Goal: Information Seeking & Learning: Compare options

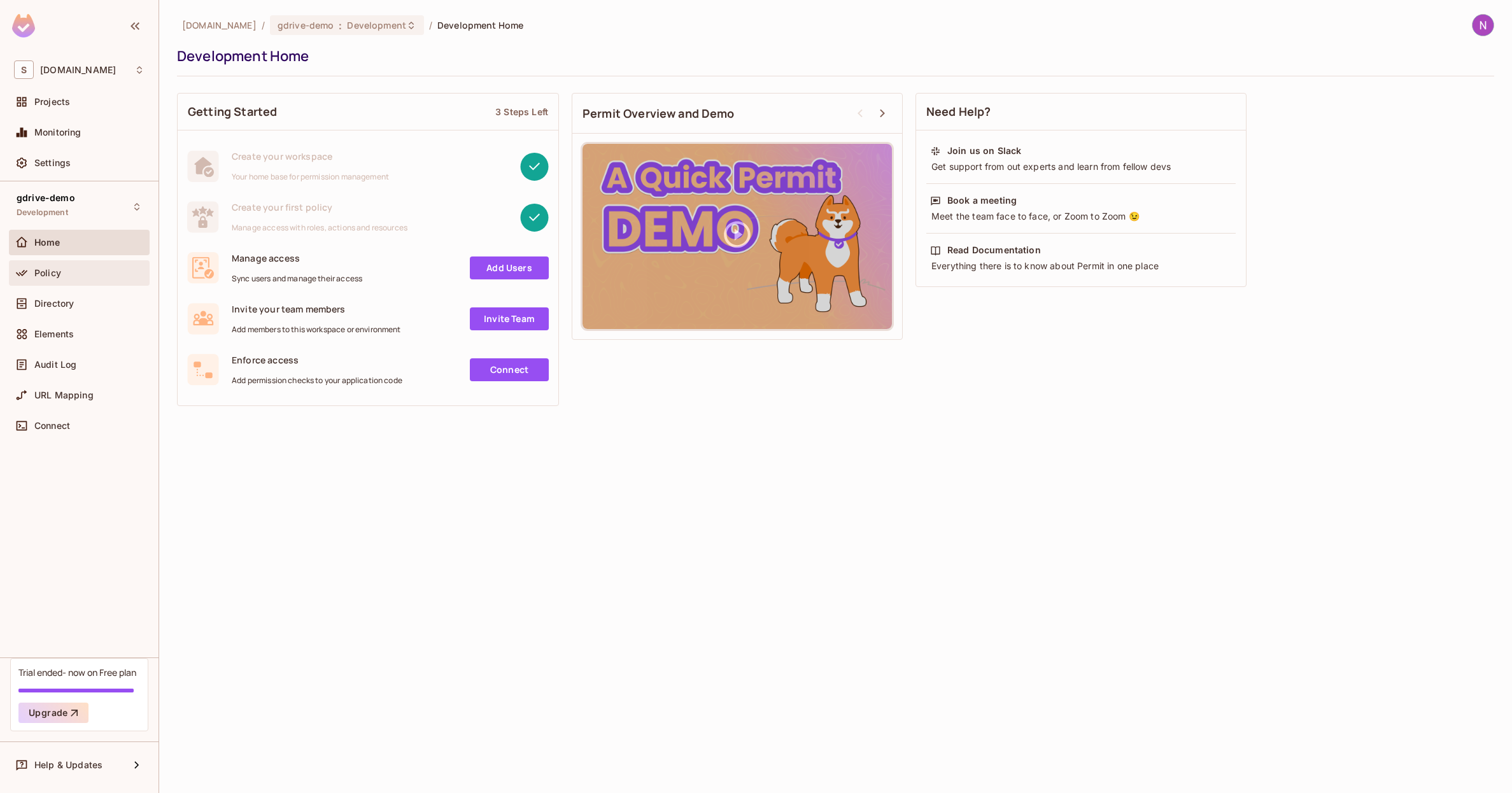
click at [38, 275] on span "Policy" at bounding box center [48, 273] width 27 height 11
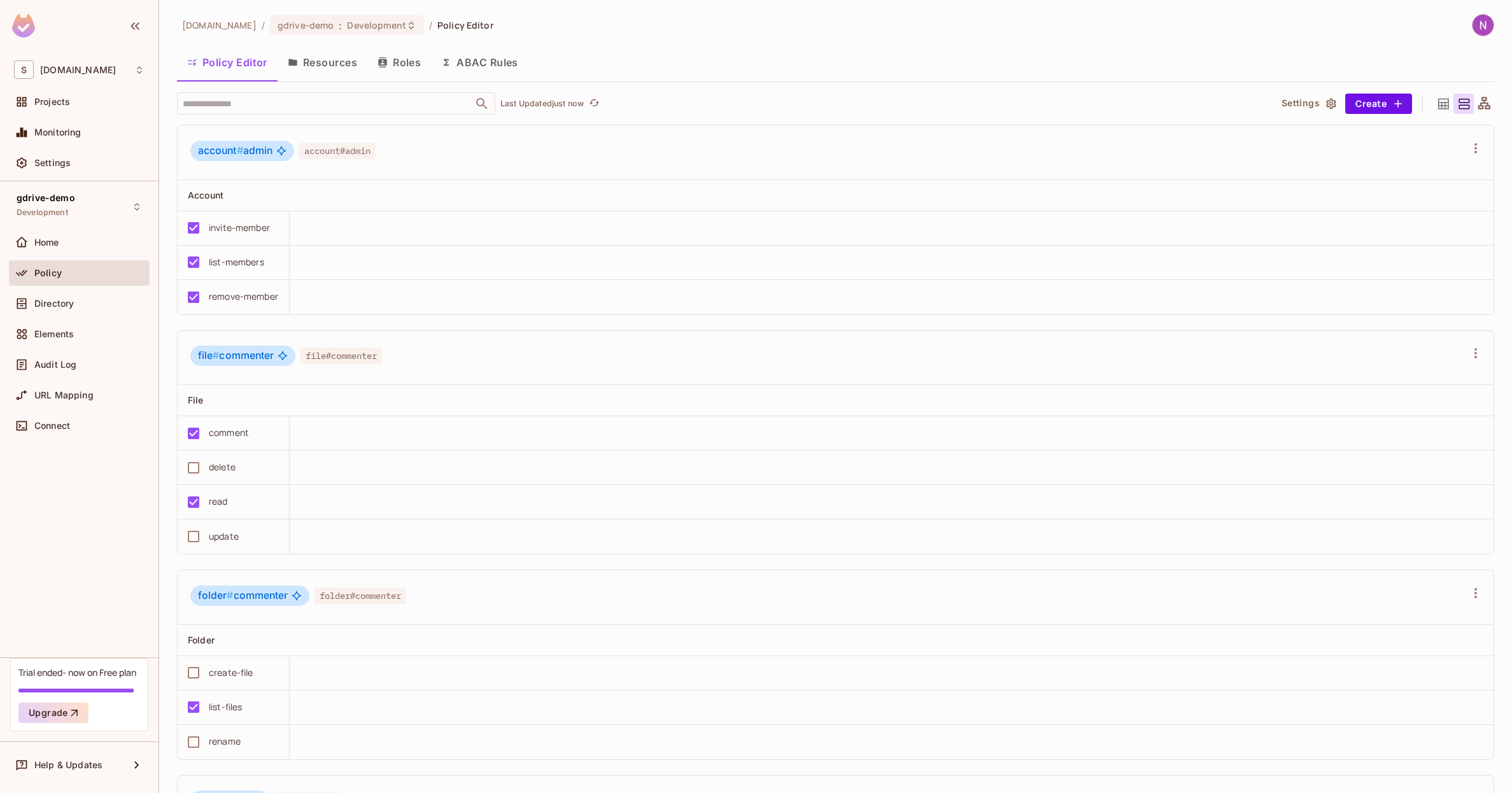
click at [316, 68] on button "Resources" at bounding box center [323, 62] width 90 height 32
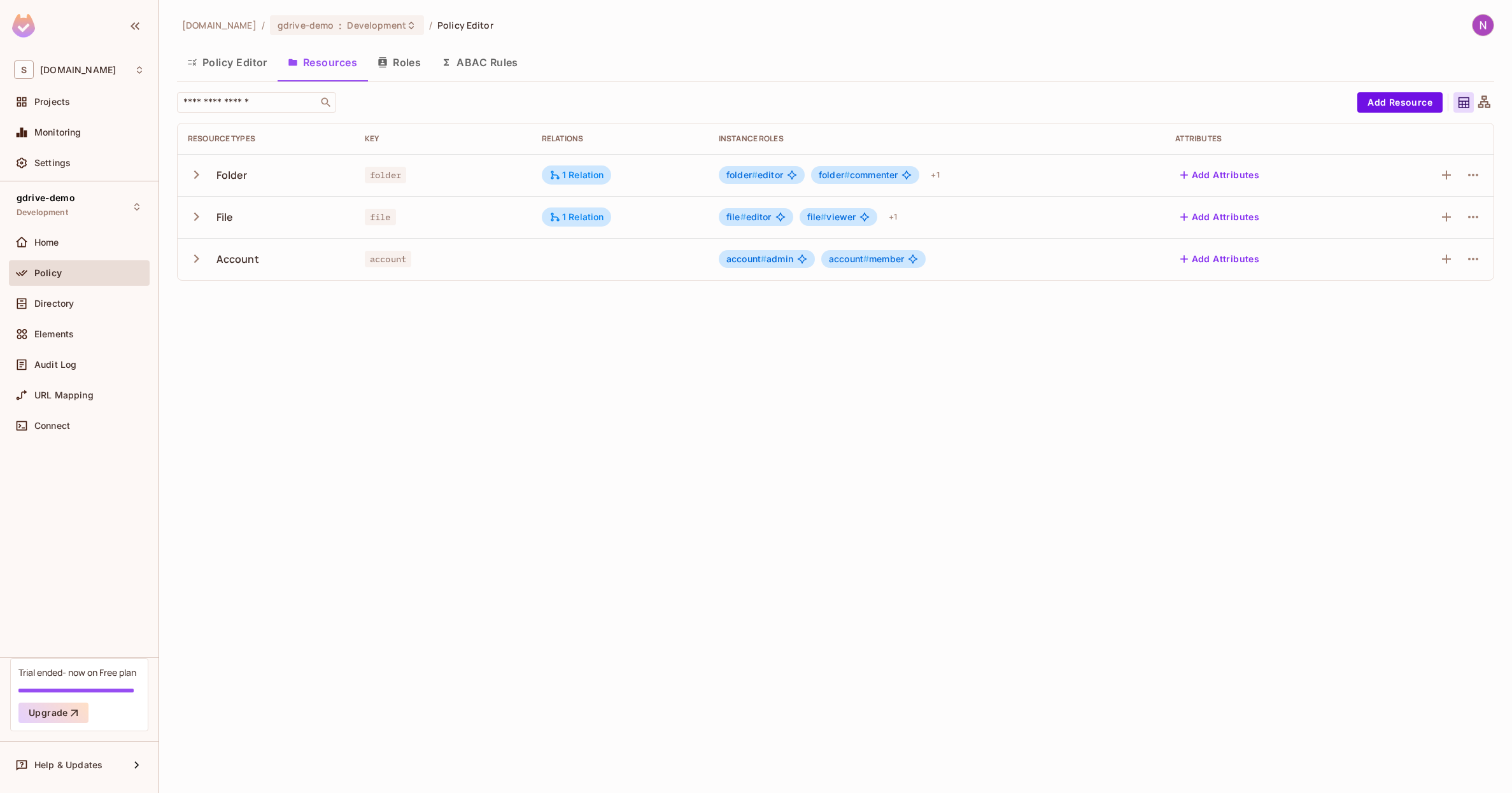
click at [200, 175] on icon "button" at bounding box center [196, 175] width 17 height 17
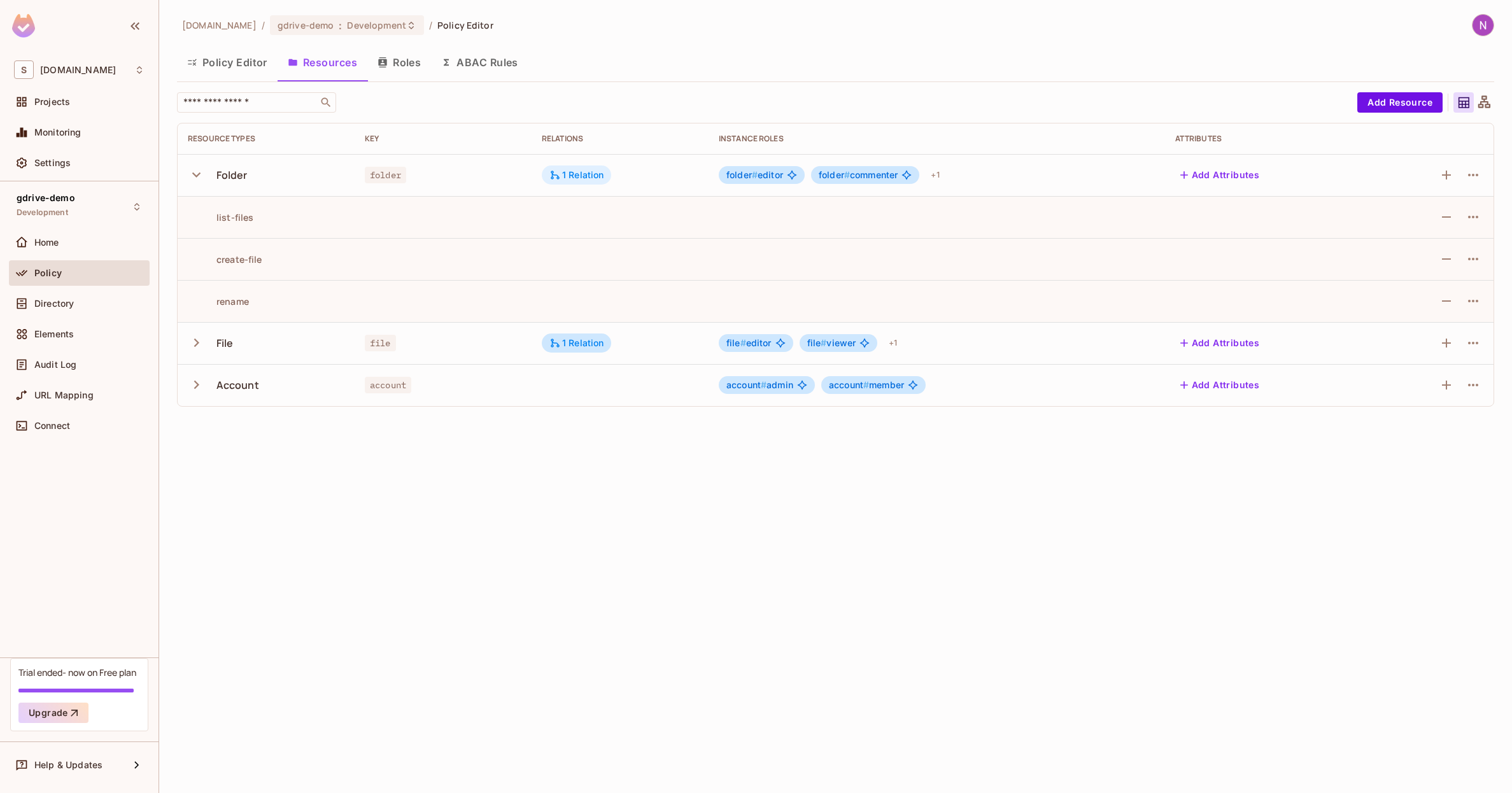
click at [563, 175] on div "1 Relation" at bounding box center [576, 175] width 55 height 11
click at [582, 342] on div at bounding box center [756, 396] width 1512 height 793
click at [559, 342] on icon at bounding box center [555, 343] width 11 height 11
click at [565, 161] on div at bounding box center [756, 396] width 1512 height 793
click at [575, 173] on div "1 Relation" at bounding box center [576, 175] width 55 height 11
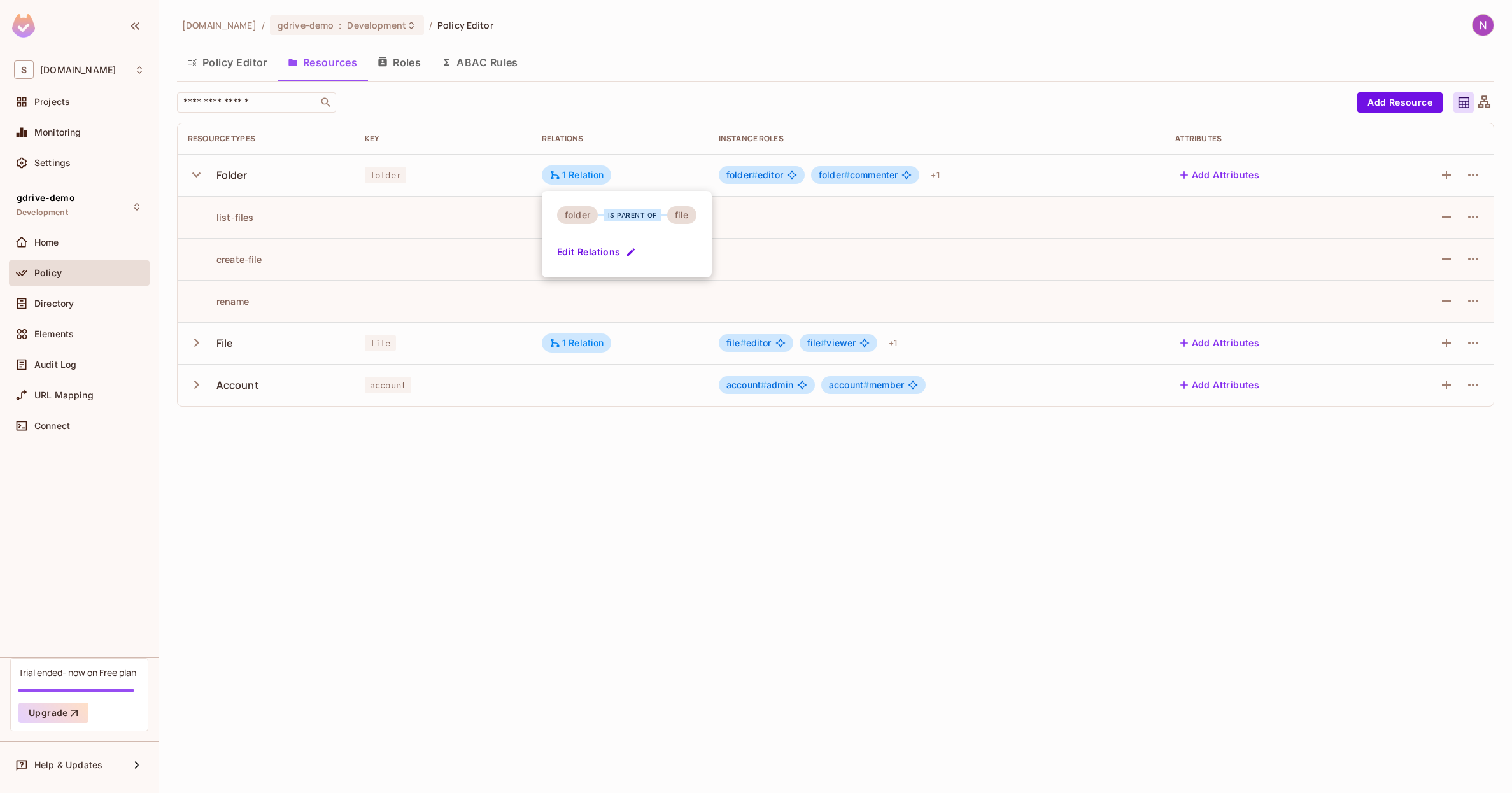
click at [571, 173] on div at bounding box center [756, 396] width 1512 height 793
click at [569, 333] on div "1 Relation" at bounding box center [576, 343] width 70 height 19
click at [564, 345] on div at bounding box center [756, 396] width 1512 height 793
click at [588, 167] on div "1 Relation" at bounding box center [576, 175] width 70 height 19
click at [588, 168] on div at bounding box center [756, 396] width 1512 height 793
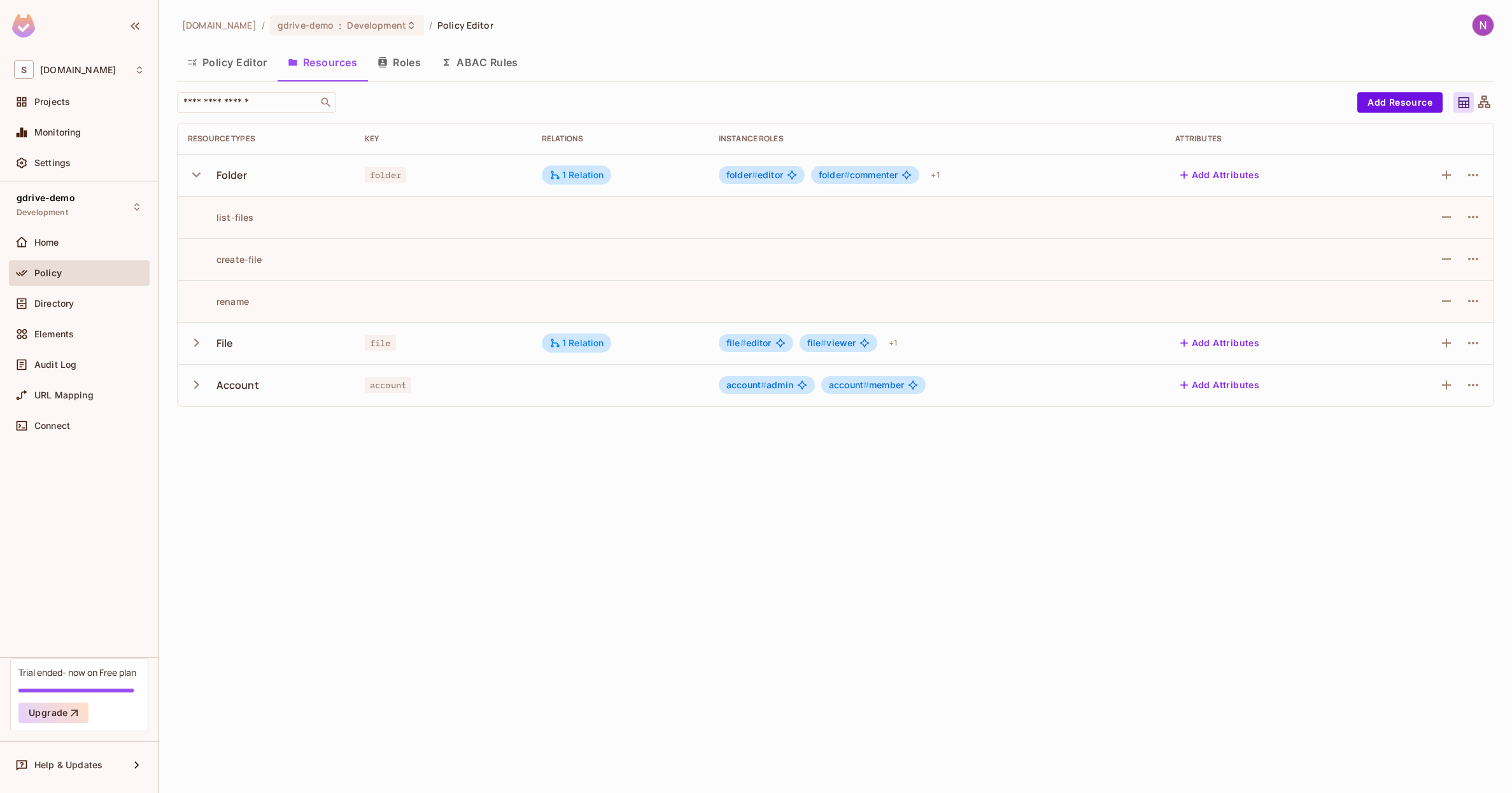
click at [534, 182] on td "1 Relation" at bounding box center [620, 175] width 177 height 42
click at [1455, 164] on td at bounding box center [1431, 175] width 124 height 42
click at [1448, 170] on icon "button" at bounding box center [1446, 175] width 15 height 15
click at [1474, 187] on td at bounding box center [1431, 175] width 124 height 42
click at [1474, 183] on button "button" at bounding box center [1473, 174] width 20 height 20
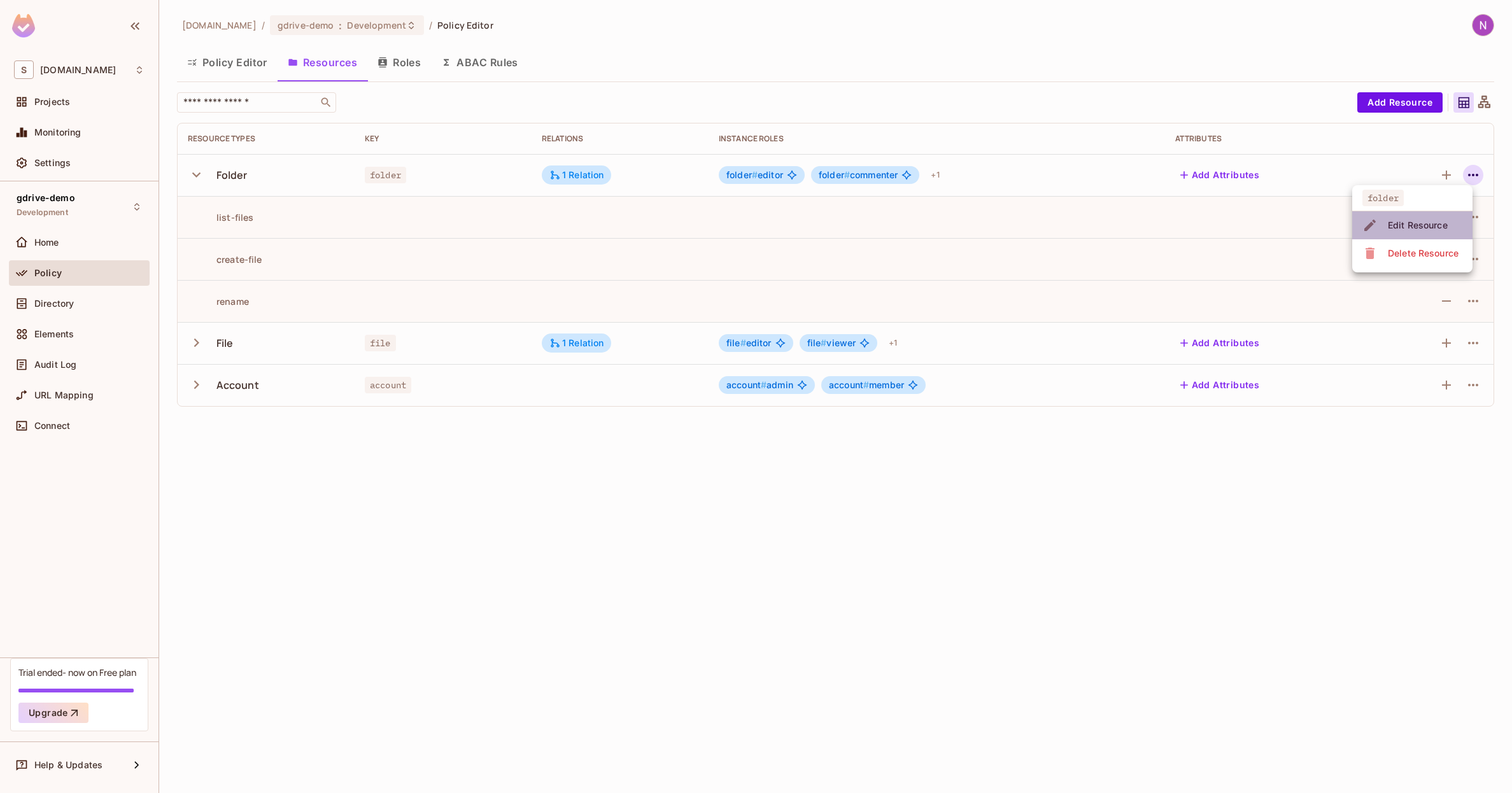
click at [1405, 217] on span "Edit Resource" at bounding box center [1417, 225] width 67 height 20
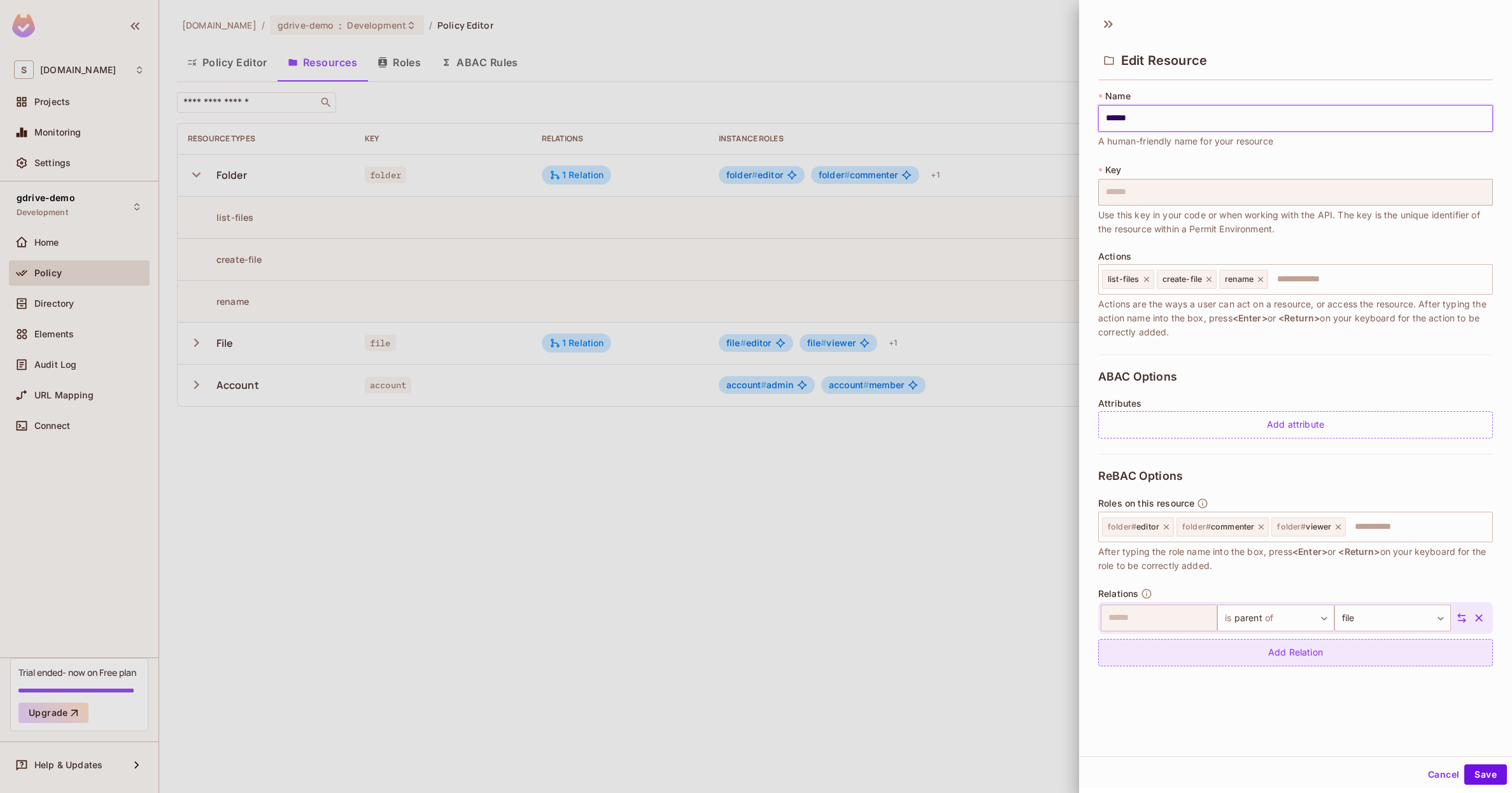
click at [1191, 664] on div "Add Relation" at bounding box center [1296, 652] width 395 height 28
click at [1380, 660] on body "S skyviv.com Projects Monitoring Settings gdrive-demo Development Home Policy D…" at bounding box center [756, 396] width 1512 height 793
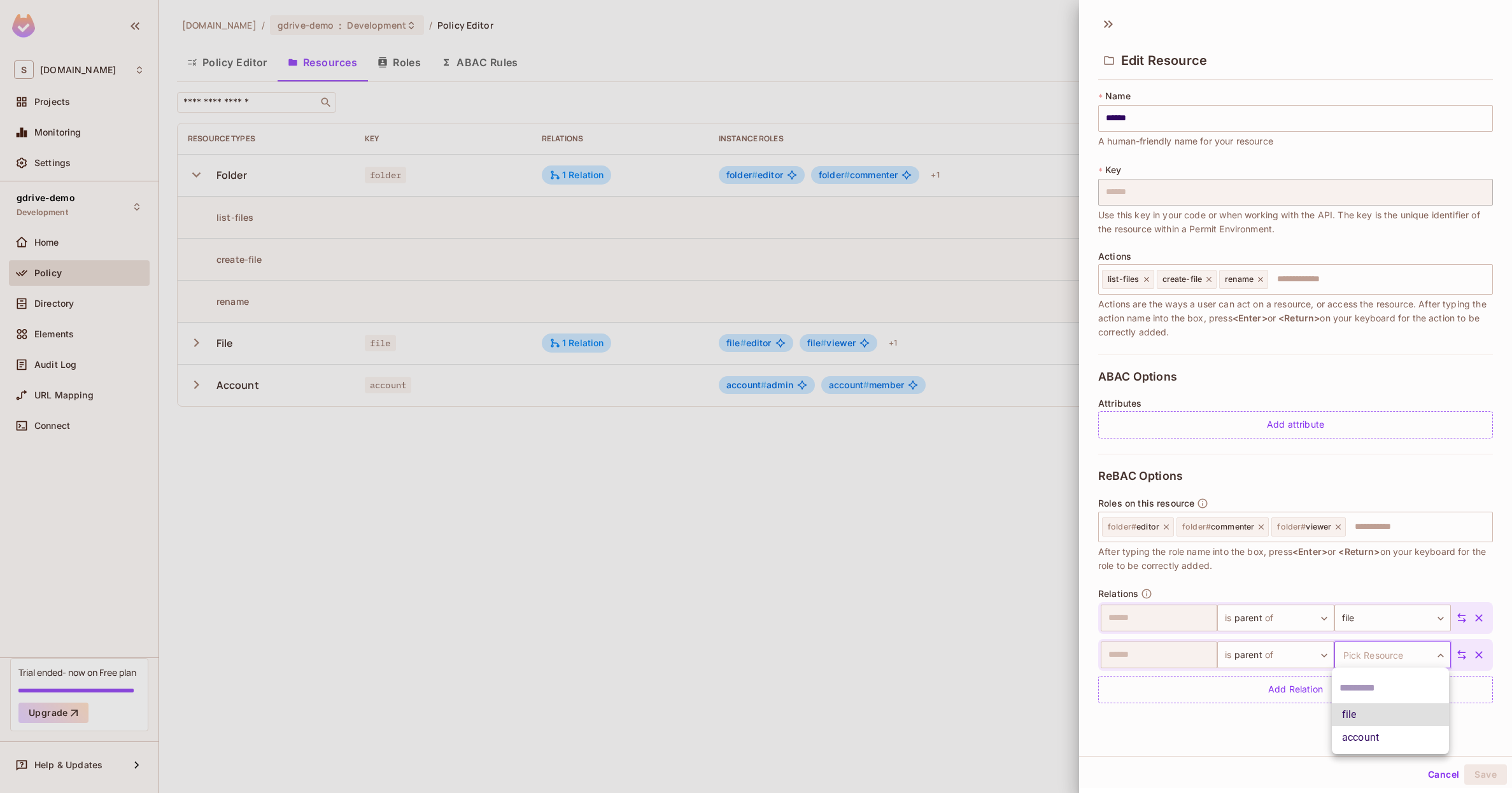
click at [1349, 700] on div at bounding box center [1390, 689] width 117 height 31
click at [1378, 662] on body "S skyviv.com Projects Monitoring Settings gdrive-demo Development Home Policy D…" at bounding box center [756, 396] width 1512 height 793
click at [1318, 652] on div at bounding box center [756, 396] width 1512 height 793
click at [1281, 652] on body "S skyviv.com Projects Monitoring Settings gdrive-demo Development Home Policy D…" at bounding box center [756, 396] width 1512 height 793
click at [1375, 655] on div at bounding box center [756, 396] width 1512 height 793
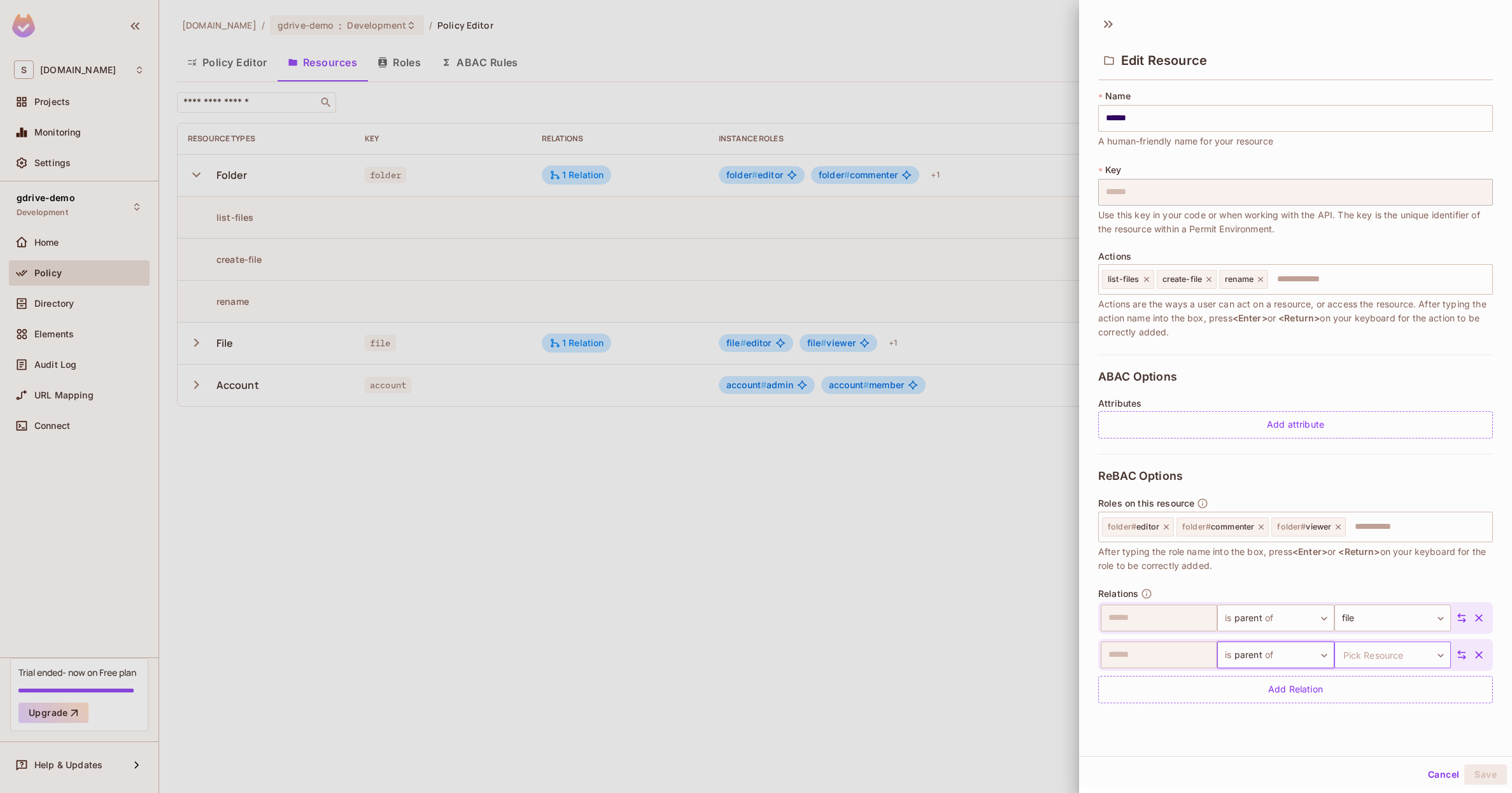
click at [1397, 654] on body "S skyviv.com Projects Monitoring Settings gdrive-demo Development Home Policy D…" at bounding box center [756, 396] width 1512 height 793
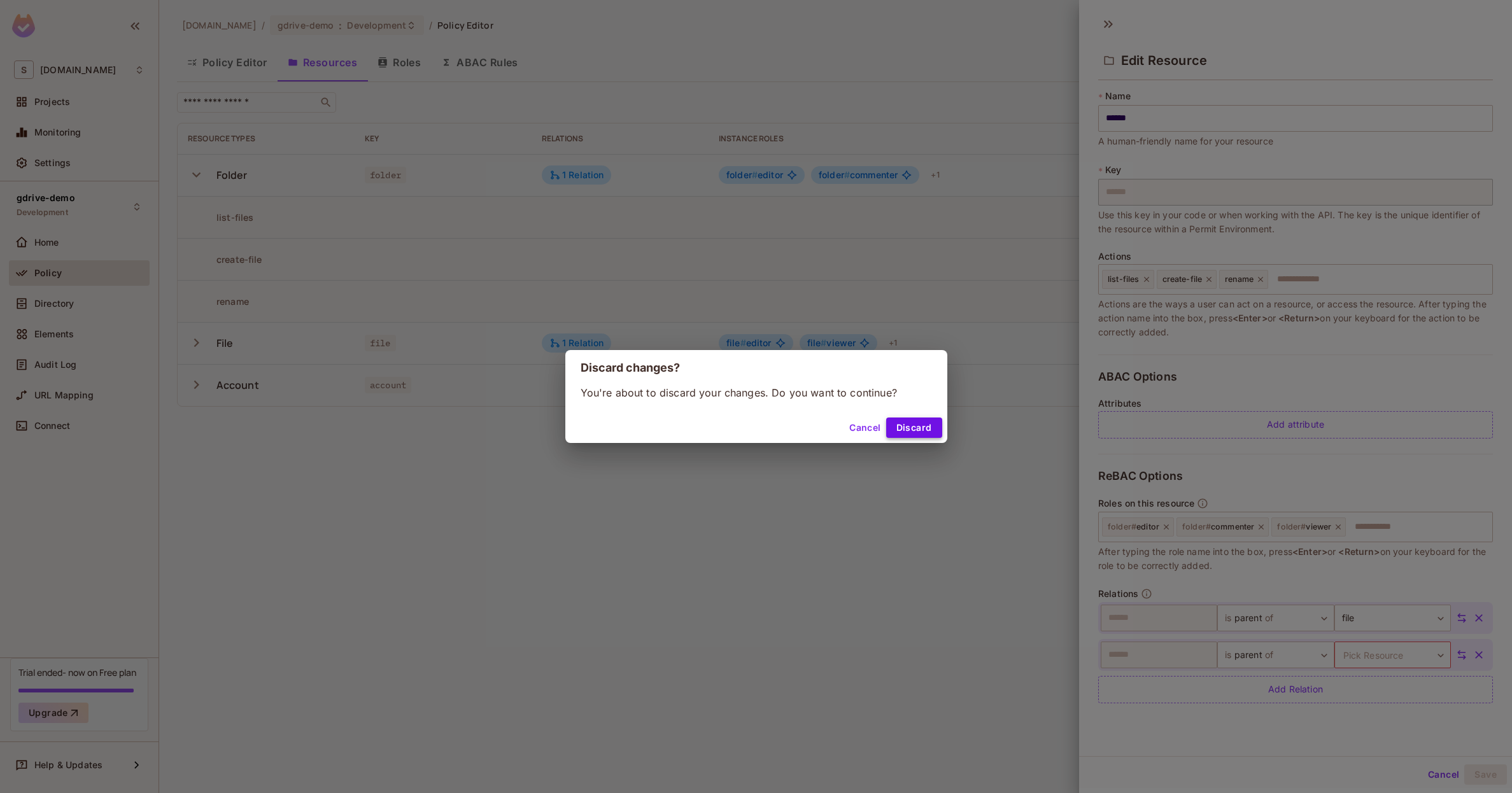
click at [909, 433] on button "Discard" at bounding box center [914, 427] width 56 height 20
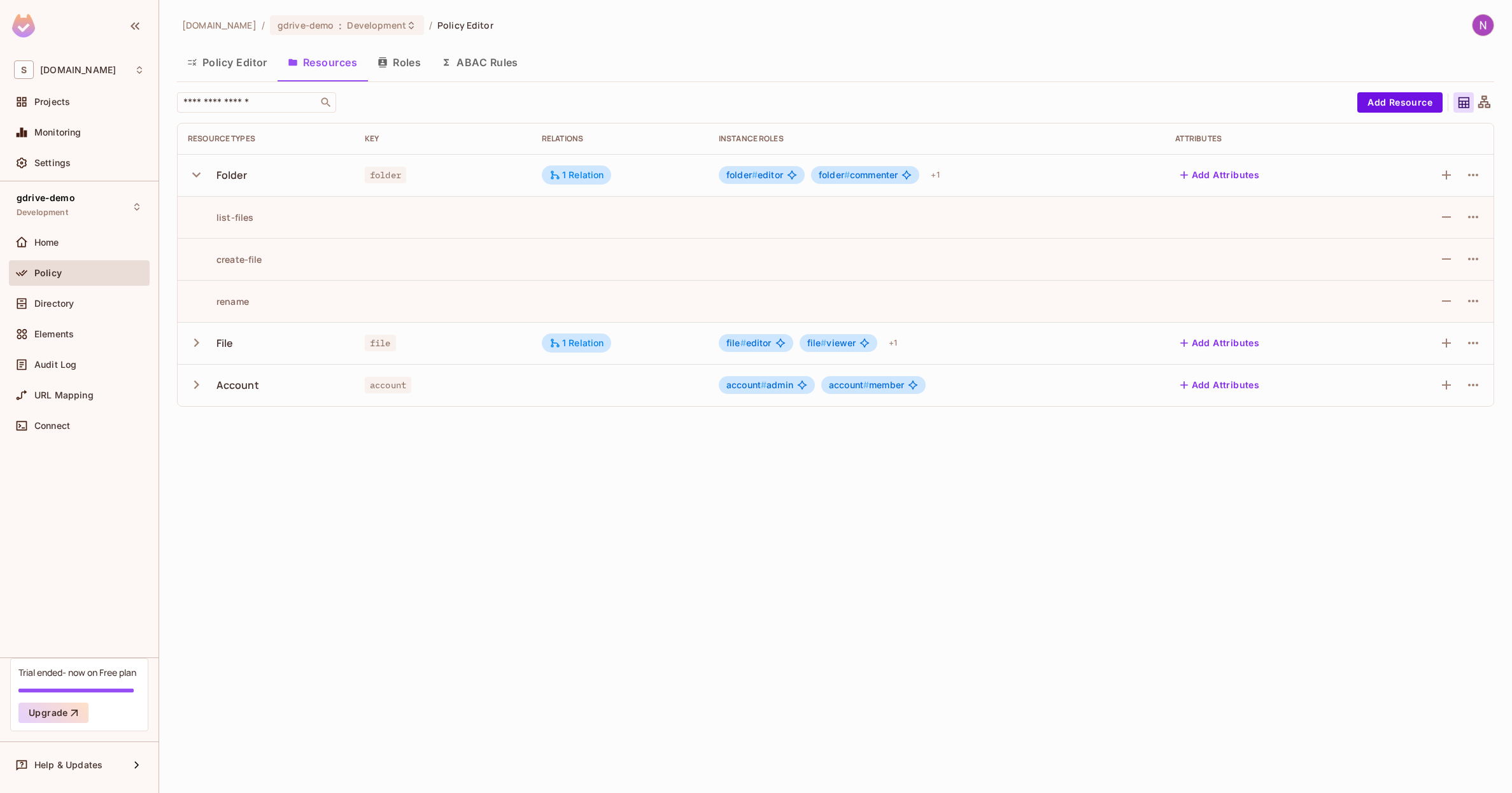
click at [887, 518] on div "skyviv.com / gdrive-demo : Development / Policy Editor Policy Editor Resources …" at bounding box center [835, 396] width 1353 height 793
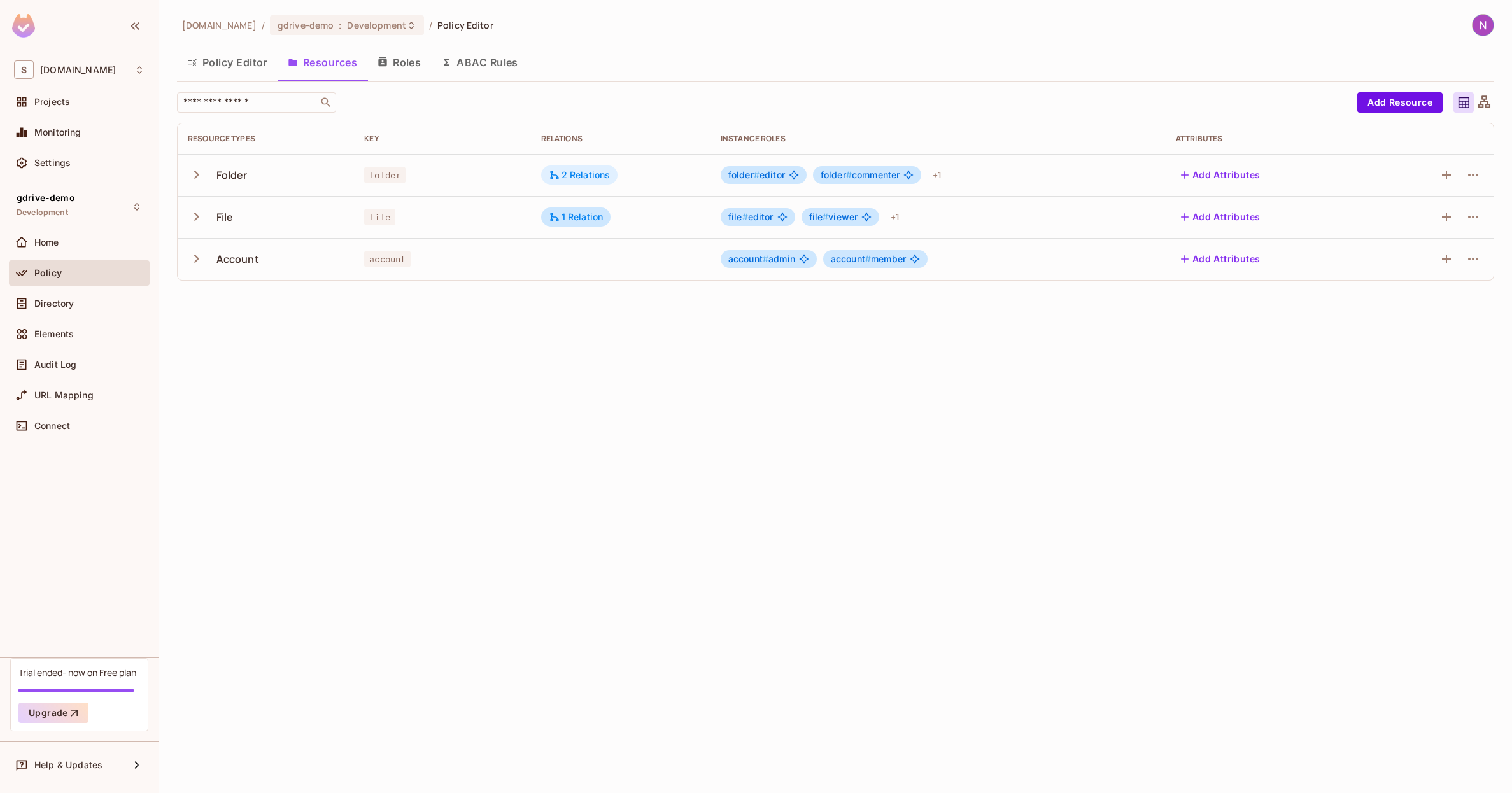
click at [588, 177] on div "2 Relations" at bounding box center [579, 175] width 61 height 11
click at [615, 278] on button "Edit Relations" at bounding box center [598, 287] width 81 height 20
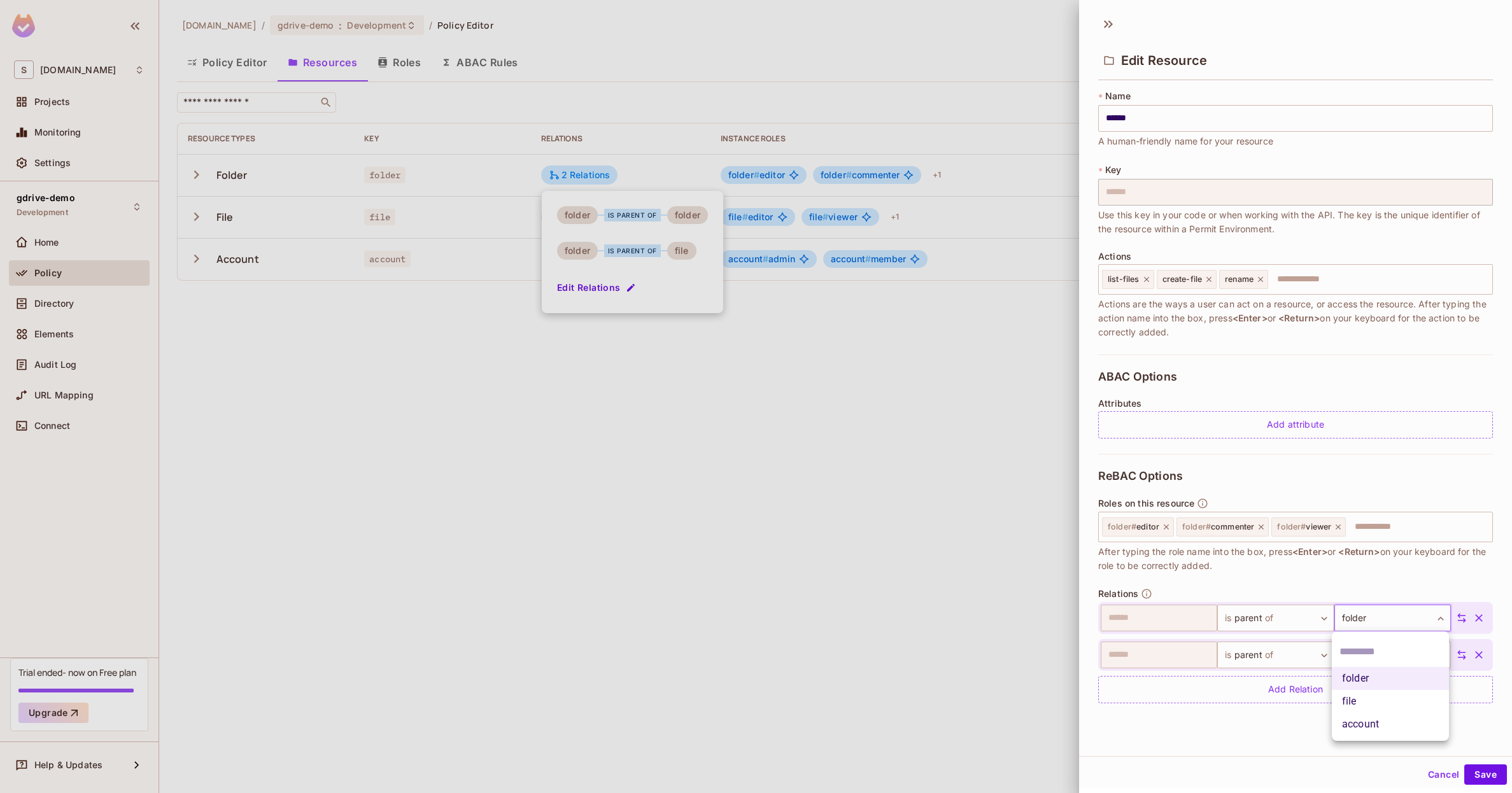
click at [1359, 614] on body "S skyviv.com Projects Monitoring Settings gdrive-demo Development Home Policy D…" at bounding box center [756, 396] width 1512 height 793
click at [1365, 655] on input "text" at bounding box center [1390, 651] width 102 height 20
click at [1272, 688] on div at bounding box center [756, 396] width 1512 height 793
click at [1478, 617] on icon "button" at bounding box center [1478, 619] width 8 height 8
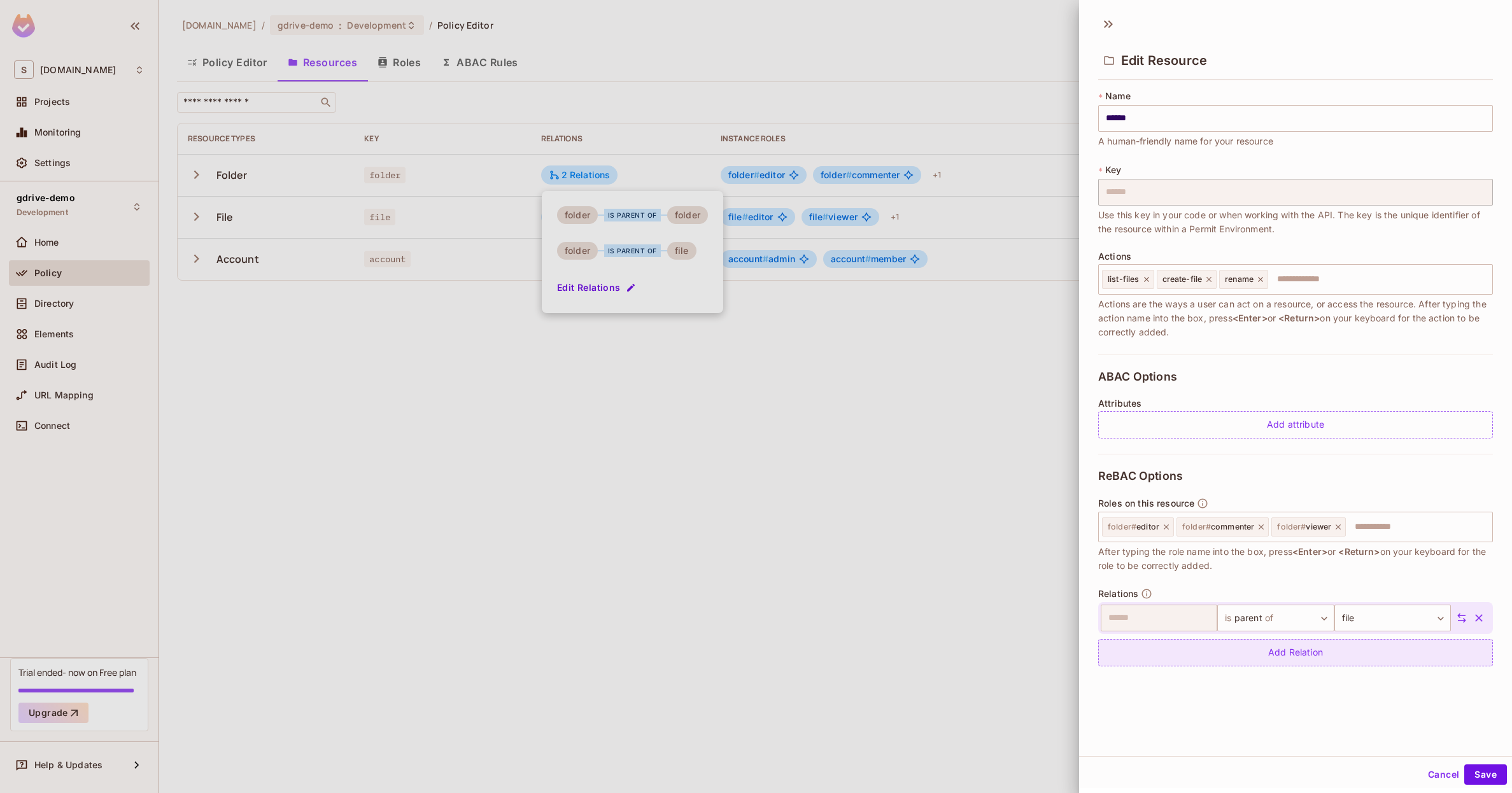
click at [1359, 650] on div "Add Relation" at bounding box center [1296, 652] width 395 height 28
click at [1363, 662] on body "S skyviv.com Projects Monitoring Settings gdrive-demo Development Home Policy D…" at bounding box center [756, 396] width 1512 height 793
click at [1289, 718] on div at bounding box center [756, 396] width 1512 height 793
click at [1456, 652] on icon at bounding box center [1461, 655] width 11 height 11
click at [1456, 652] on icon at bounding box center [1461, 655] width 11 height 11
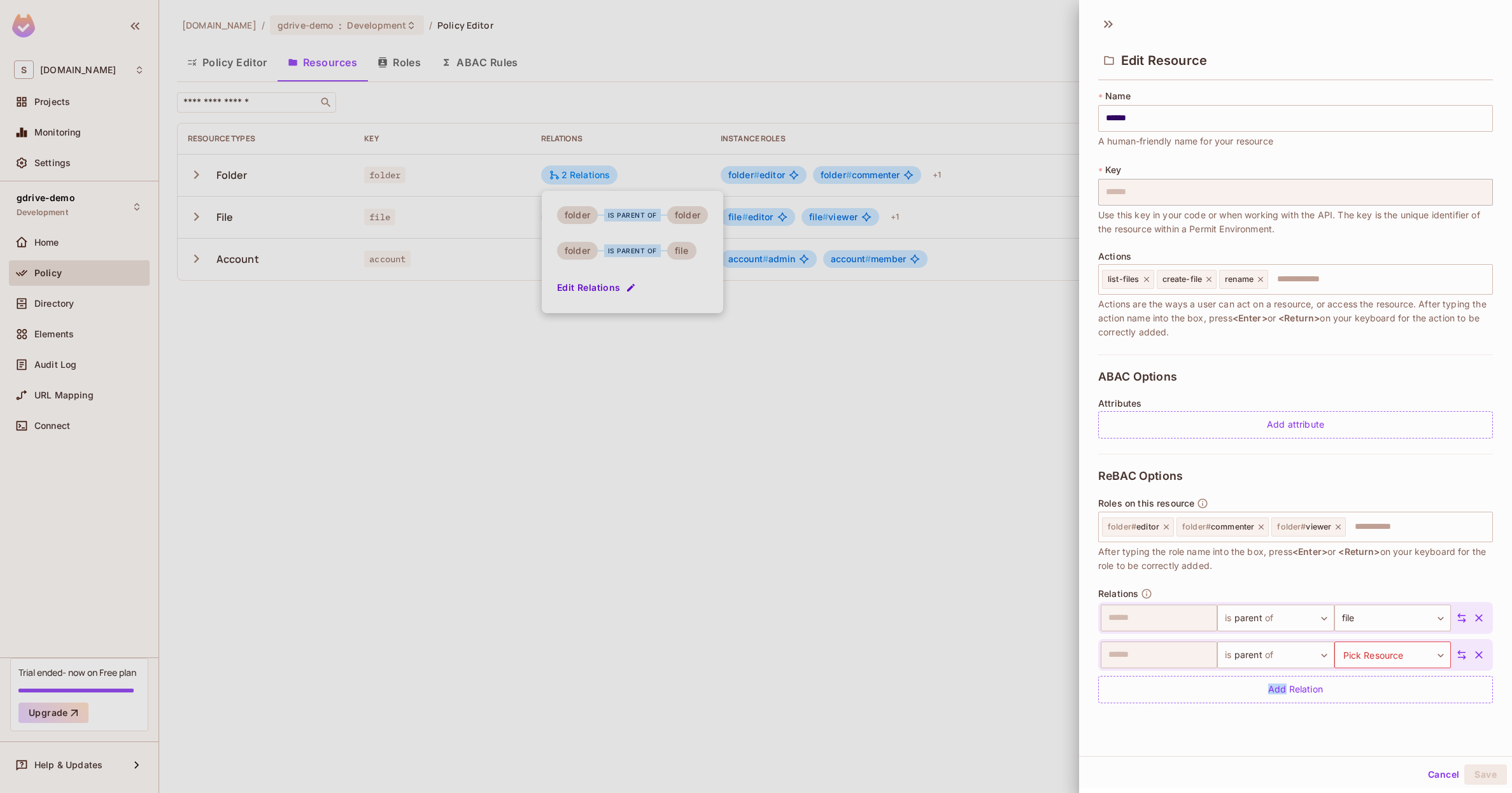
click at [1456, 652] on icon at bounding box center [1461, 655] width 11 height 11
click at [1175, 660] on body "S skyviv.com Projects Monitoring Settings gdrive-demo Development Home Policy D…" at bounding box center [756, 396] width 1512 height 793
click at [1128, 719] on li "file" at bounding box center [1157, 715] width 117 height 23
click at [1457, 650] on icon at bounding box center [1461, 655] width 11 height 11
click at [1428, 651] on body "S skyviv.com Projects Monitoring Settings gdrive-demo Development Home Policy D…" at bounding box center [756, 396] width 1512 height 793
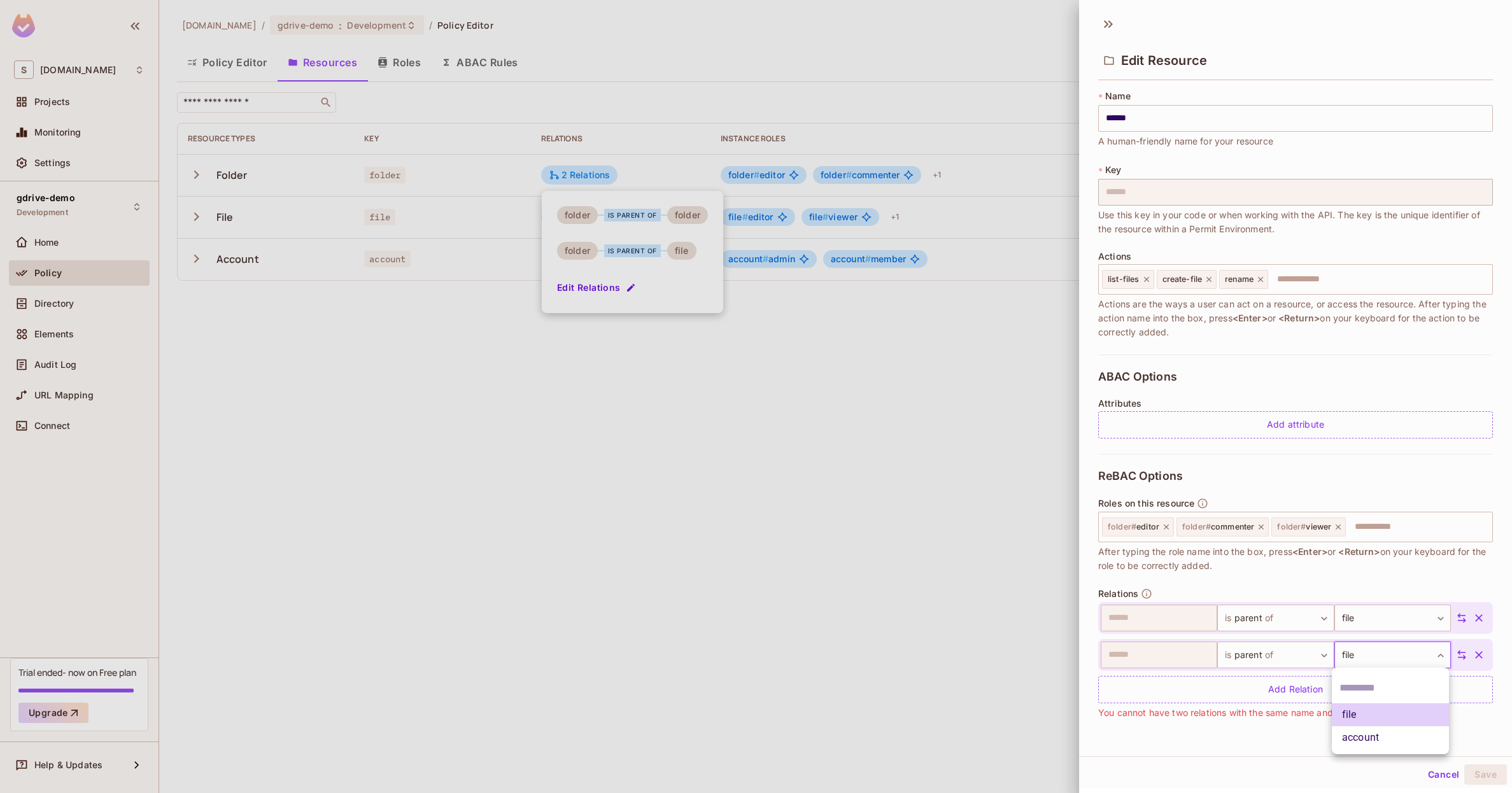
click at [1382, 748] on li "account" at bounding box center [1390, 738] width 117 height 23
click at [1484, 657] on icon "button" at bounding box center [1478, 654] width 12 height 12
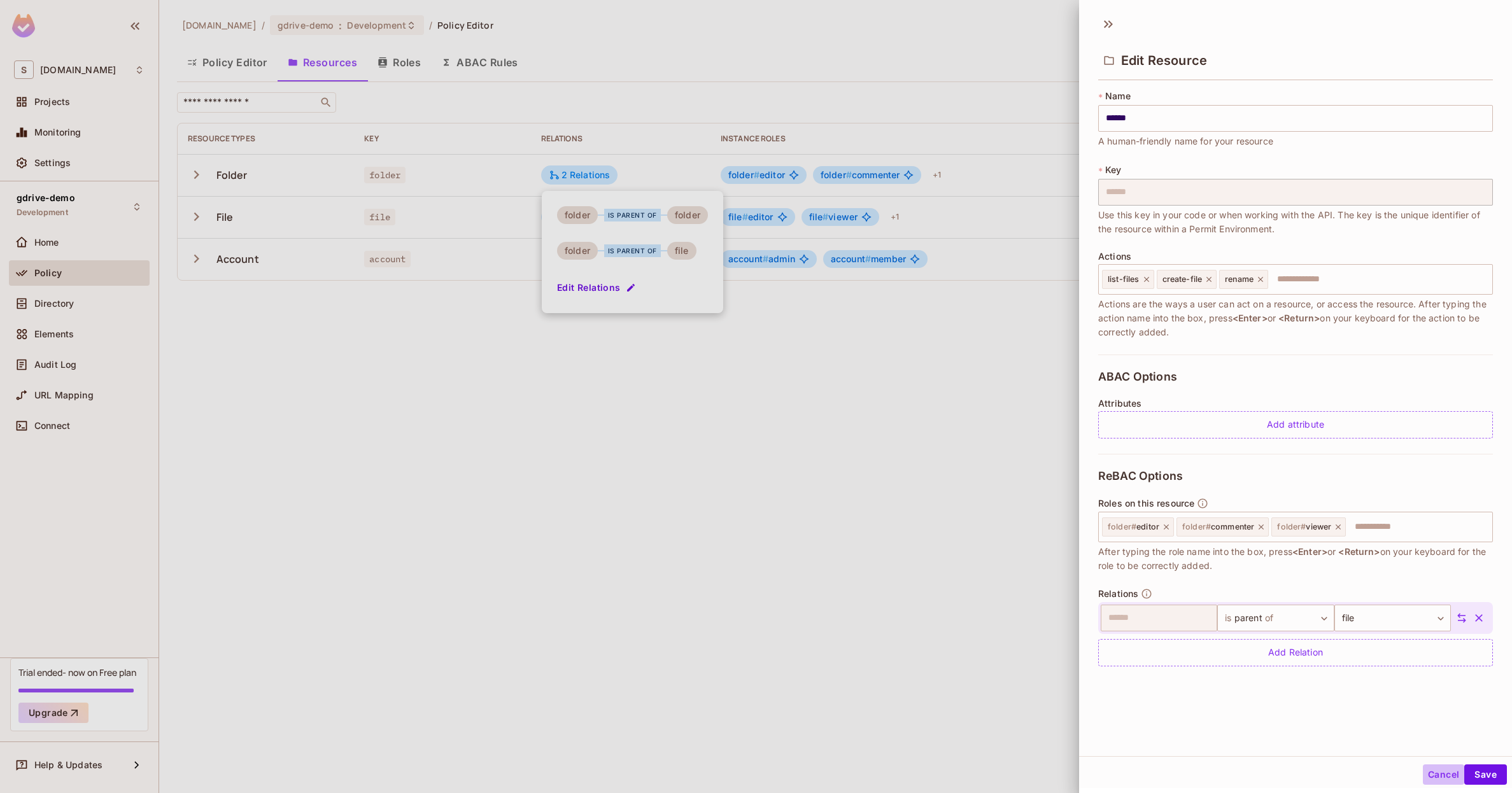
click at [1441, 772] on button "Cancel" at bounding box center [1443, 774] width 41 height 20
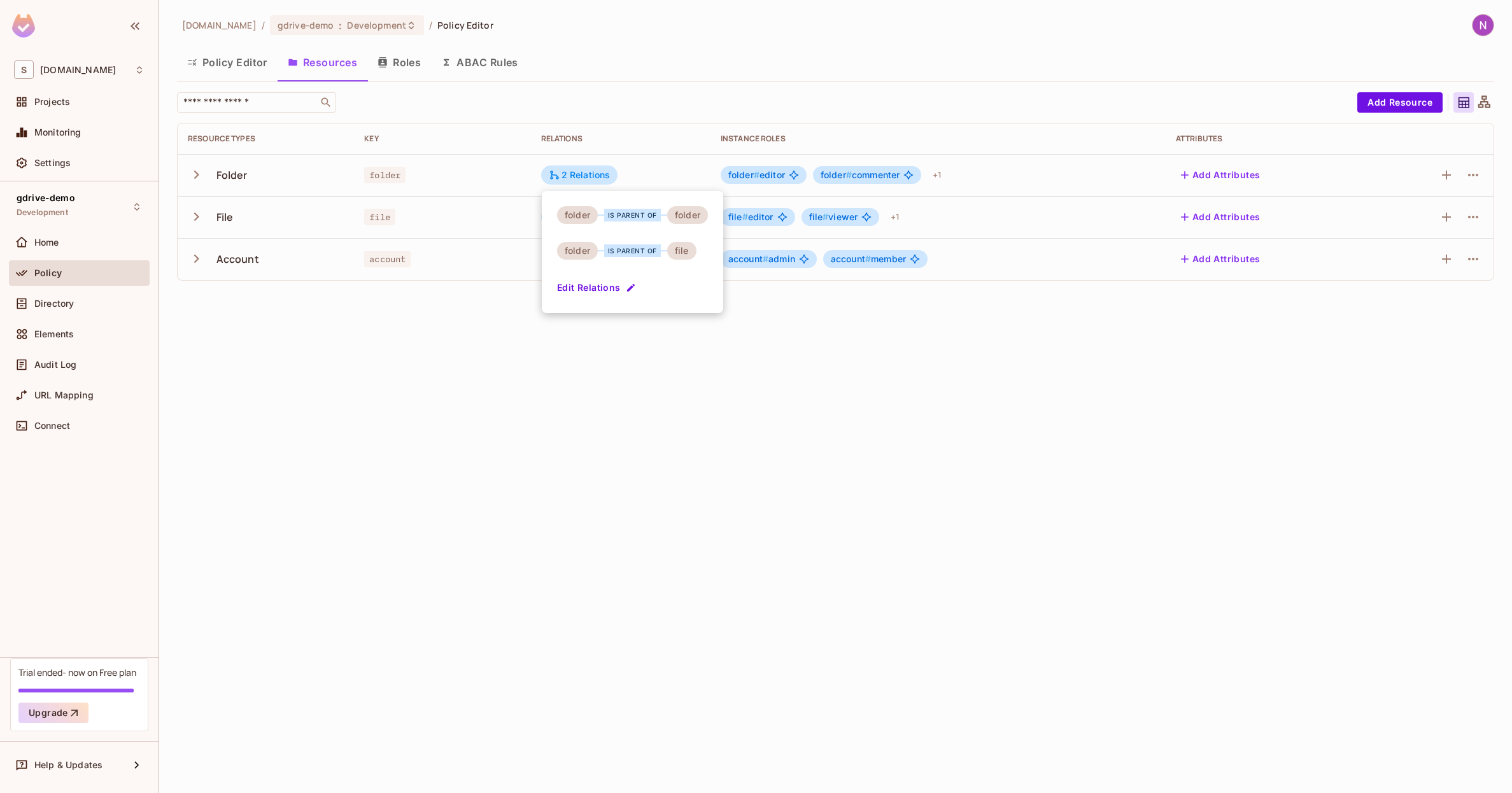
click at [436, 292] on div at bounding box center [756, 396] width 1512 height 793
click at [578, 170] on div "2 Relations" at bounding box center [579, 175] width 61 height 11
click at [586, 287] on button "Edit Relations" at bounding box center [598, 287] width 81 height 20
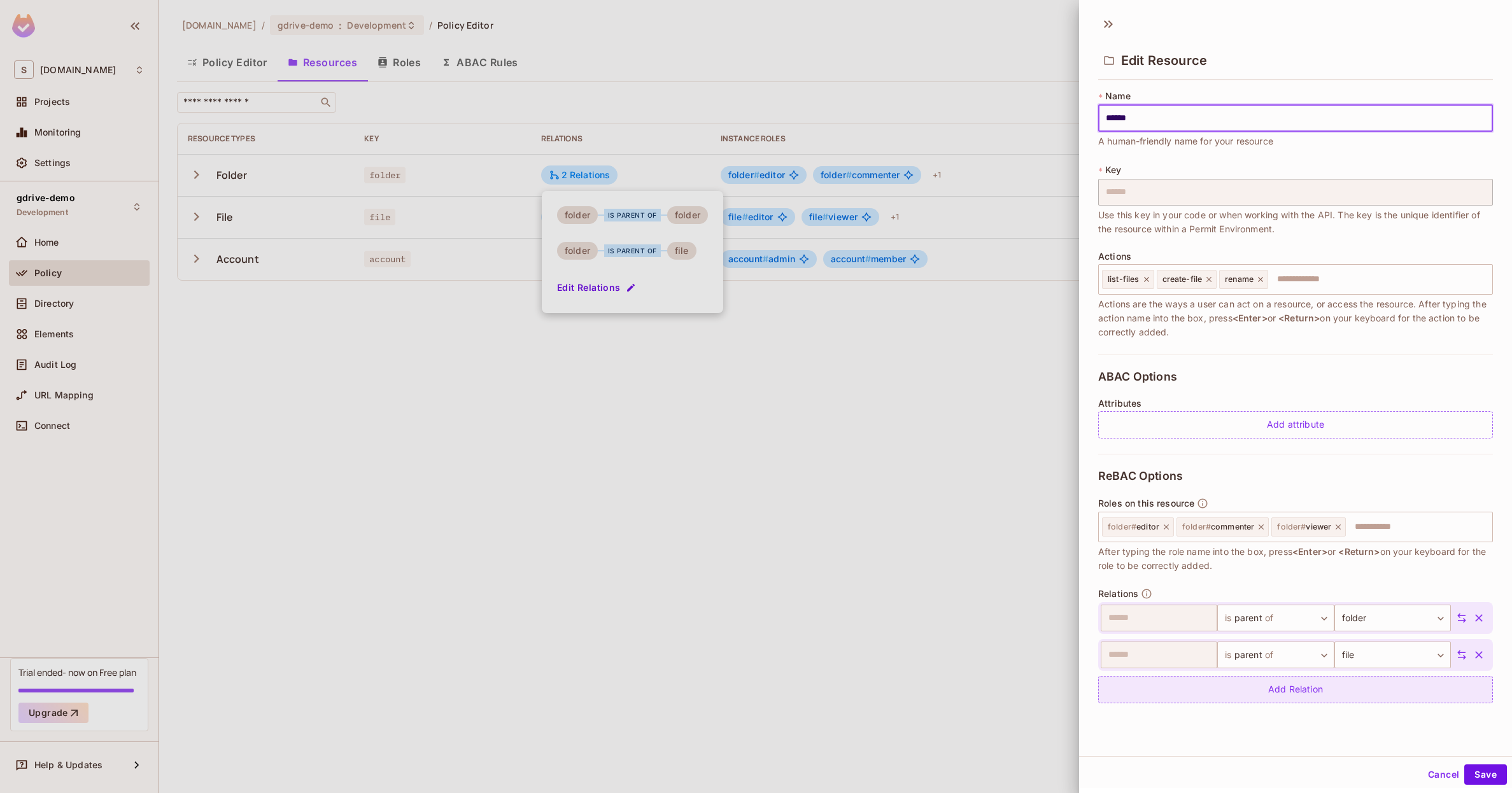
click at [1192, 683] on div "Add Relation" at bounding box center [1296, 690] width 395 height 28
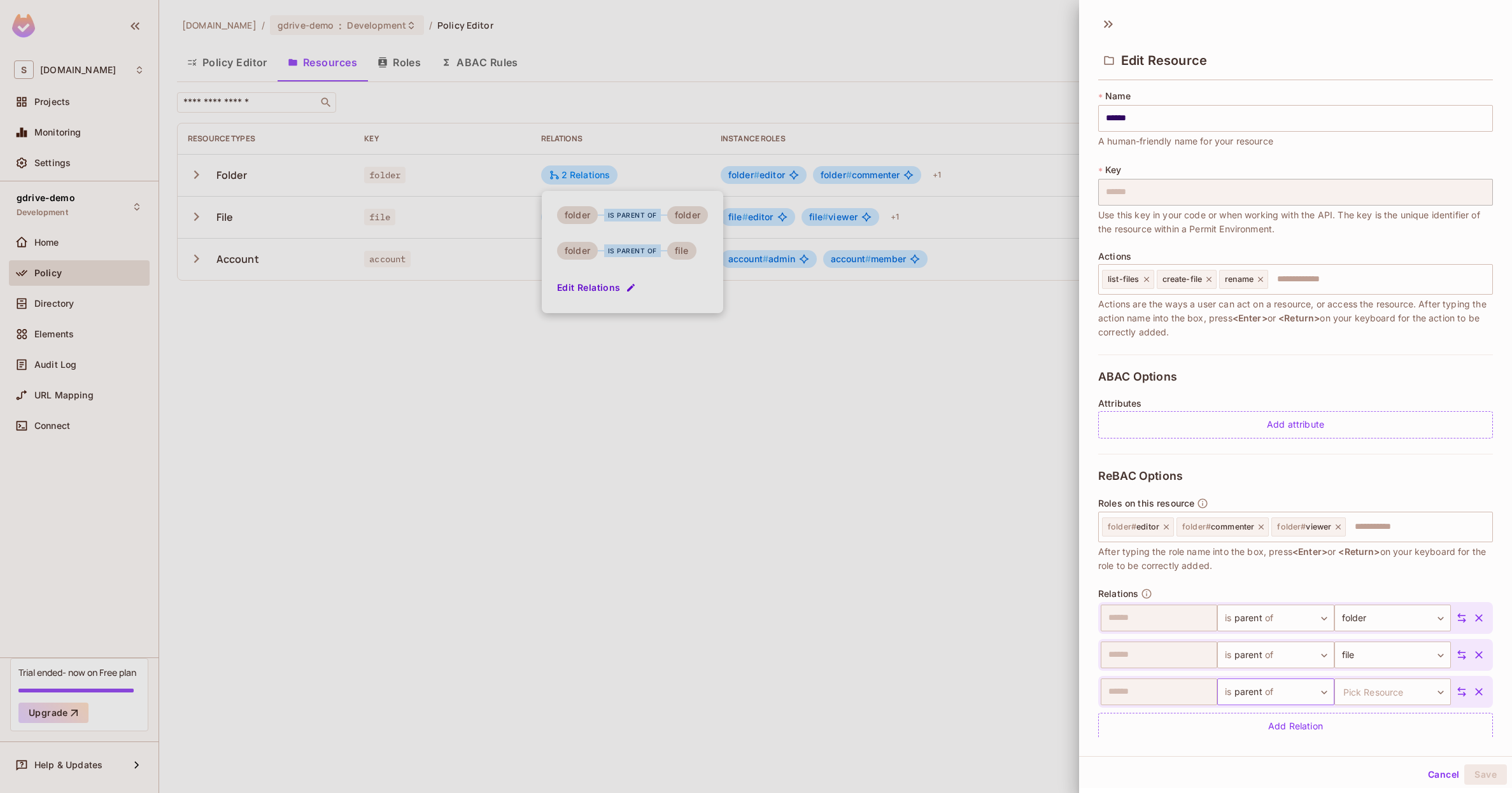
click at [1239, 687] on body "S skyviv.com Projects Monitoring Settings gdrive-demo Development Home Policy D…" at bounding box center [756, 396] width 1512 height 793
click at [1262, 772] on li "Add Custom Relation" at bounding box center [1274, 766] width 117 height 23
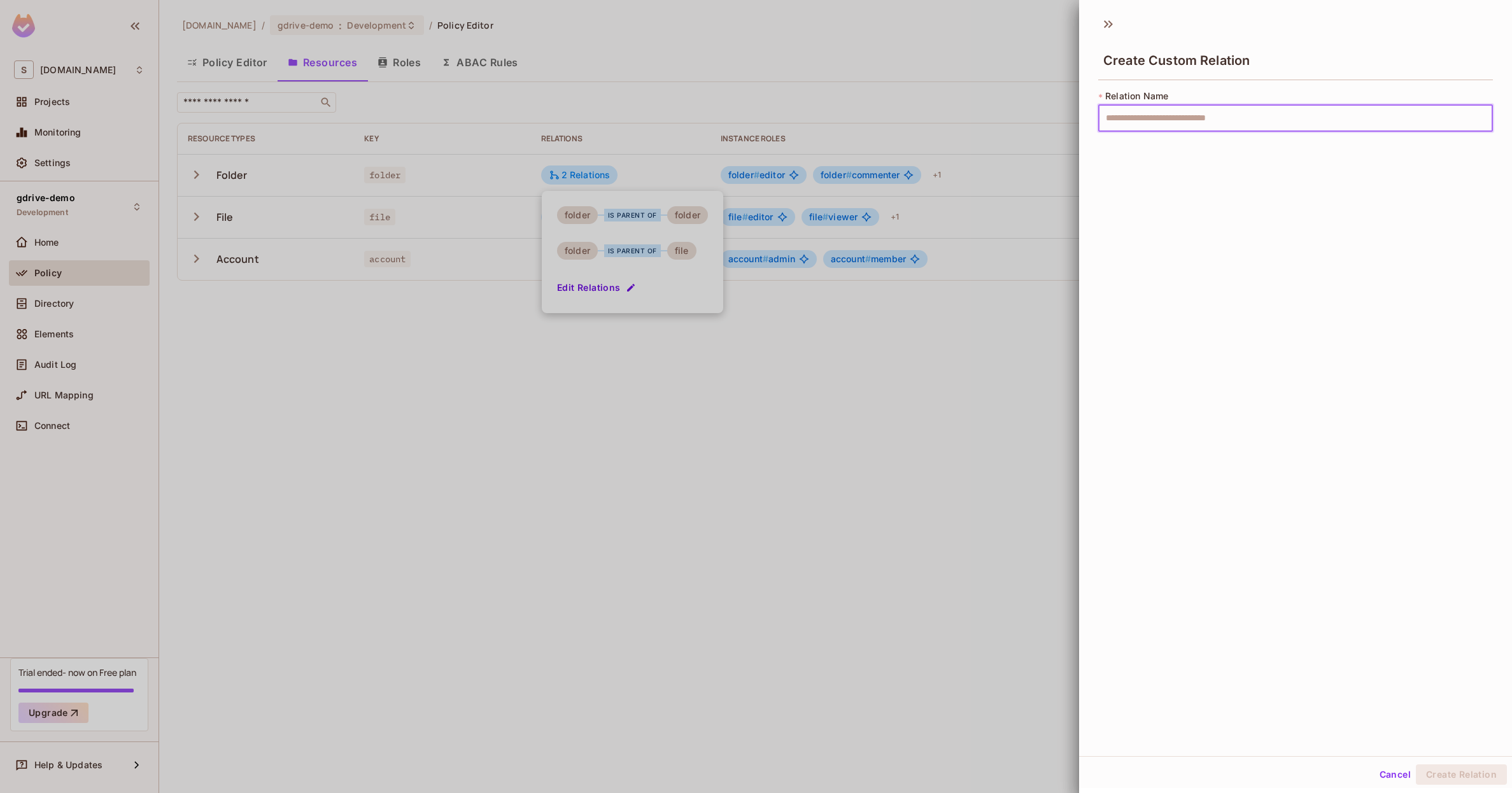
click at [1183, 125] on input "text" at bounding box center [1296, 119] width 395 height 27
type input "*******"
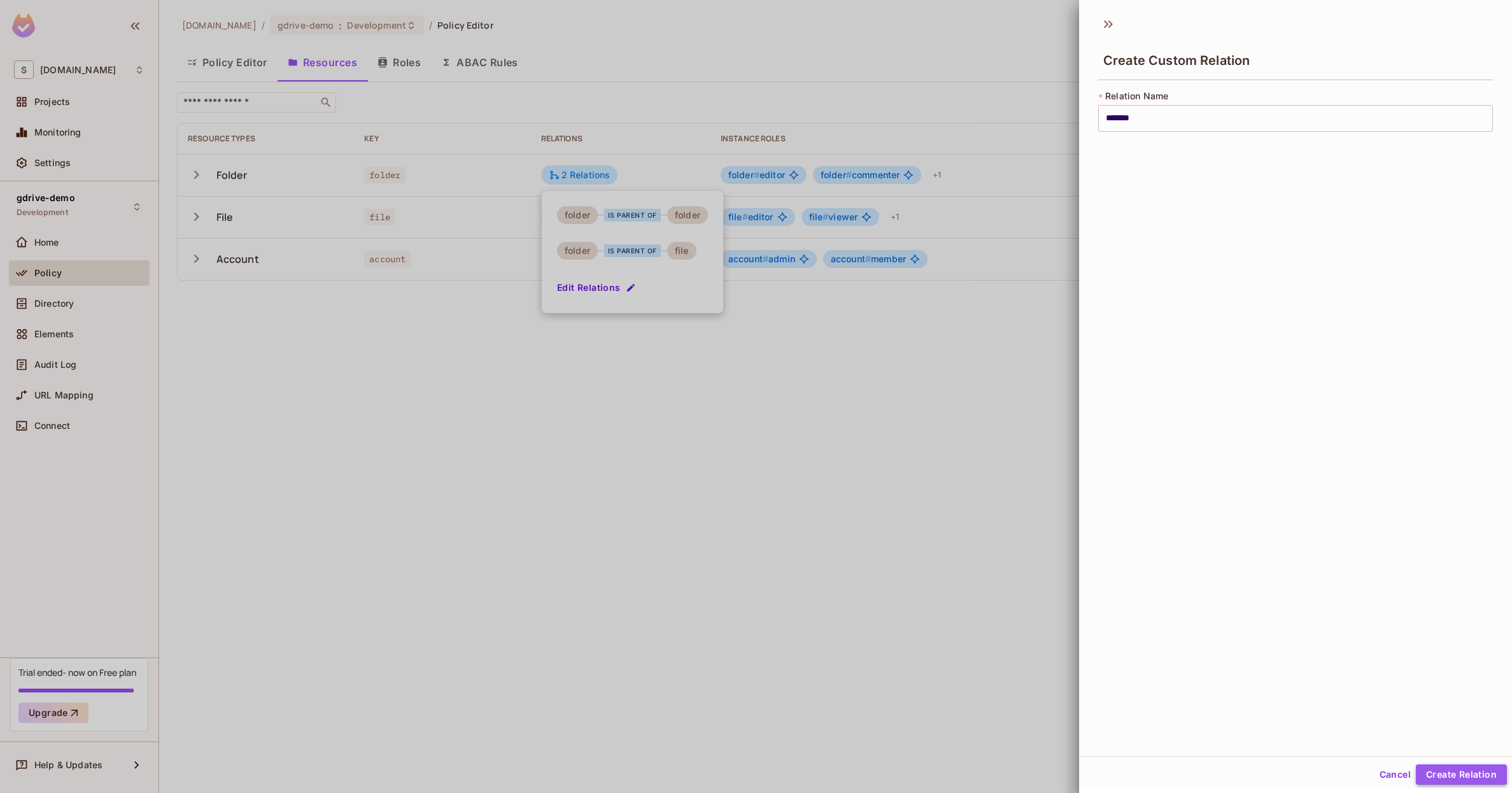
click at [1453, 773] on button "Create Relation" at bounding box center [1461, 774] width 91 height 20
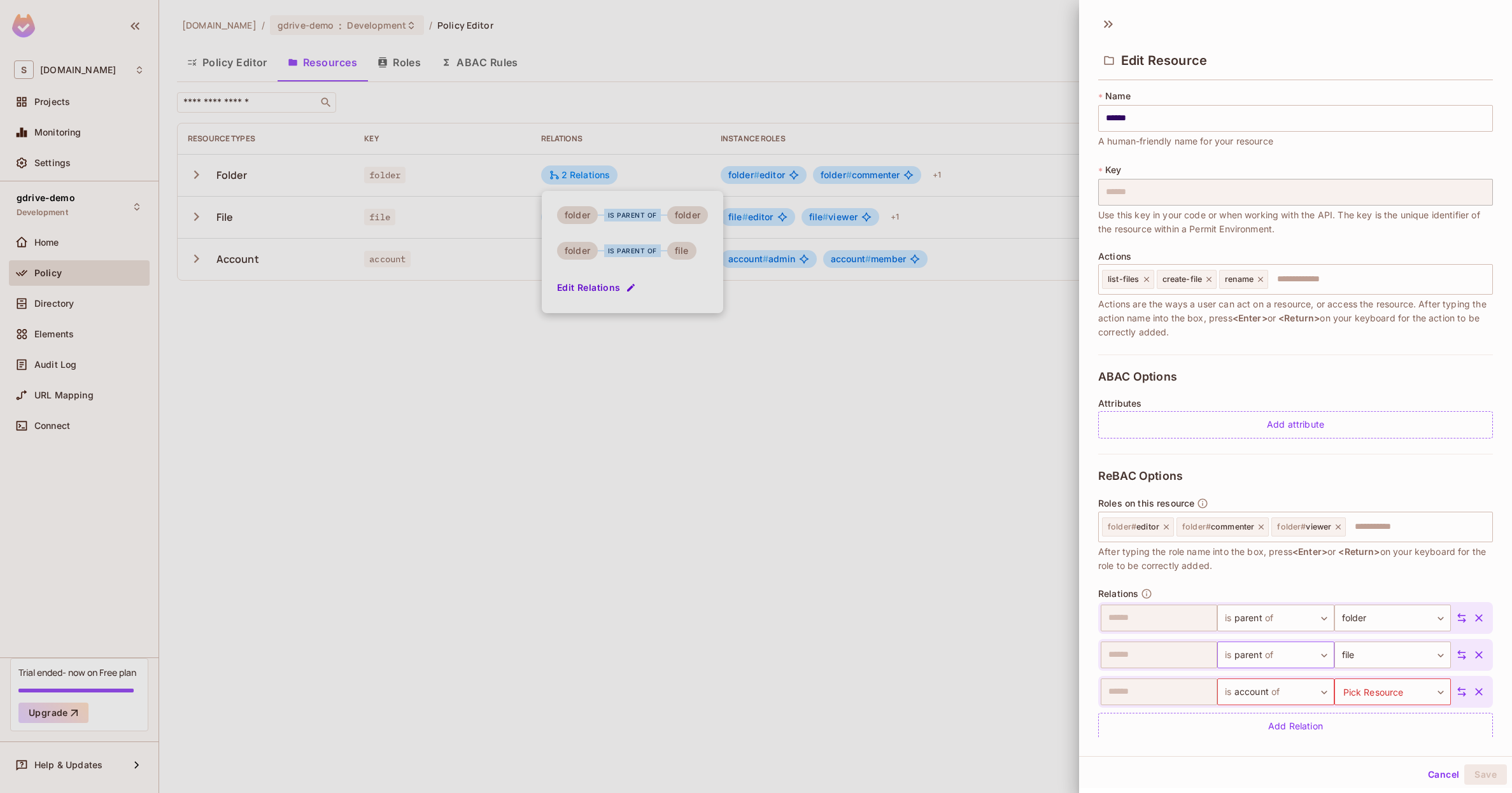
click at [1300, 668] on body "S skyviv.com Projects Monitoring Settings gdrive-demo Development Home Policy D…" at bounding box center [756, 396] width 1512 height 793
click at [1384, 702] on body "S skyviv.com Projects Monitoring Settings gdrive-demo Development Home Policy D…" at bounding box center [756, 396] width 1512 height 793
click at [1358, 762] on li "account" at bounding box center [1390, 766] width 117 height 23
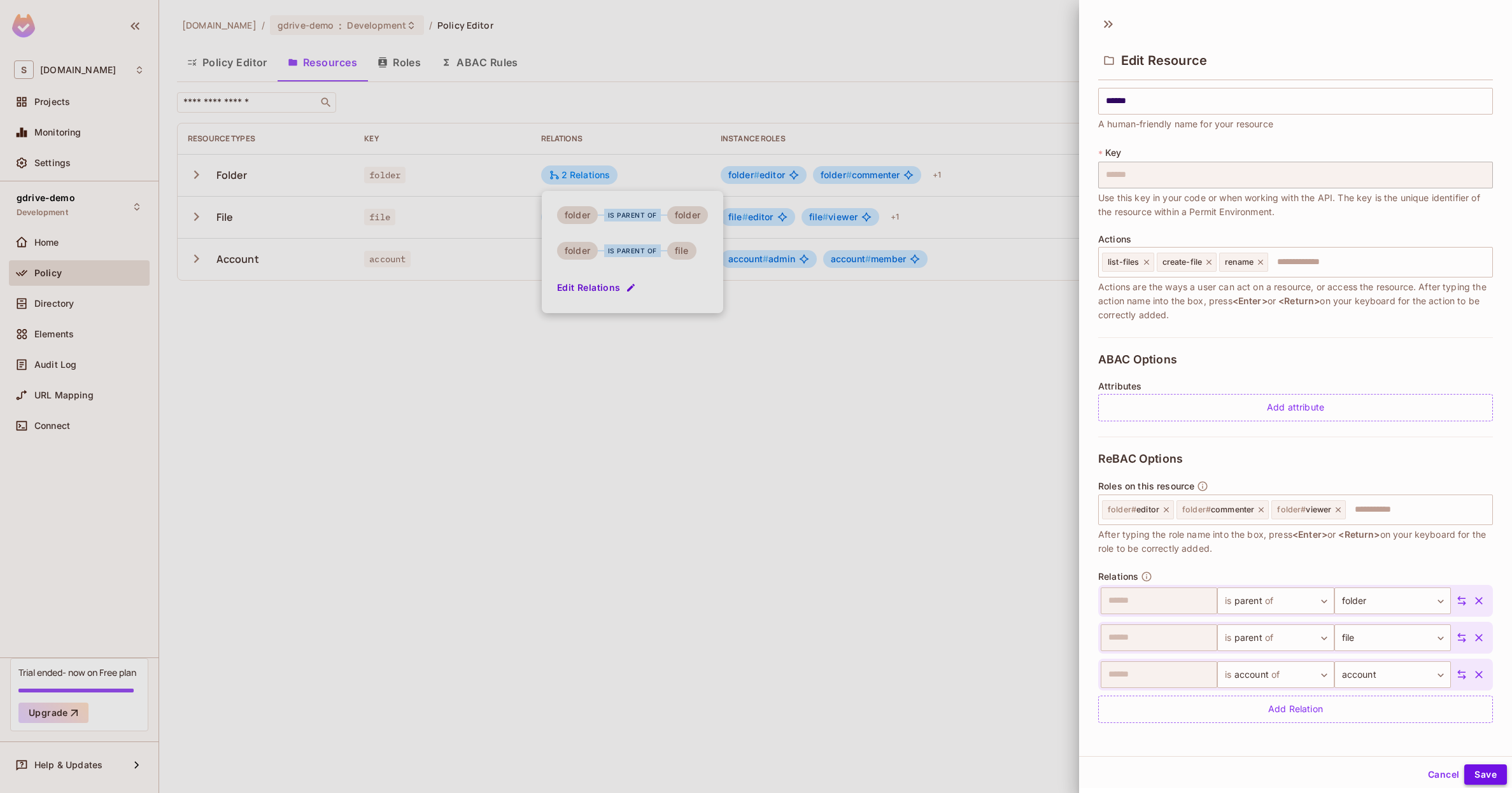
click at [1482, 776] on button "Save" at bounding box center [1485, 774] width 43 height 20
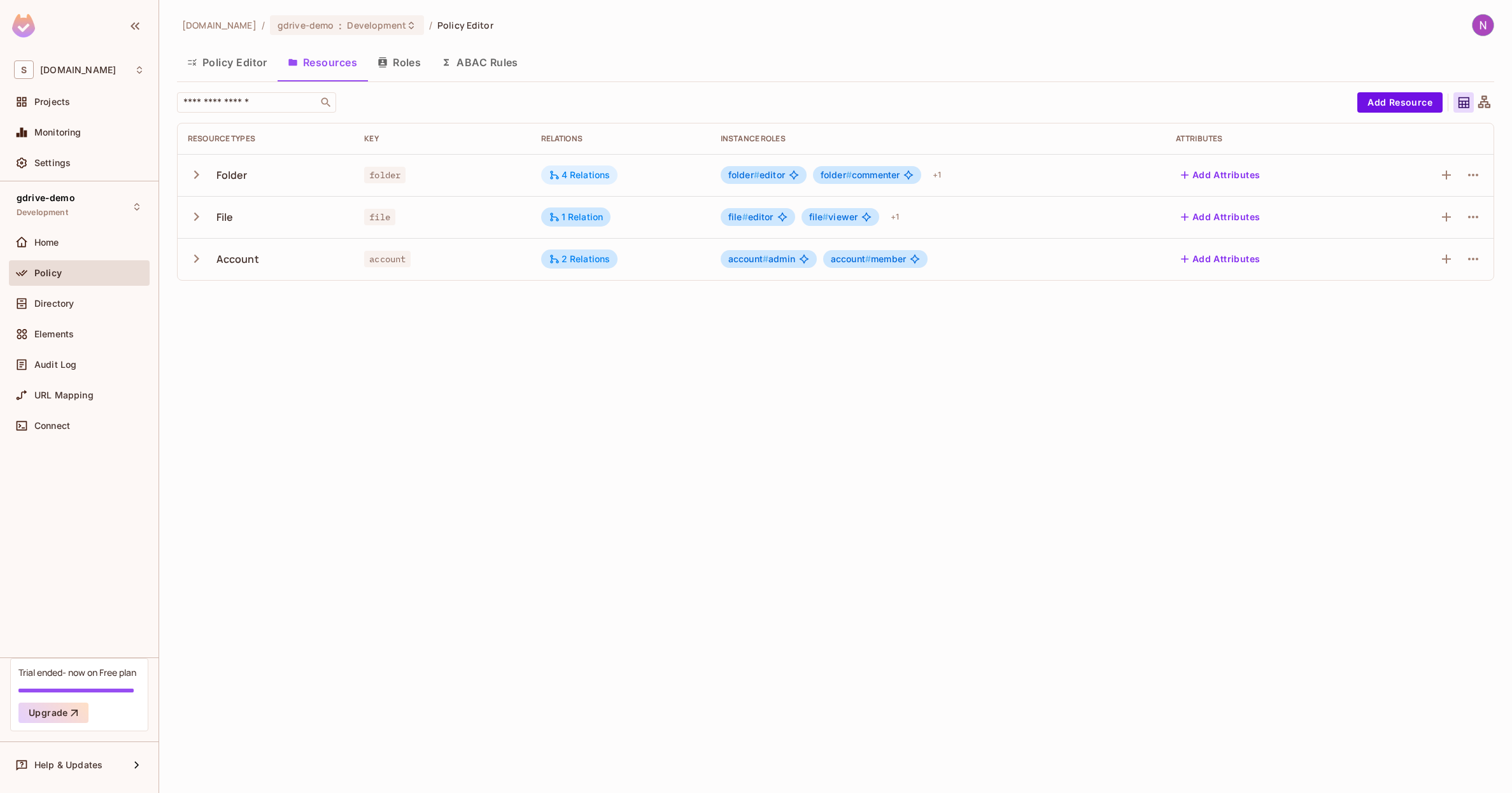
click at [568, 175] on div "4 Relations" at bounding box center [579, 175] width 61 height 11
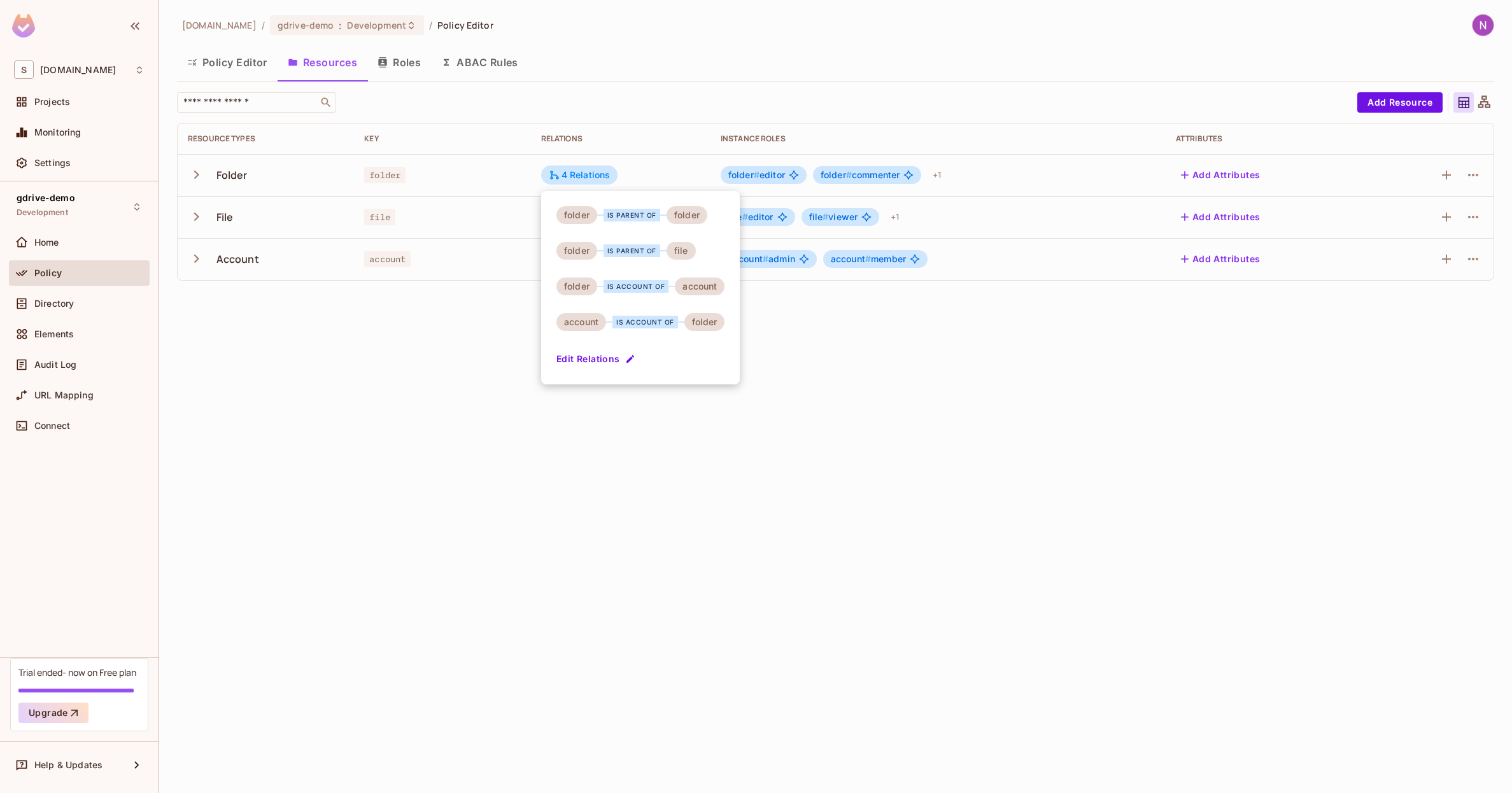
click at [585, 356] on button "Edit Relations" at bounding box center [597, 358] width 81 height 20
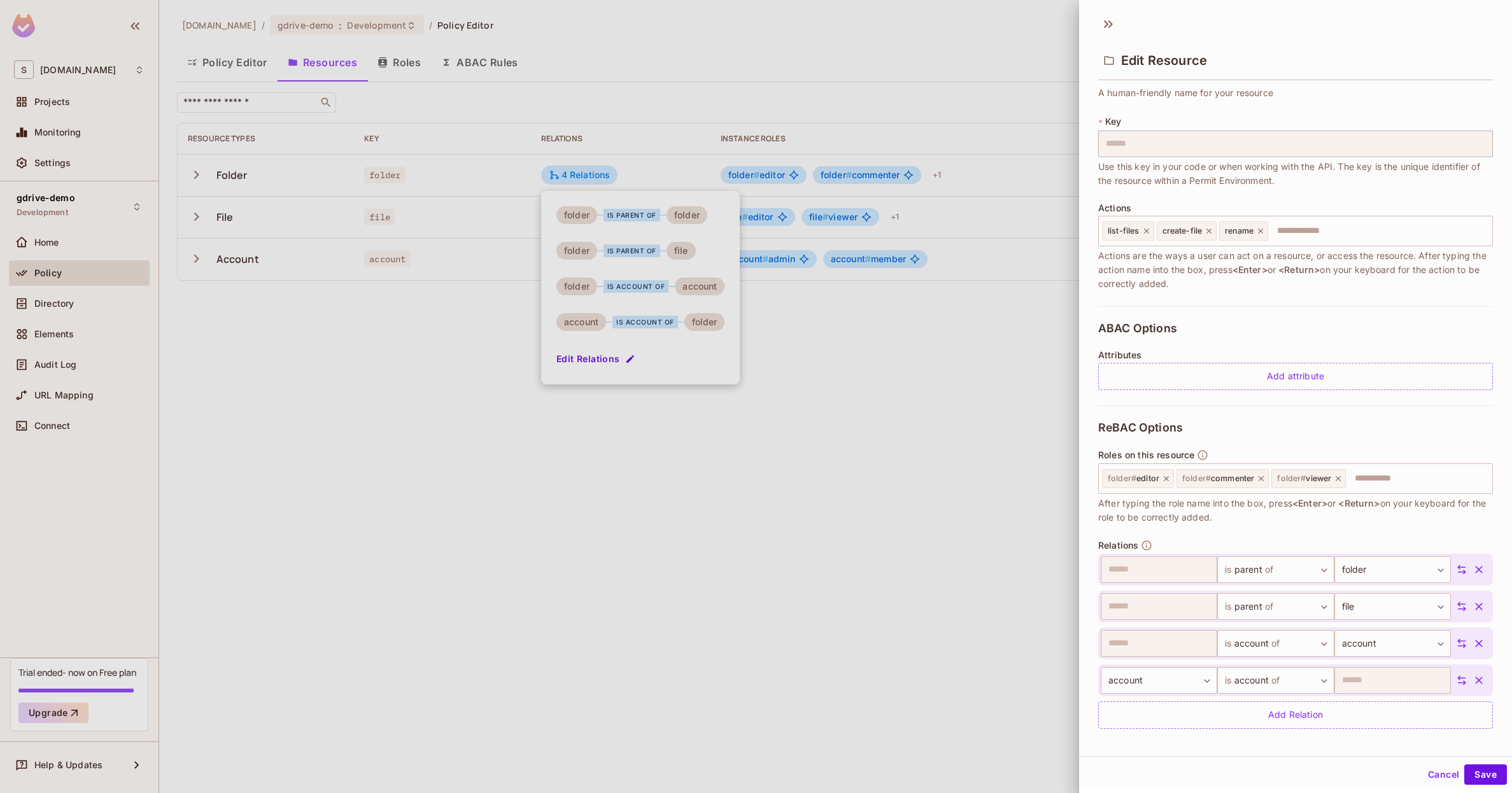
scroll to position [55, 0]
click at [1480, 639] on icon "button" at bounding box center [1478, 638] width 8 height 8
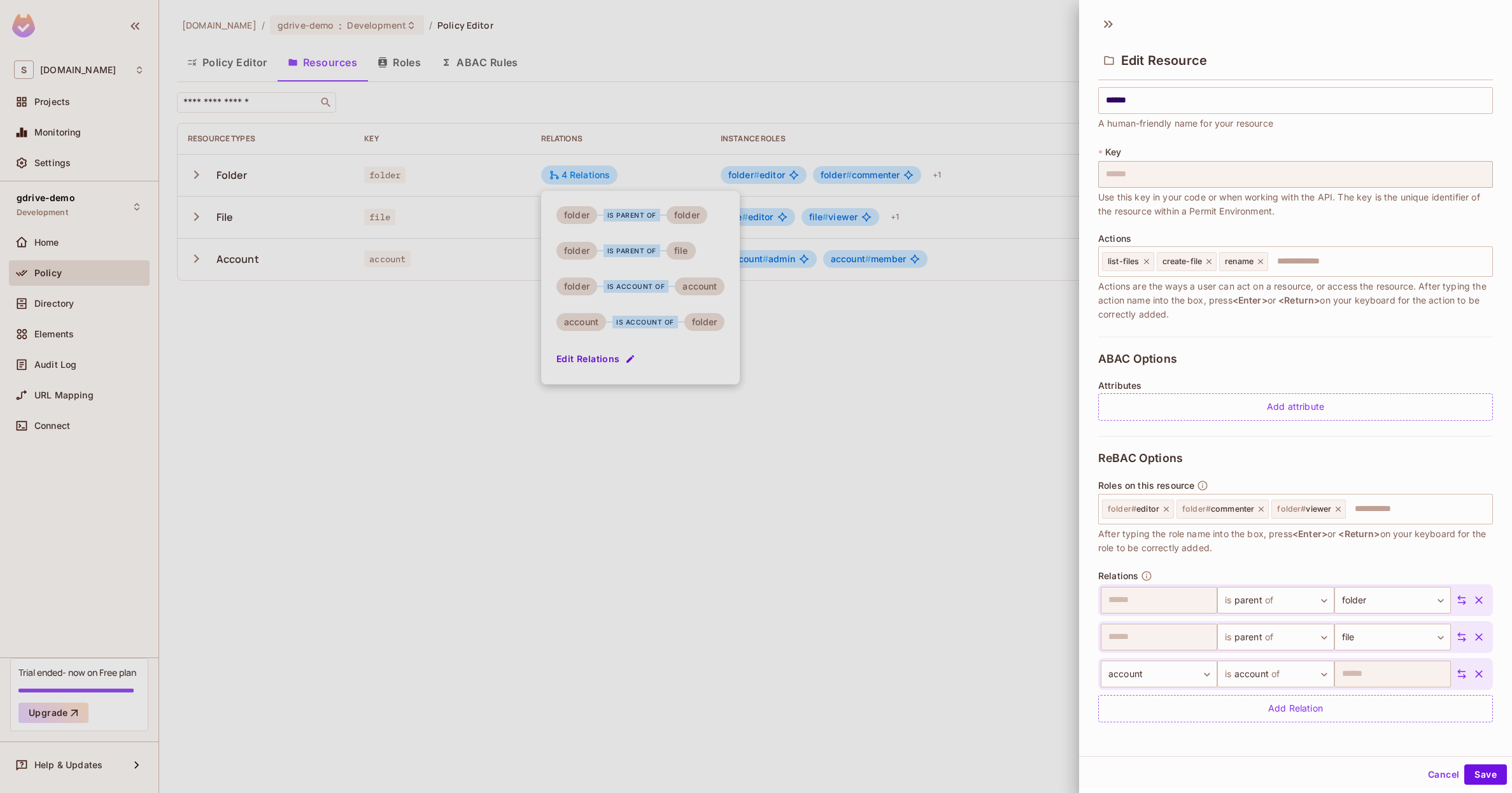
scroll to position [17, 0]
click at [1481, 671] on icon "button" at bounding box center [1478, 675] width 8 height 8
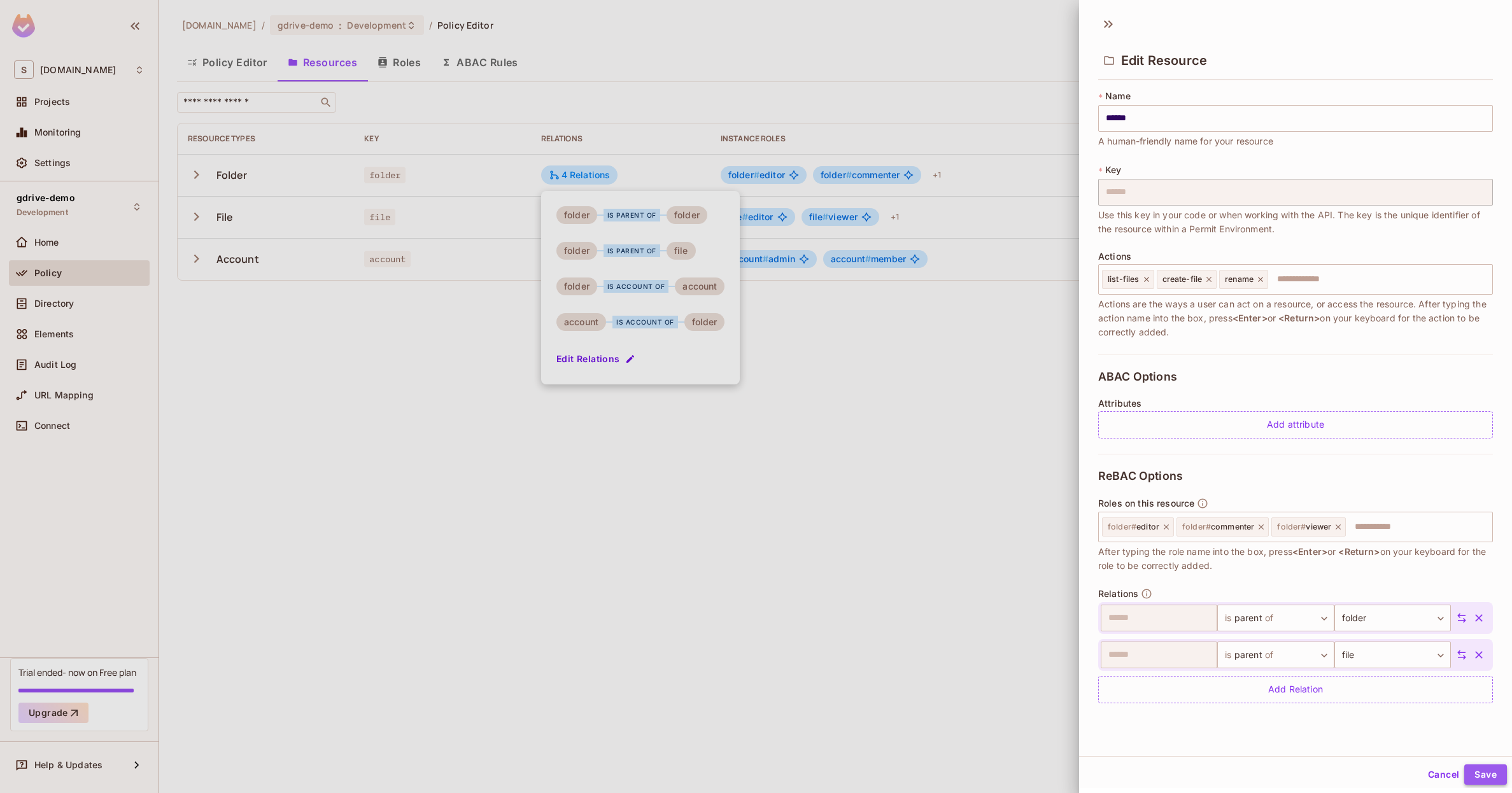
click at [1478, 766] on button "Save" at bounding box center [1485, 774] width 43 height 20
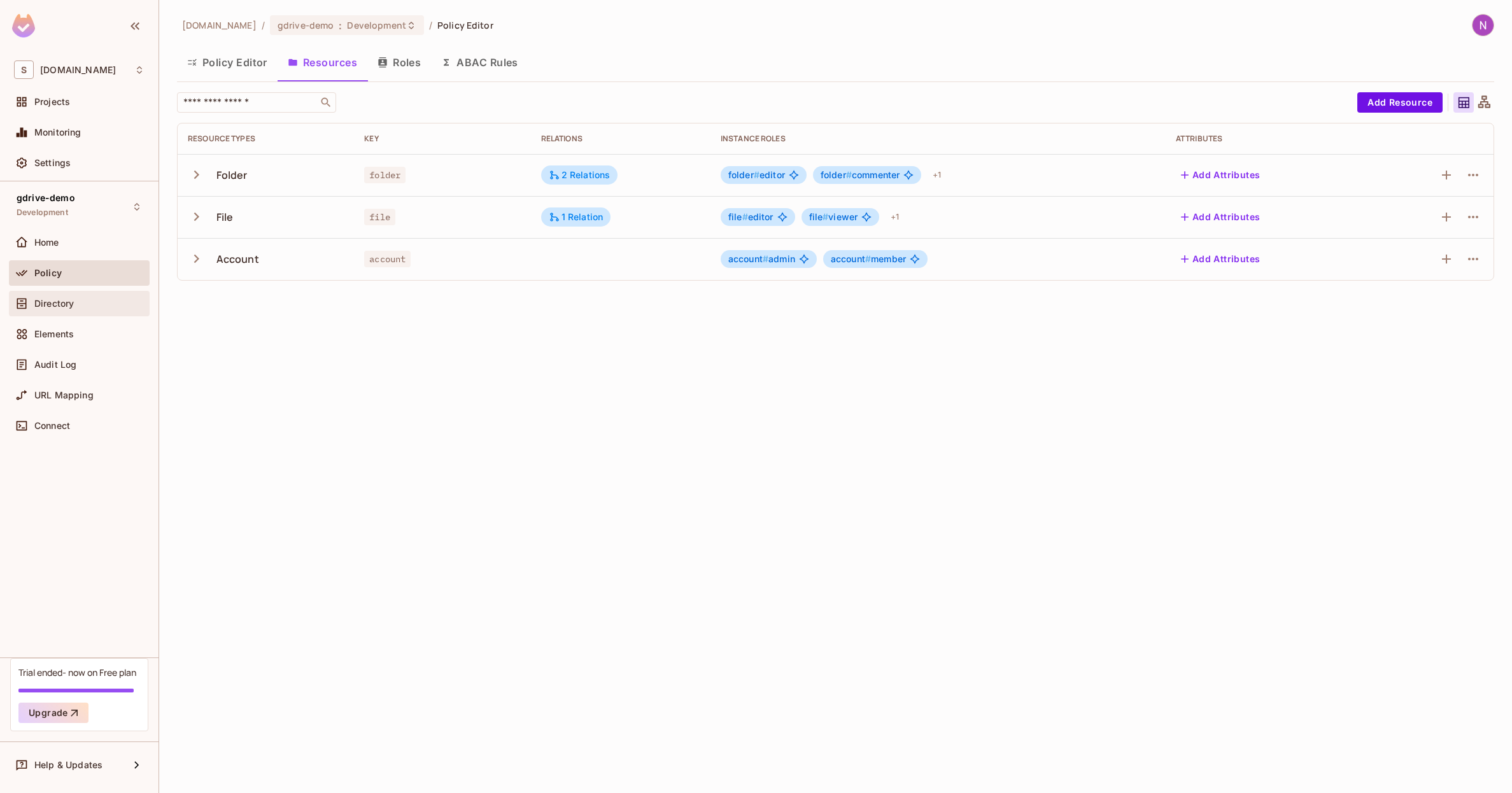
click at [51, 303] on span "Directory" at bounding box center [54, 304] width 39 height 11
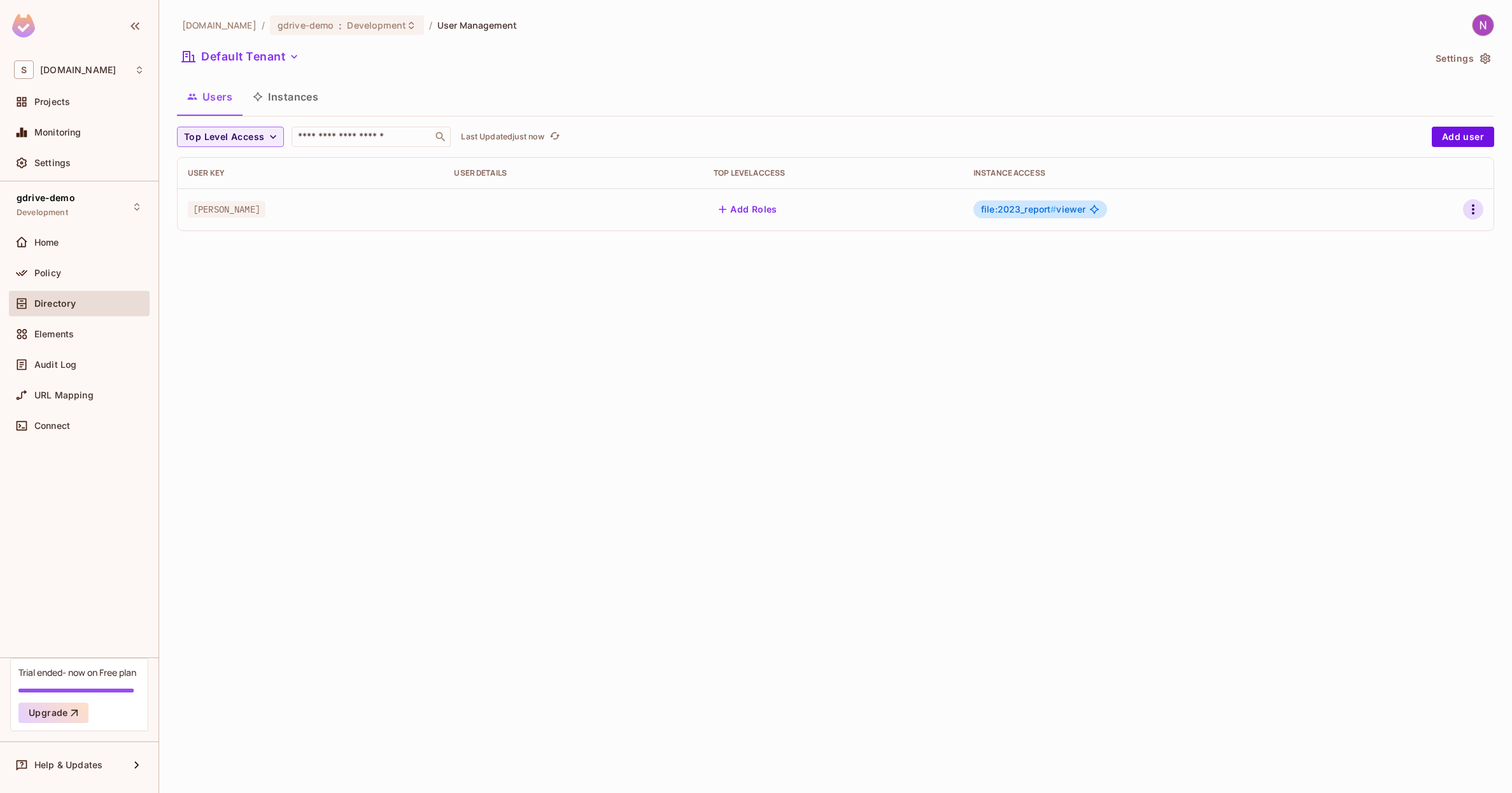
click at [1477, 209] on icon "button" at bounding box center [1473, 210] width 15 height 15
click at [1471, 210] on div at bounding box center [756, 396] width 1512 height 793
click at [266, 93] on button "Instances" at bounding box center [285, 96] width 86 height 32
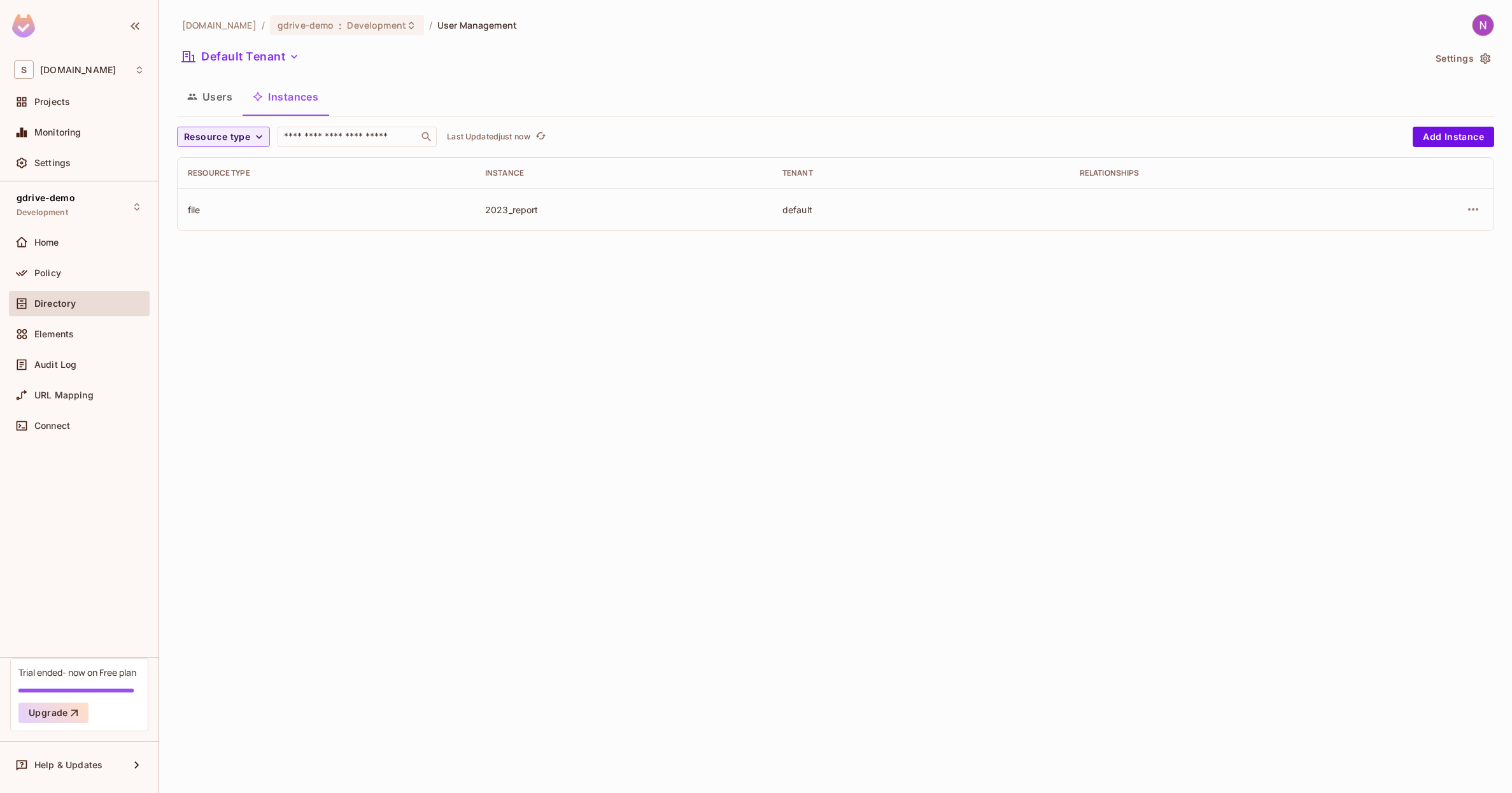
click at [217, 103] on button "Users" at bounding box center [210, 96] width 65 height 32
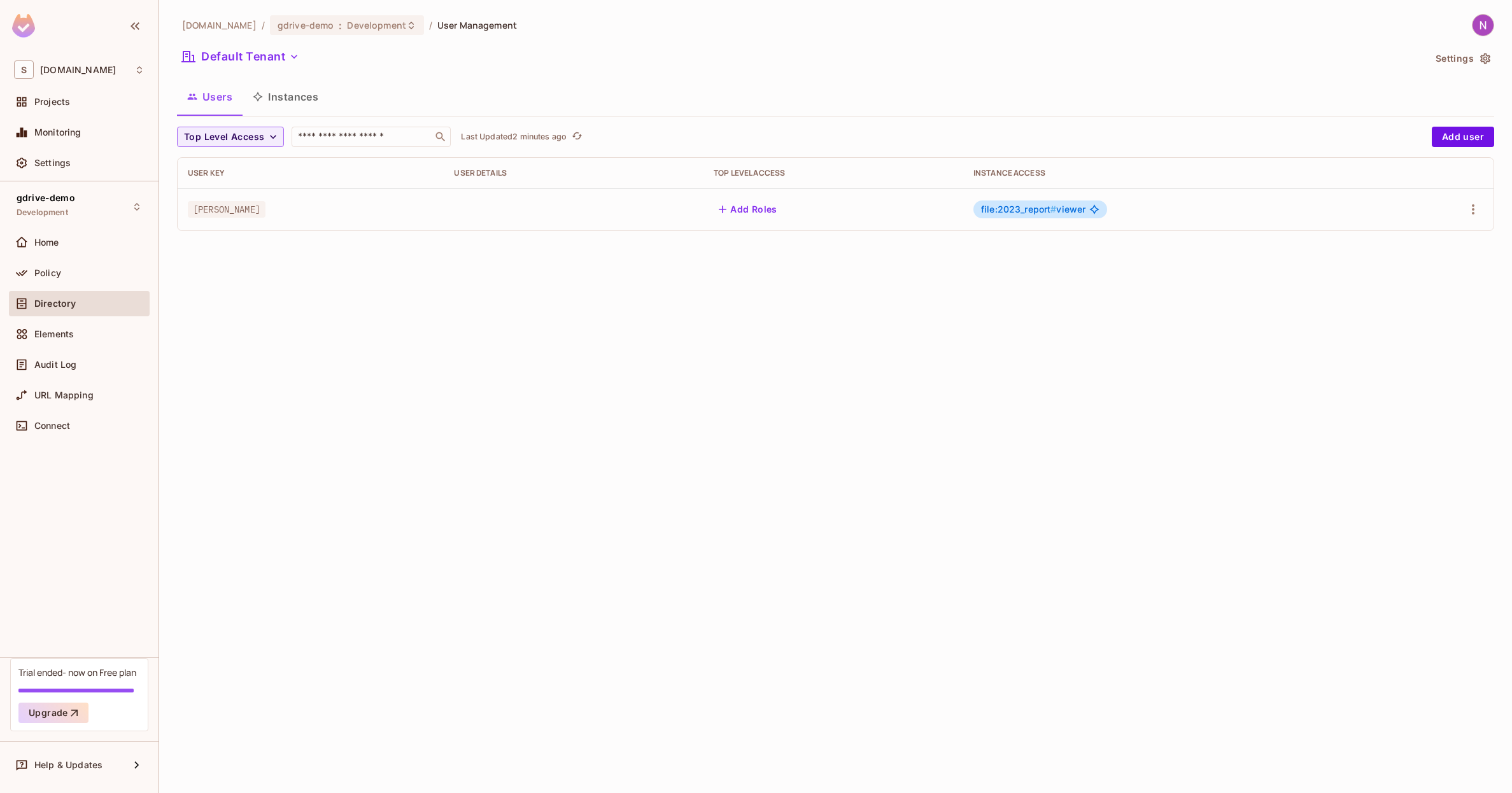
click at [84, 258] on div "Home" at bounding box center [79, 245] width 141 height 31
click at [77, 268] on div "Policy" at bounding box center [89, 273] width 110 height 11
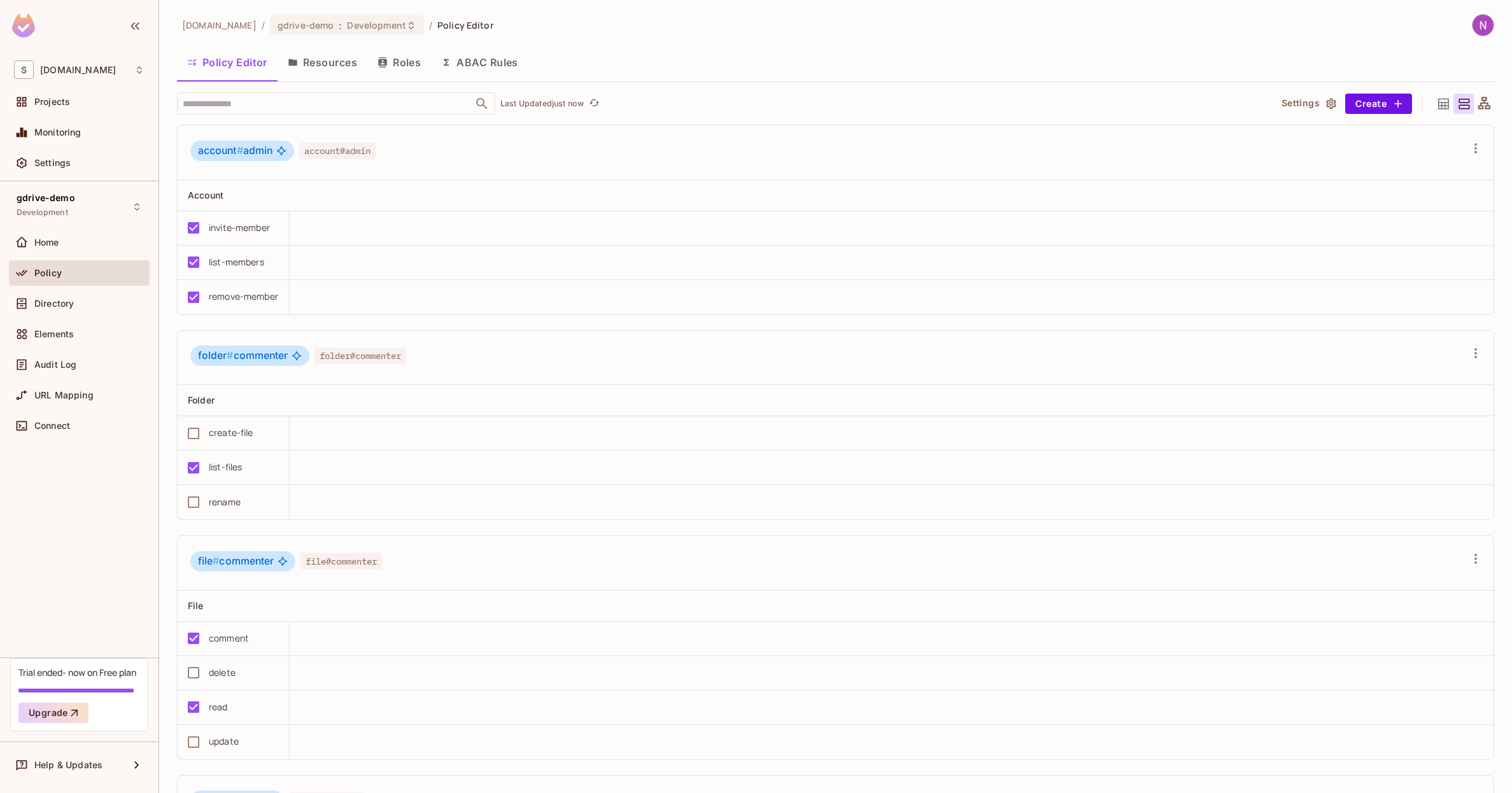
click at [1448, 109] on icon at bounding box center [1443, 102] width 11 height 11
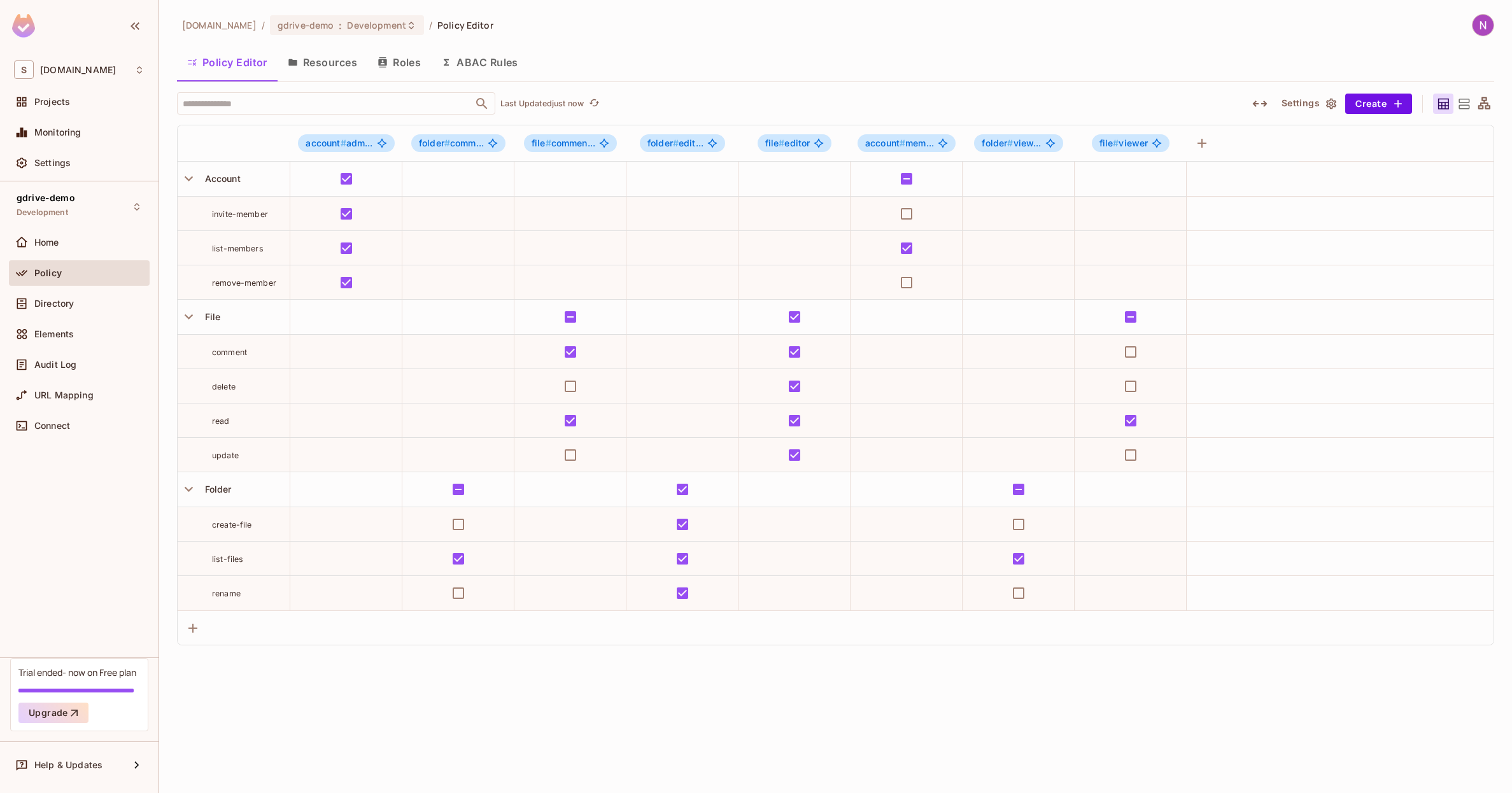
click at [1480, 103] on icon at bounding box center [1484, 102] width 12 height 12
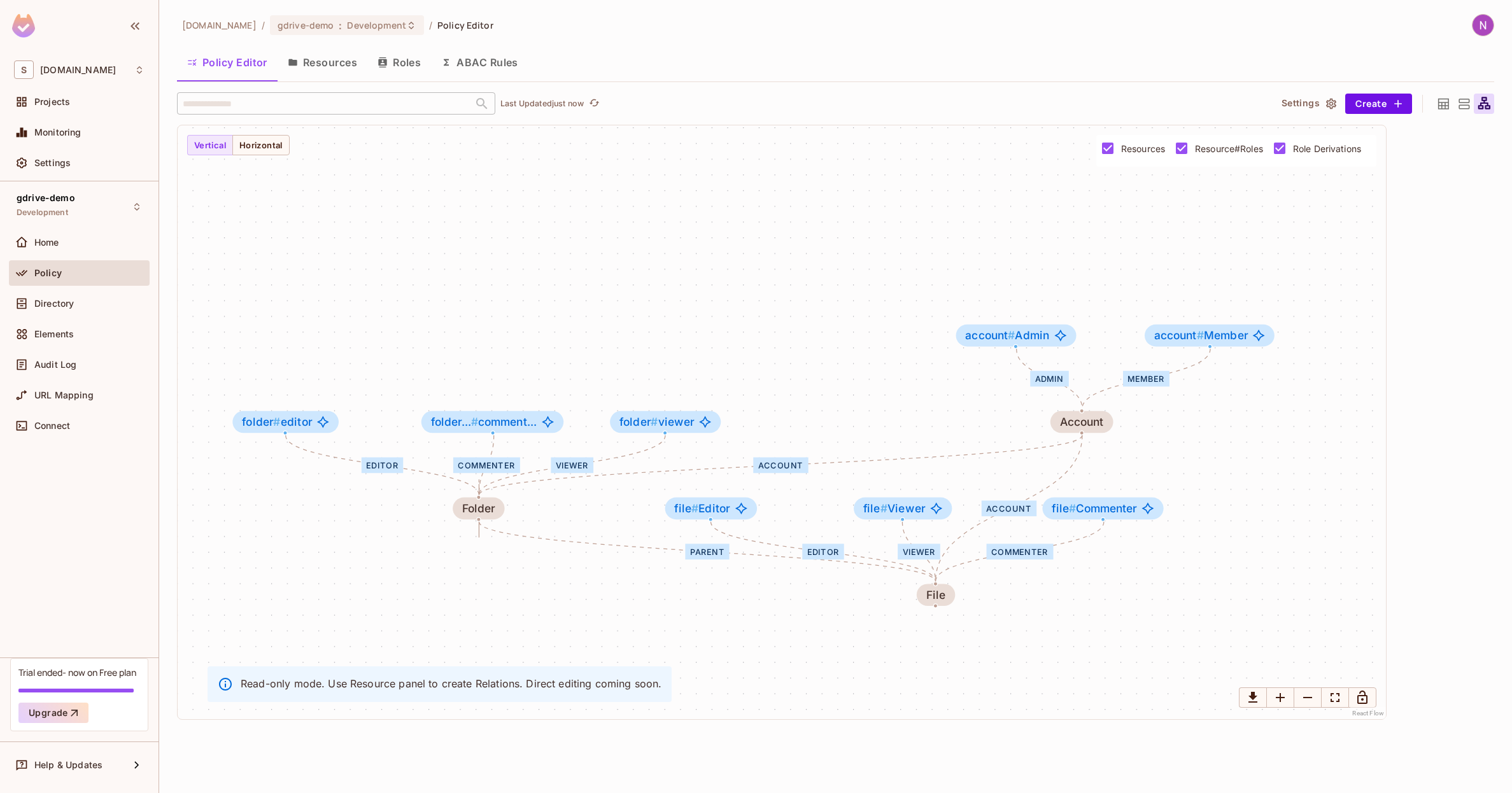
click at [1461, 102] on icon at bounding box center [1463, 103] width 11 height 11
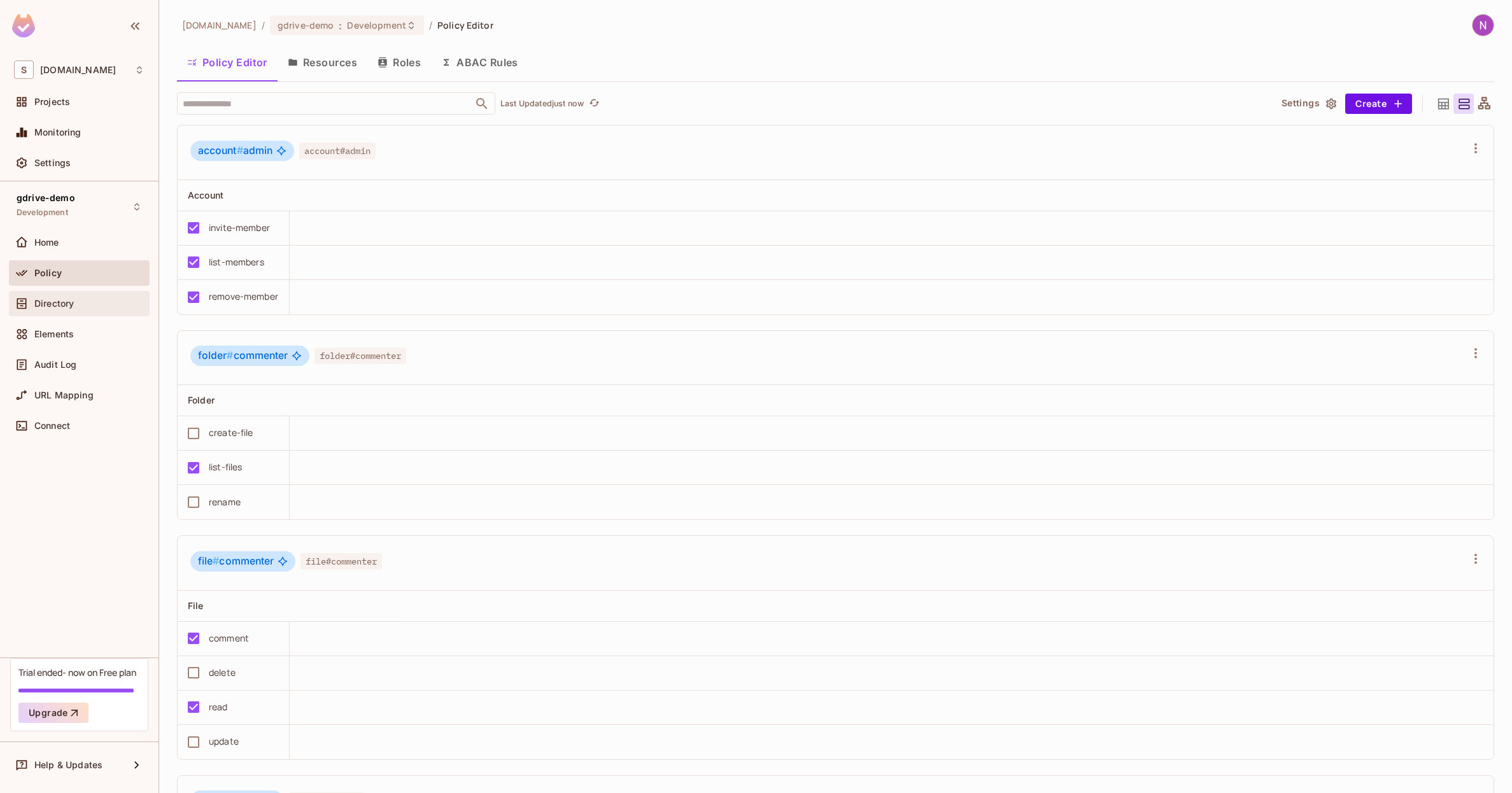
click at [53, 305] on span "Directory" at bounding box center [54, 304] width 39 height 11
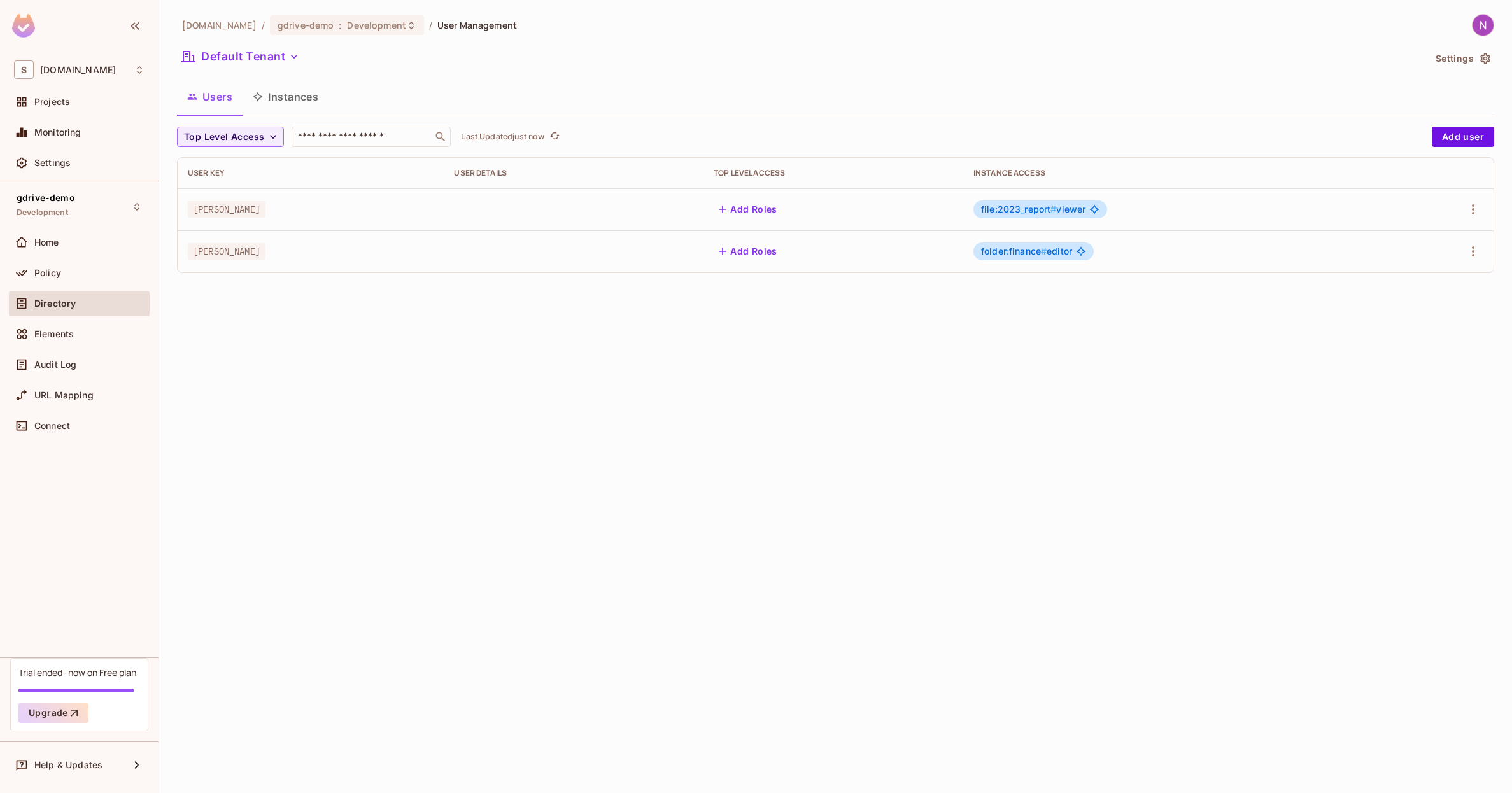
click at [300, 96] on button "Instances" at bounding box center [285, 96] width 86 height 32
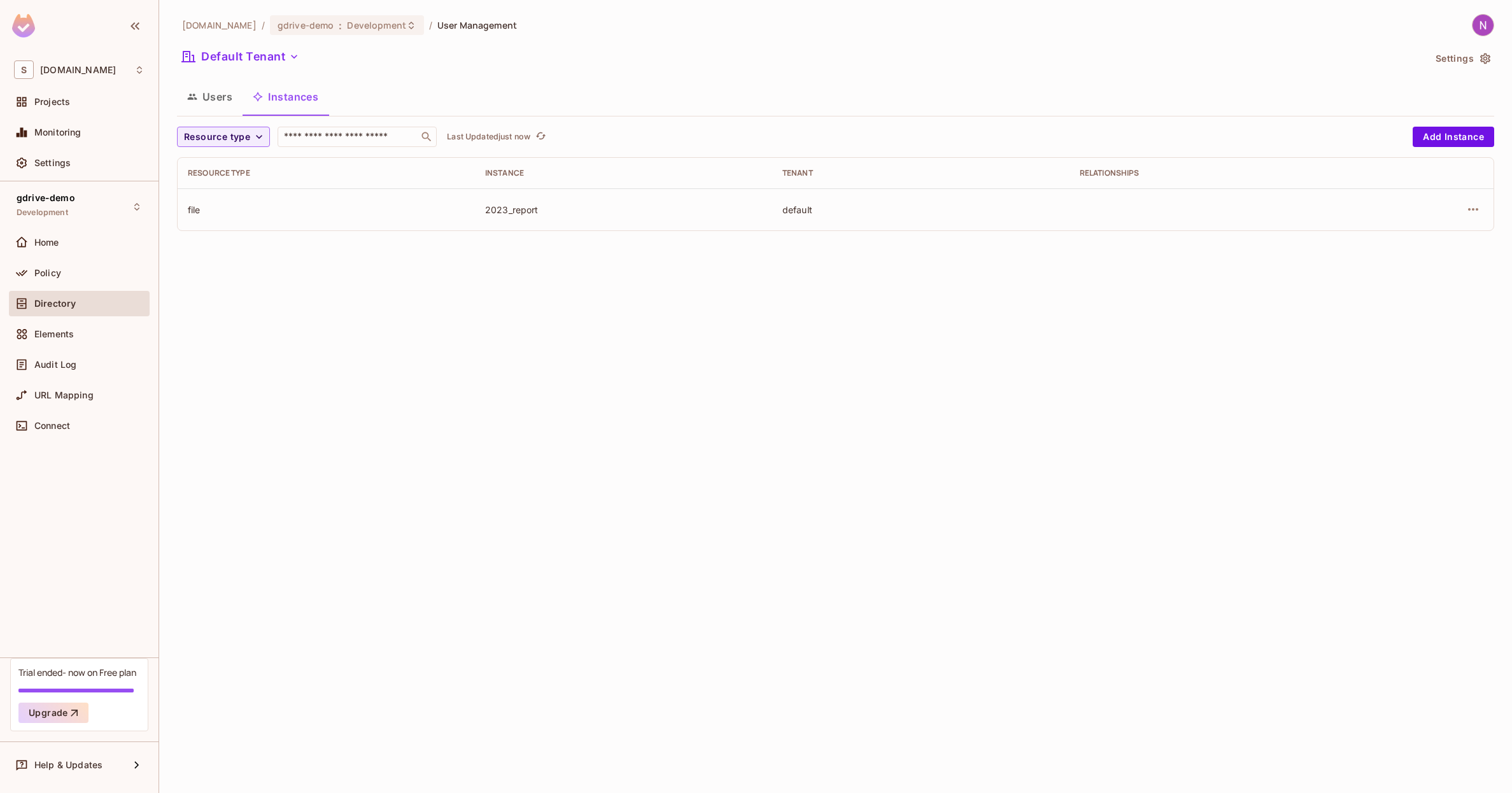
click at [214, 102] on button "Users" at bounding box center [210, 96] width 65 height 32
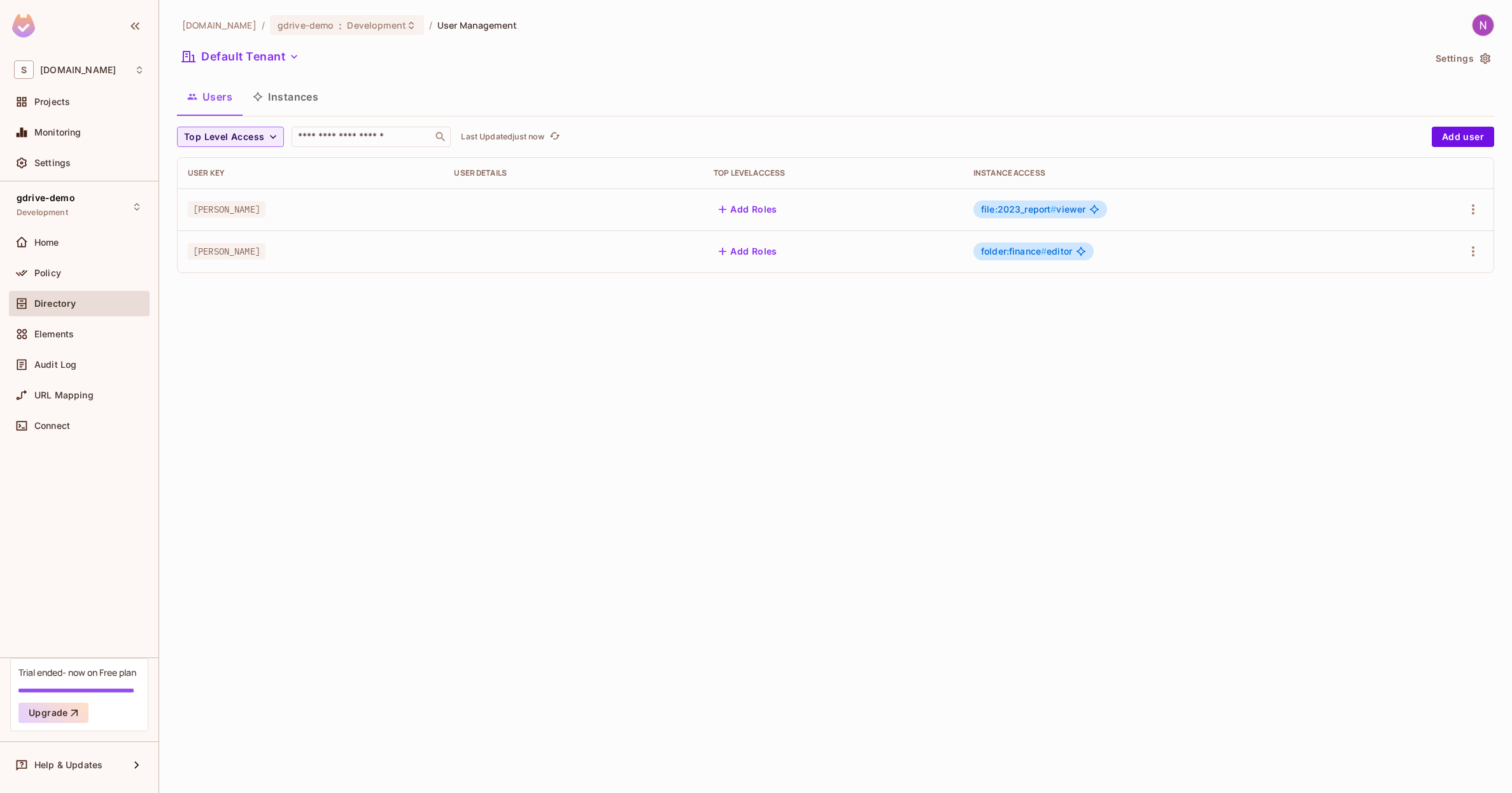
click at [278, 102] on button "Instances" at bounding box center [285, 96] width 86 height 32
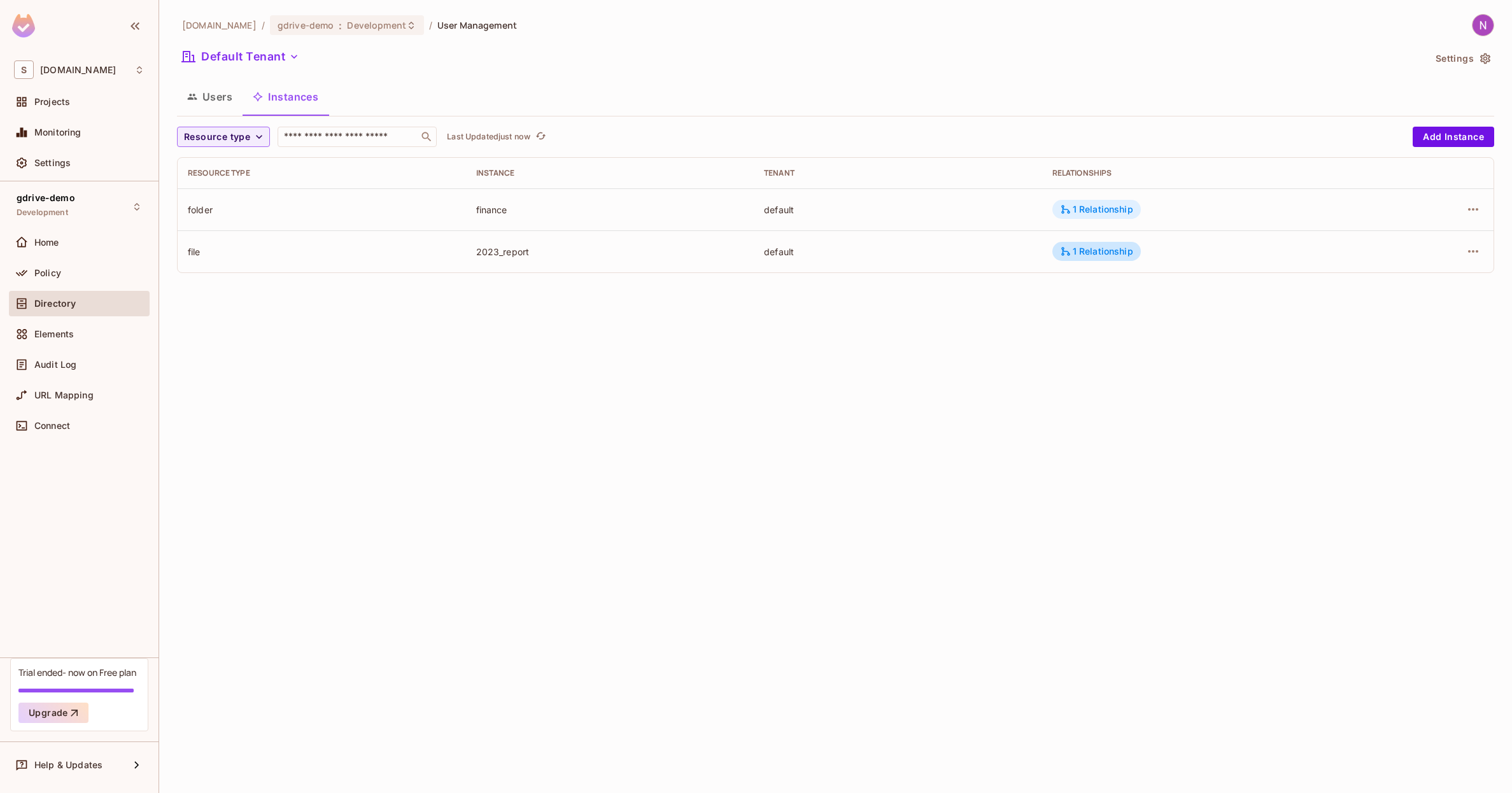
click at [1116, 206] on div "1 Relationship" at bounding box center [1096, 210] width 73 height 11
click at [1271, 306] on div at bounding box center [756, 396] width 1512 height 793
click at [1471, 205] on icon "button" at bounding box center [1473, 210] width 15 height 15
click at [1471, 206] on div at bounding box center [756, 396] width 1512 height 793
click at [1155, 377] on div "[DOMAIN_NAME] / gdrive-demo : Development / User Management Default Tenant Sett…" at bounding box center [835, 396] width 1353 height 793
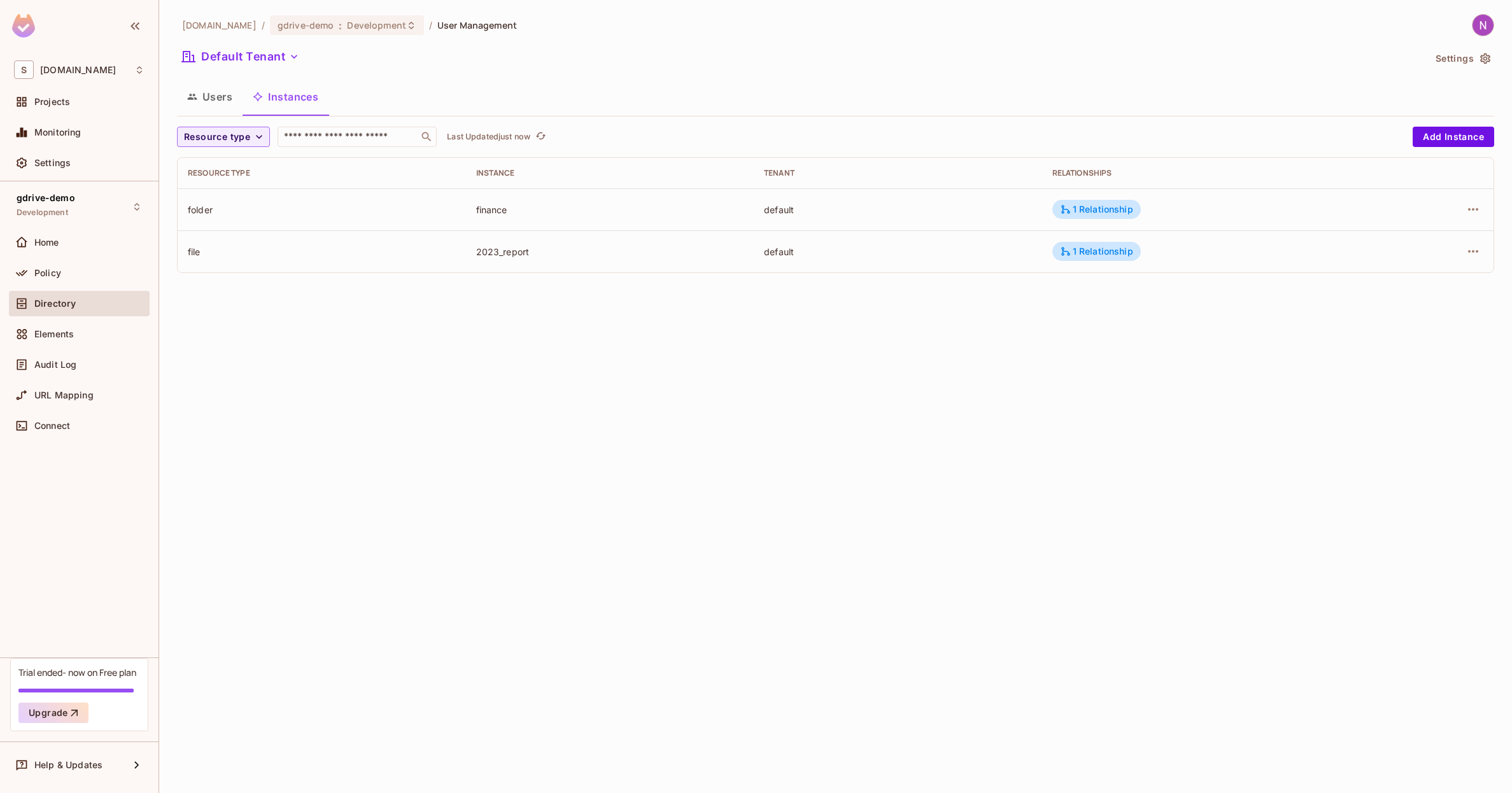
click at [217, 98] on button "Users" at bounding box center [210, 96] width 65 height 32
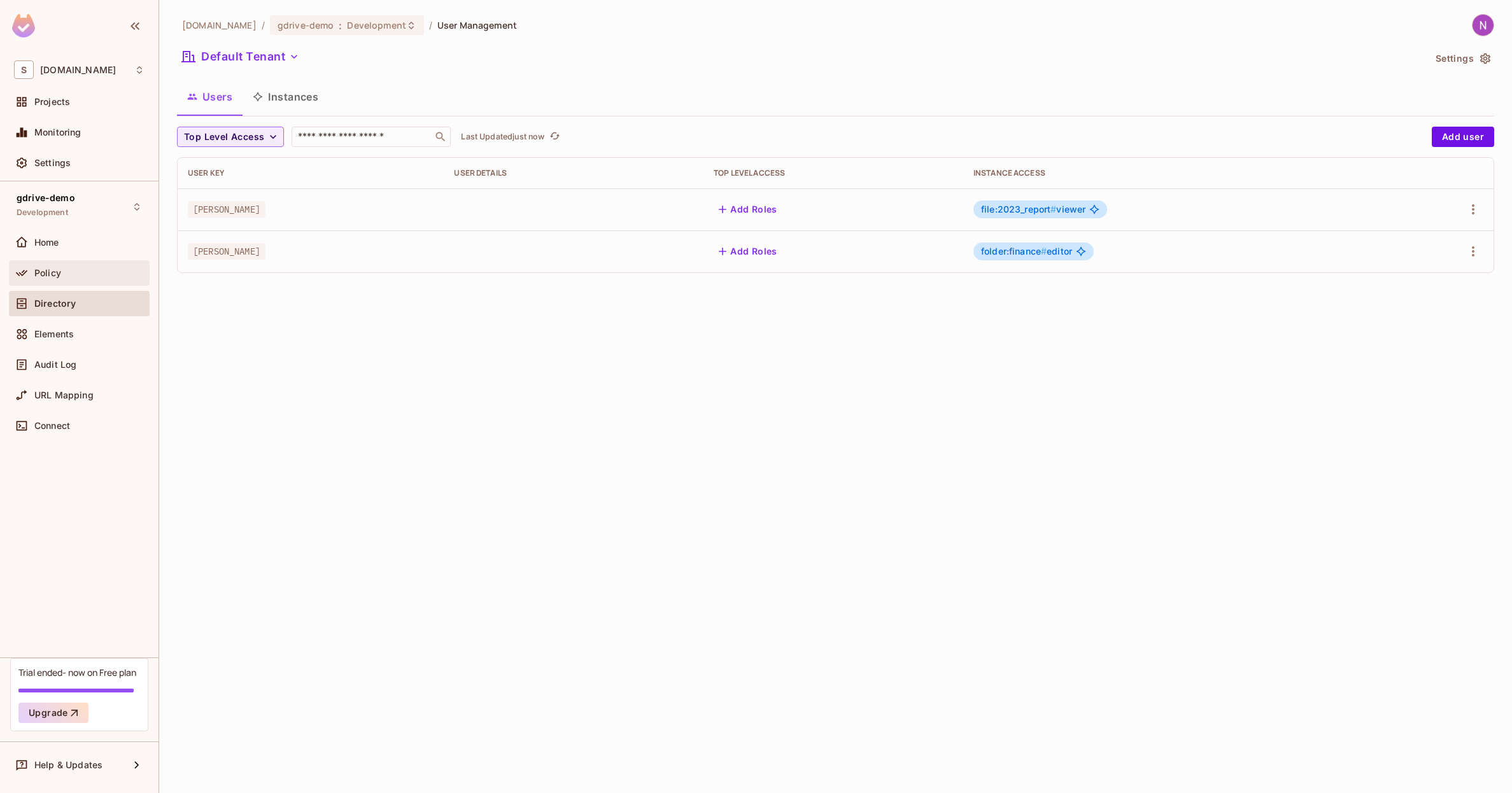
click at [64, 268] on div "Policy" at bounding box center [89, 273] width 110 height 11
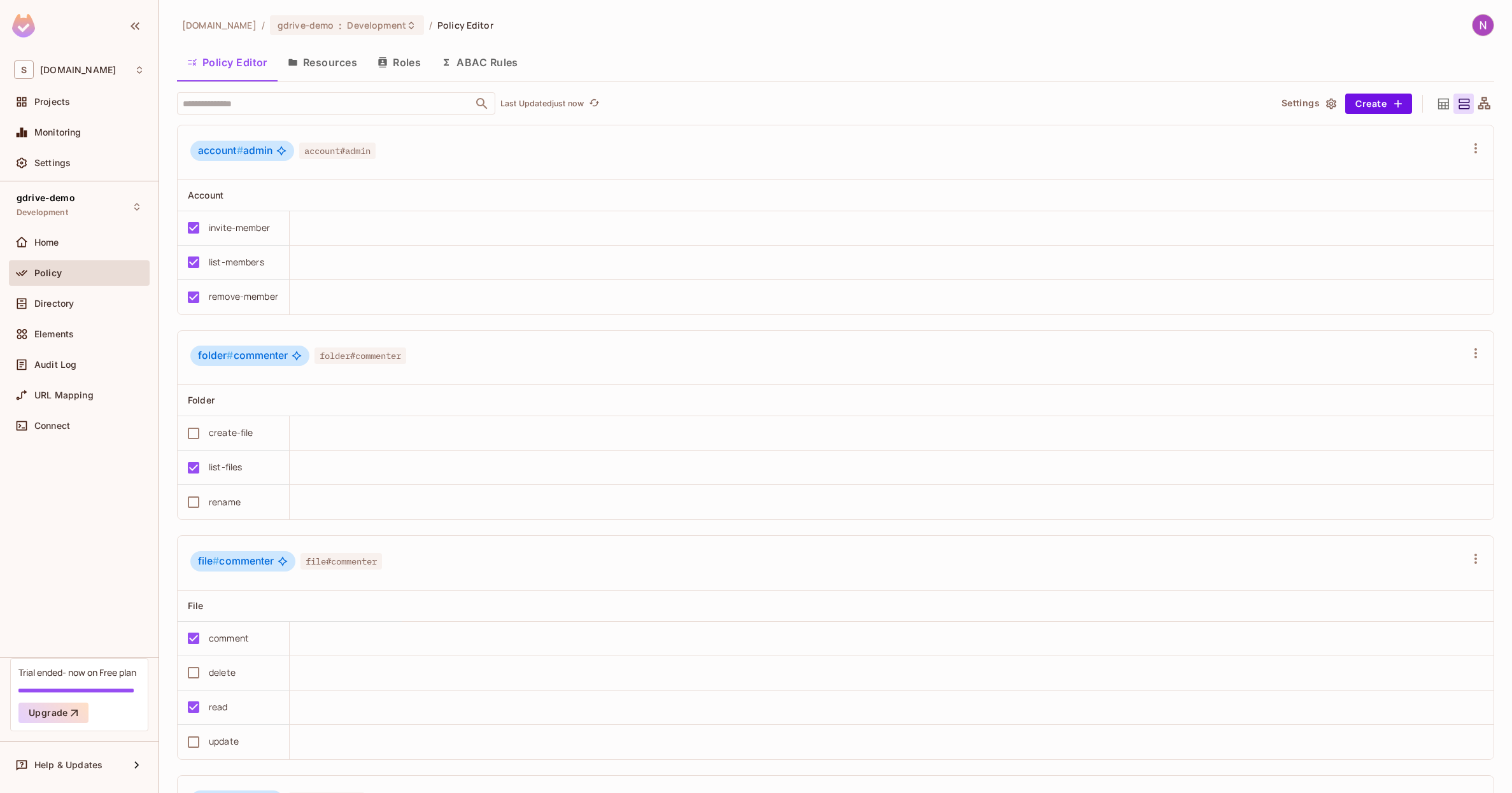
click at [390, 57] on button "Roles" at bounding box center [399, 62] width 63 height 32
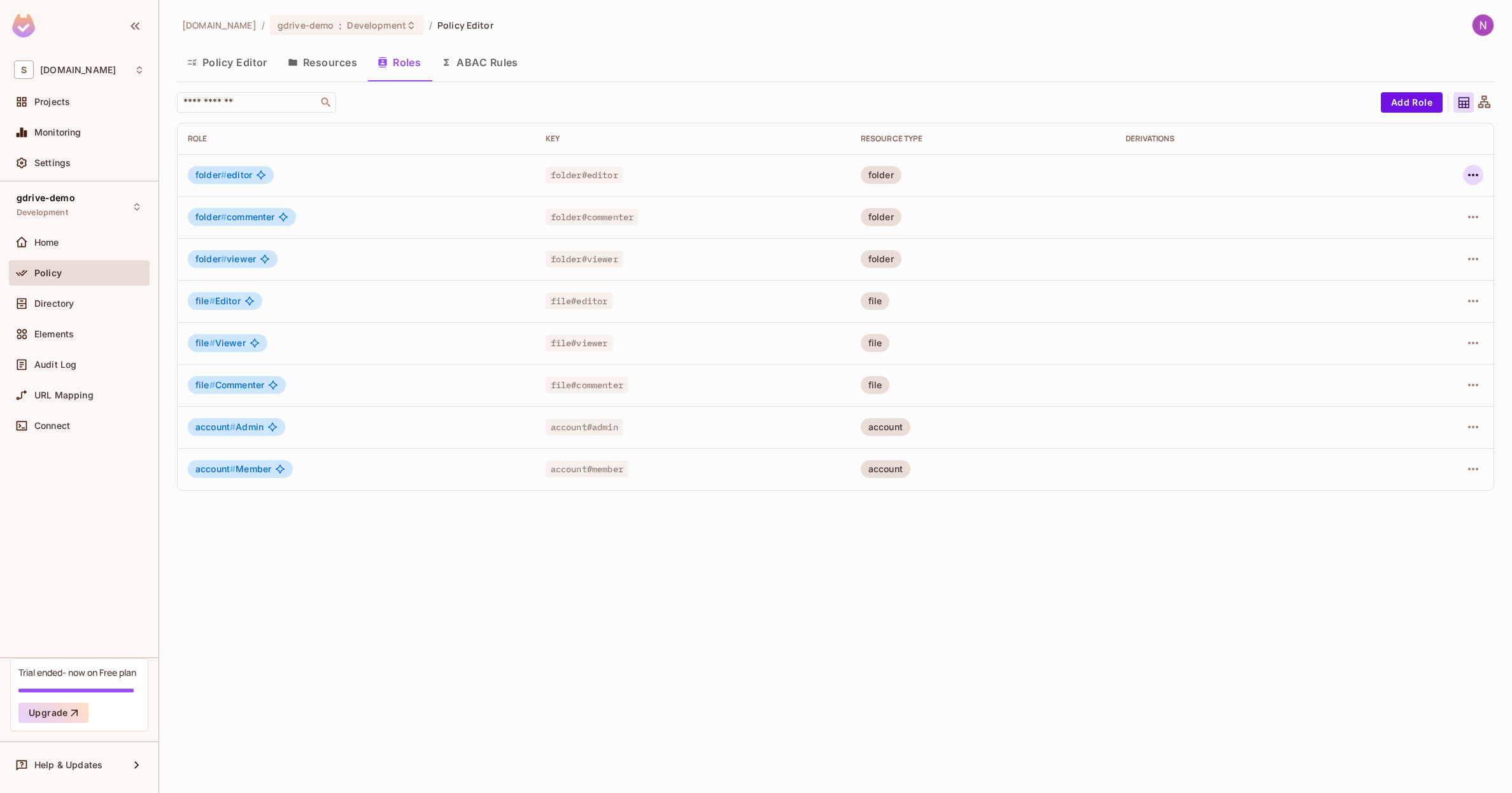
click at [1471, 175] on icon "button" at bounding box center [1473, 175] width 15 height 15
click at [1409, 212] on span "Edit Role" at bounding box center [1416, 204] width 46 height 20
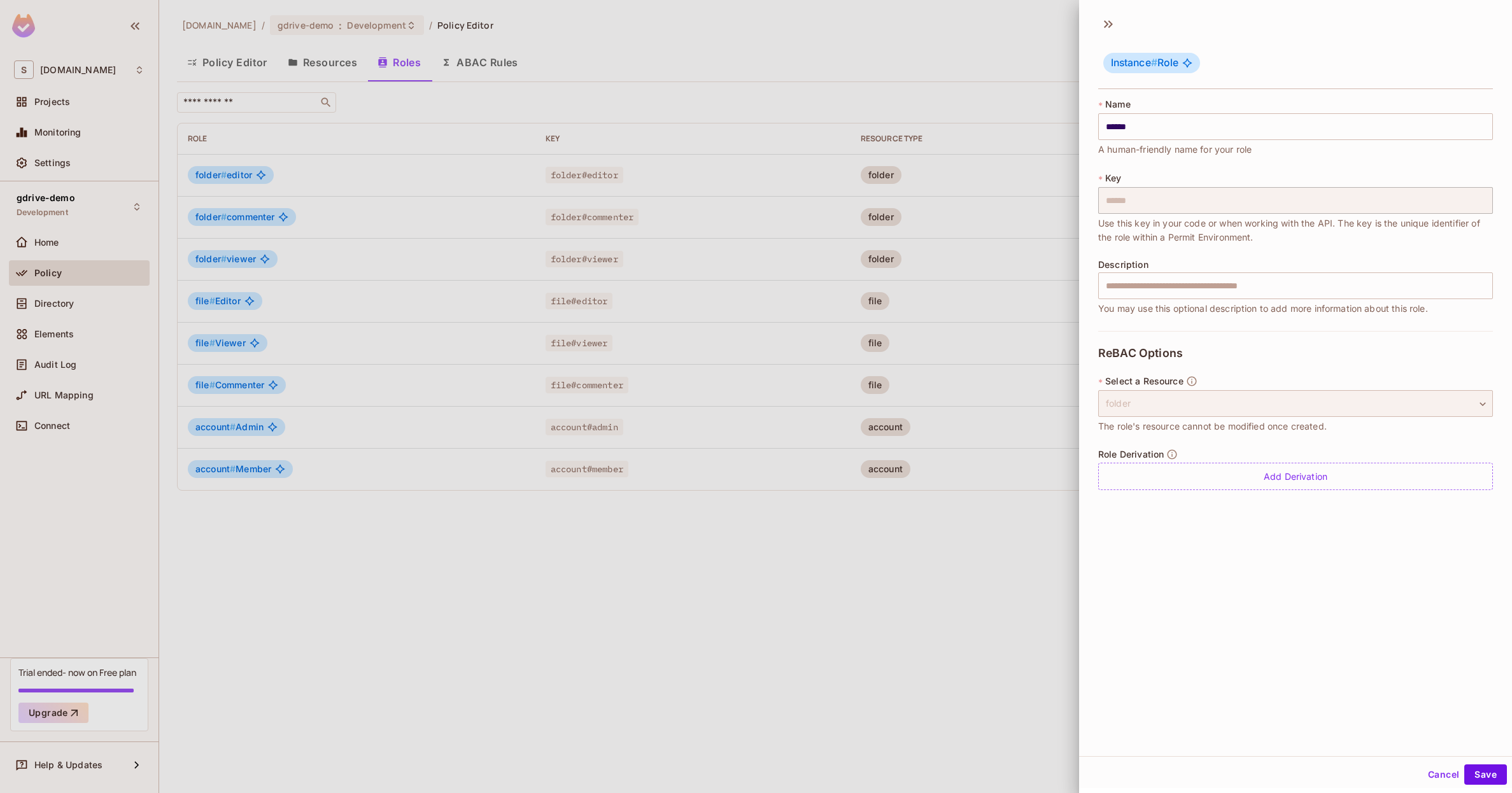
click at [1175, 401] on div "folder" at bounding box center [1296, 404] width 395 height 27
click at [1256, 408] on div "folder" at bounding box center [1296, 404] width 395 height 27
click at [1243, 414] on div "folder" at bounding box center [1296, 404] width 395 height 27
click at [891, 485] on div at bounding box center [756, 396] width 1512 height 793
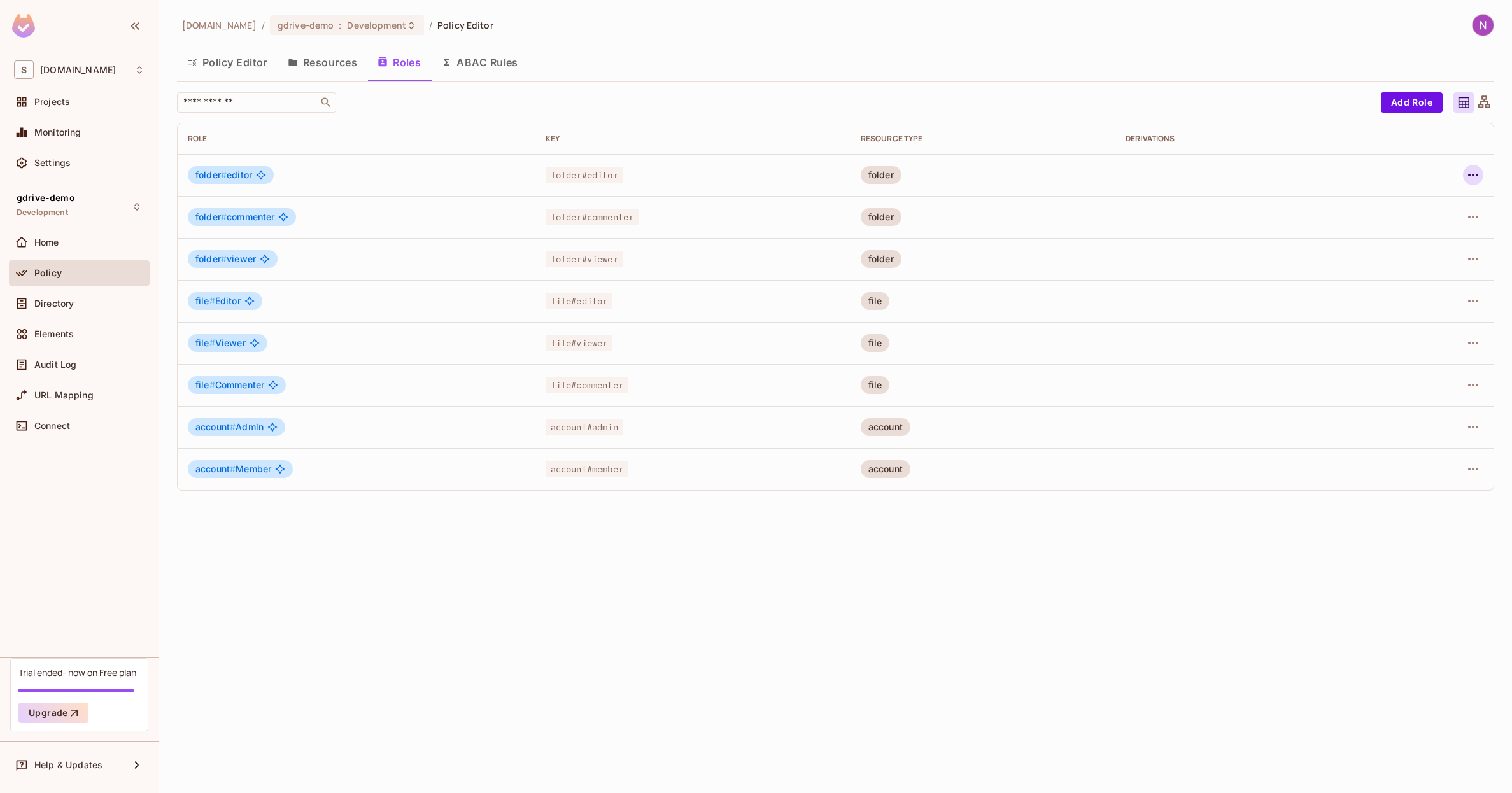
click at [1481, 177] on button "button" at bounding box center [1473, 174] width 20 height 20
click at [1434, 201] on span "Edit Role" at bounding box center [1416, 204] width 46 height 20
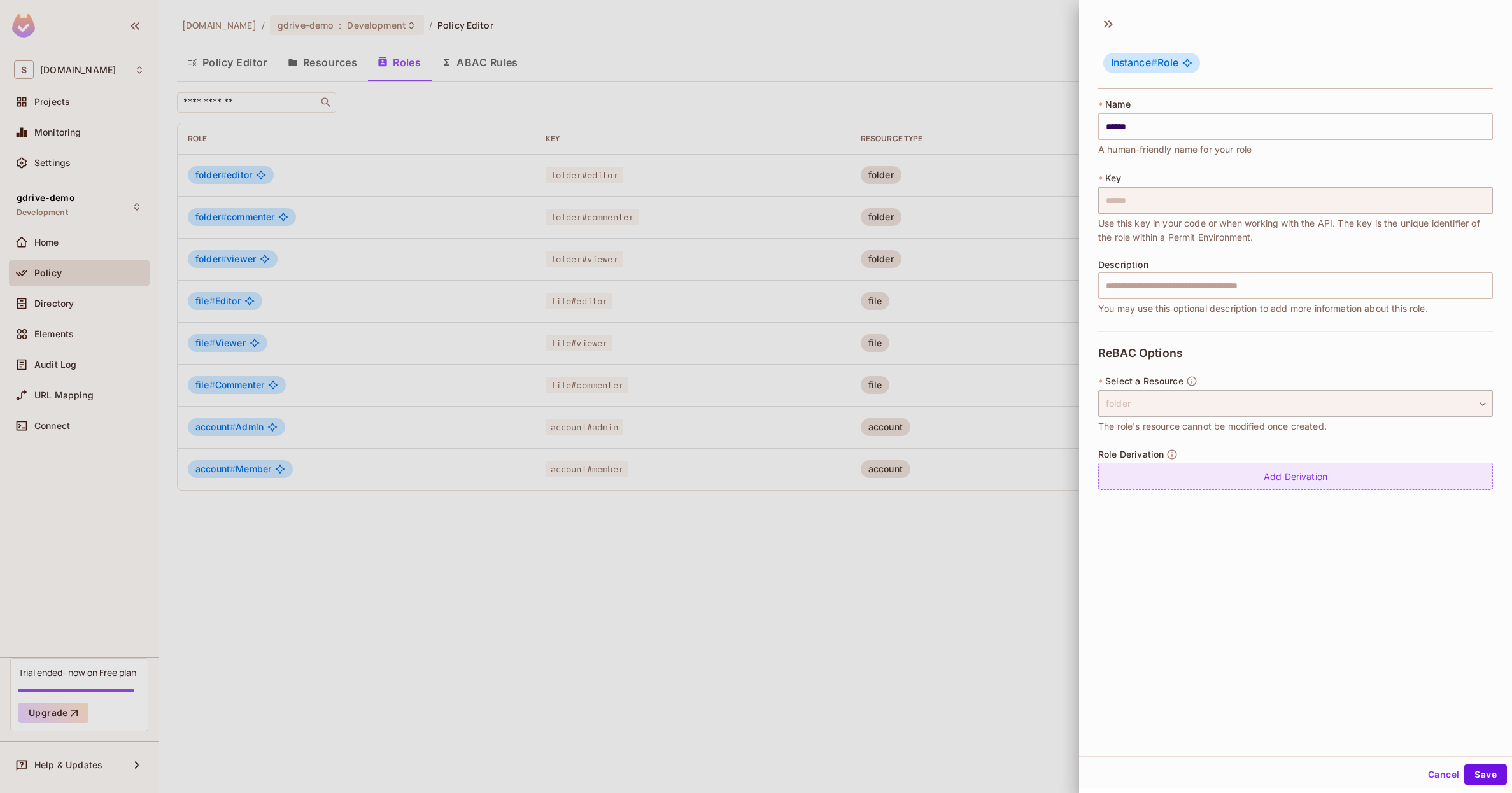
click at [1294, 466] on div "Add Derivation" at bounding box center [1296, 476] width 395 height 28
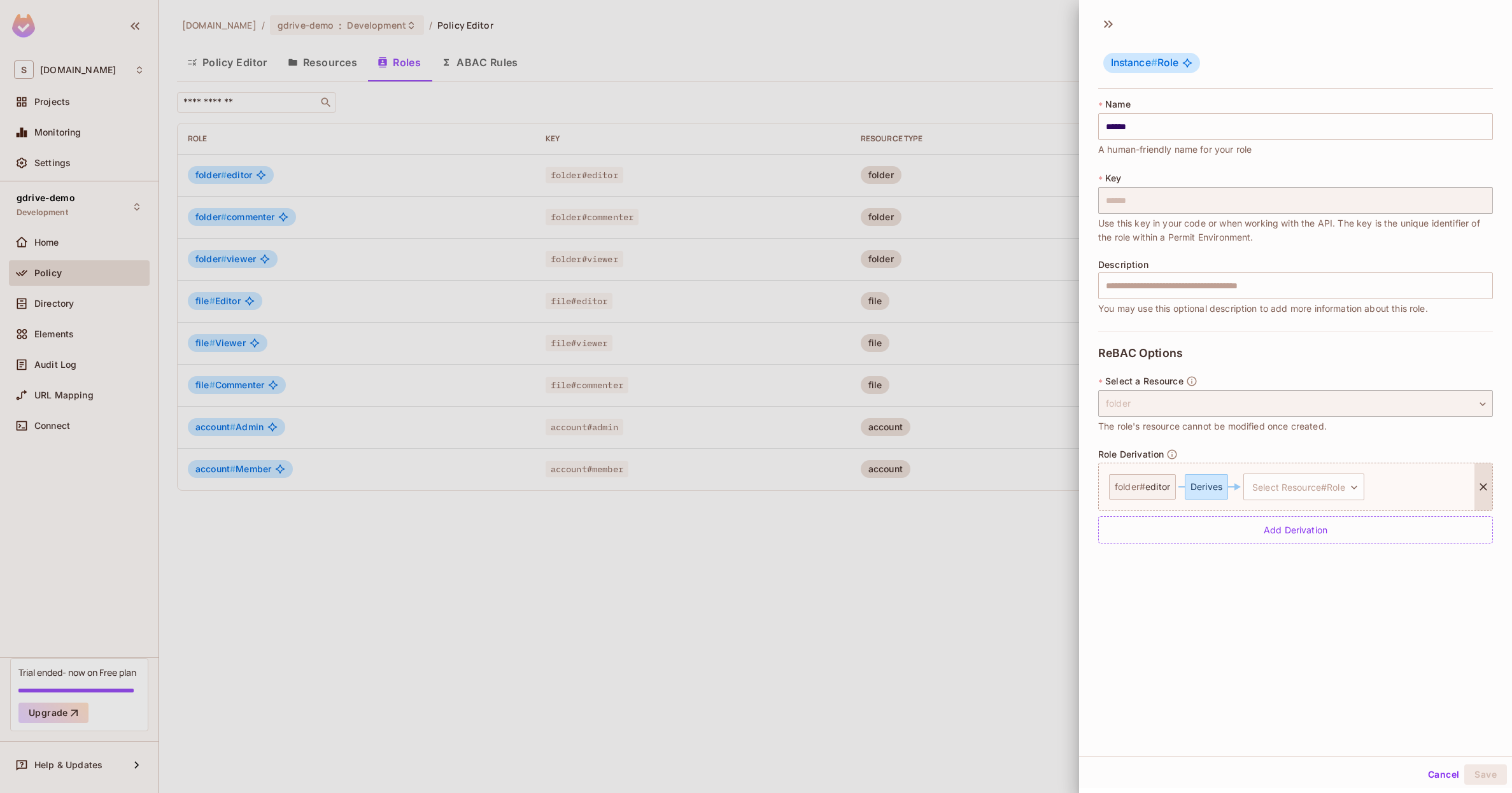
click at [1480, 487] on icon at bounding box center [1482, 487] width 12 height 12
click at [975, 558] on div at bounding box center [756, 396] width 1512 height 793
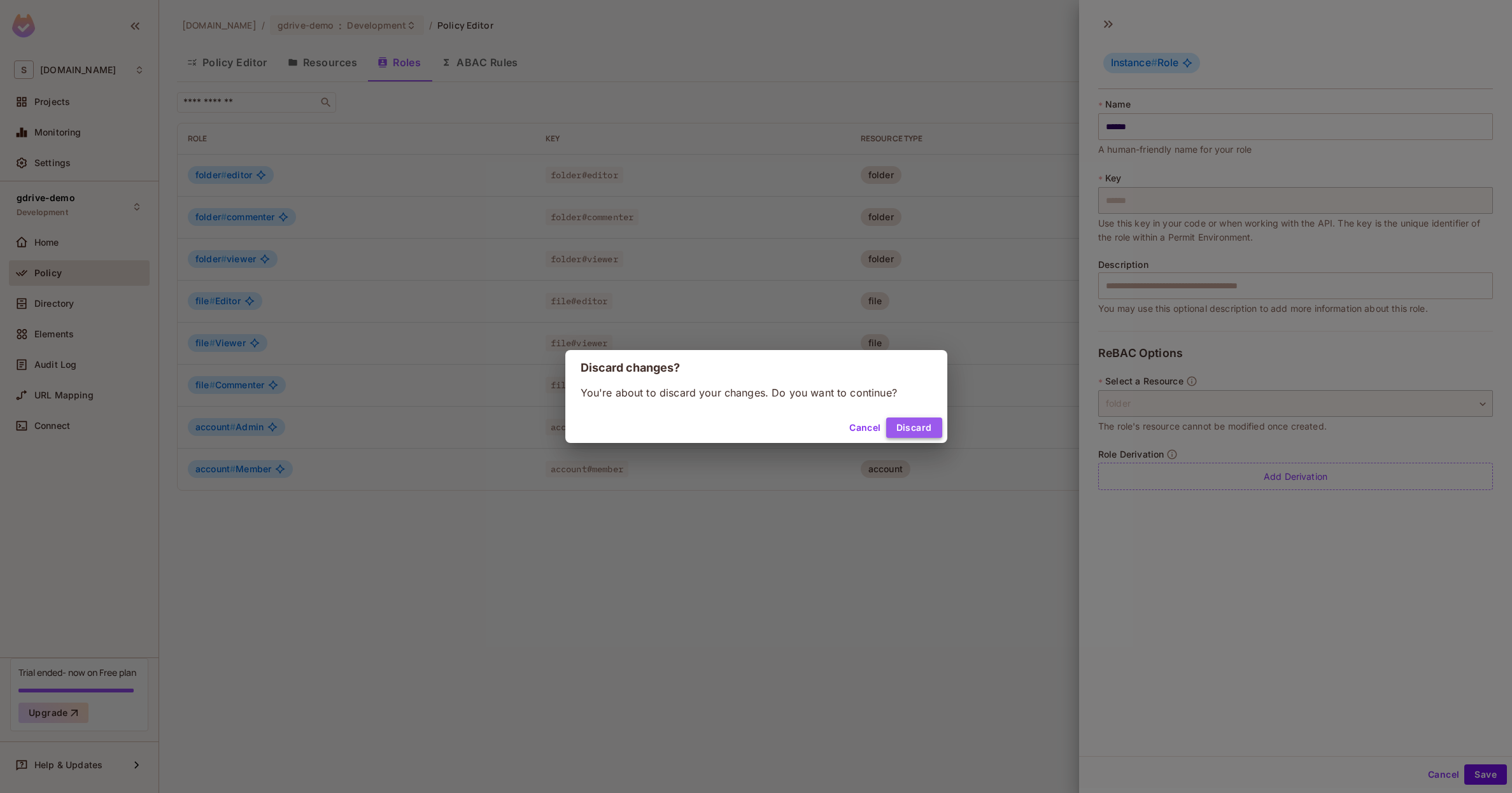
click at [910, 420] on button "Discard" at bounding box center [914, 427] width 56 height 20
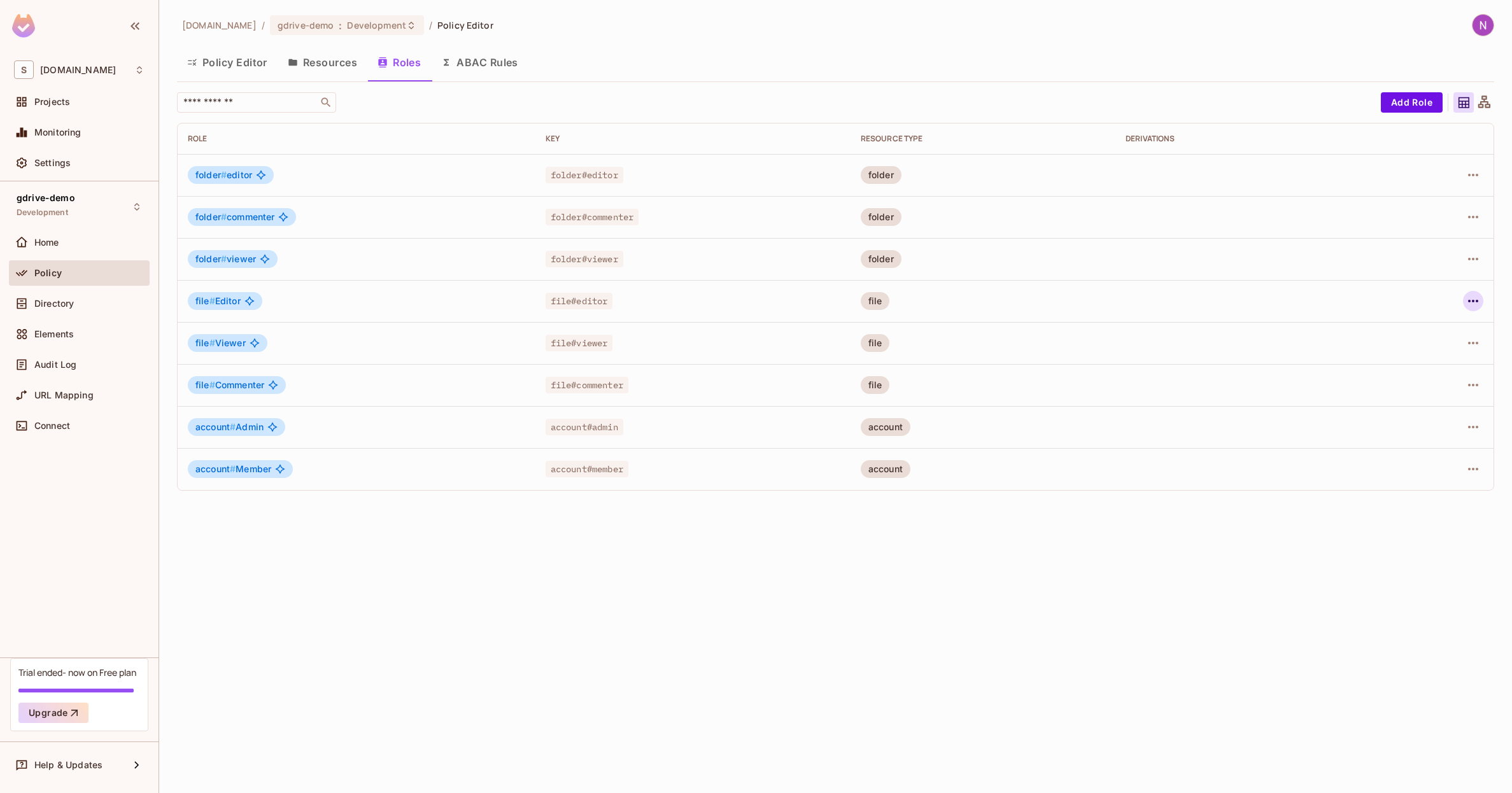
click at [1473, 303] on icon "button" at bounding box center [1473, 301] width 15 height 15
click at [1414, 324] on div "Edit Role" at bounding box center [1416, 329] width 38 height 12
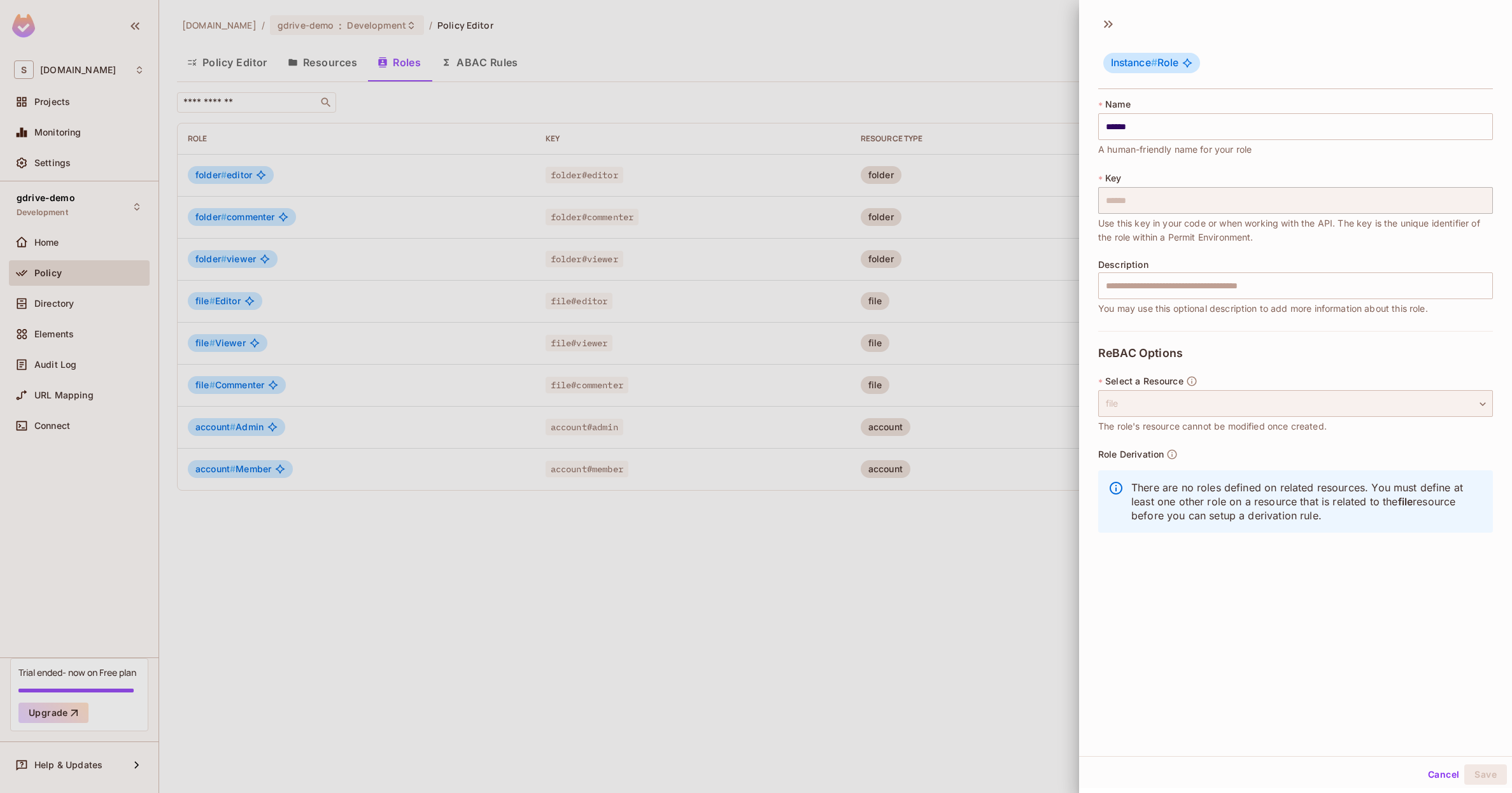
click at [1204, 407] on div "file" at bounding box center [1296, 404] width 395 height 27
click at [1433, 772] on button "Cancel" at bounding box center [1443, 774] width 41 height 20
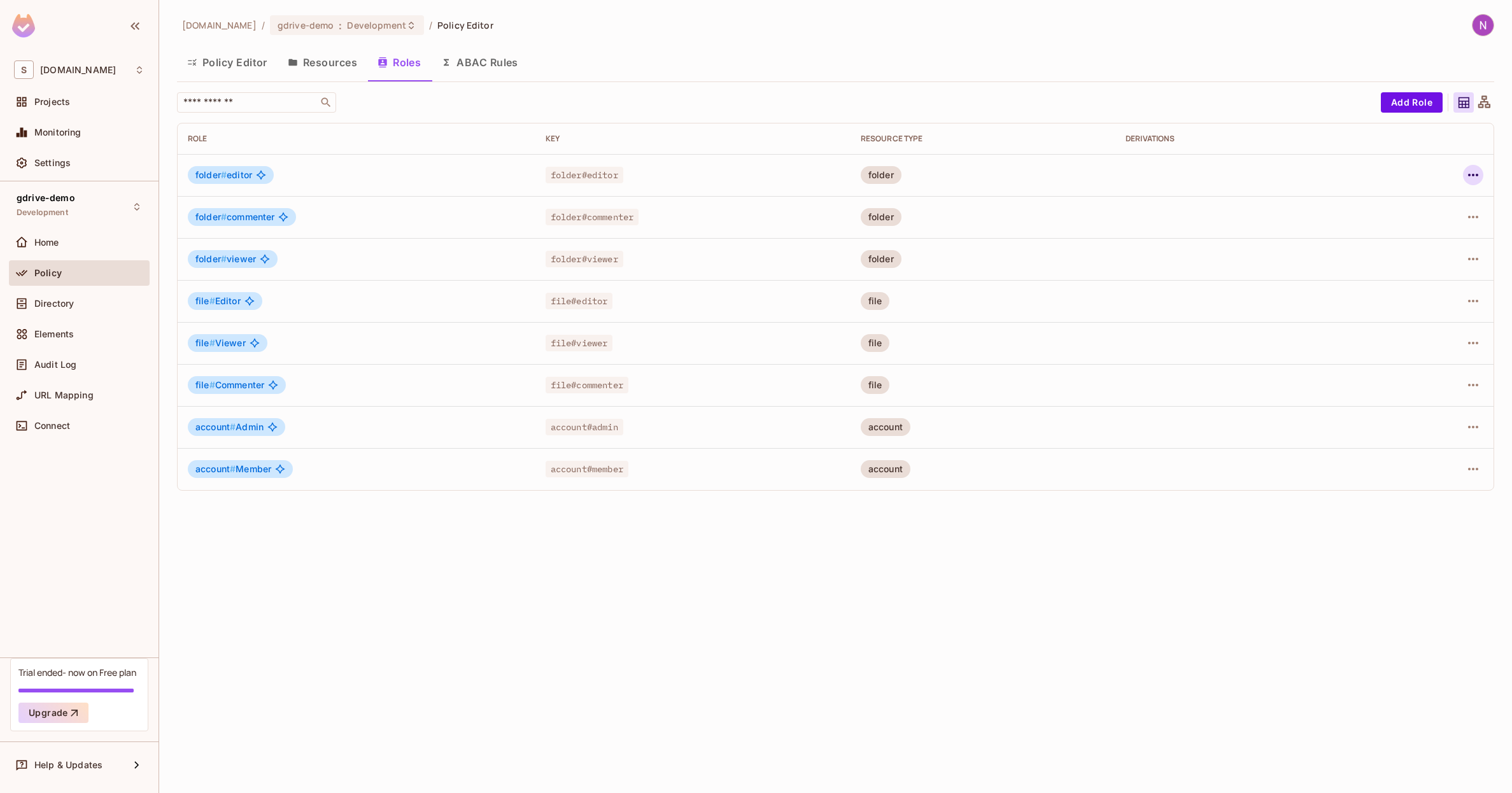
click at [1476, 180] on icon "button" at bounding box center [1473, 175] width 15 height 15
click at [1424, 206] on div "Edit Role" at bounding box center [1416, 204] width 38 height 12
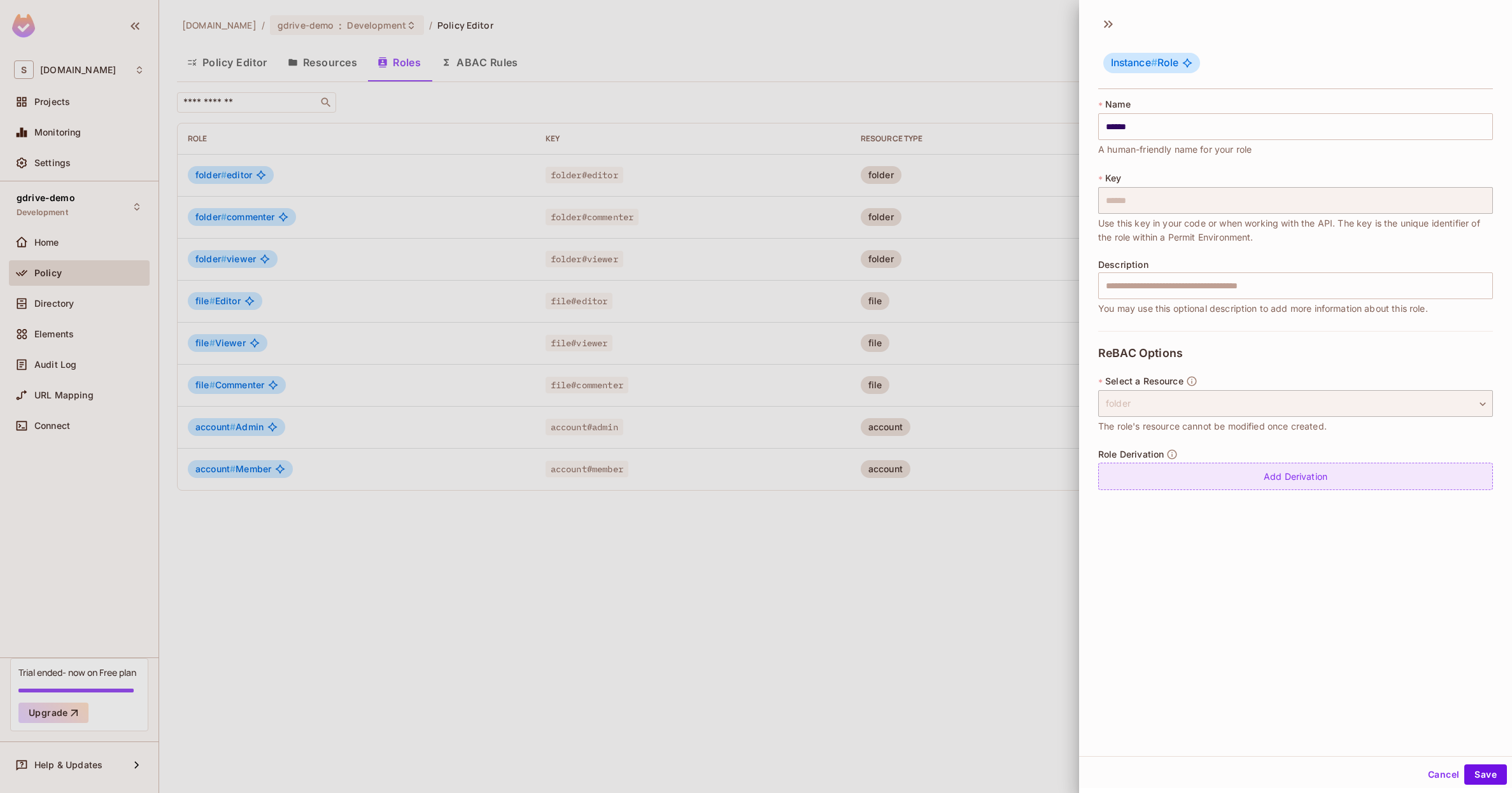
click at [1230, 479] on div "Add Derivation" at bounding box center [1296, 476] width 395 height 28
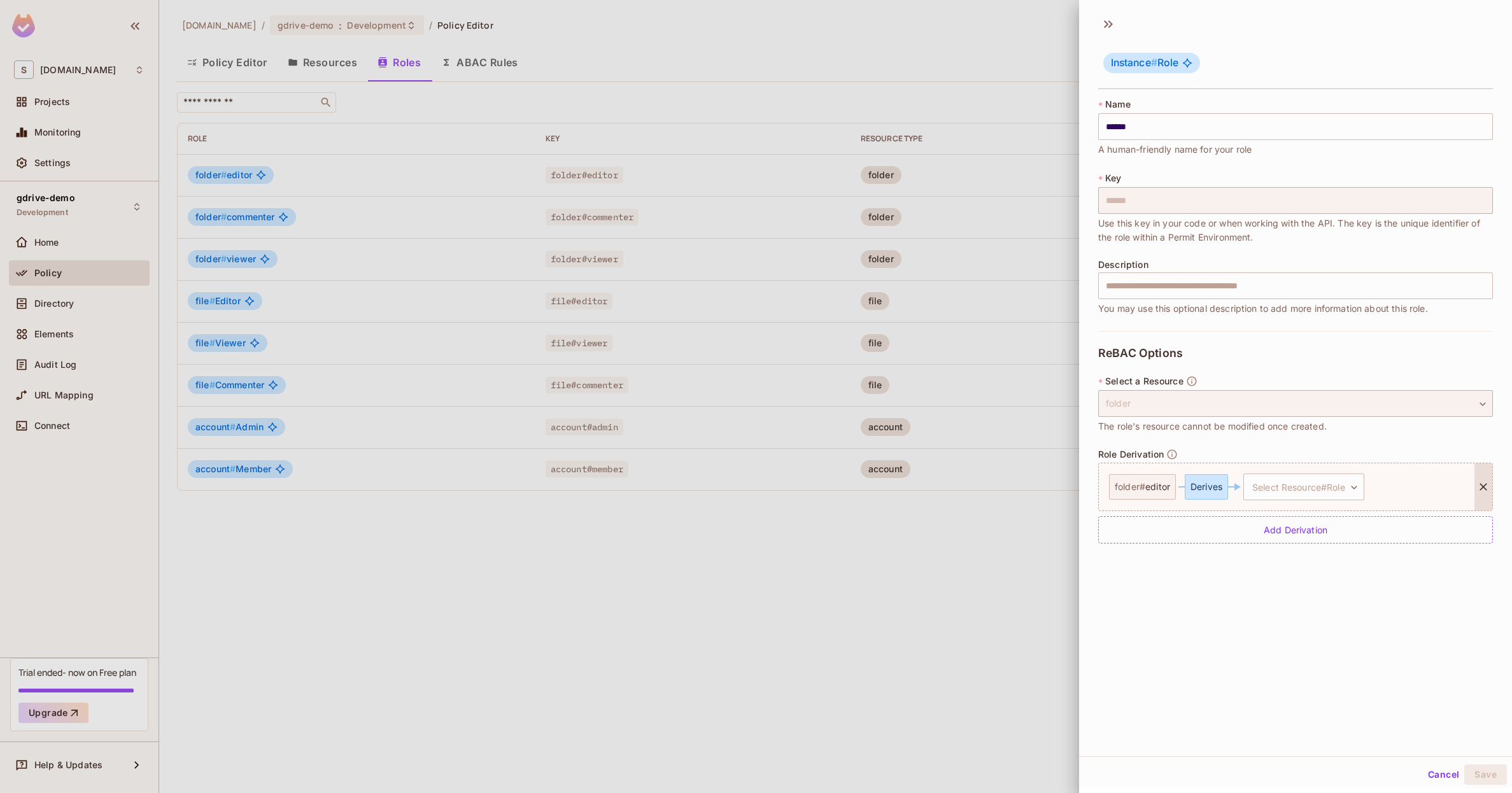
click at [1211, 491] on div "Derives" at bounding box center [1206, 487] width 43 height 26
click at [1164, 489] on span "editor" at bounding box center [1158, 487] width 25 height 11
click at [1324, 493] on body "S skyviv.com Projects Monitoring Settings gdrive-demo Development Home Policy D…" at bounding box center [756, 396] width 1512 height 793
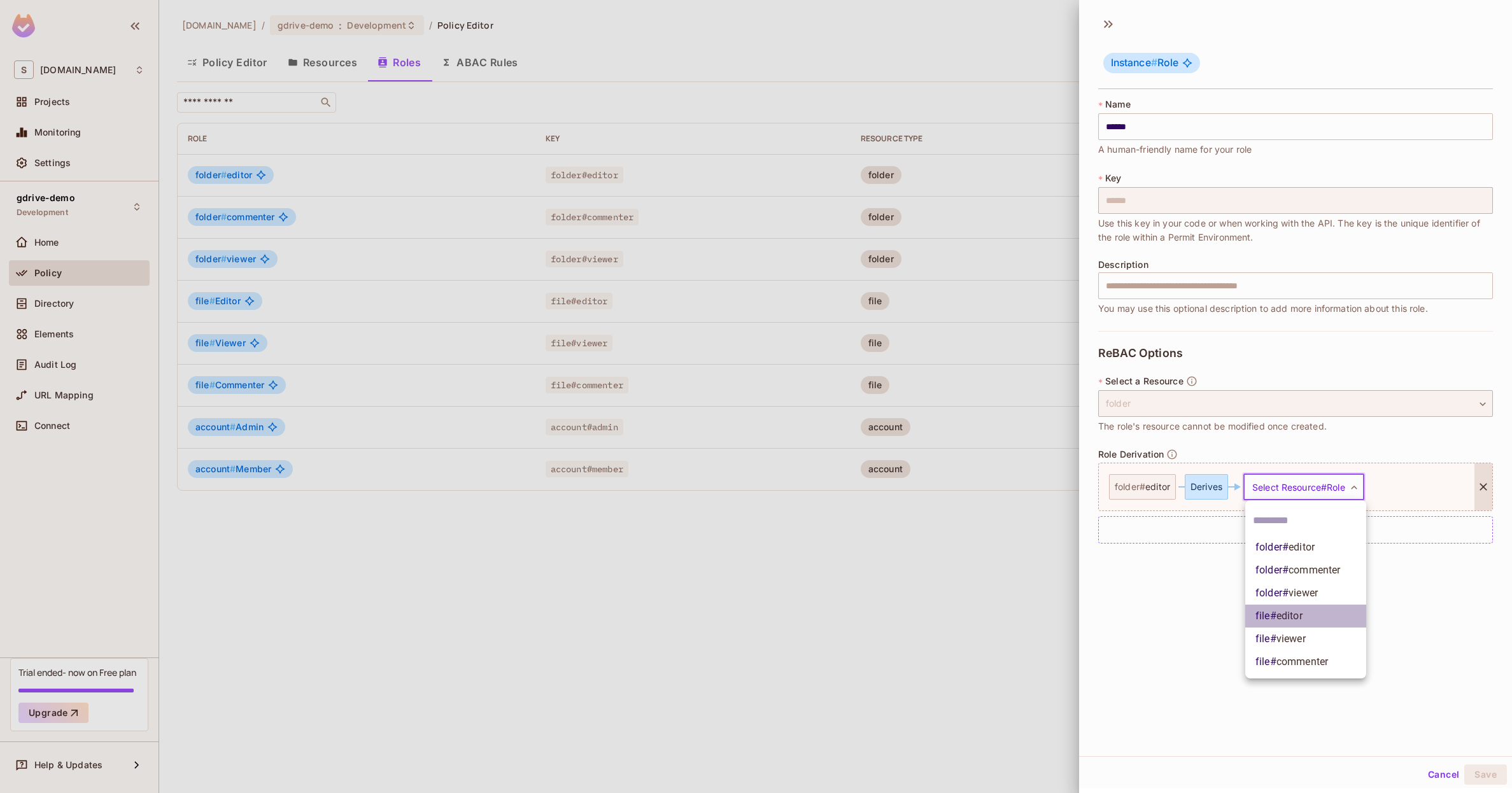
click at [1271, 617] on span "file # editor" at bounding box center [1278, 617] width 47 height 15
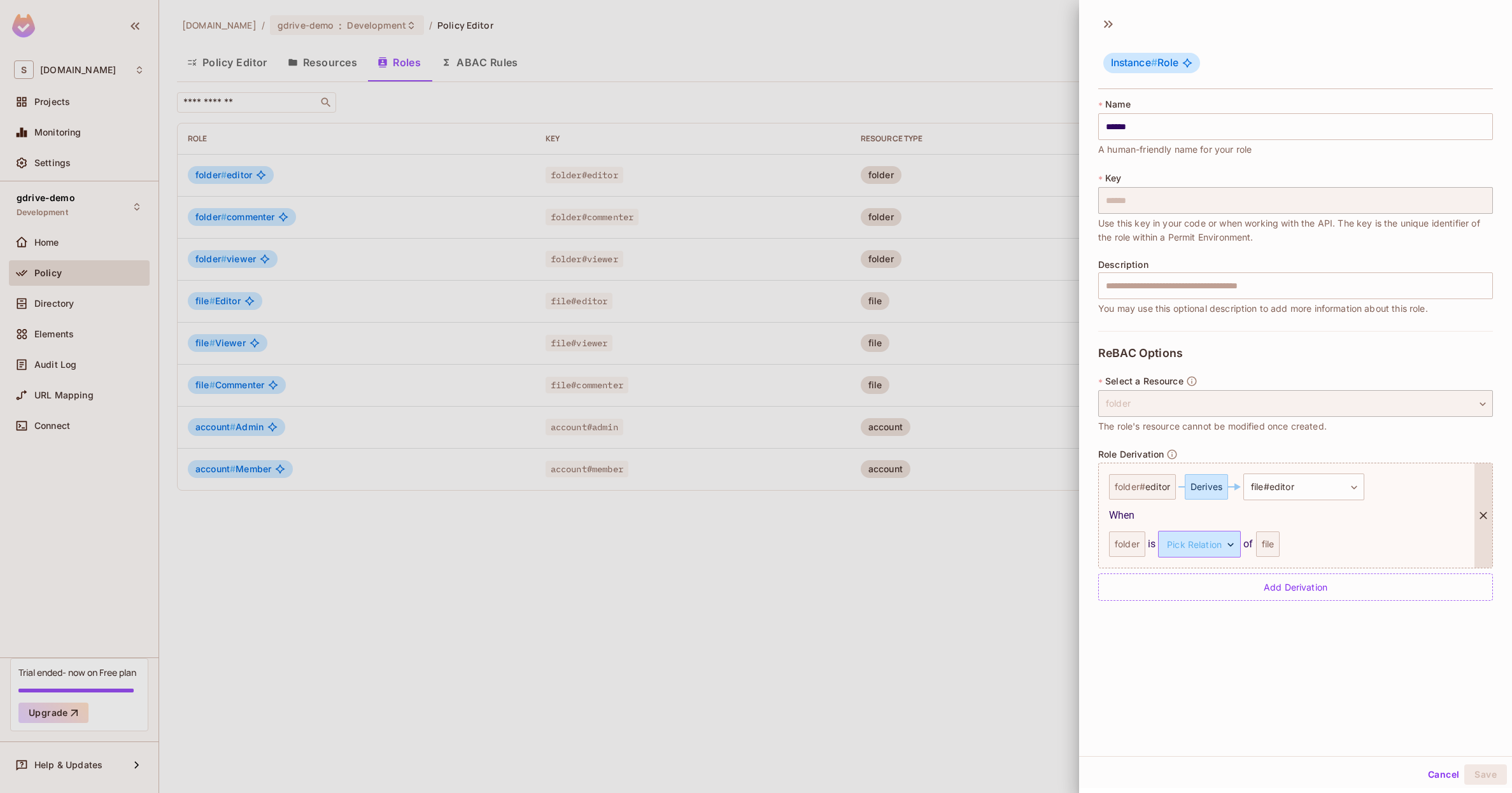
click at [1181, 550] on body "S skyviv.com Projects Monitoring Settings gdrive-demo Development Home Policy D…" at bounding box center [756, 396] width 1512 height 793
click at [1174, 604] on li "parent" at bounding box center [1199, 605] width 117 height 23
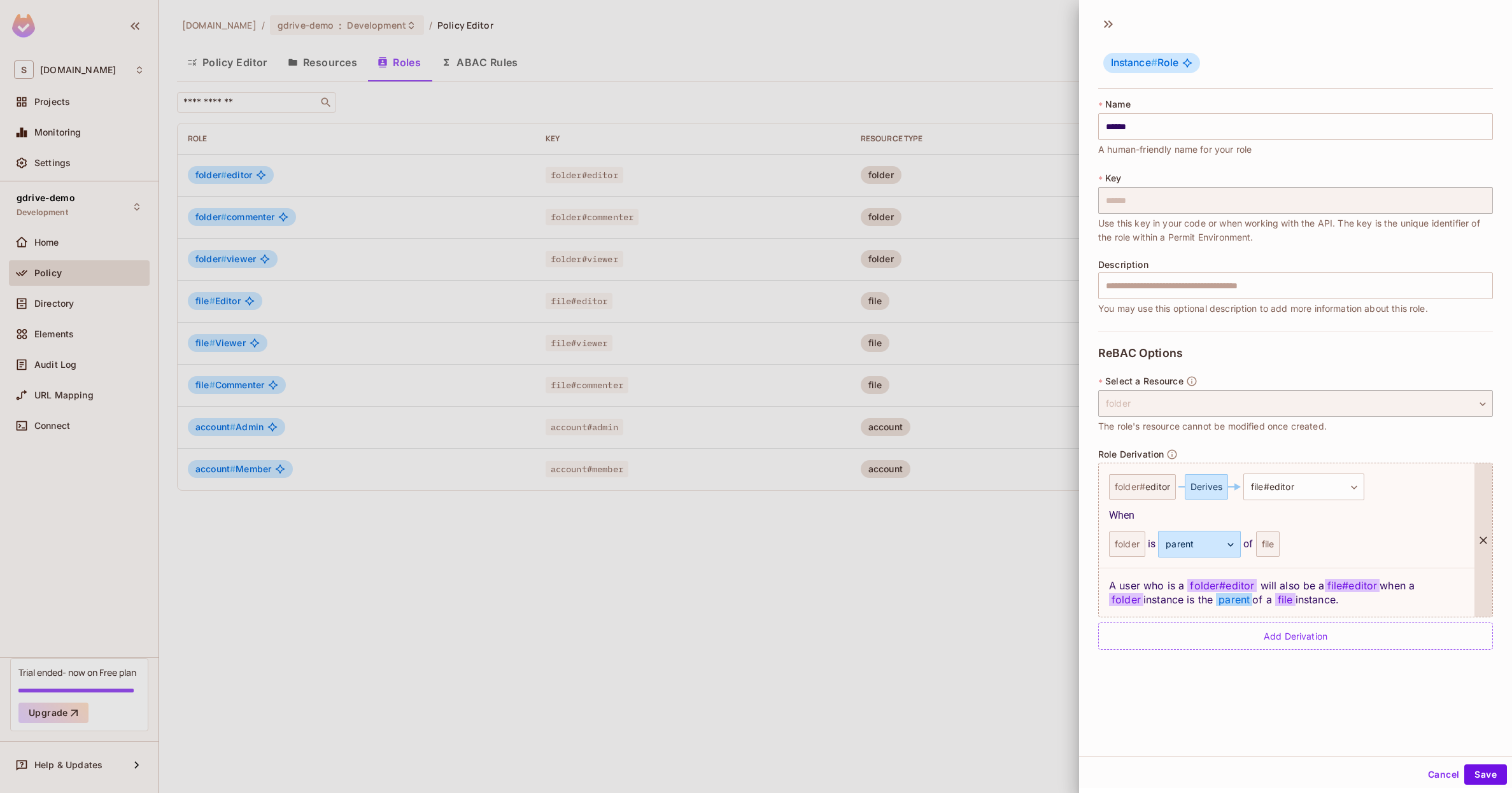
click at [1254, 548] on div "folder is parent ****** ​ of file" at bounding box center [1286, 544] width 355 height 27
click at [1277, 545] on div "file" at bounding box center [1268, 544] width 24 height 26
click at [1233, 644] on div "Add Derivation" at bounding box center [1296, 636] width 395 height 28
click at [1268, 635] on body "S skyviv.com Projects Monitoring Settings gdrive-demo Development Home Policy D…" at bounding box center [756, 396] width 1512 height 793
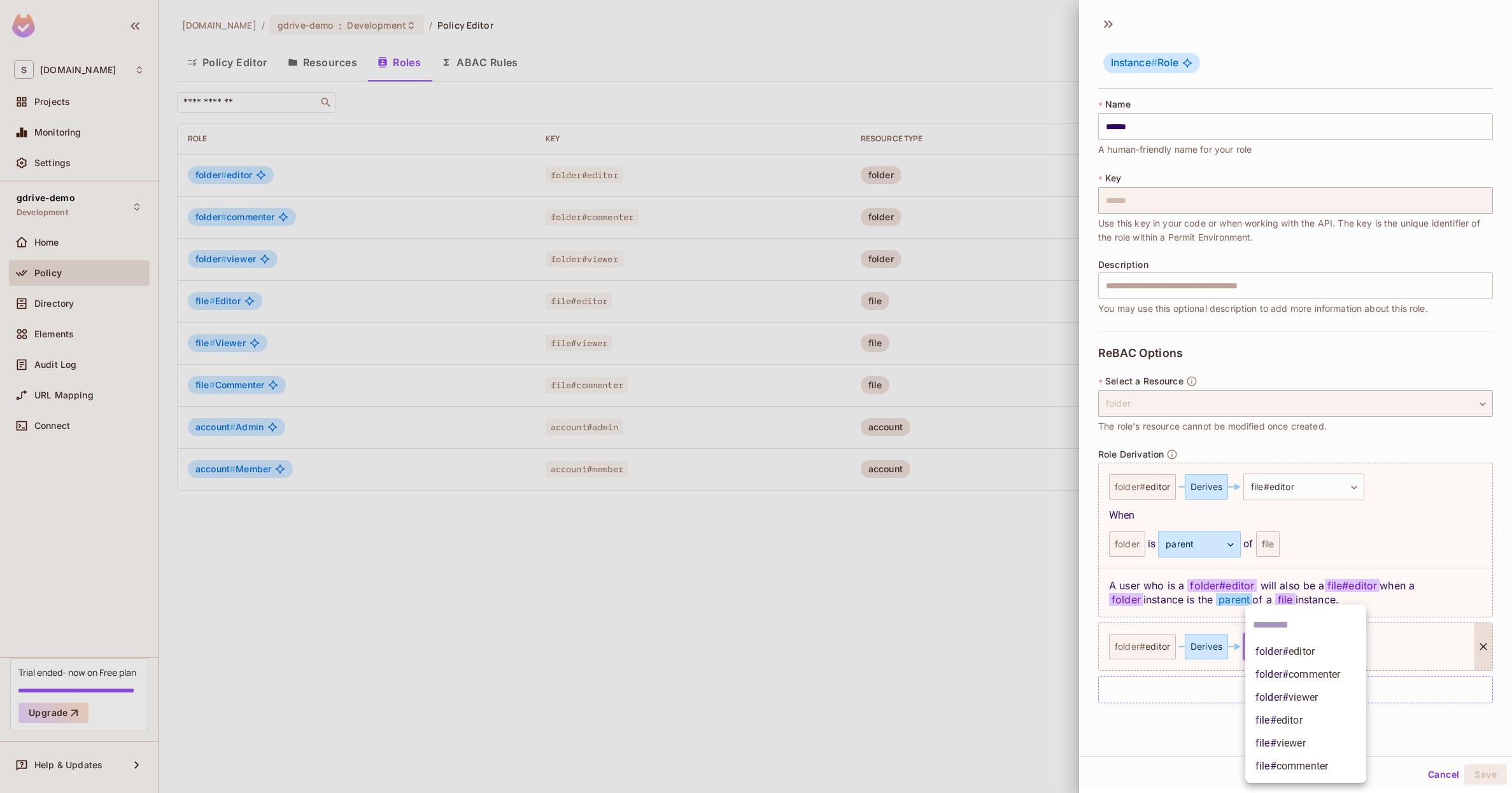
click at [1277, 650] on span "folder # editor" at bounding box center [1285, 652] width 59 height 15
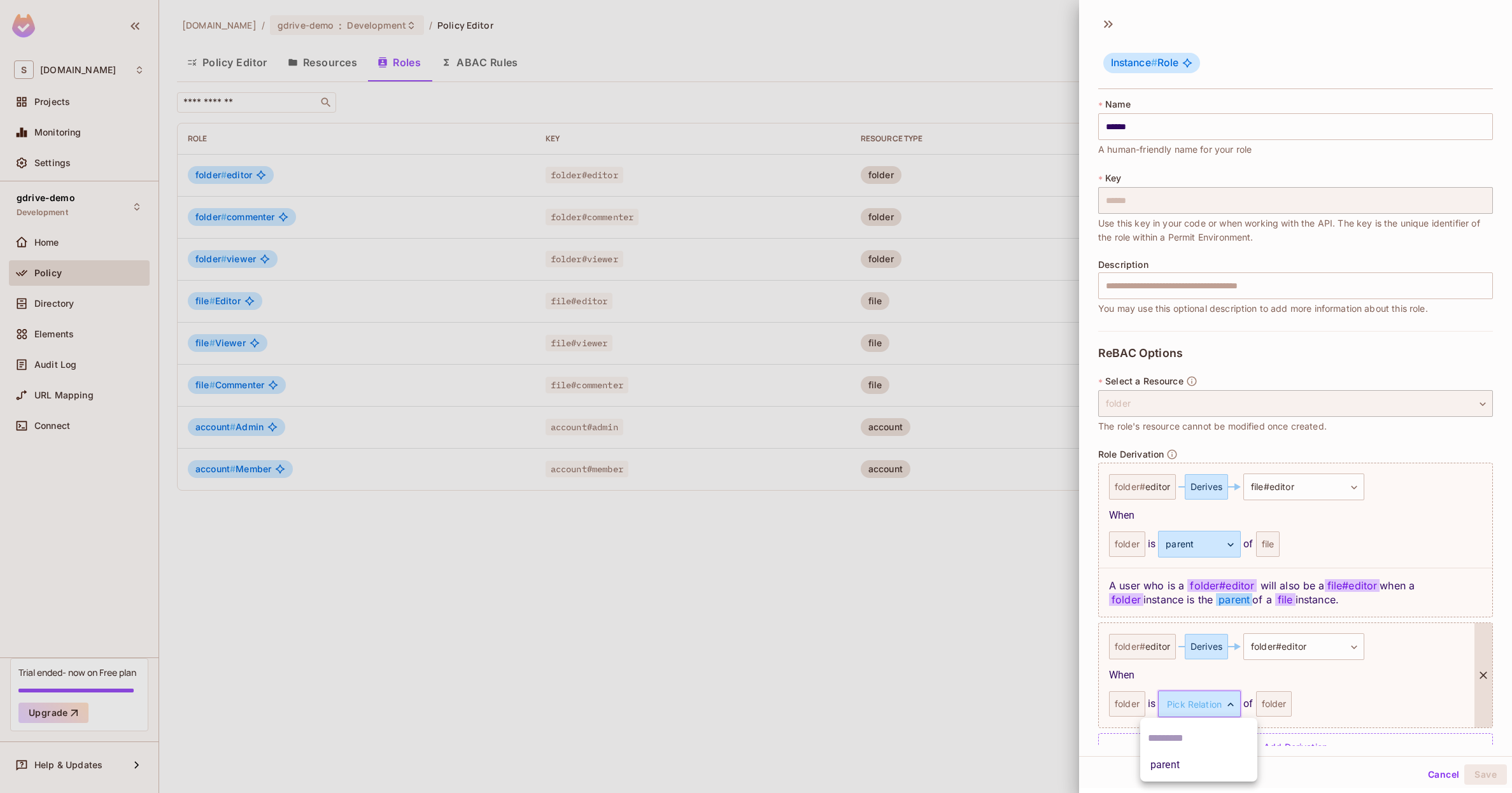
click at [1227, 708] on body "S skyviv.com Projects Monitoring Settings gdrive-demo Development Home Policy D…" at bounding box center [756, 396] width 1512 height 793
click at [1167, 762] on li "parent" at bounding box center [1199, 765] width 117 height 23
click at [1268, 707] on div "folder" at bounding box center [1275, 704] width 36 height 26
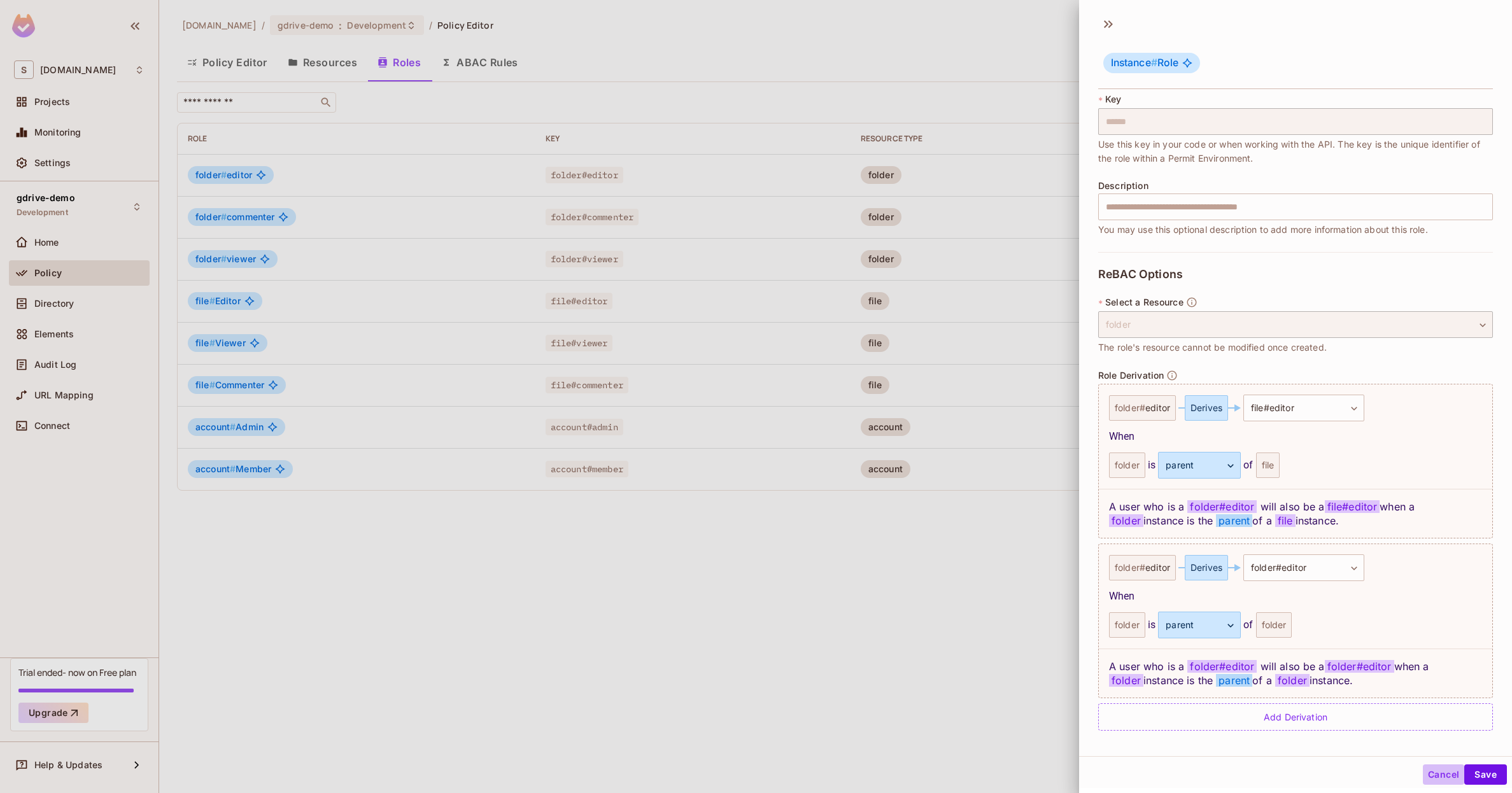
click at [1440, 772] on button "Cancel" at bounding box center [1443, 774] width 41 height 20
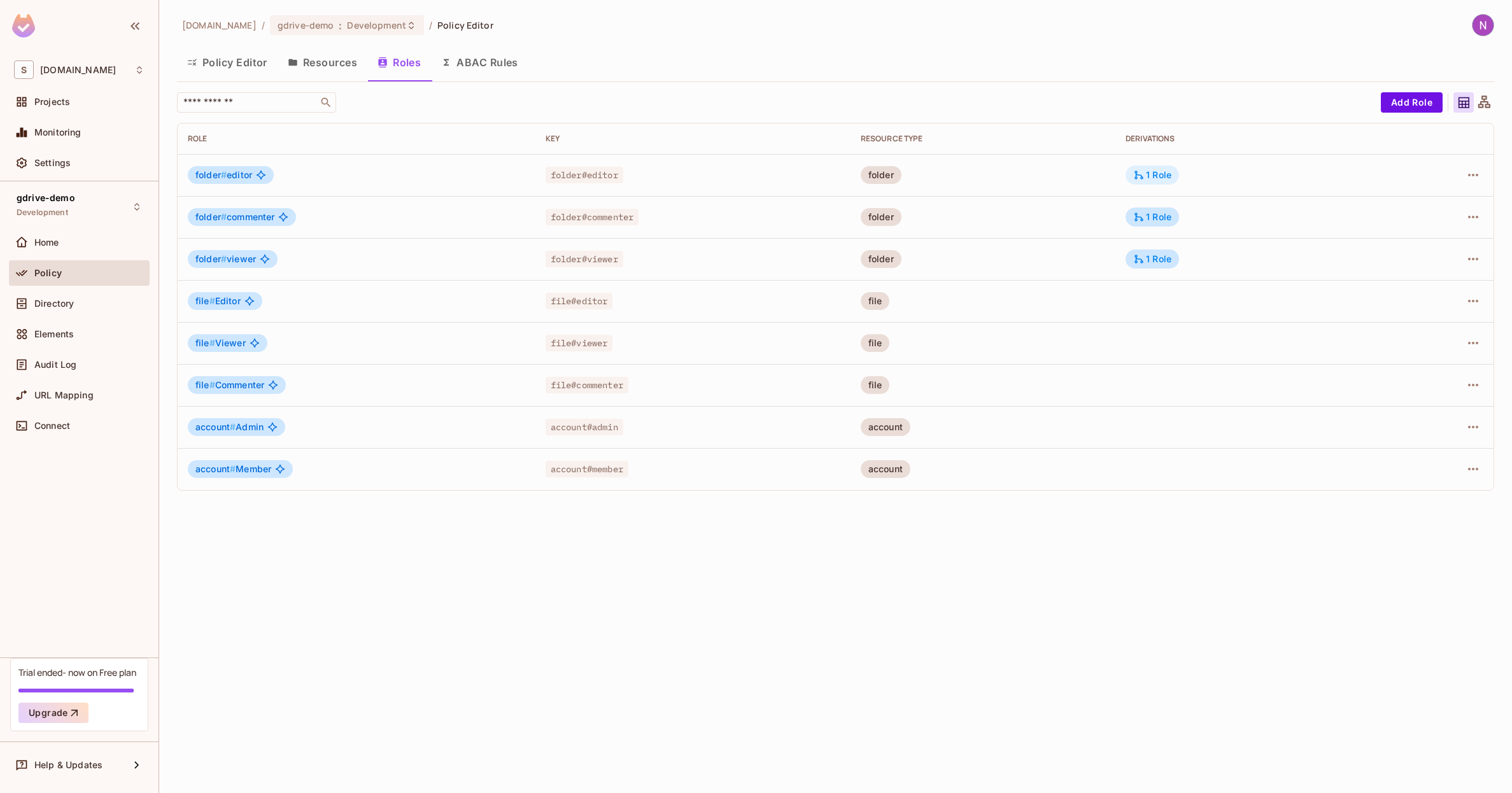
click at [1160, 166] on div "1 Role" at bounding box center [1152, 175] width 54 height 19
click at [1106, 209] on div at bounding box center [756, 396] width 1512 height 793
click at [1154, 222] on div "1 Role" at bounding box center [1152, 217] width 38 height 11
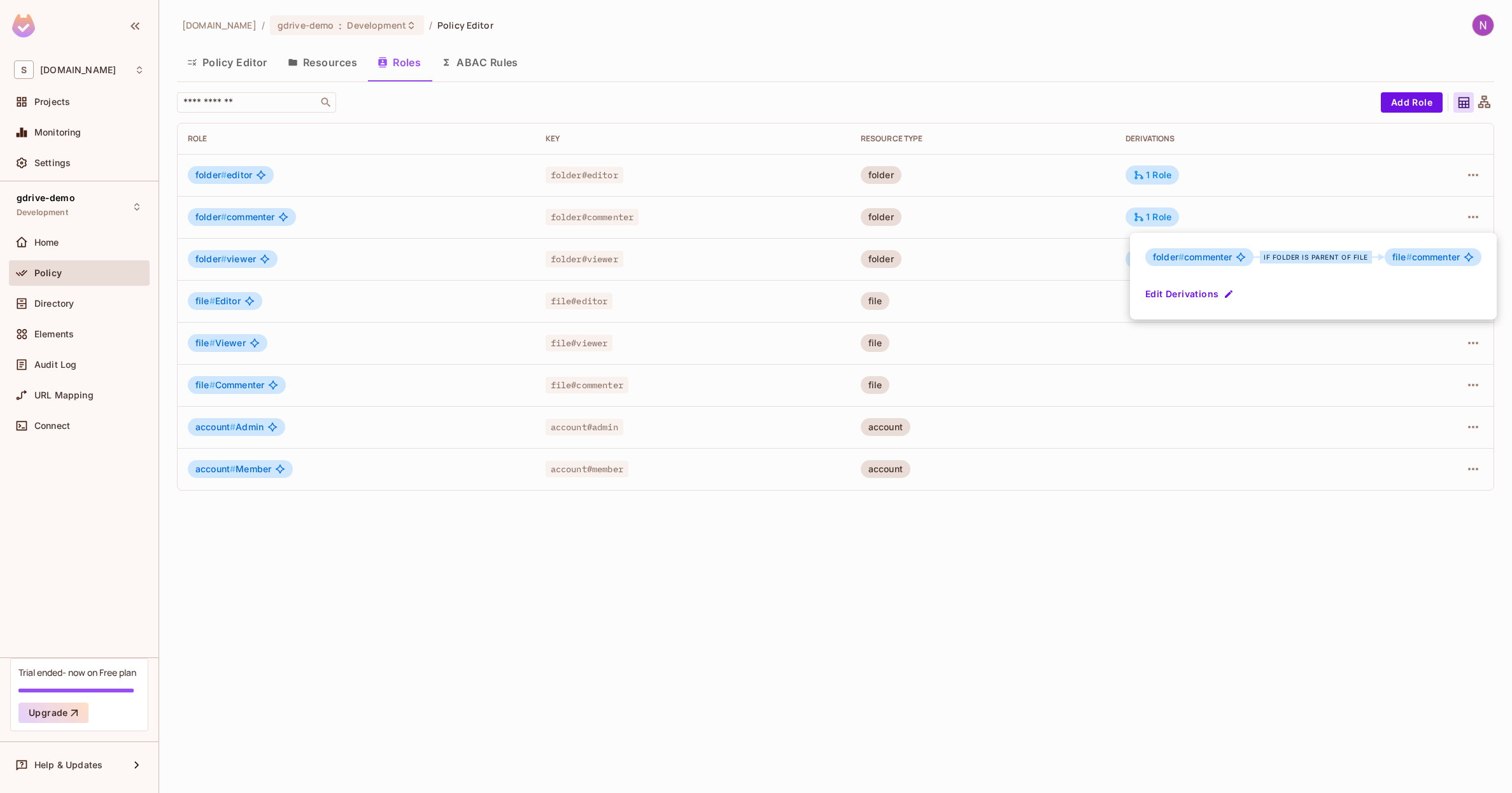
click at [1152, 218] on div at bounding box center [756, 396] width 1512 height 793
click at [1150, 250] on div "1 Role" at bounding box center [1152, 260] width 54 height 19
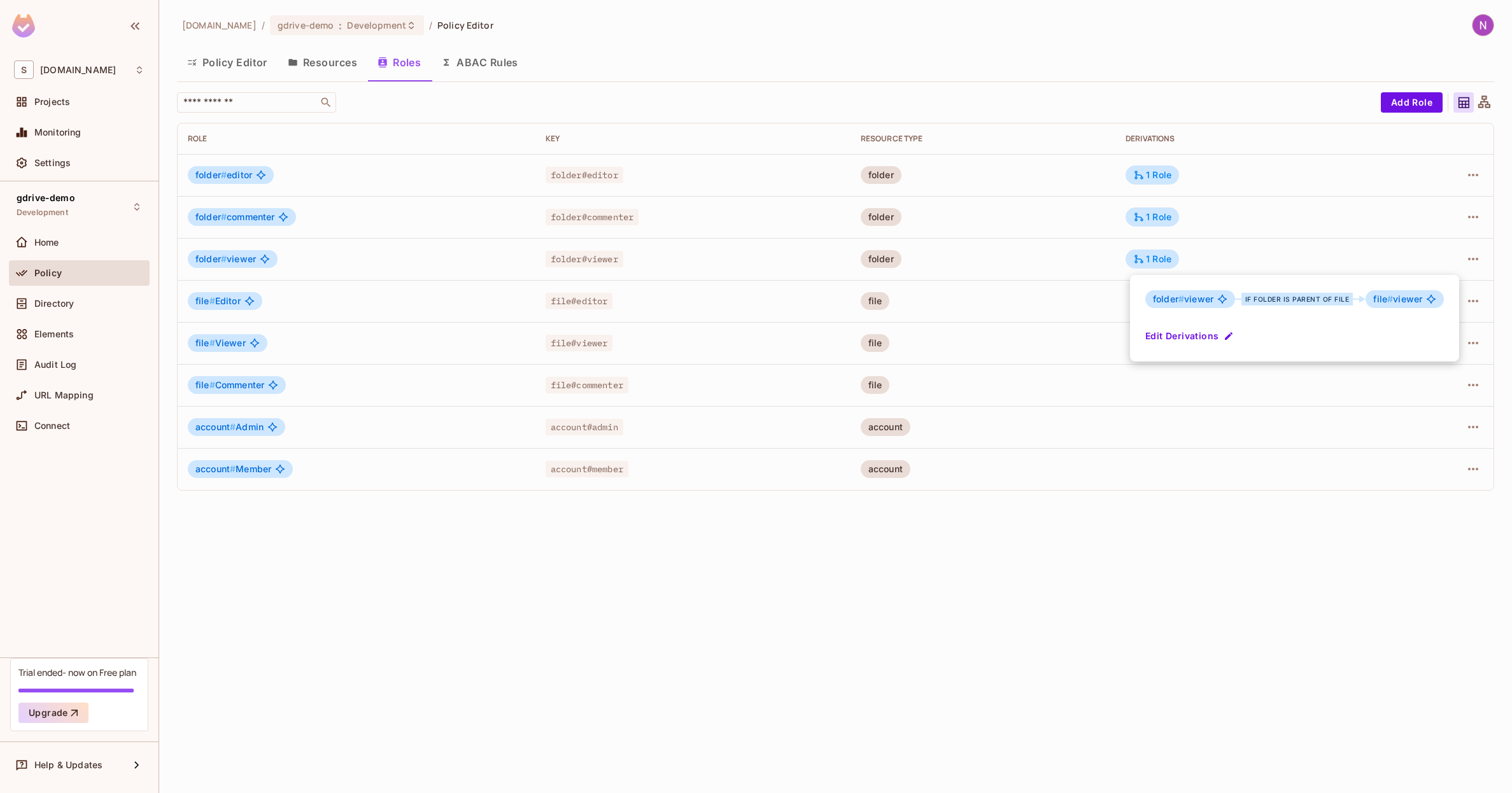
click at [1150, 252] on div at bounding box center [756, 396] width 1512 height 793
click at [1144, 258] on icon at bounding box center [1139, 260] width 11 height 11
click at [1144, 258] on div at bounding box center [756, 396] width 1512 height 793
click at [1155, 258] on div "1 Role" at bounding box center [1152, 260] width 38 height 11
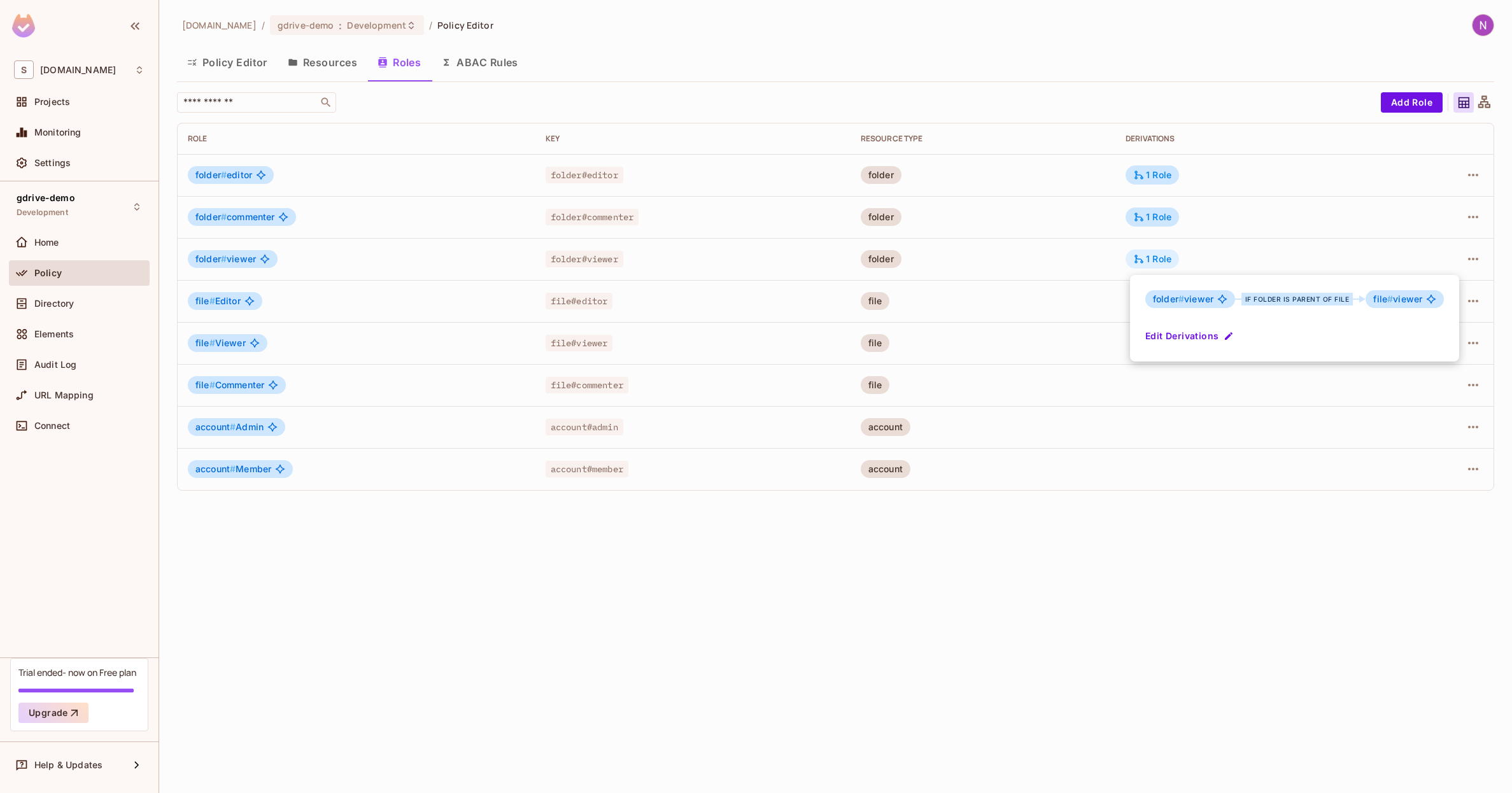
click at [1155, 258] on div at bounding box center [756, 396] width 1512 height 793
click at [1163, 258] on div "1 Role" at bounding box center [1152, 260] width 38 height 11
click at [1158, 258] on div at bounding box center [756, 396] width 1512 height 793
click at [1158, 233] on td "1 Role" at bounding box center [1248, 217] width 265 height 42
click at [1158, 216] on div "1 Role" at bounding box center [1152, 217] width 38 height 11
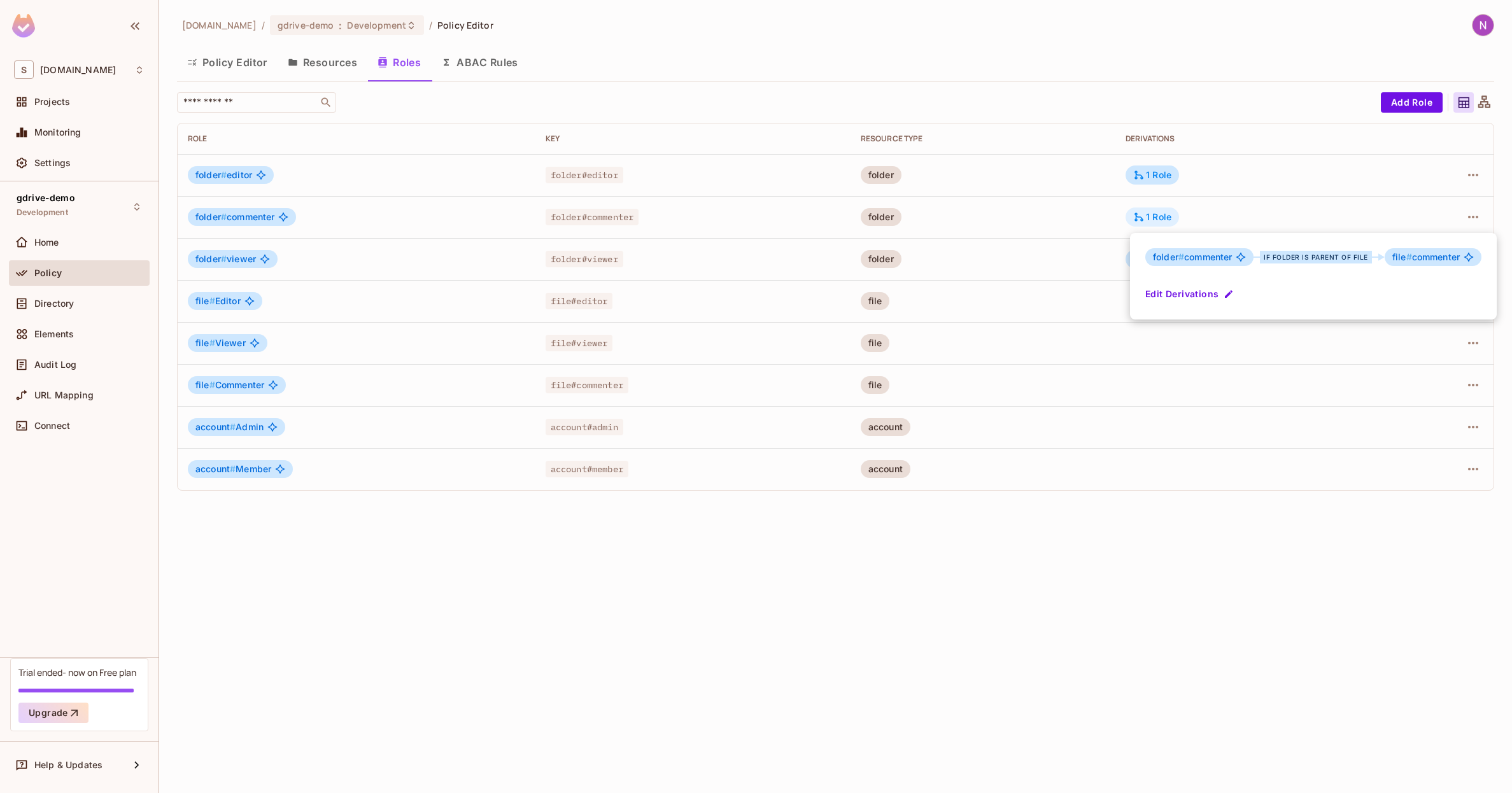
click at [1158, 216] on div at bounding box center [756, 396] width 1512 height 793
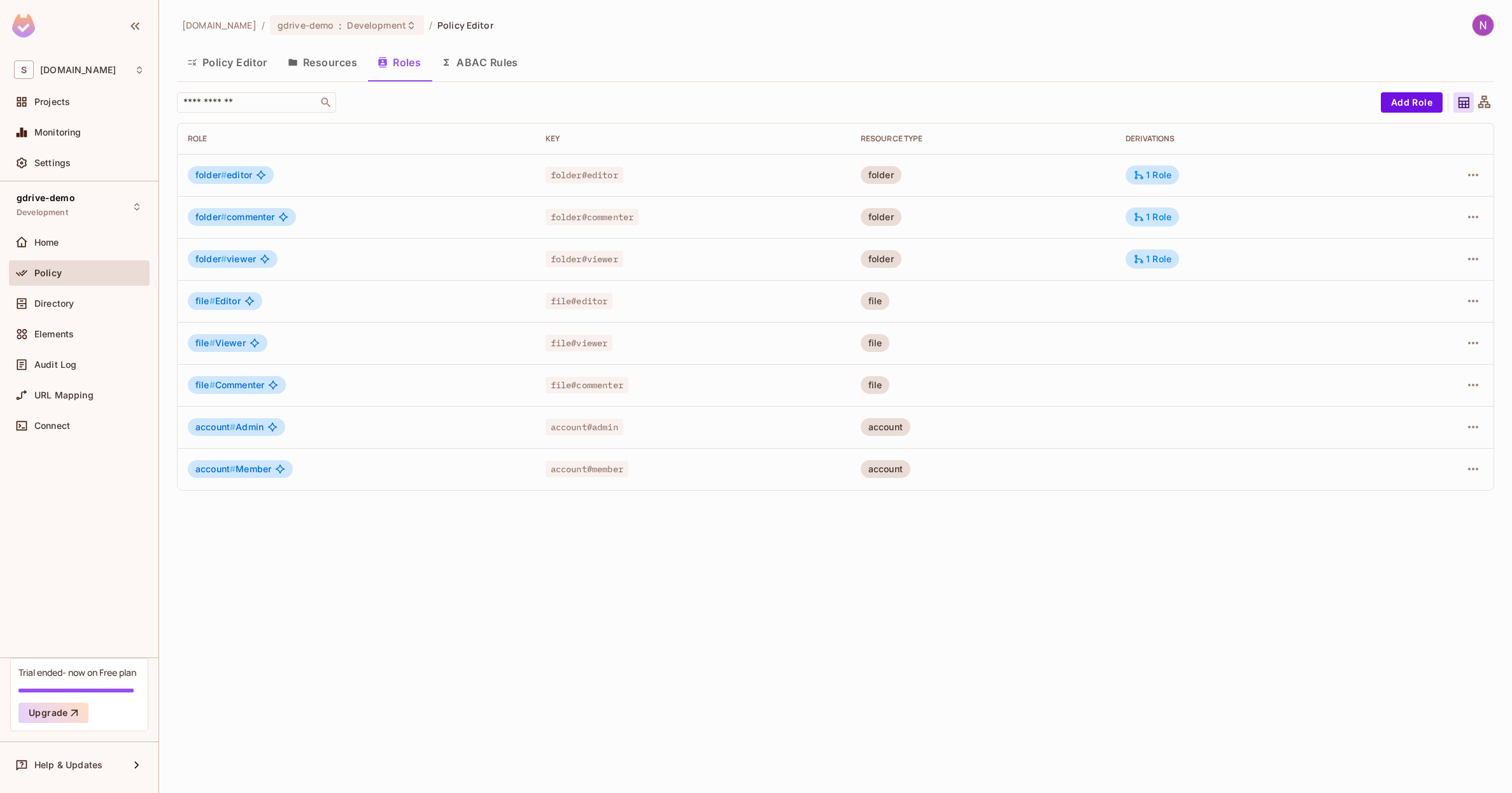
click at [1160, 154] on td "1 Role" at bounding box center [1248, 175] width 265 height 42
click at [1158, 170] on div "1 Role" at bounding box center [1152, 175] width 38 height 11
click at [1155, 170] on div at bounding box center [756, 396] width 1512 height 793
click at [1169, 424] on div "2 Roles" at bounding box center [1155, 427] width 45 height 11
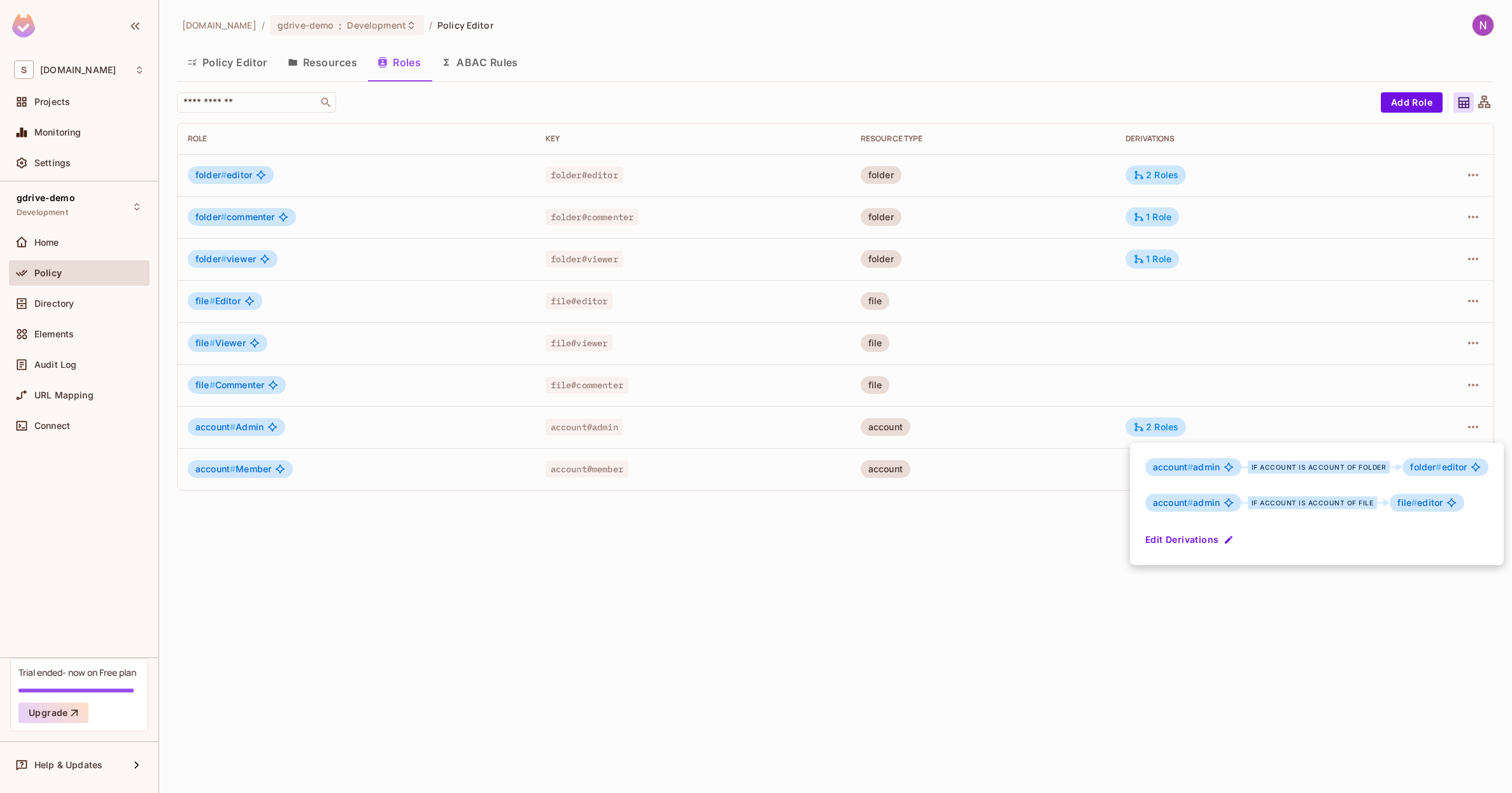
click at [1085, 551] on div at bounding box center [756, 396] width 1512 height 793
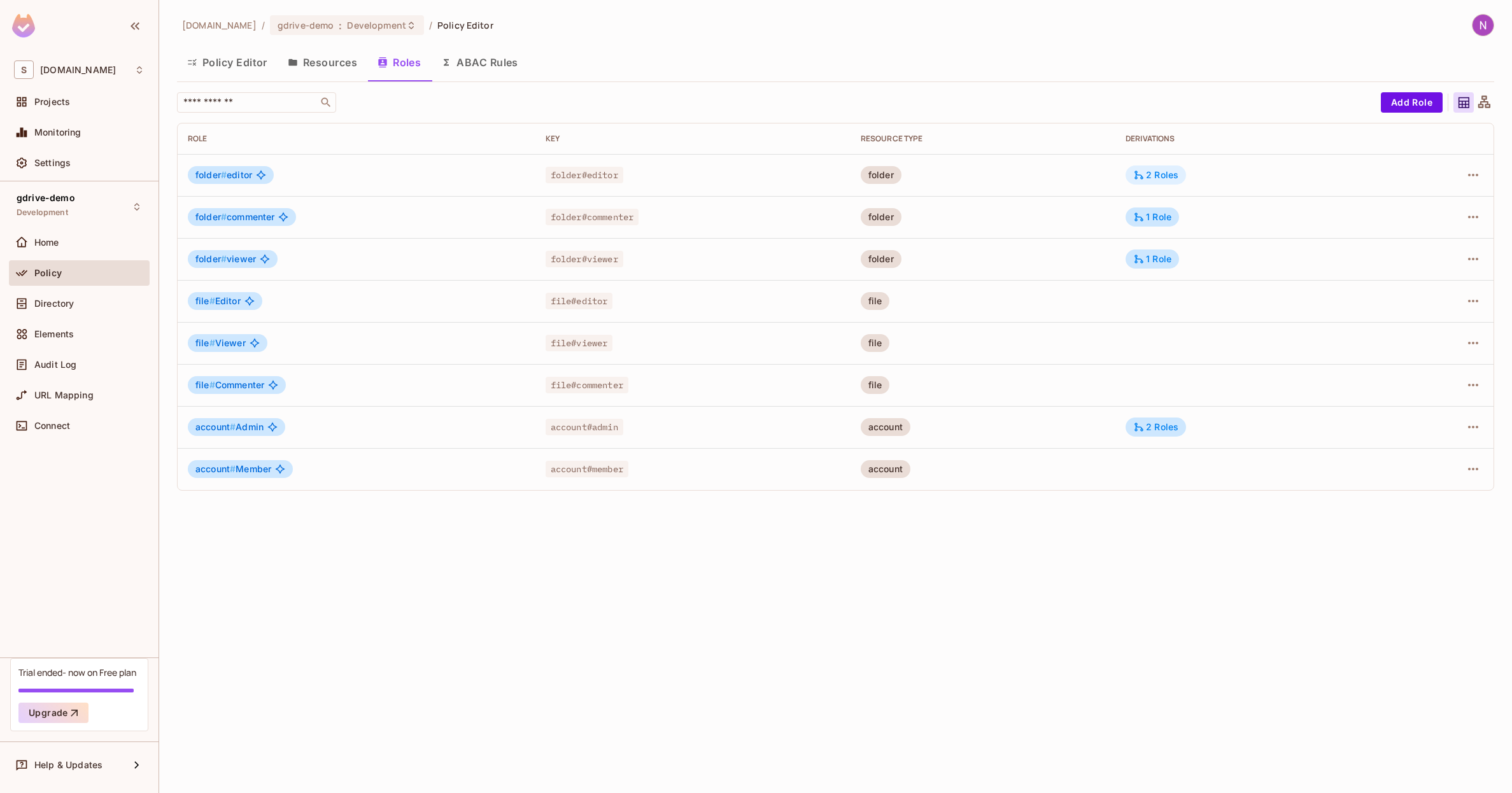
click at [1160, 179] on div "2 Roles" at bounding box center [1155, 175] width 45 height 11
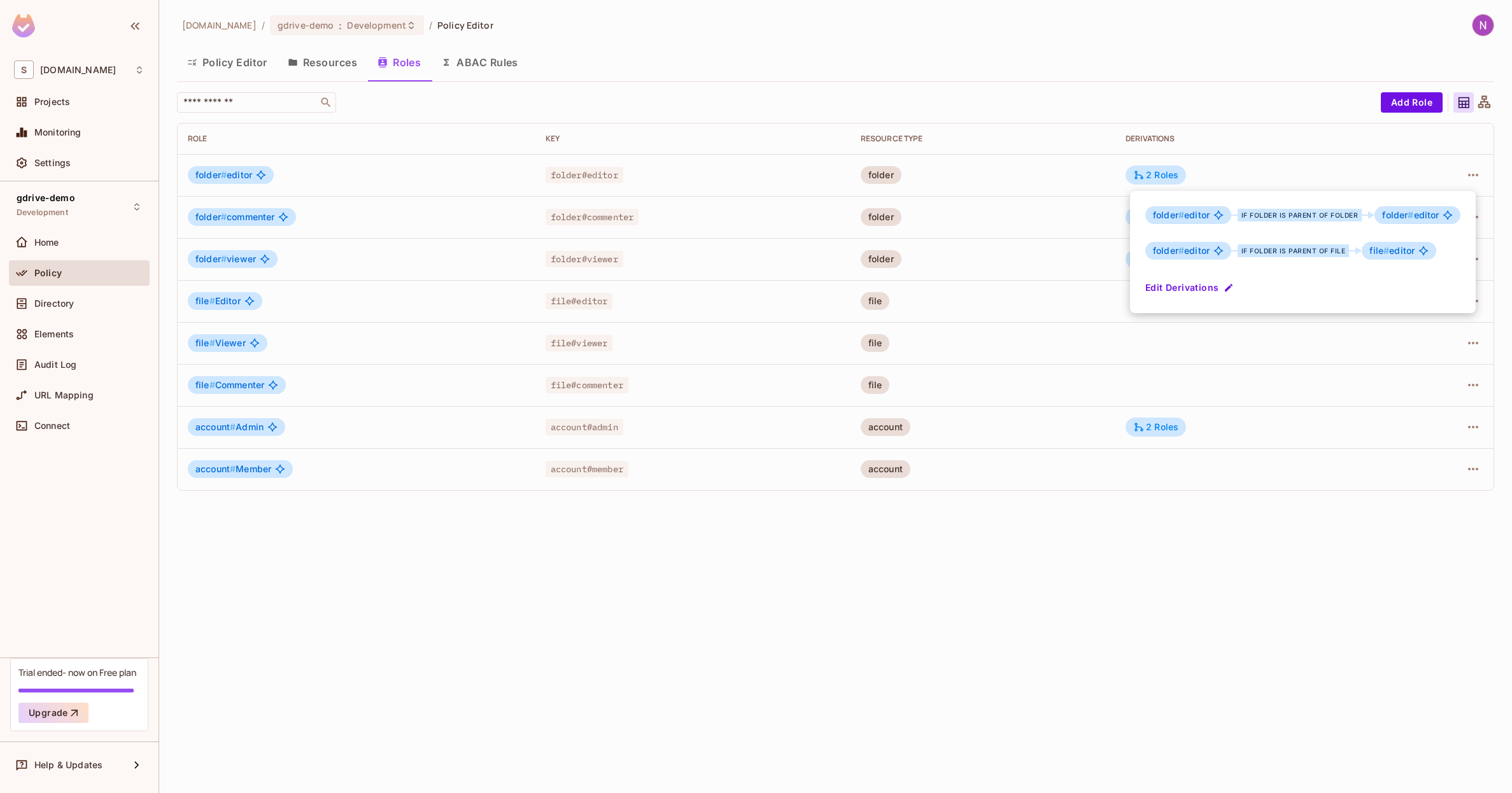
click at [1088, 567] on div at bounding box center [756, 396] width 1512 height 793
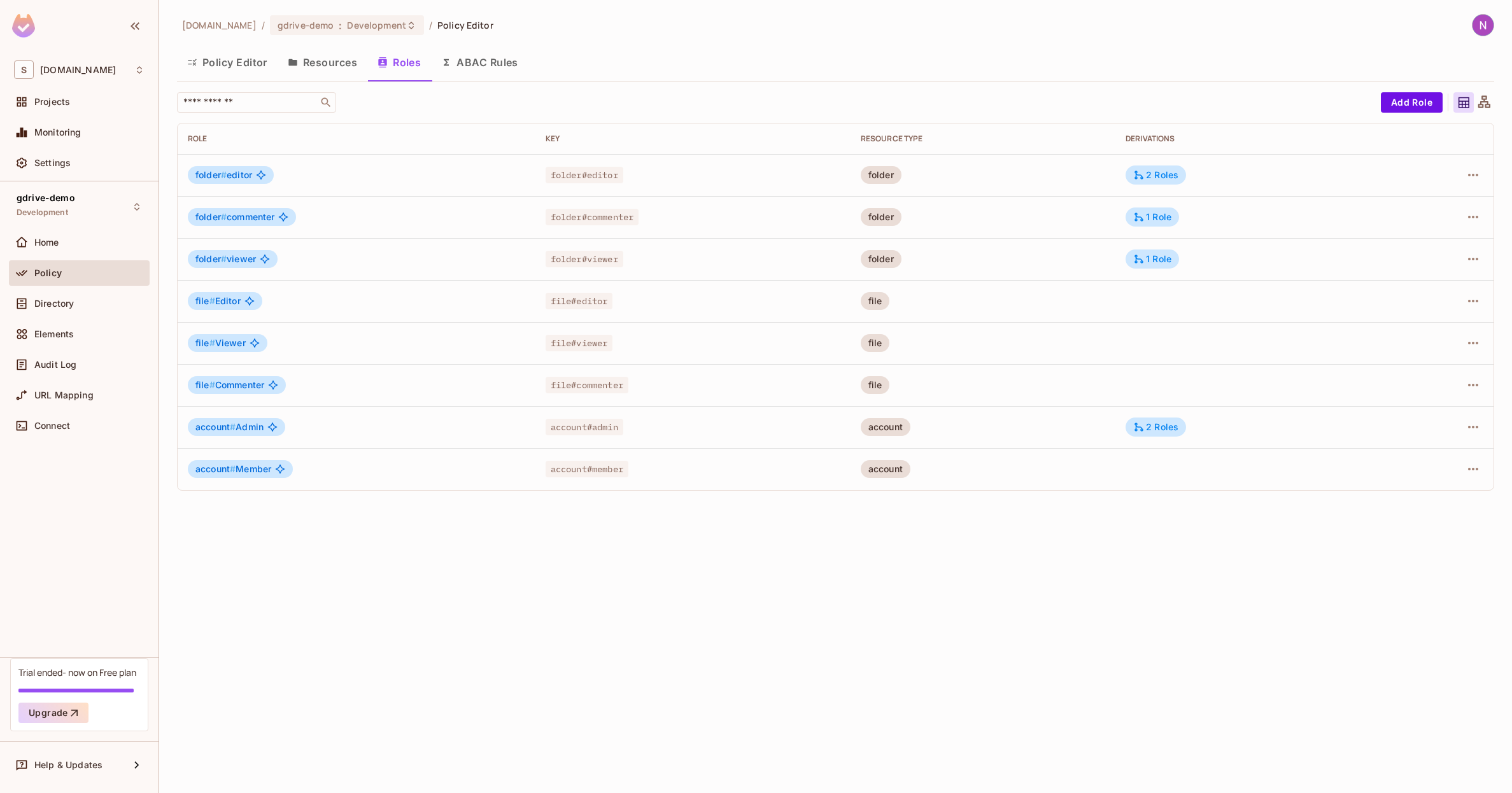
click at [329, 64] on button "Resources" at bounding box center [323, 62] width 90 height 32
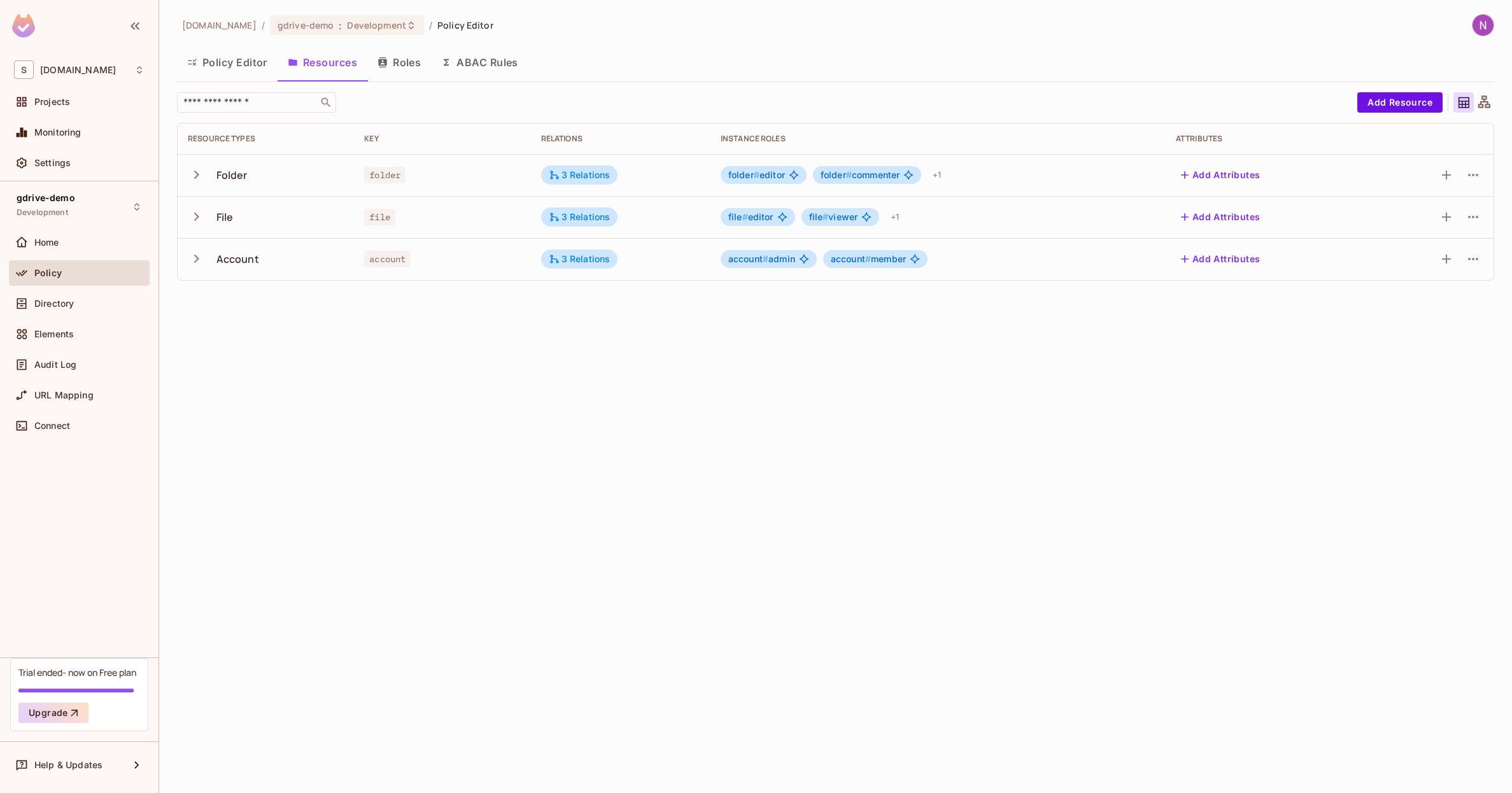
click at [197, 220] on icon "button" at bounding box center [196, 216] width 17 height 17
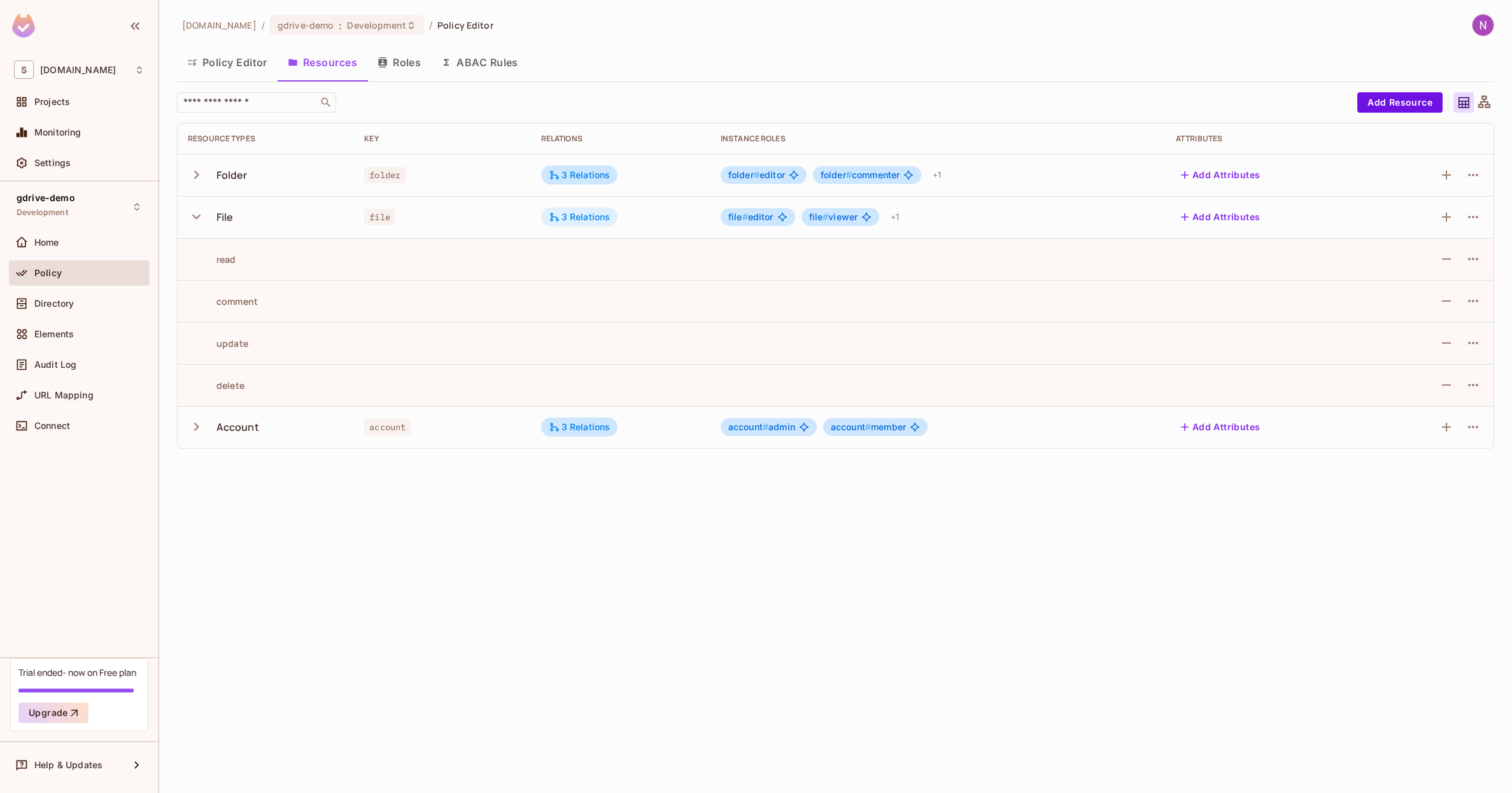
click at [578, 221] on div "3 Relations" at bounding box center [579, 217] width 61 height 11
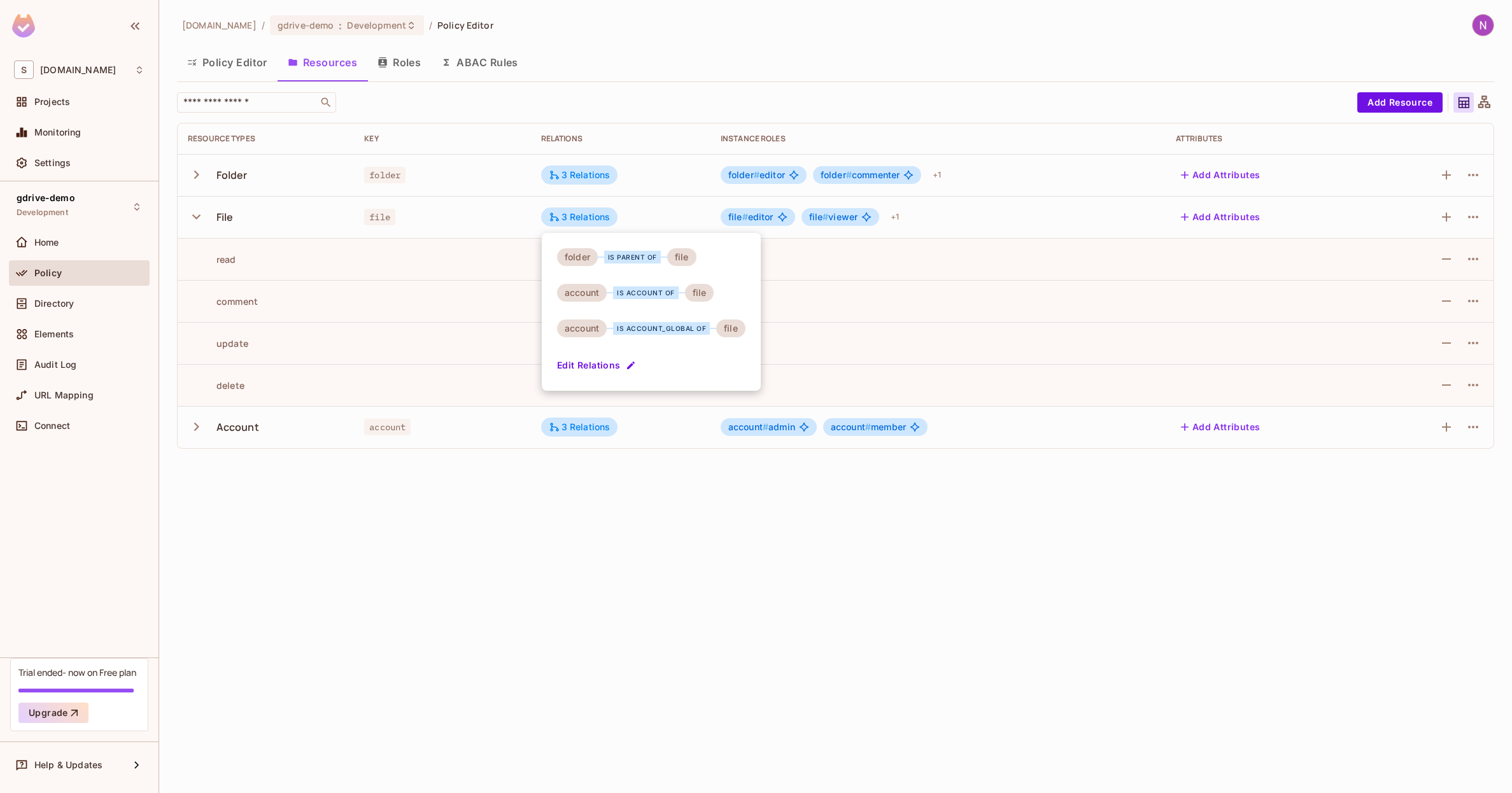
click at [584, 374] on button "Edit Relations" at bounding box center [598, 365] width 81 height 20
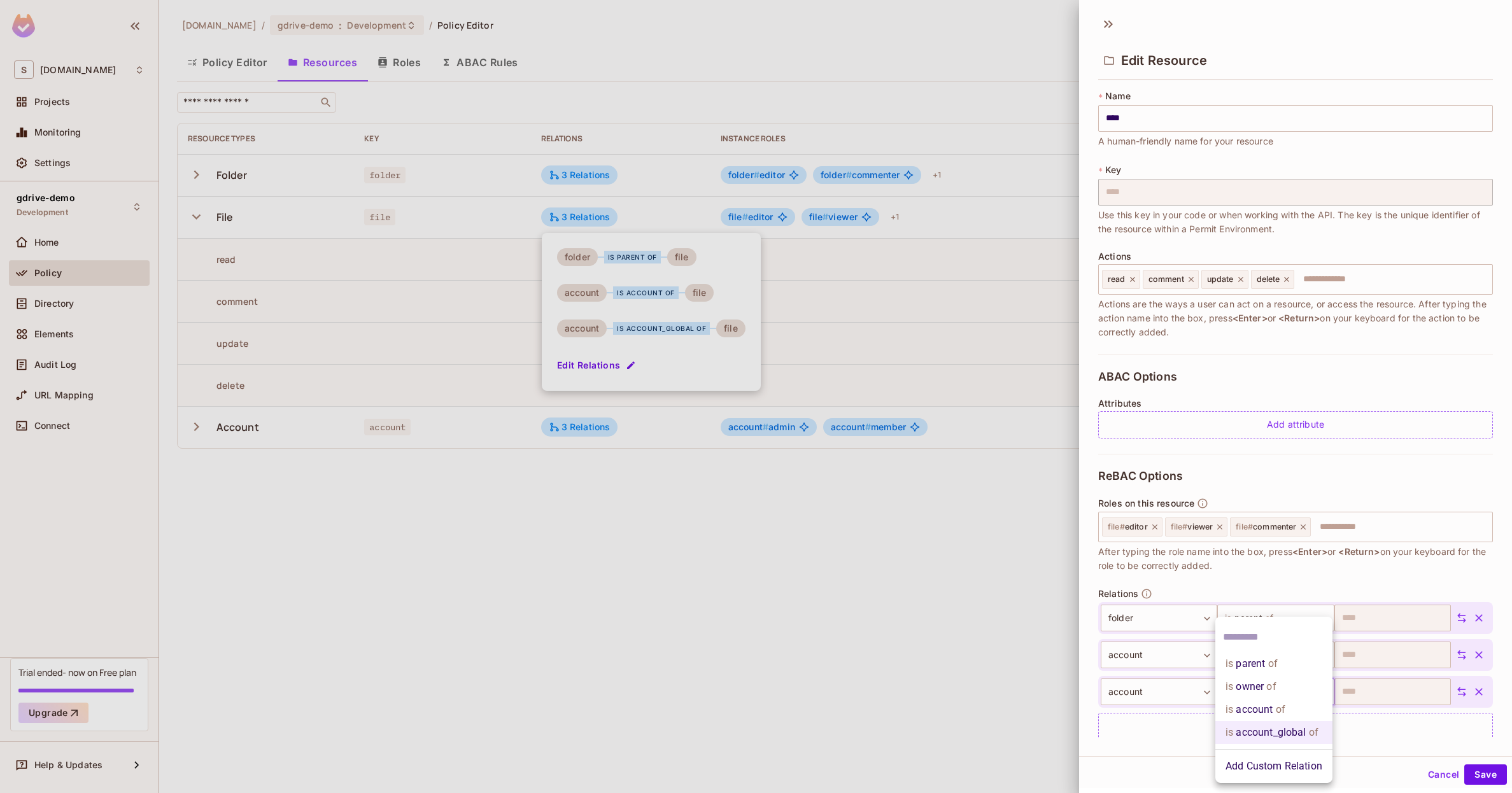
click at [1267, 691] on body "S skyviv.com Projects Monitoring Settings gdrive-demo Development Home Policy D…" at bounding box center [756, 396] width 1512 height 793
click at [1252, 769] on li "Add Custom Relation" at bounding box center [1274, 766] width 117 height 23
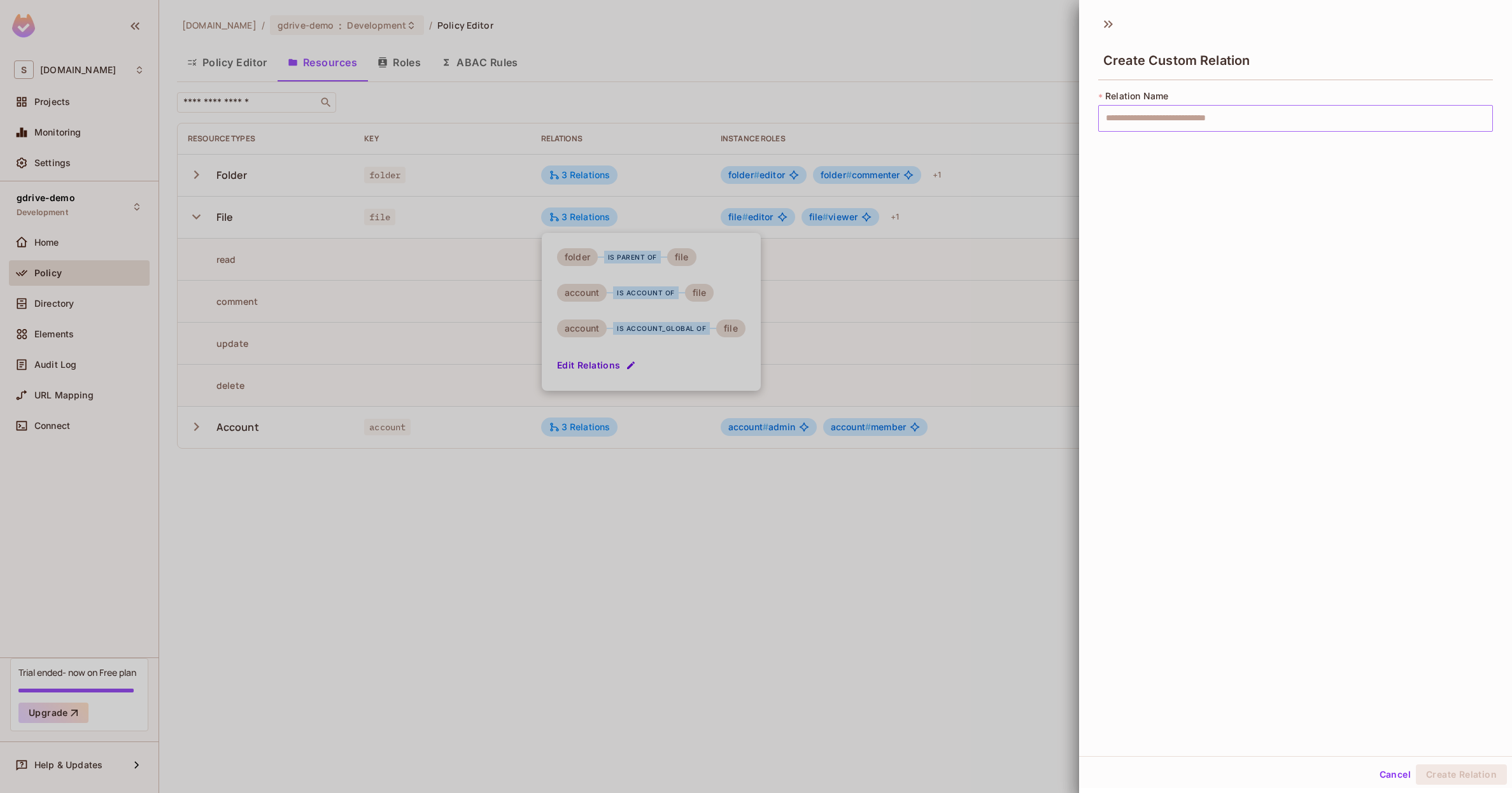
click at [1181, 127] on input "text" at bounding box center [1296, 119] width 395 height 27
click at [1148, 212] on div "Create Custom Relation * Relation Name ​" at bounding box center [1296, 382] width 433 height 747
click at [1148, 118] on input "text" at bounding box center [1296, 119] width 395 height 27
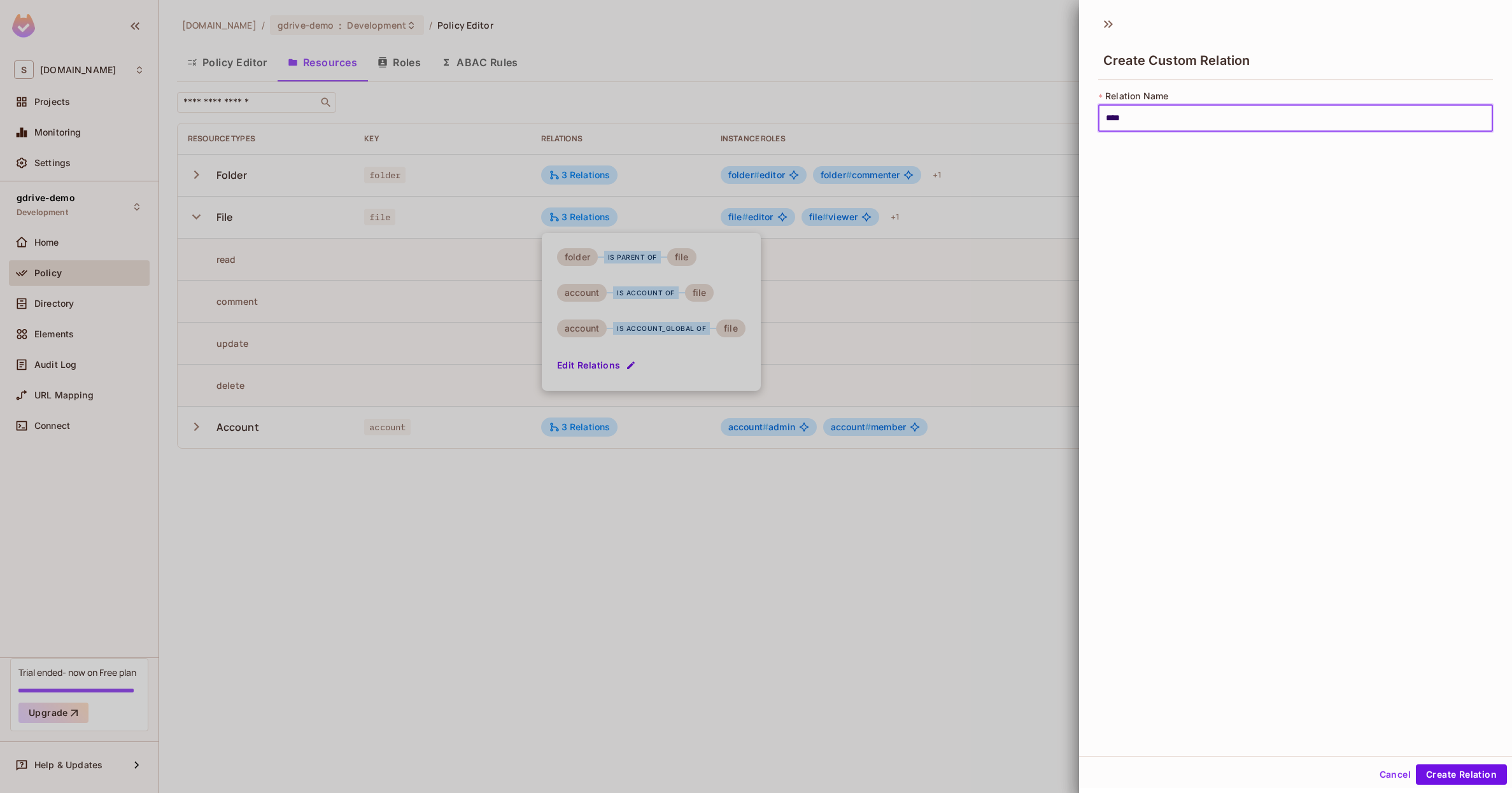
type input "****"
click at [1391, 780] on button "Cancel" at bounding box center [1394, 774] width 41 height 20
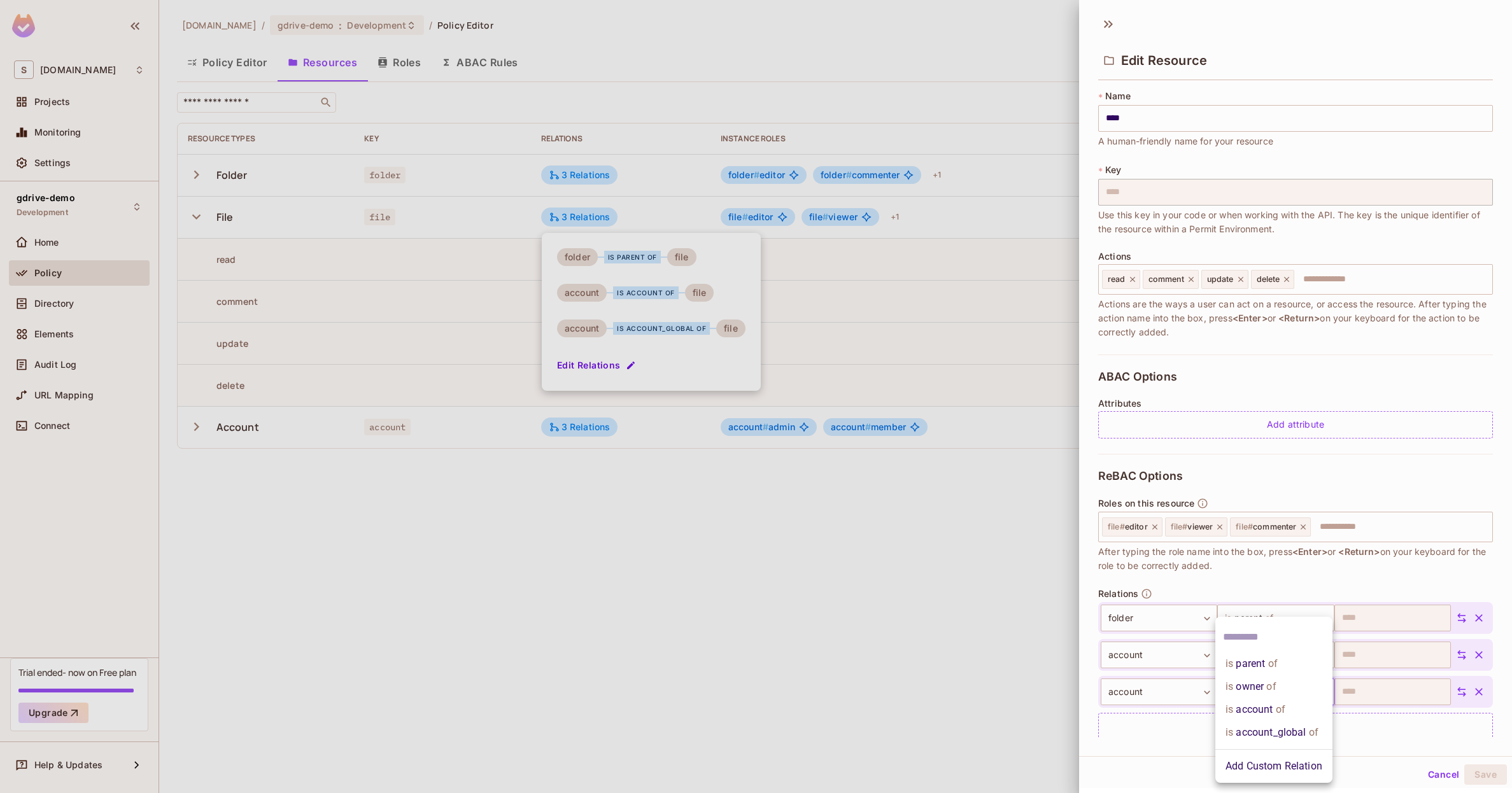
click at [1272, 686] on body "S skyviv.com Projects Monitoring Settings gdrive-demo Development Home Policy D…" at bounding box center [756, 396] width 1512 height 793
click at [1410, 706] on div at bounding box center [756, 396] width 1512 height 793
click at [1303, 694] on body "S skyviv.com Projects Monitoring Settings gdrive-demo Development Home Policy D…" at bounding box center [756, 396] width 1512 height 793
click at [1288, 733] on li "is account_global of" at bounding box center [1274, 733] width 117 height 23
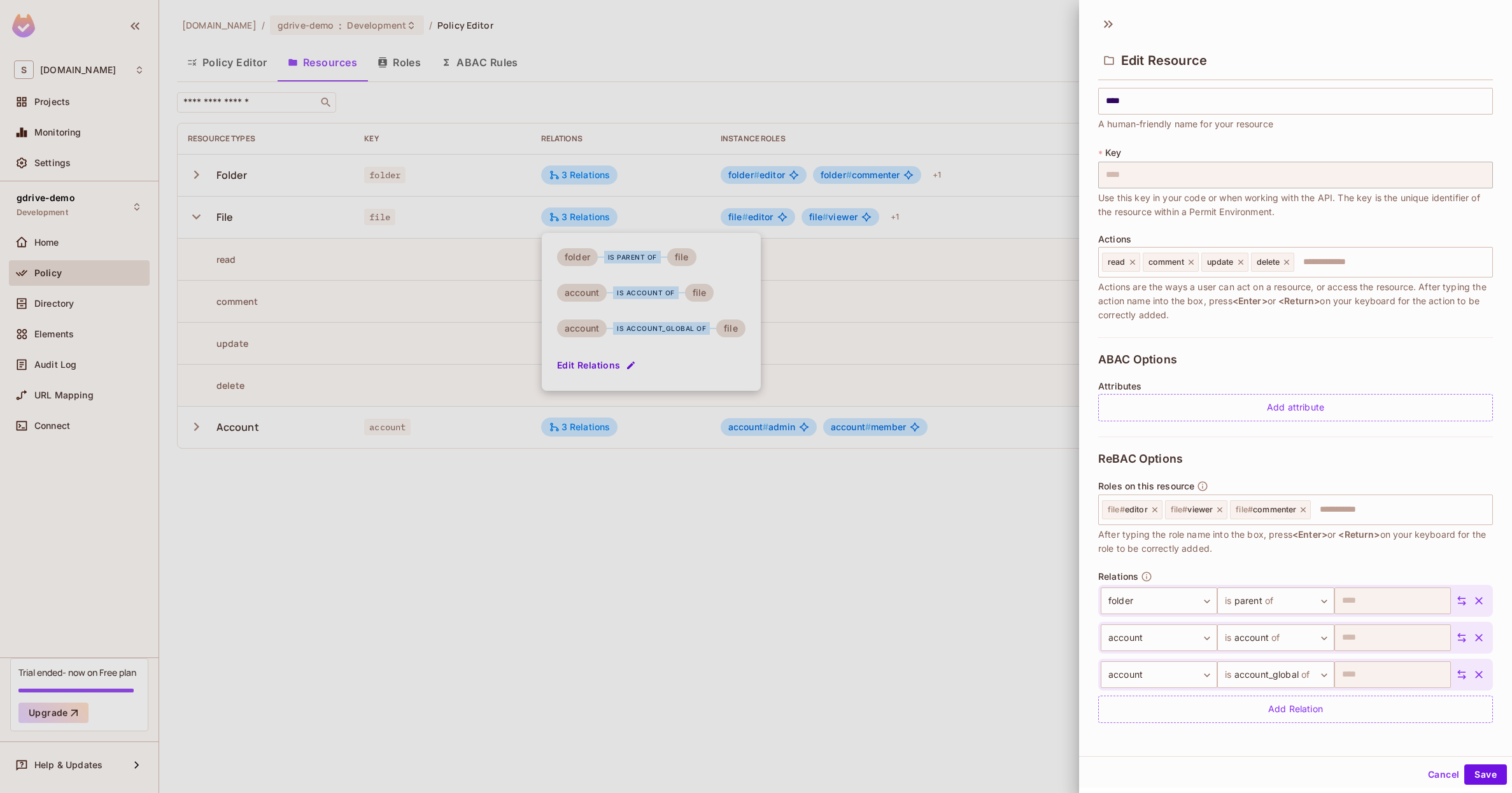
scroll to position [1, 0]
click at [745, 596] on div at bounding box center [756, 396] width 1512 height 793
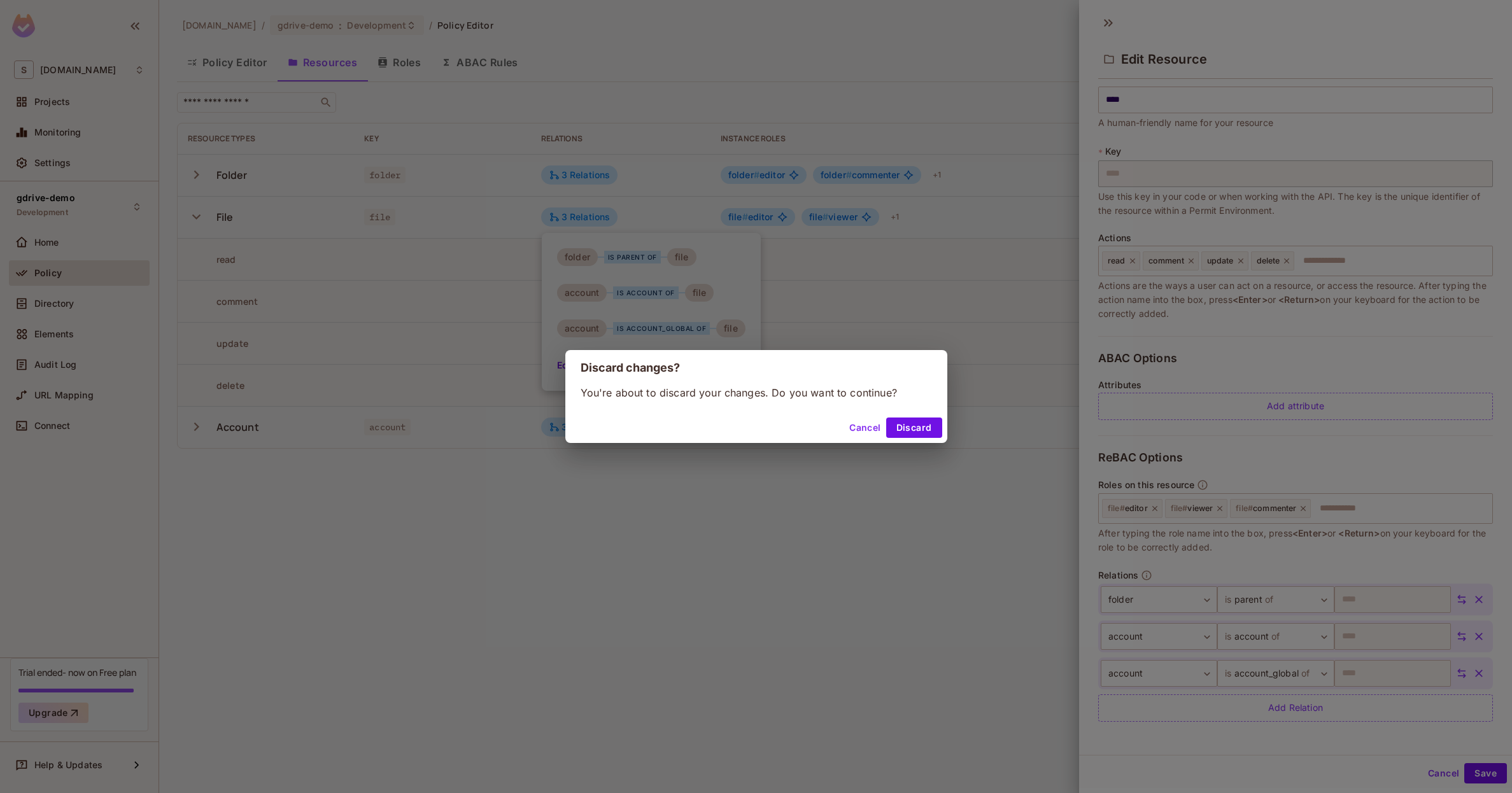
click at [924, 439] on div "Cancel Discard" at bounding box center [756, 428] width 382 height 31
click at [924, 432] on button "Discard" at bounding box center [914, 427] width 56 height 20
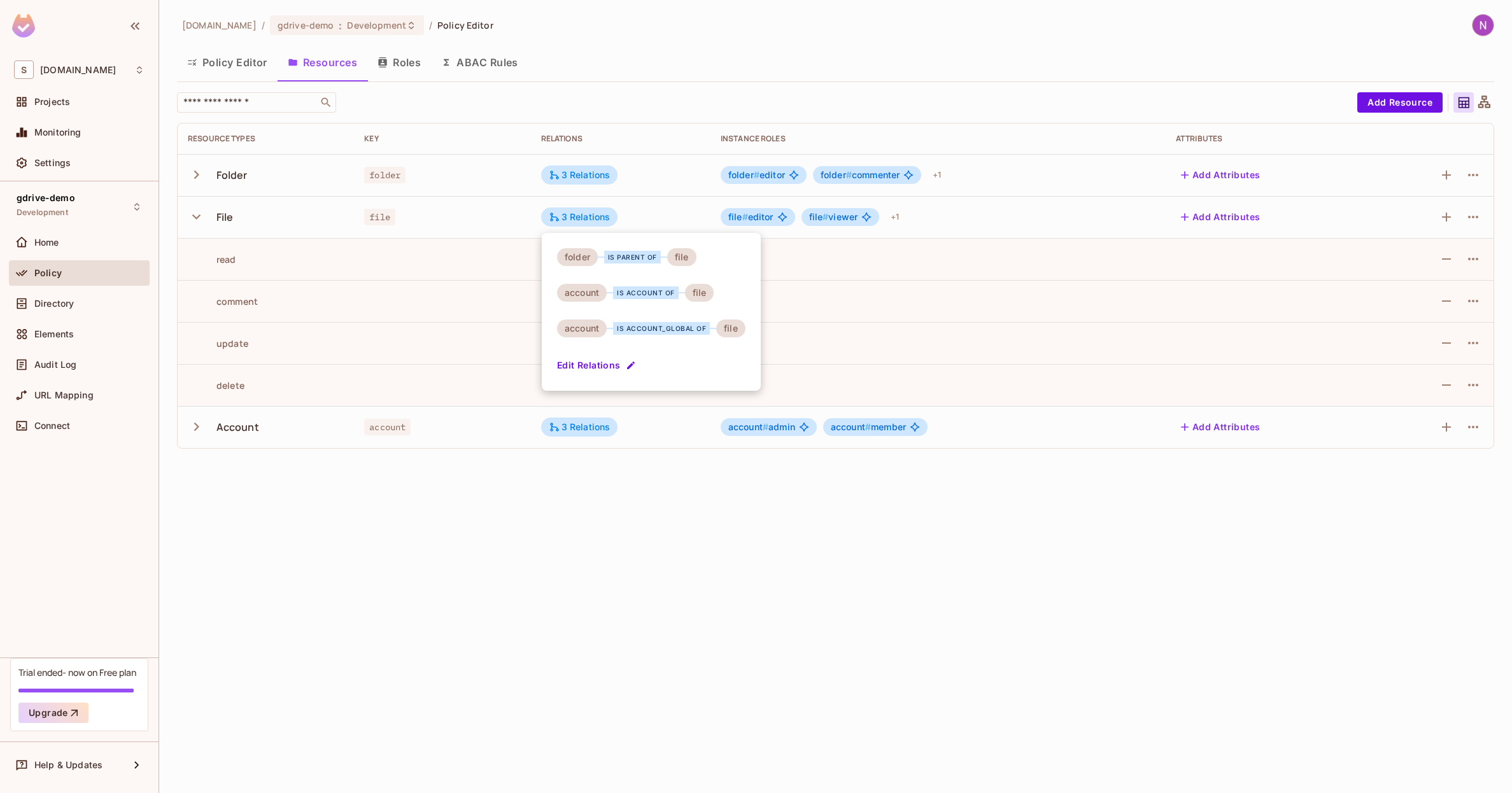
click at [731, 530] on div at bounding box center [756, 396] width 1512 height 793
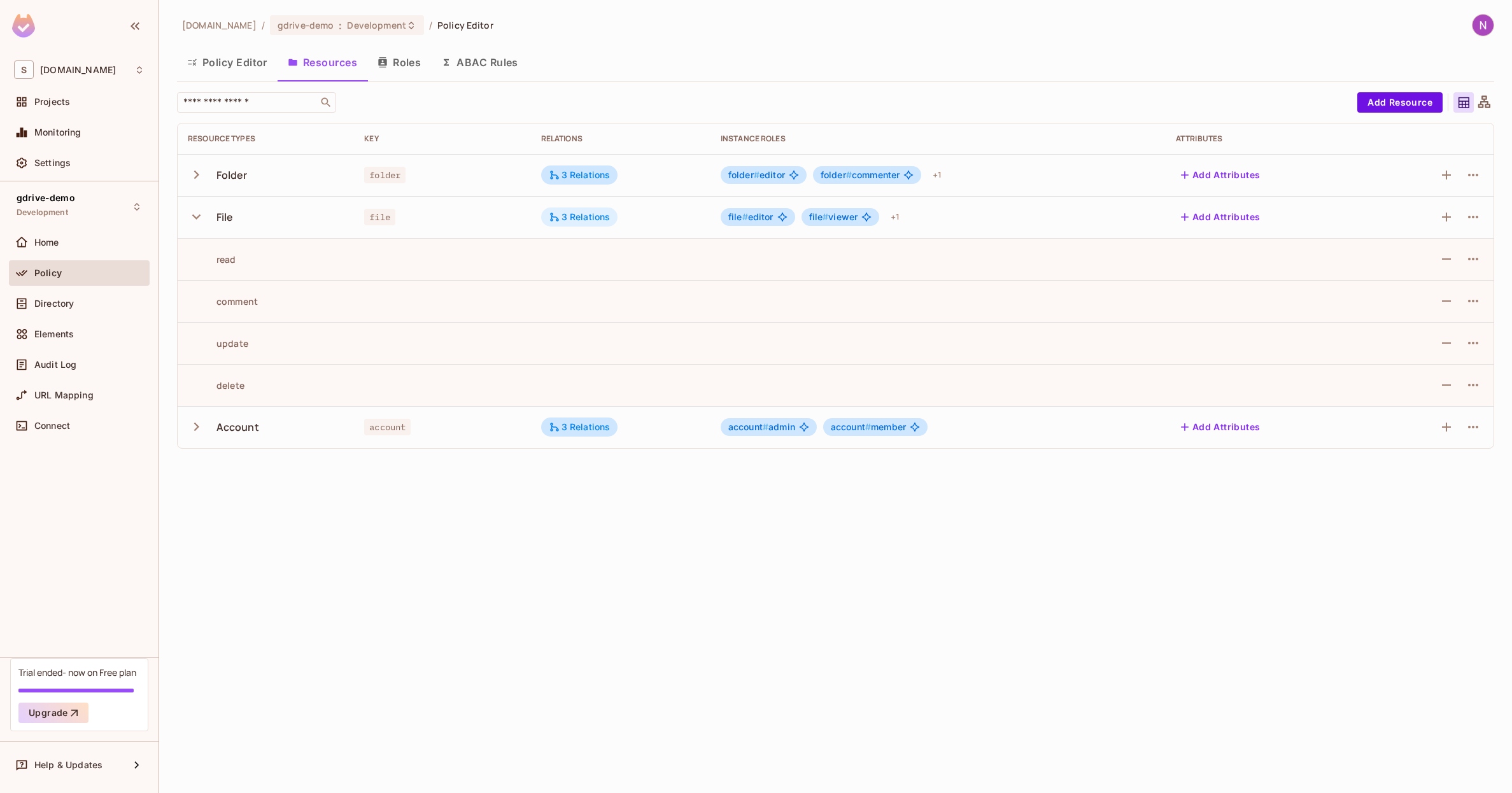
click at [573, 218] on div "3 Relations" at bounding box center [579, 217] width 61 height 11
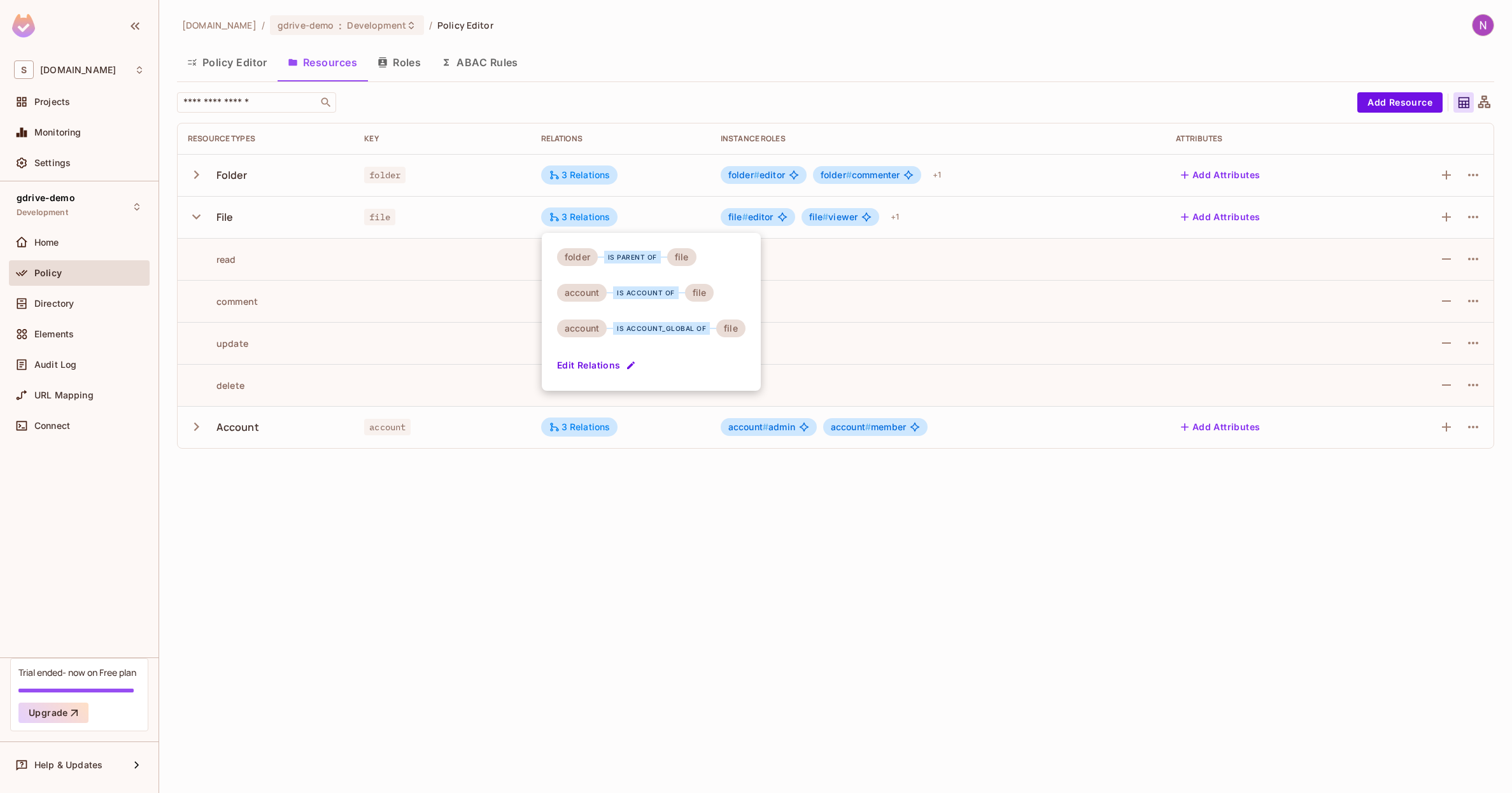
click at [569, 217] on div at bounding box center [756, 396] width 1512 height 793
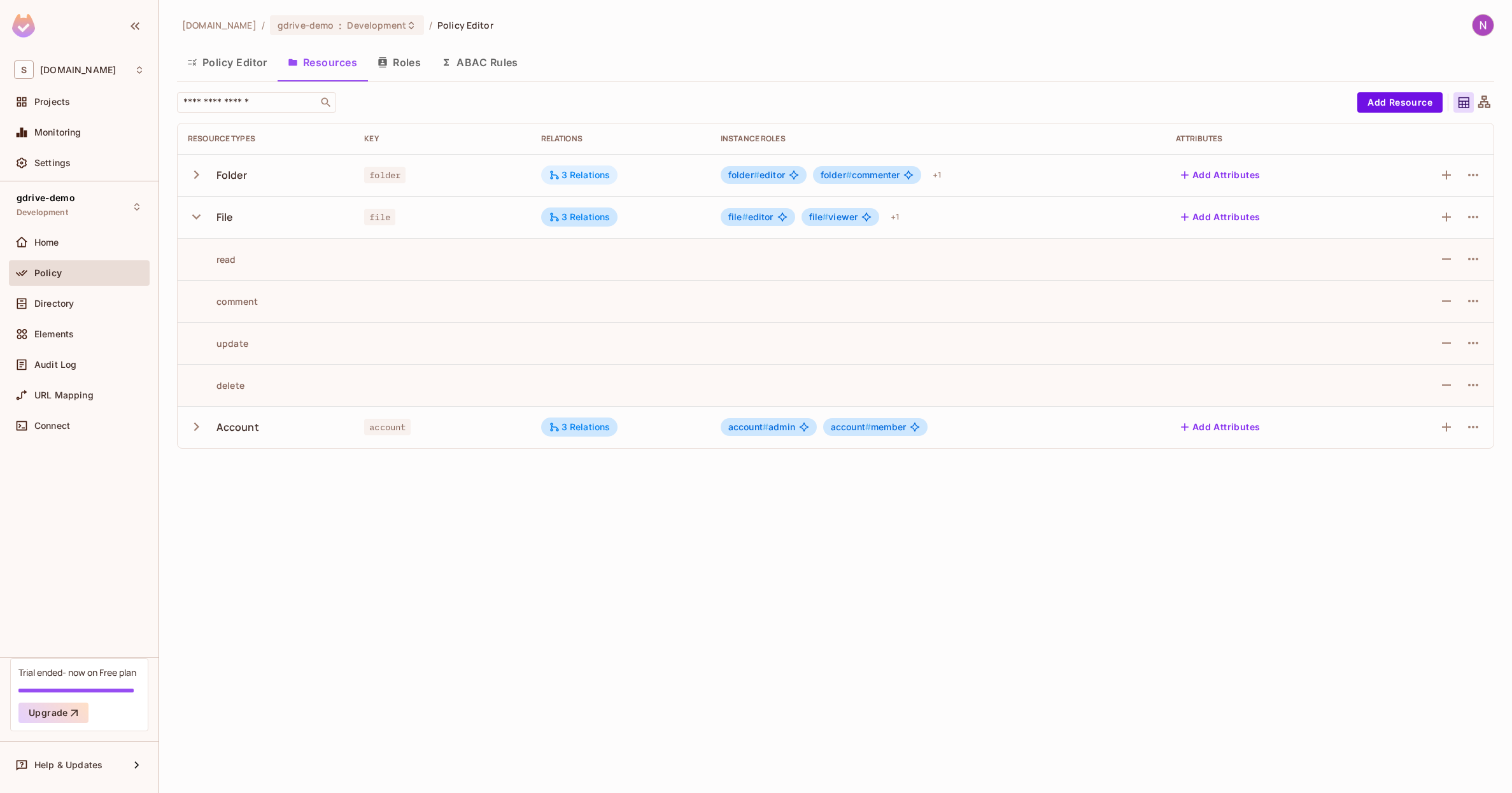
click at [570, 184] on div "3 Relations" at bounding box center [579, 175] width 77 height 19
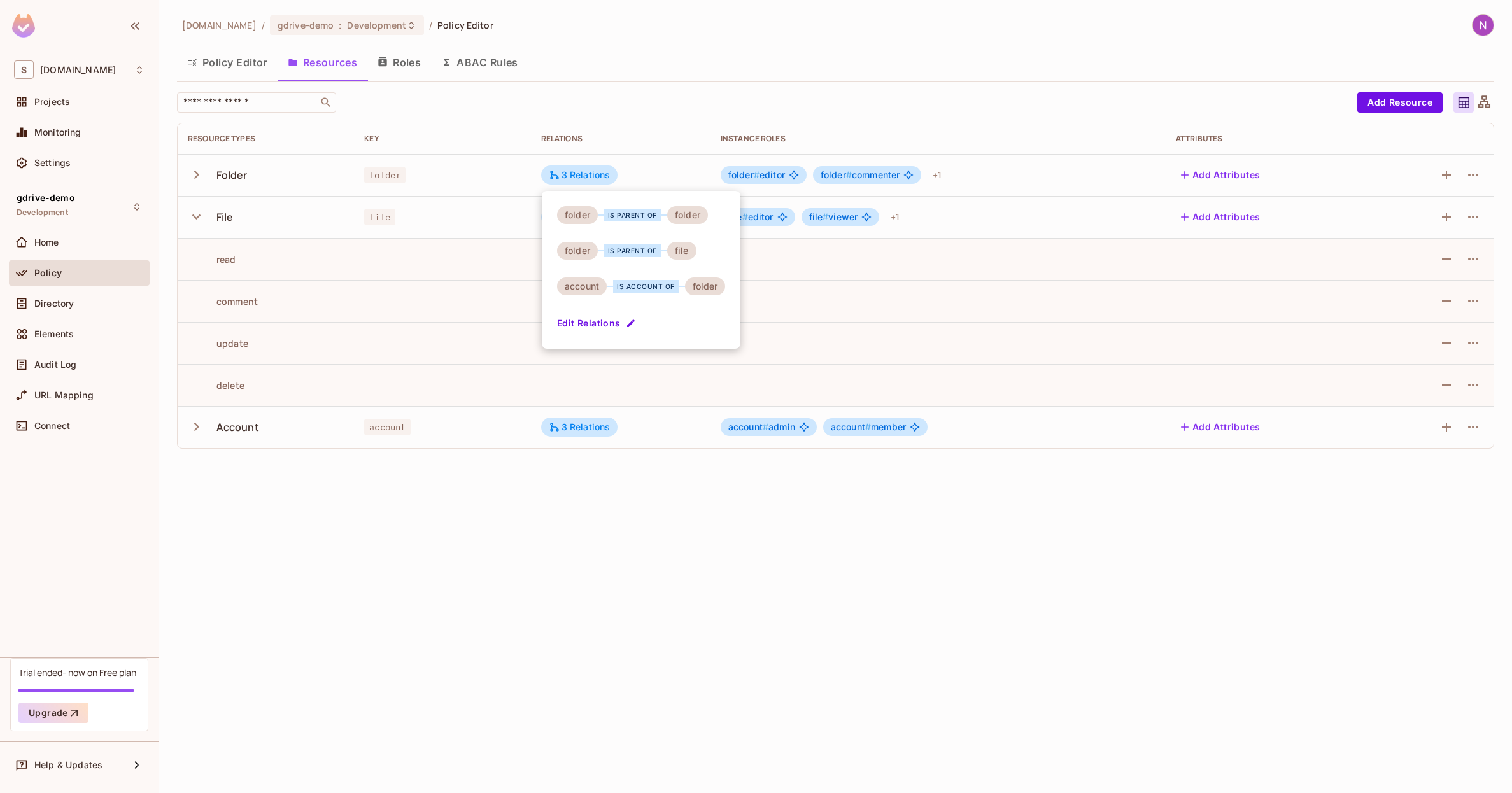
click at [520, 566] on div at bounding box center [756, 396] width 1512 height 793
click at [395, 57] on button "Roles" at bounding box center [399, 62] width 63 height 32
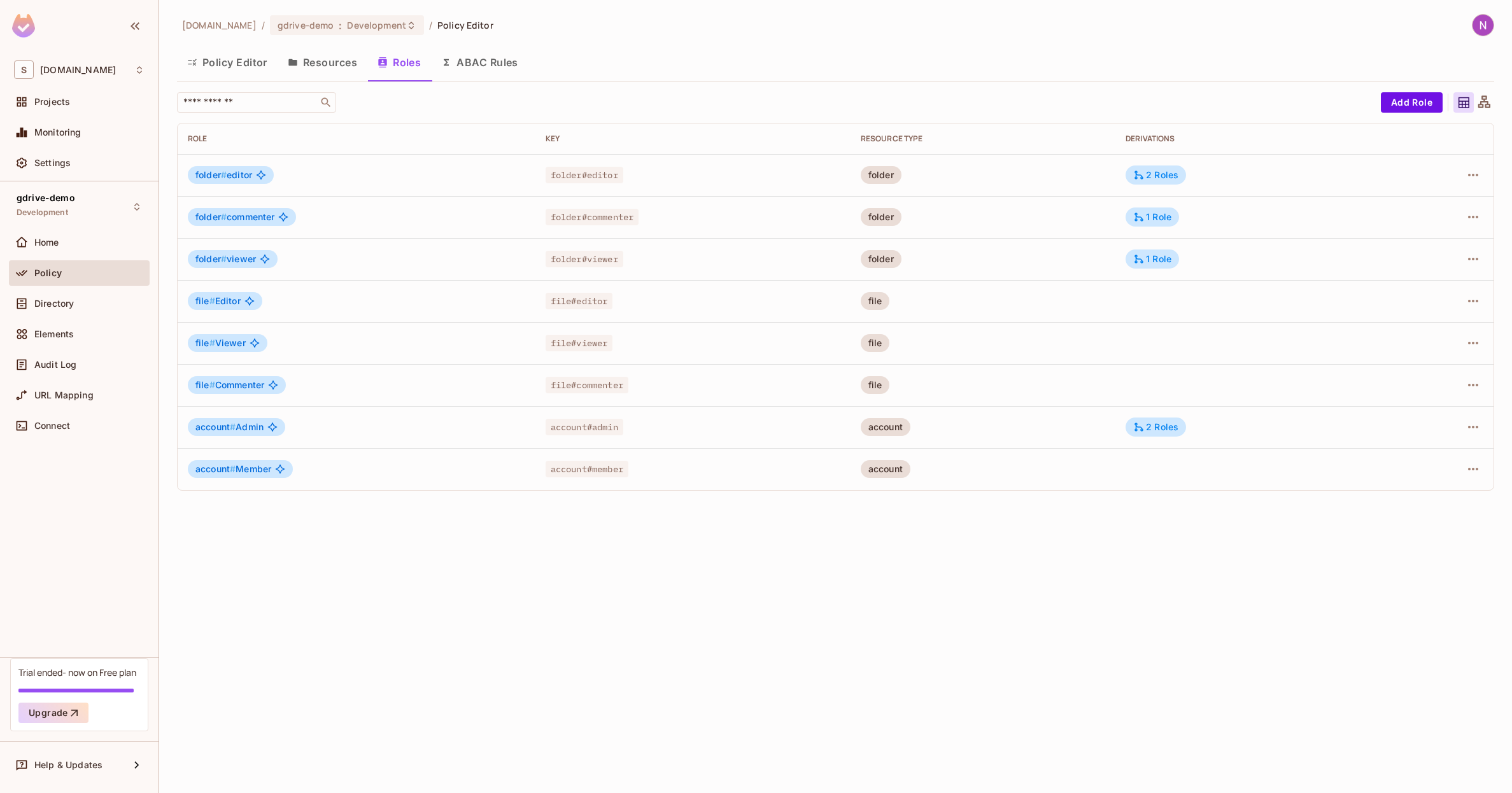
click at [322, 66] on button "Resources" at bounding box center [323, 62] width 90 height 32
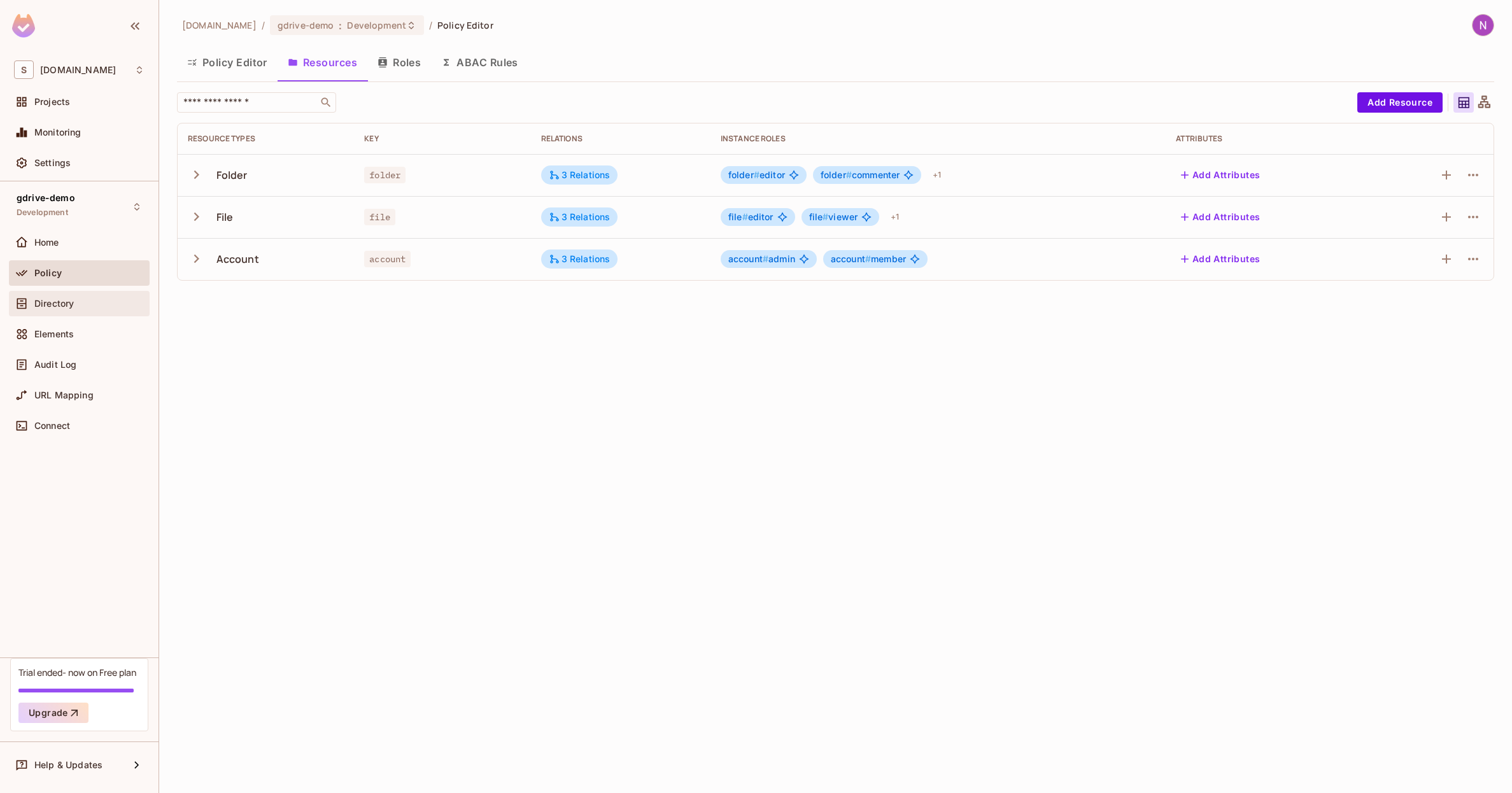
click at [28, 297] on icon at bounding box center [21, 303] width 12 height 12
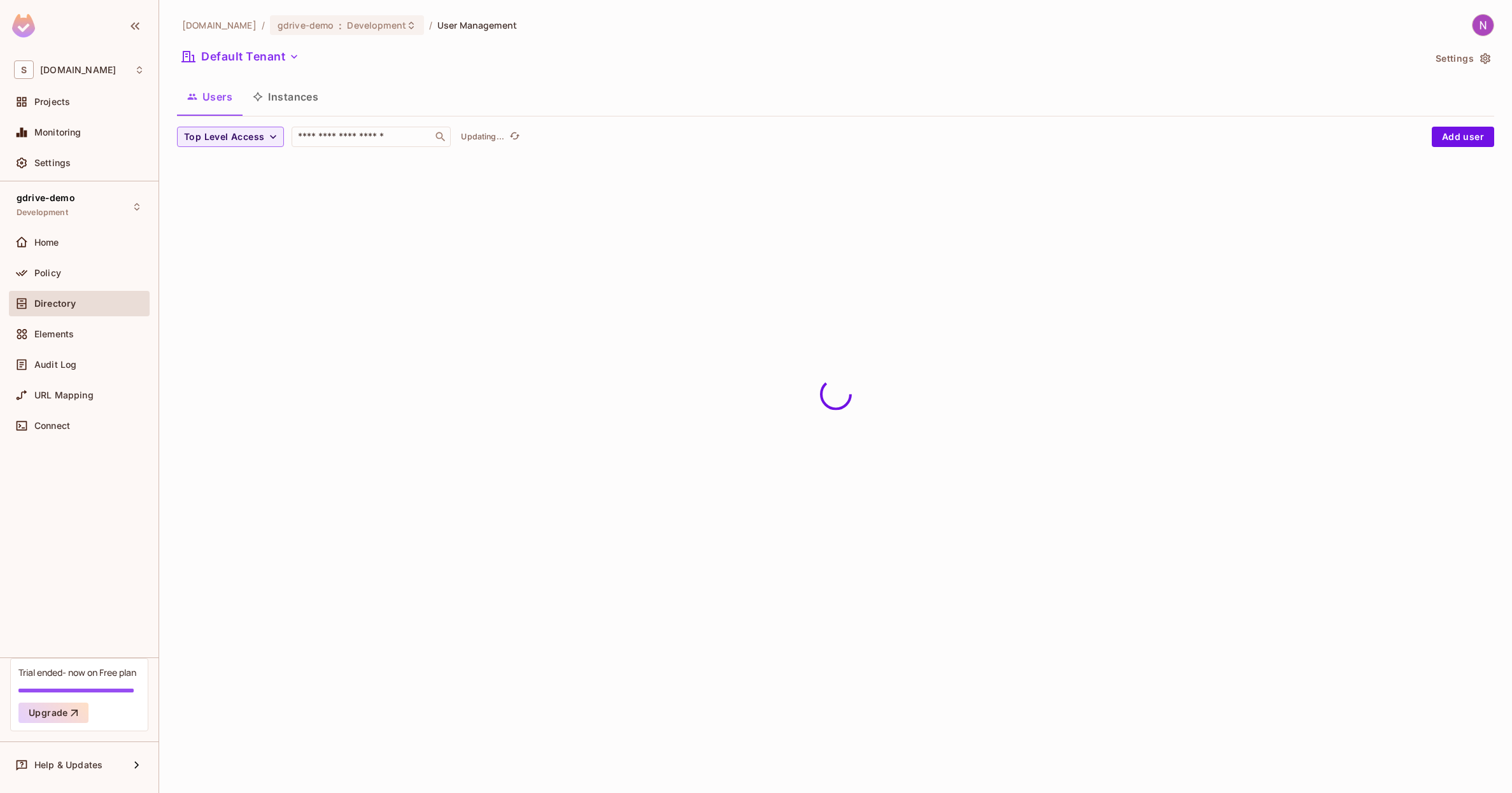
click at [305, 98] on button "Instances" at bounding box center [285, 96] width 86 height 32
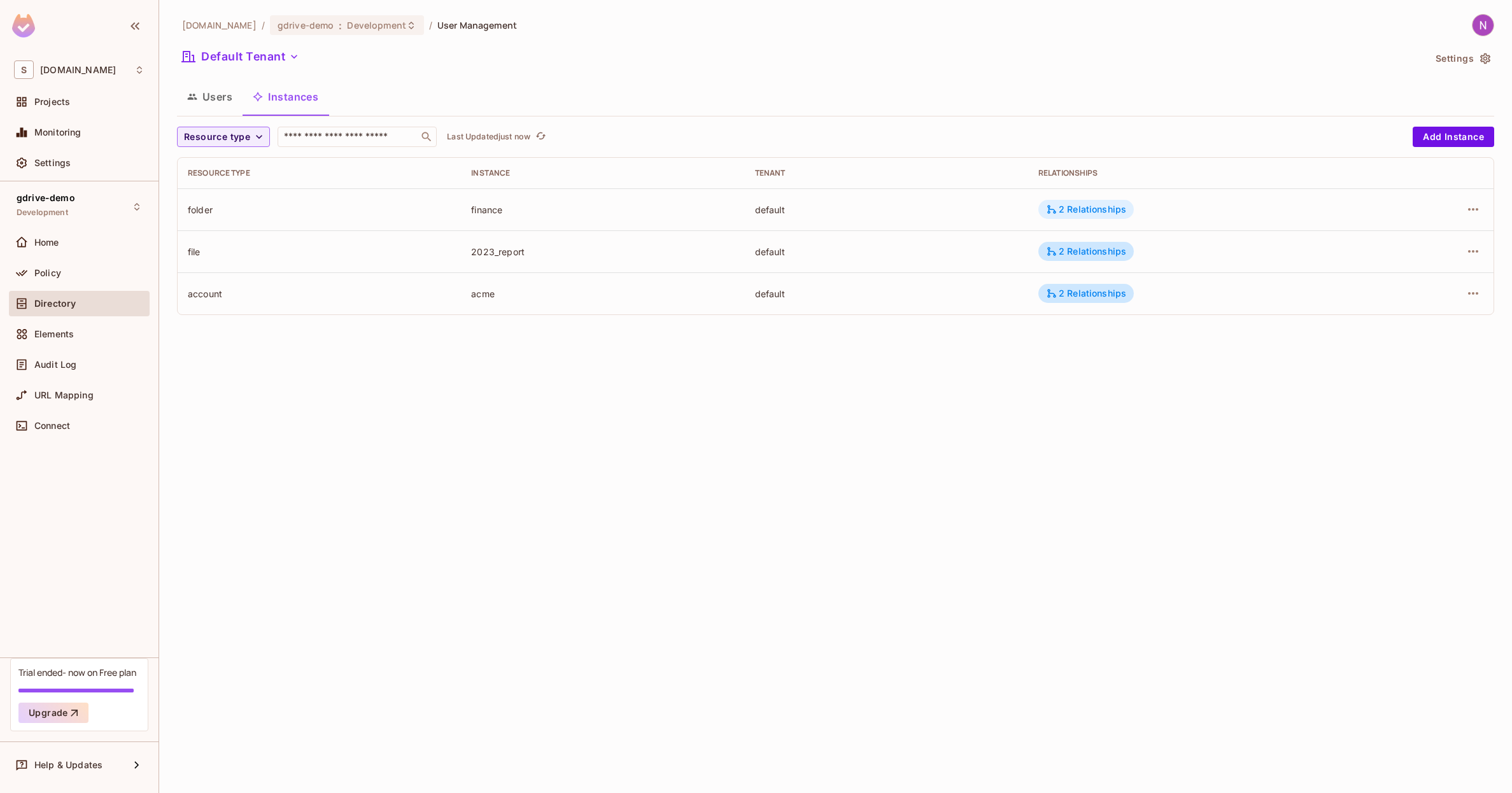
click at [1080, 207] on div "2 Relationships" at bounding box center [1086, 210] width 80 height 11
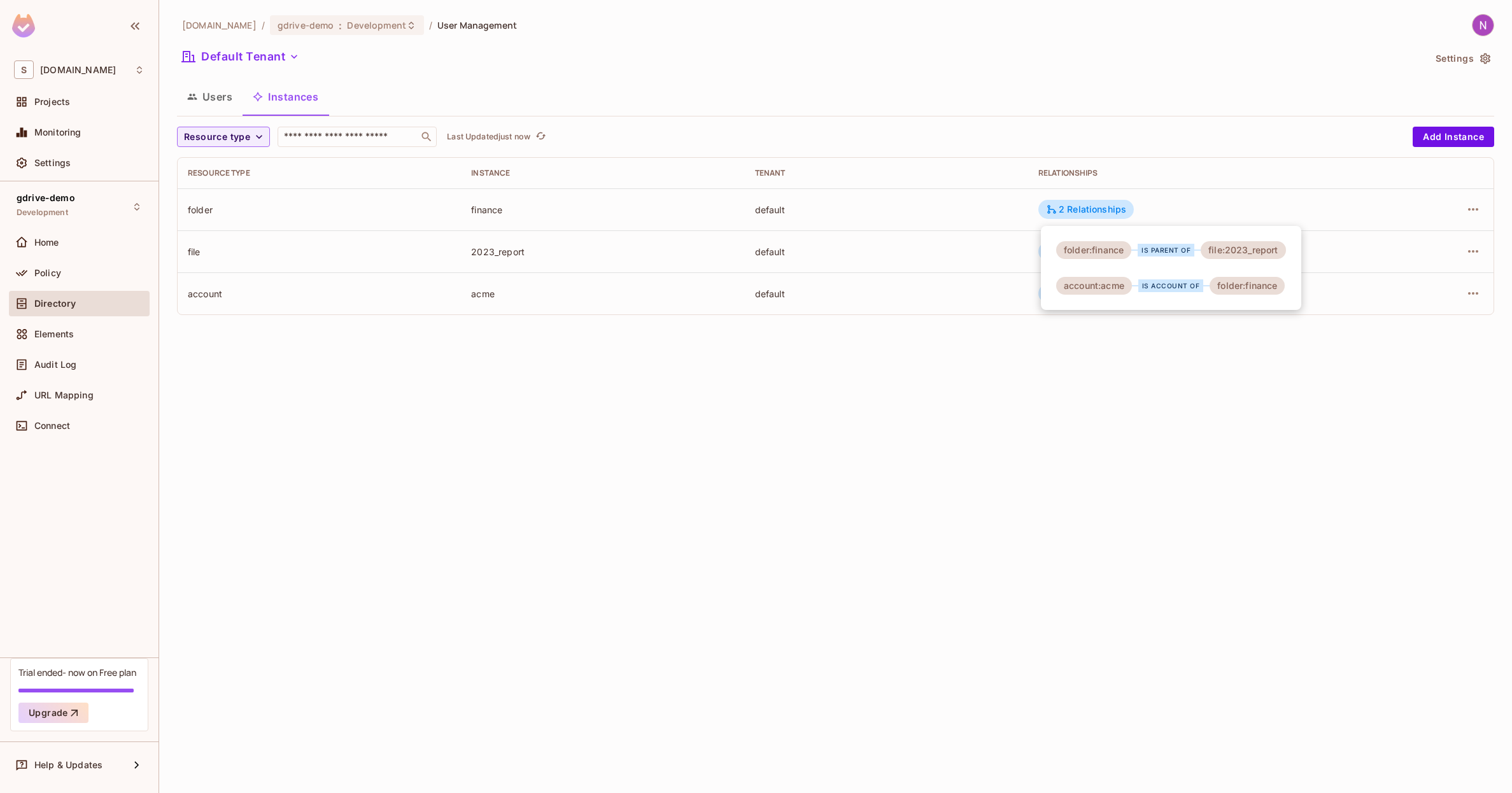
click at [1070, 210] on div at bounding box center [756, 396] width 1512 height 793
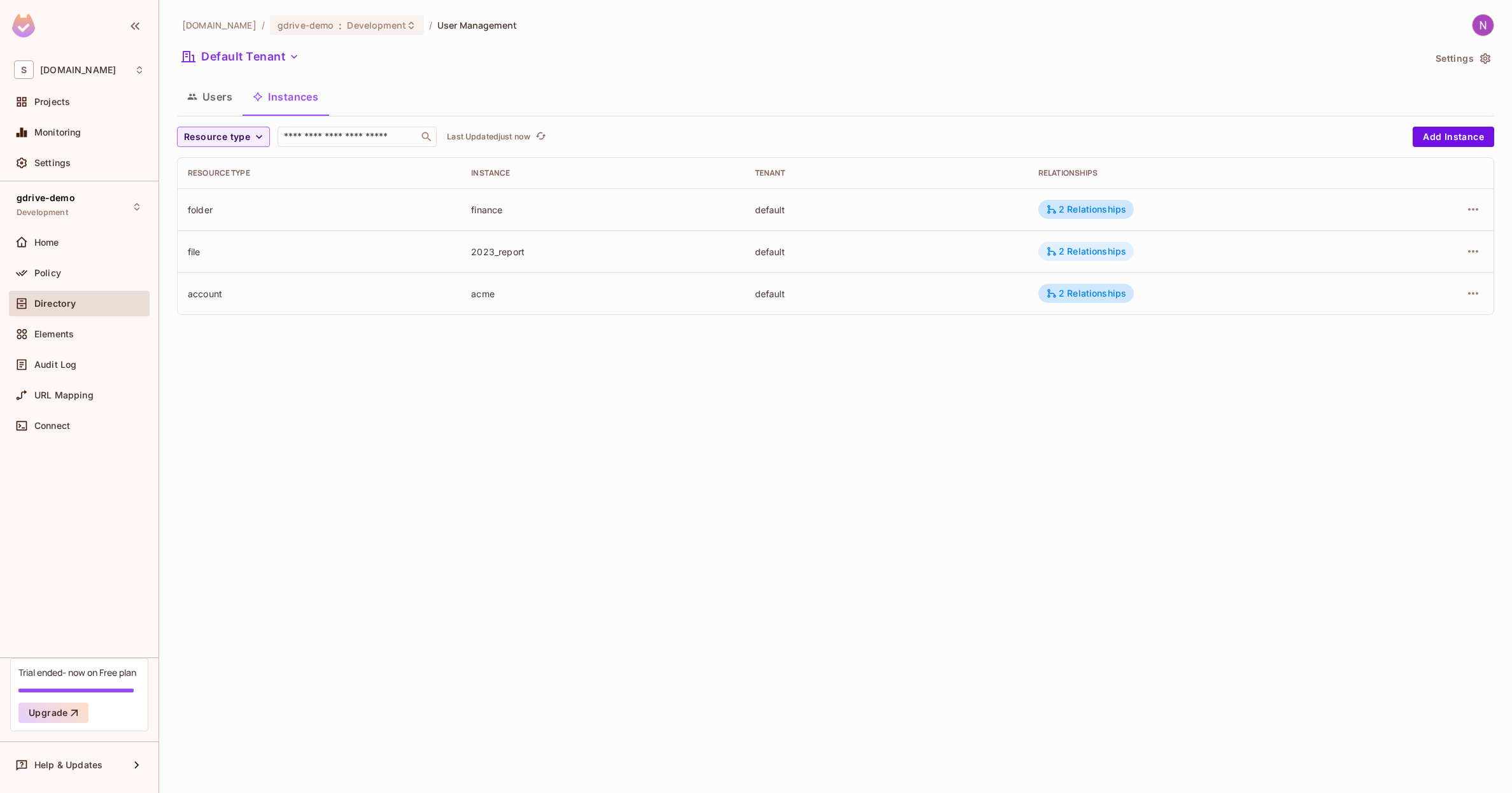
click at [1074, 255] on div "2 Relationships" at bounding box center [1086, 252] width 80 height 11
click at [1076, 253] on div at bounding box center [756, 396] width 1512 height 793
click at [1072, 301] on div "2 Relationships" at bounding box center [1086, 294] width 96 height 19
click at [1073, 299] on div at bounding box center [756, 396] width 1512 height 793
click at [1126, 283] on td "2 Relationships" at bounding box center [1201, 294] width 345 height 42
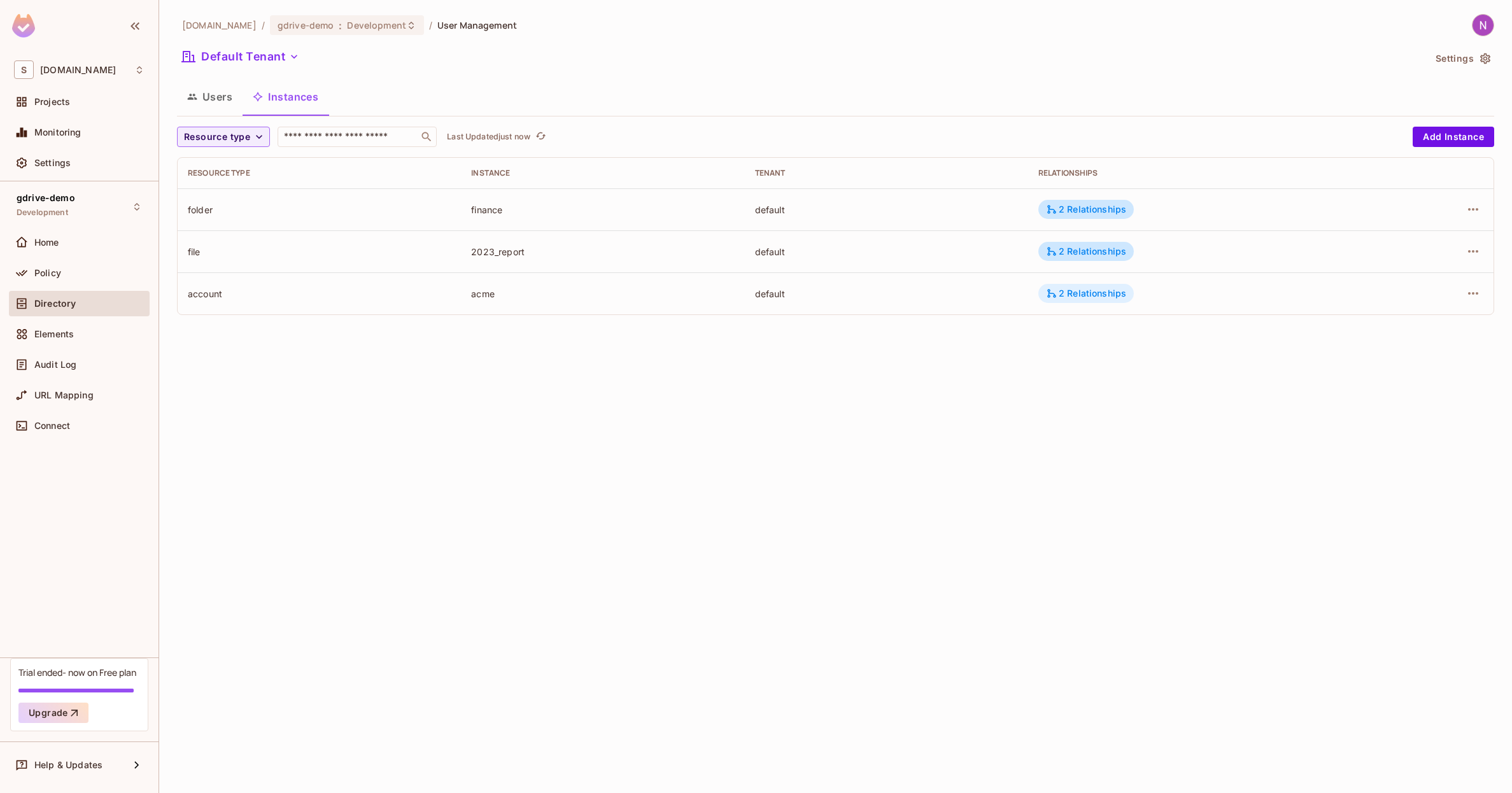
click at [1114, 293] on div "2 Relationships" at bounding box center [1086, 293] width 80 height 11
click at [1103, 294] on div at bounding box center [756, 396] width 1512 height 793
click at [52, 242] on span "Home" at bounding box center [47, 242] width 25 height 11
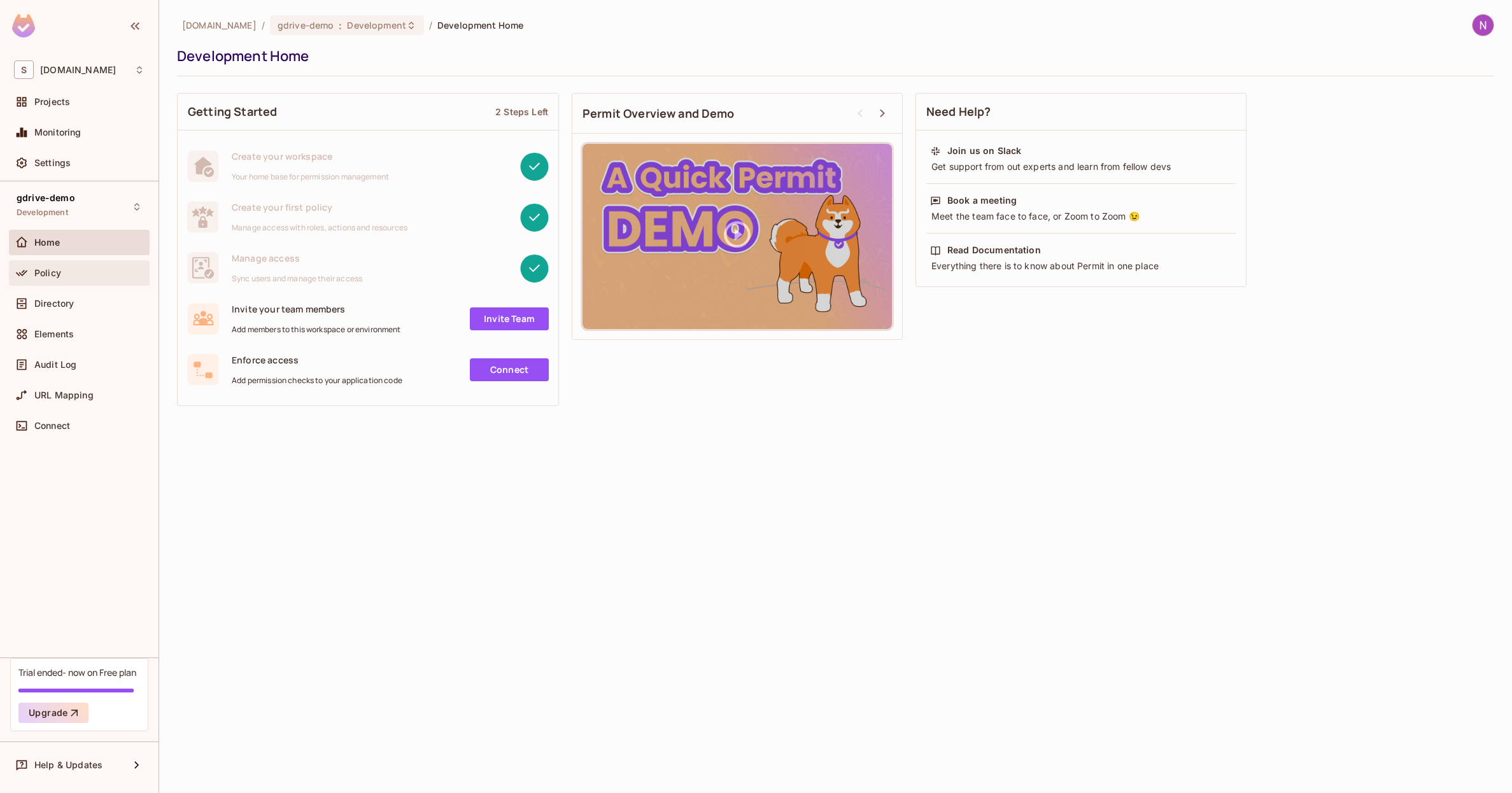
click at [69, 265] on div "Policy" at bounding box center [79, 273] width 130 height 15
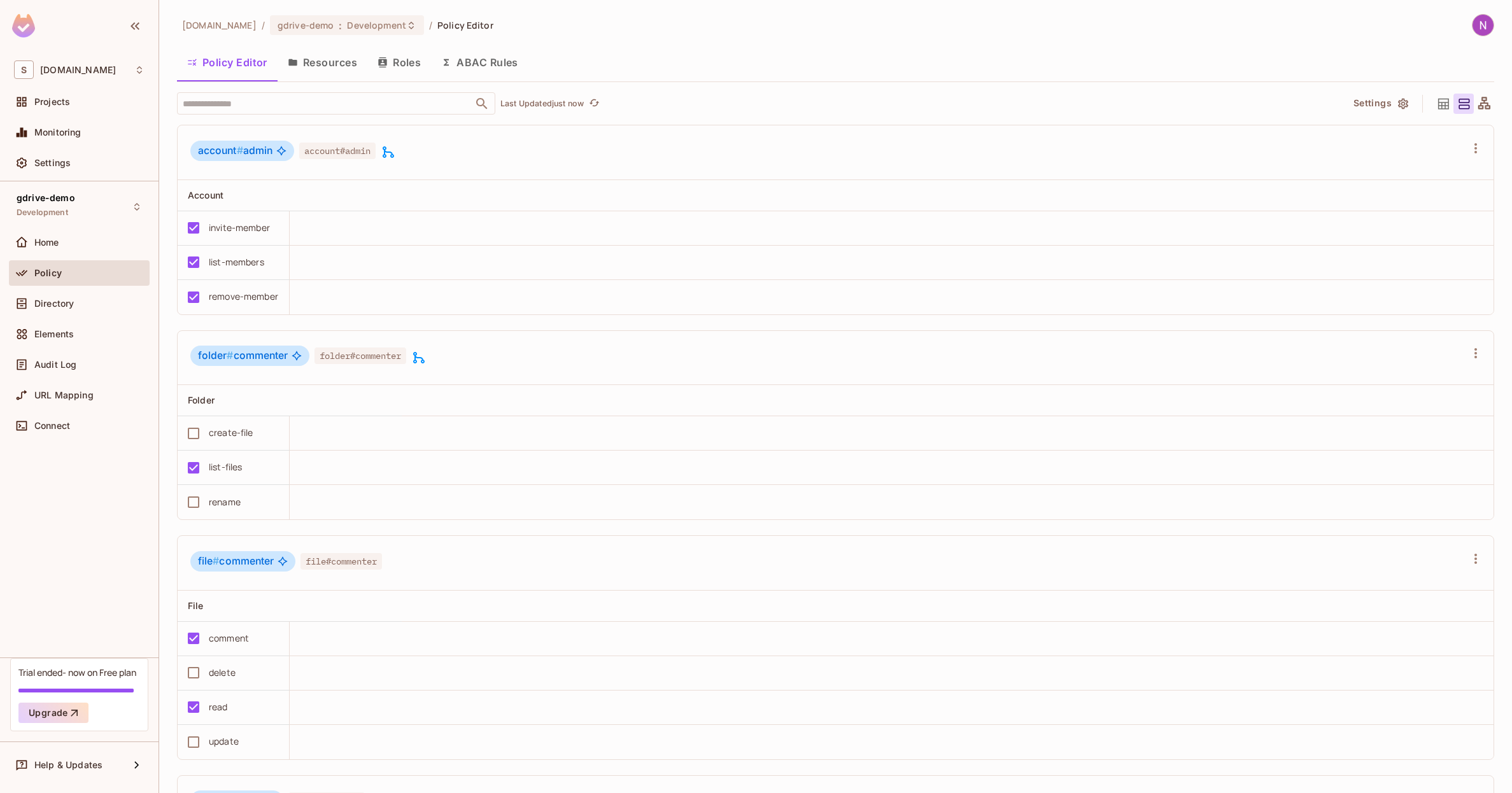
click at [401, 65] on button "Roles" at bounding box center [399, 62] width 63 height 32
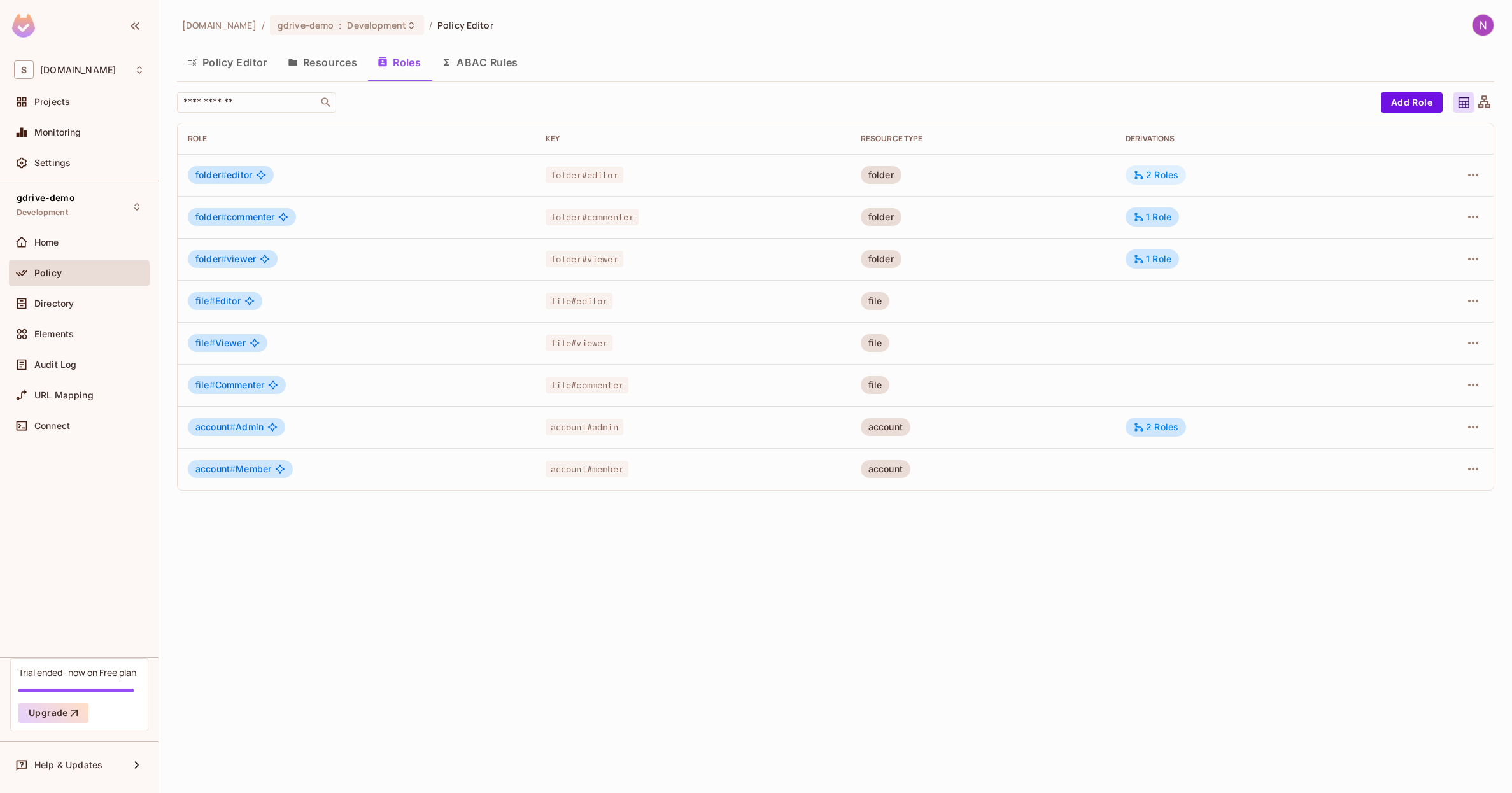
click at [1161, 171] on div "2 Roles" at bounding box center [1155, 175] width 45 height 11
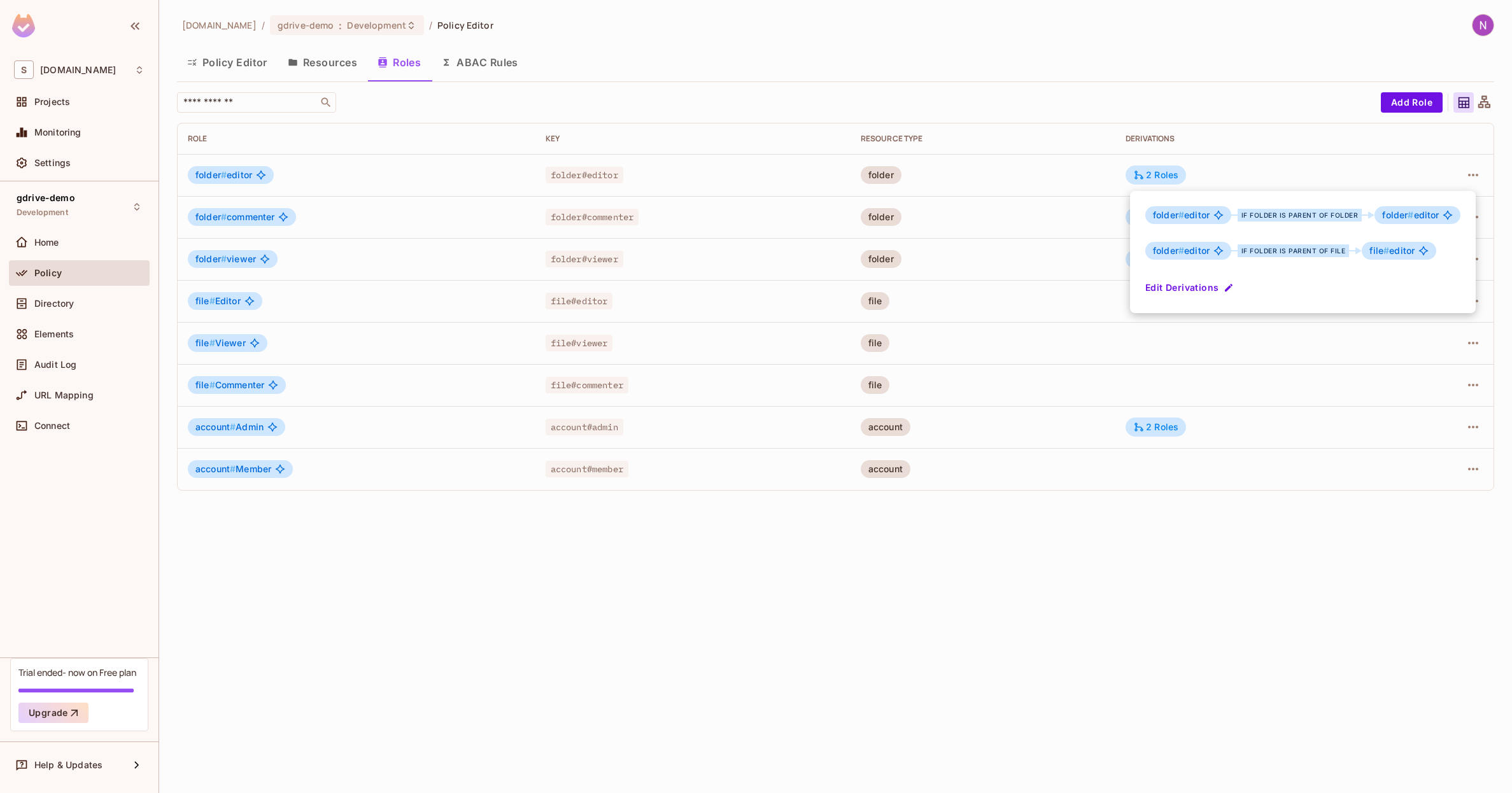
click at [1158, 173] on div at bounding box center [756, 396] width 1512 height 793
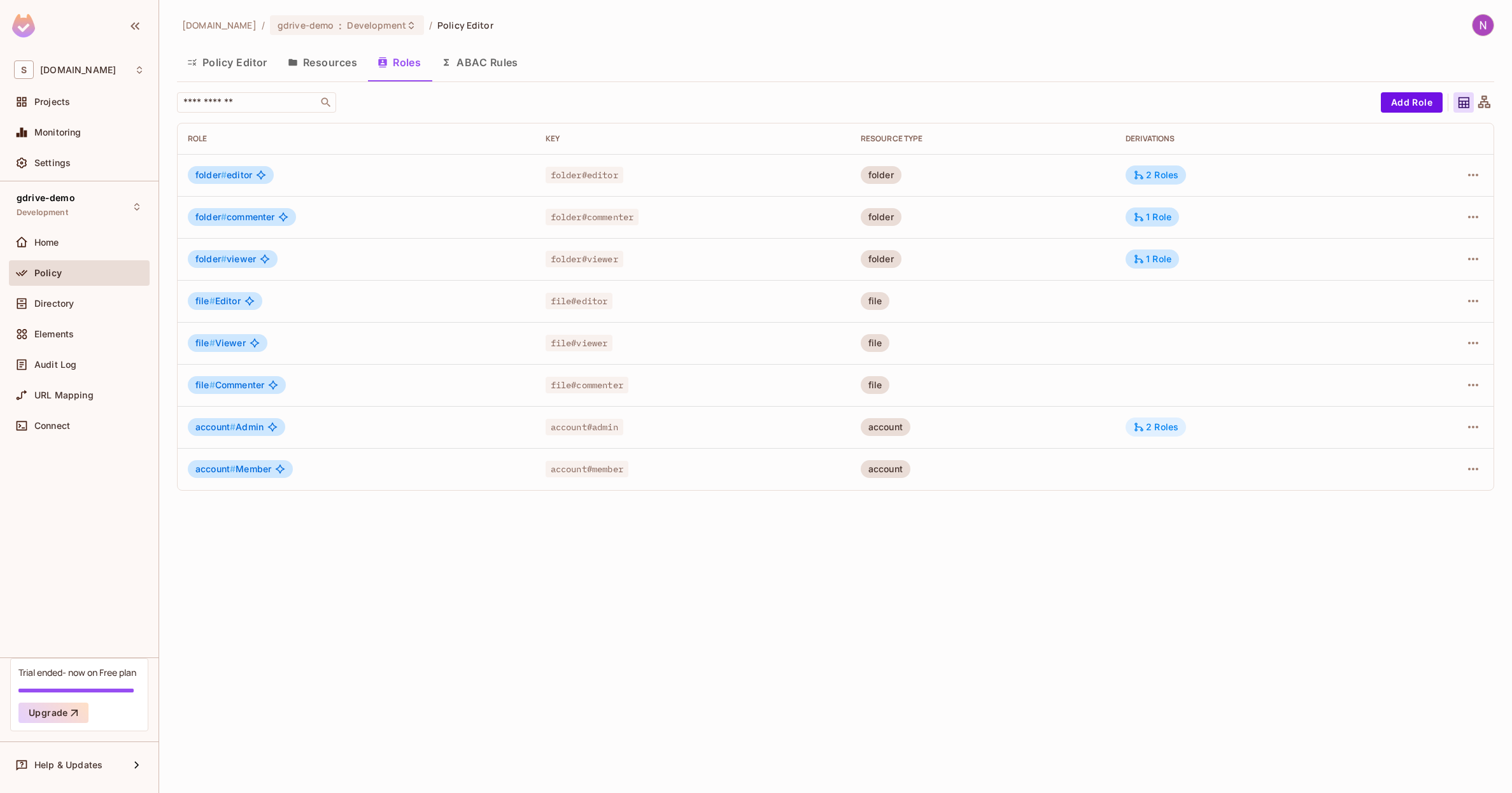
click at [1167, 420] on div "2 Roles" at bounding box center [1155, 427] width 60 height 19
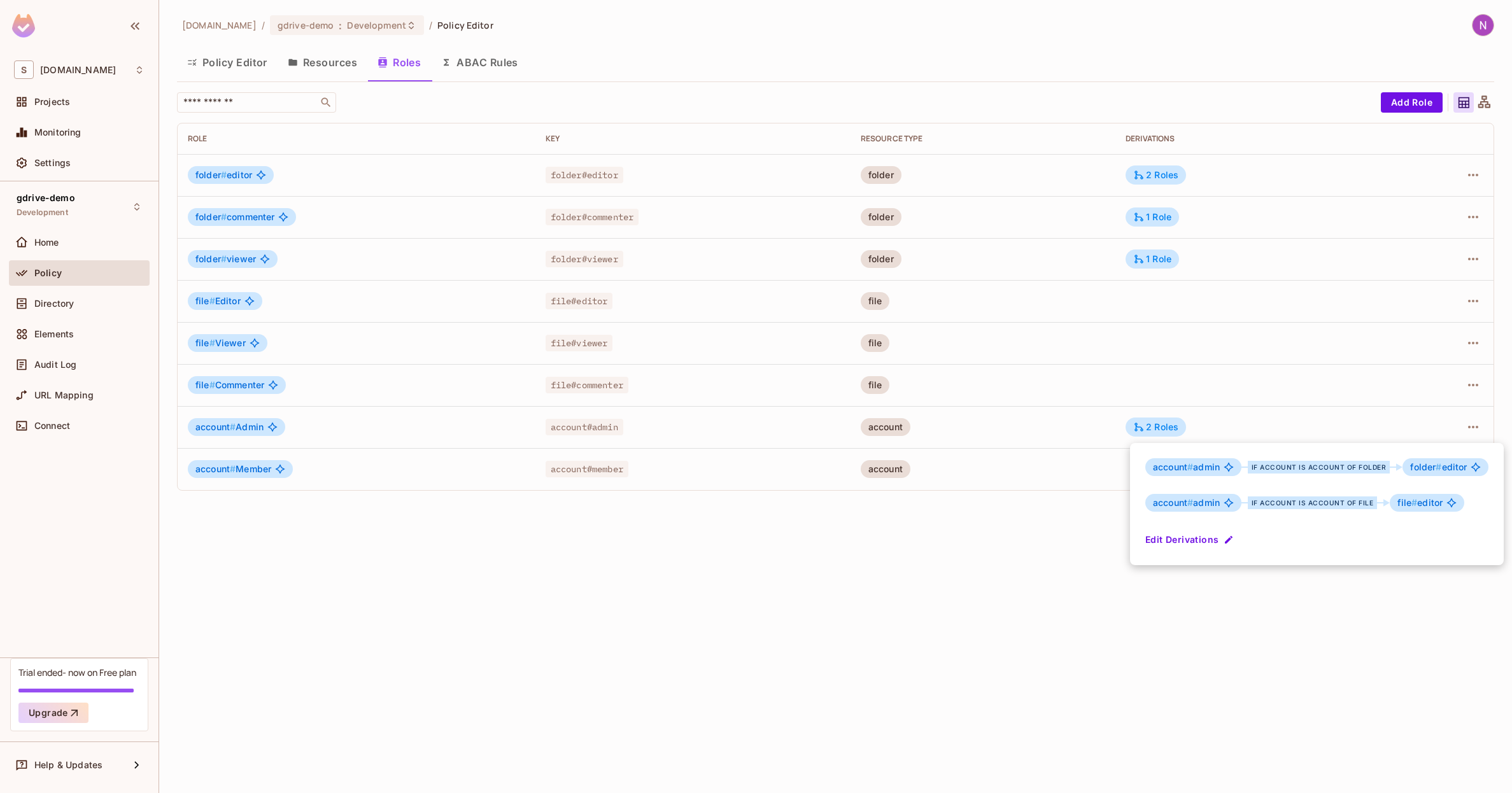
click at [1100, 516] on div at bounding box center [756, 396] width 1512 height 793
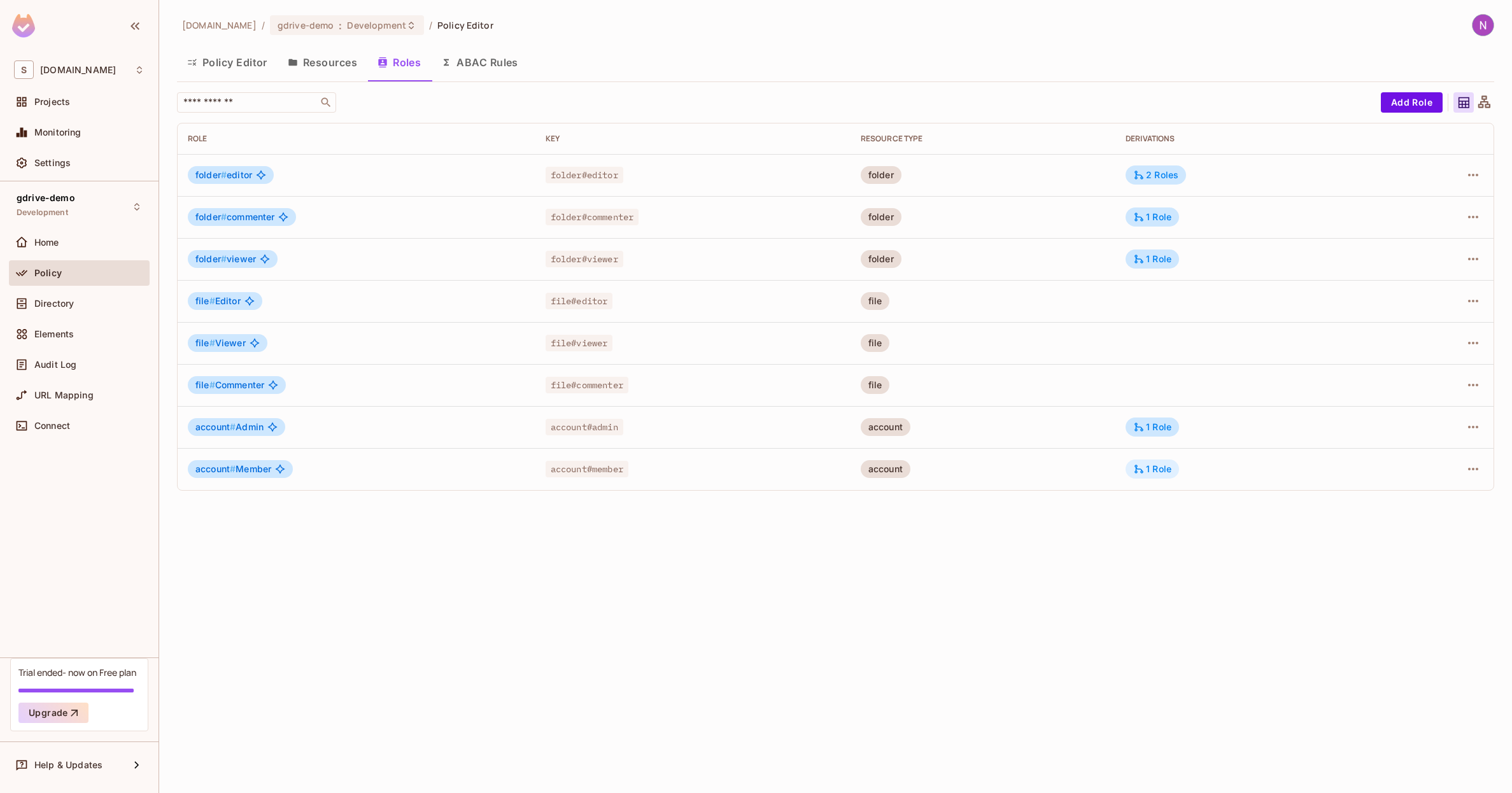
click at [1157, 464] on div "1 Role" at bounding box center [1152, 469] width 38 height 11
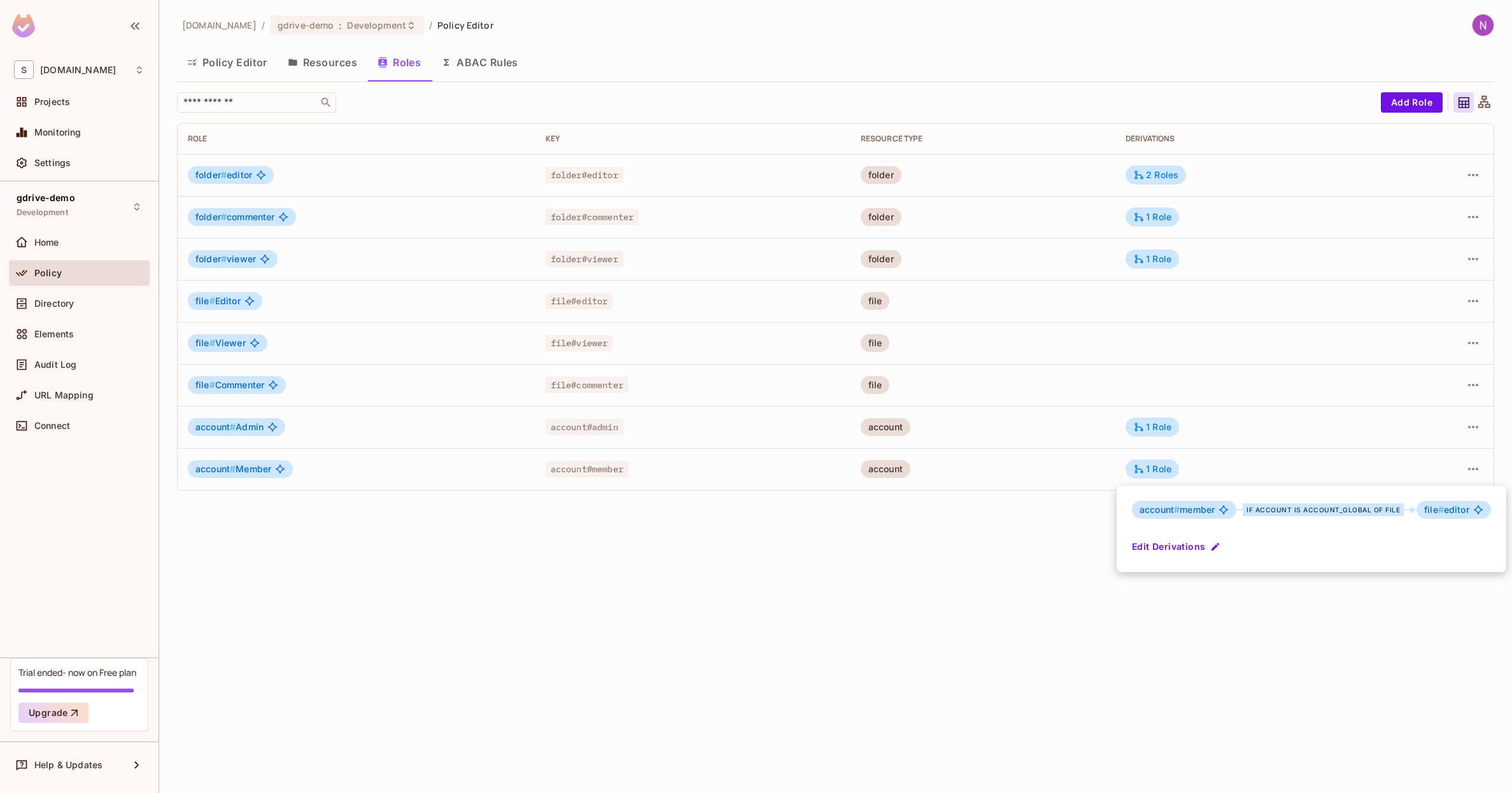
click at [1081, 527] on div at bounding box center [756, 396] width 1512 height 793
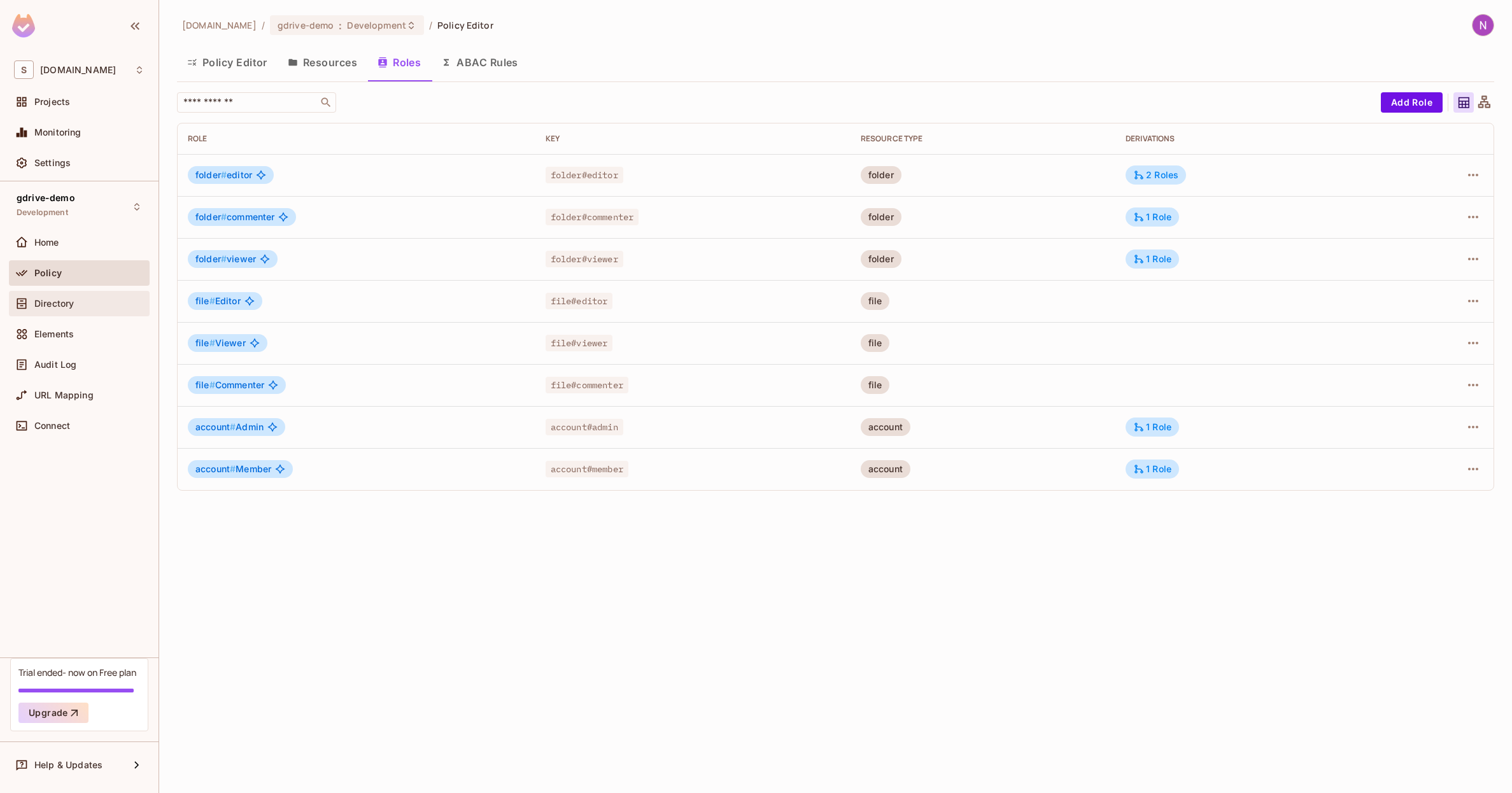
click at [51, 300] on span "Directory" at bounding box center [54, 304] width 39 height 11
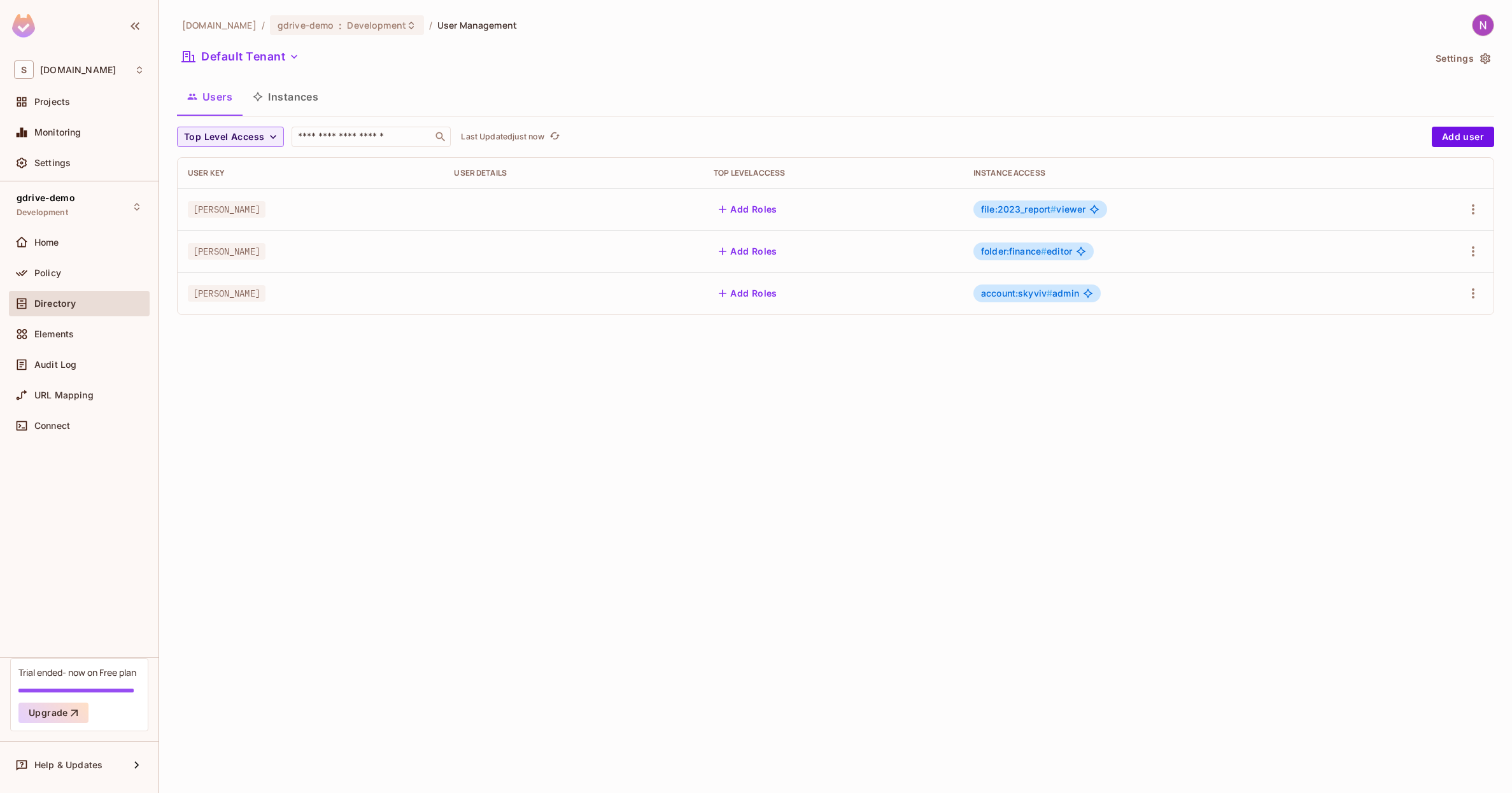
click at [270, 101] on button "Instances" at bounding box center [285, 96] width 86 height 32
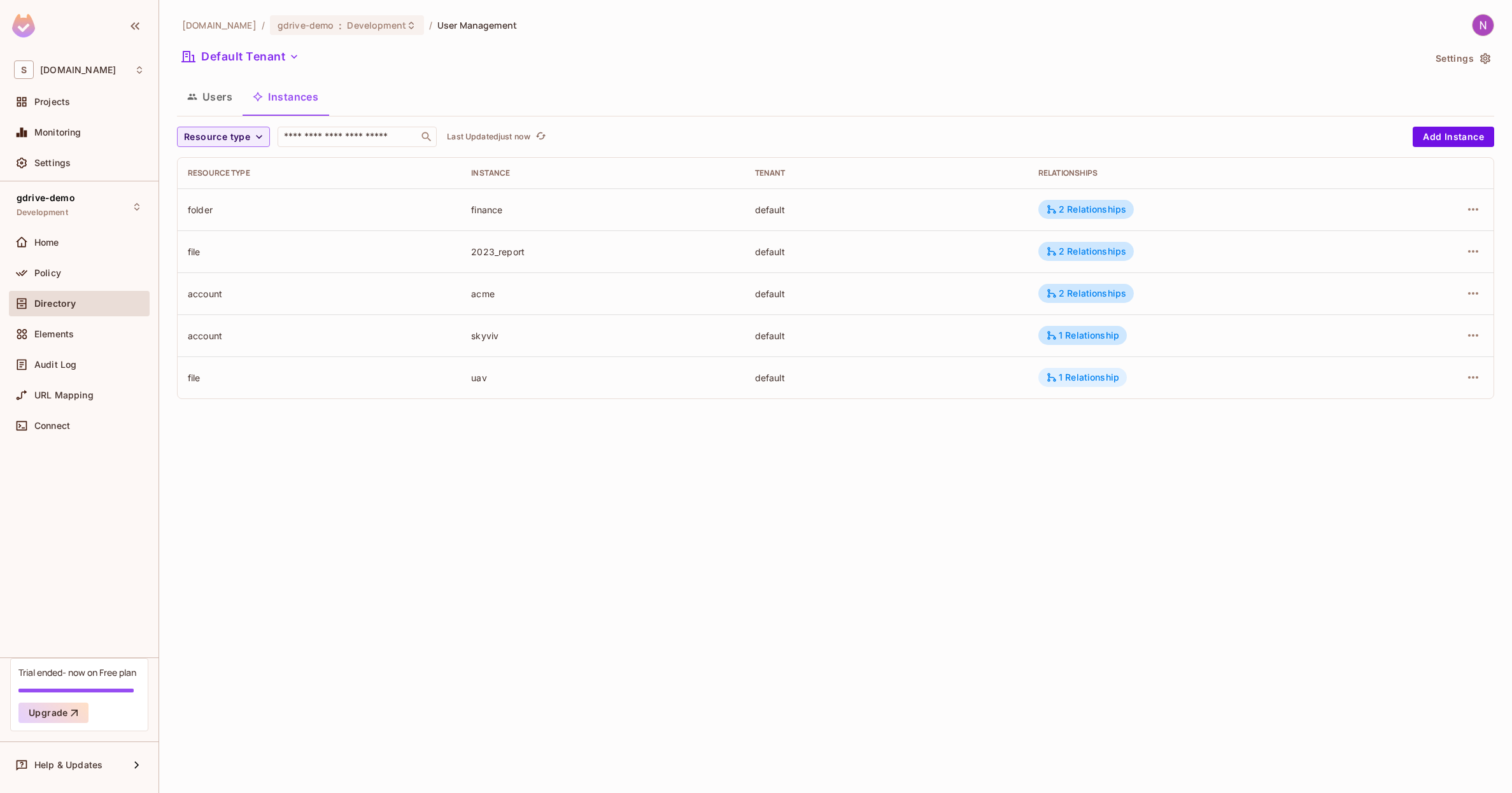
click at [1101, 383] on div "1 Relationship" at bounding box center [1082, 377] width 73 height 11
click at [49, 283] on div at bounding box center [756, 396] width 1512 height 793
click at [46, 273] on span "Policy" at bounding box center [48, 273] width 27 height 11
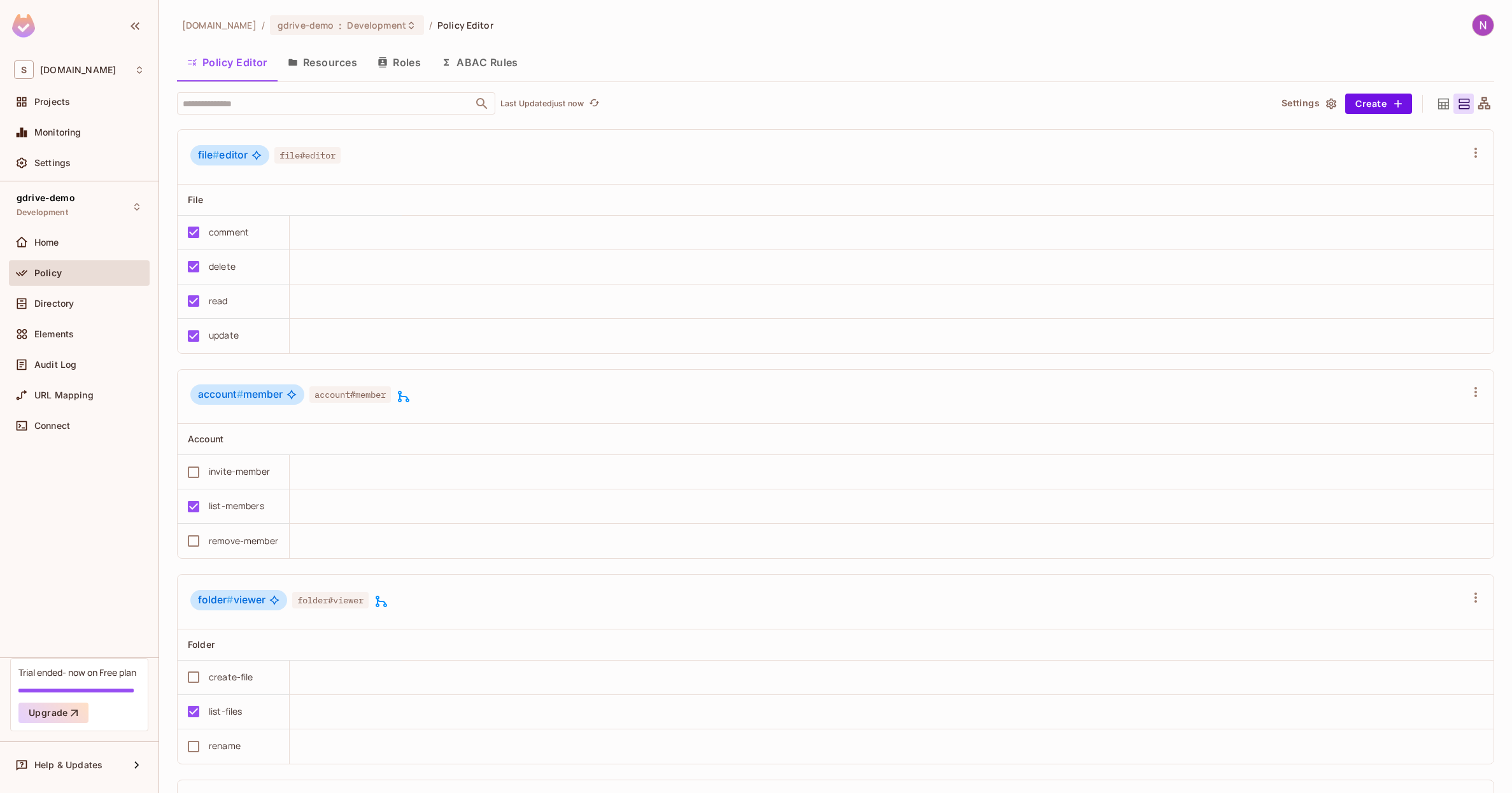
scroll to position [863, 0]
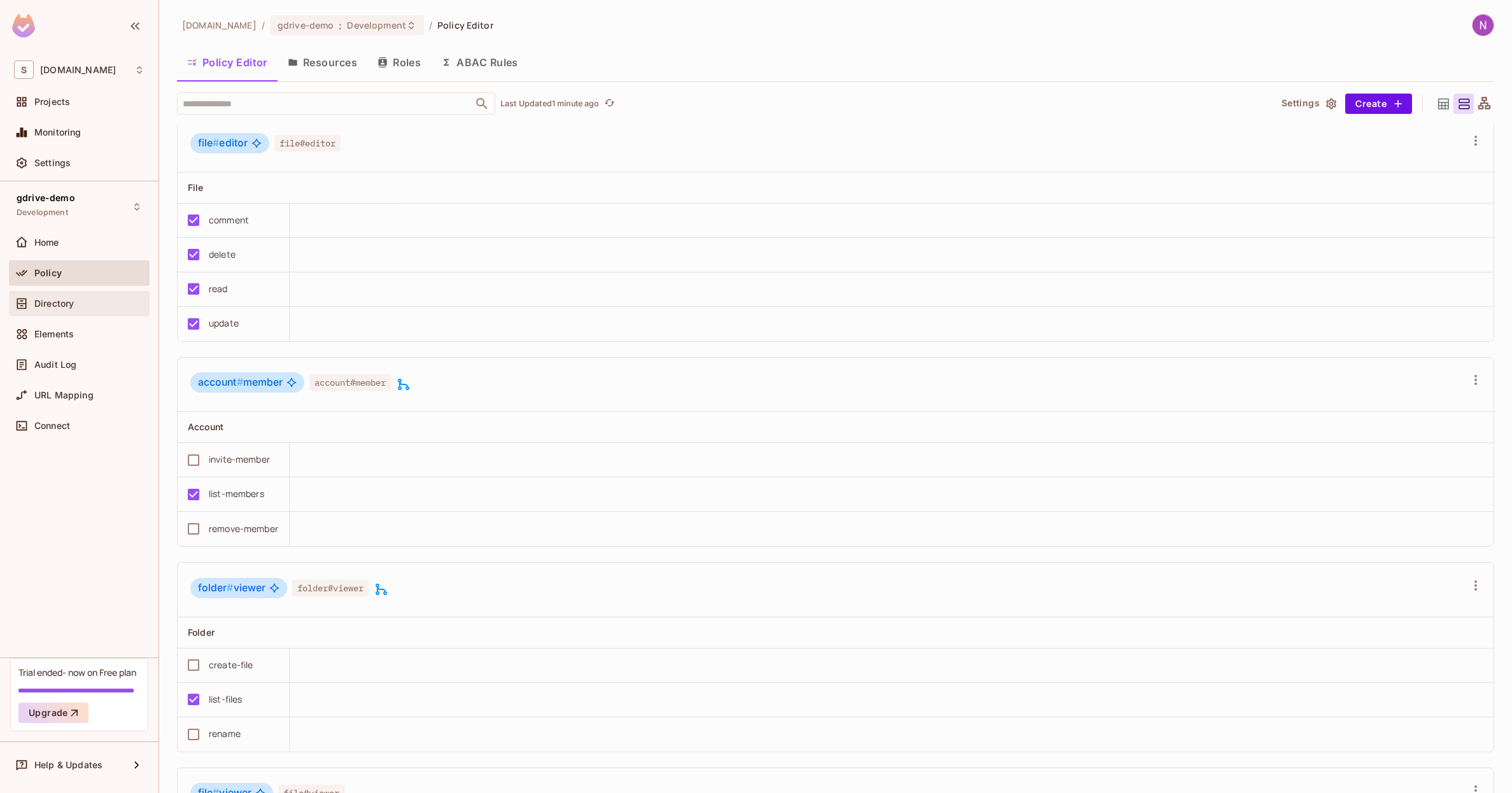
click at [63, 299] on span "Directory" at bounding box center [54, 304] width 39 height 11
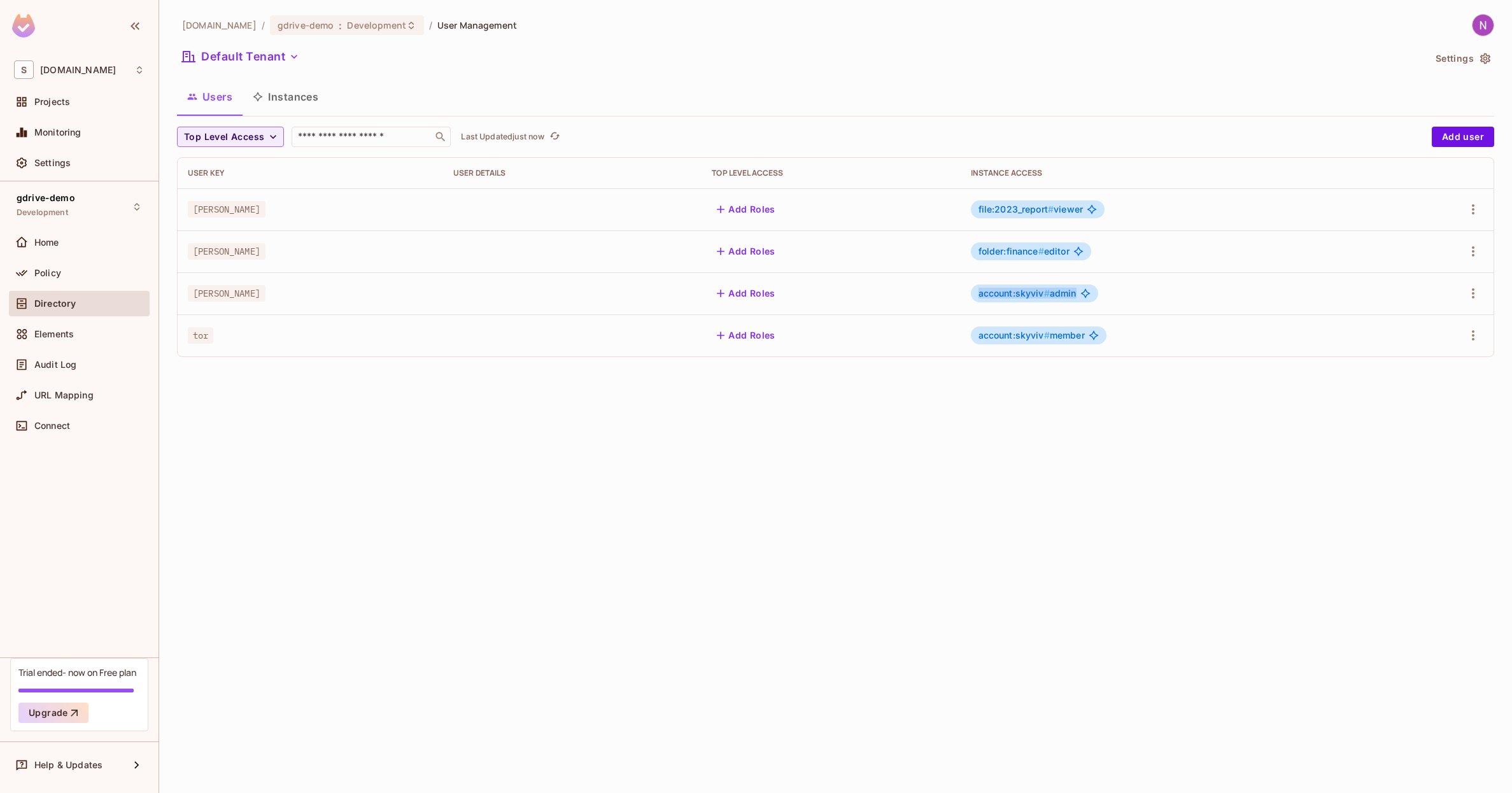
drag, startPoint x: 964, startPoint y: 295, endPoint x: 1046, endPoint y: 301, distance: 82.2
click at [1046, 301] on td "account:skyviv # admin" at bounding box center [1171, 294] width 422 height 42
click at [1046, 301] on div "account:skyviv # admin" at bounding box center [1034, 293] width 127 height 18
drag, startPoint x: 1036, startPoint y: 291, endPoint x: 974, endPoint y: 287, distance: 62.1
click at [979, 287] on span "account:skyviv #" at bounding box center [1014, 292] width 71 height 11
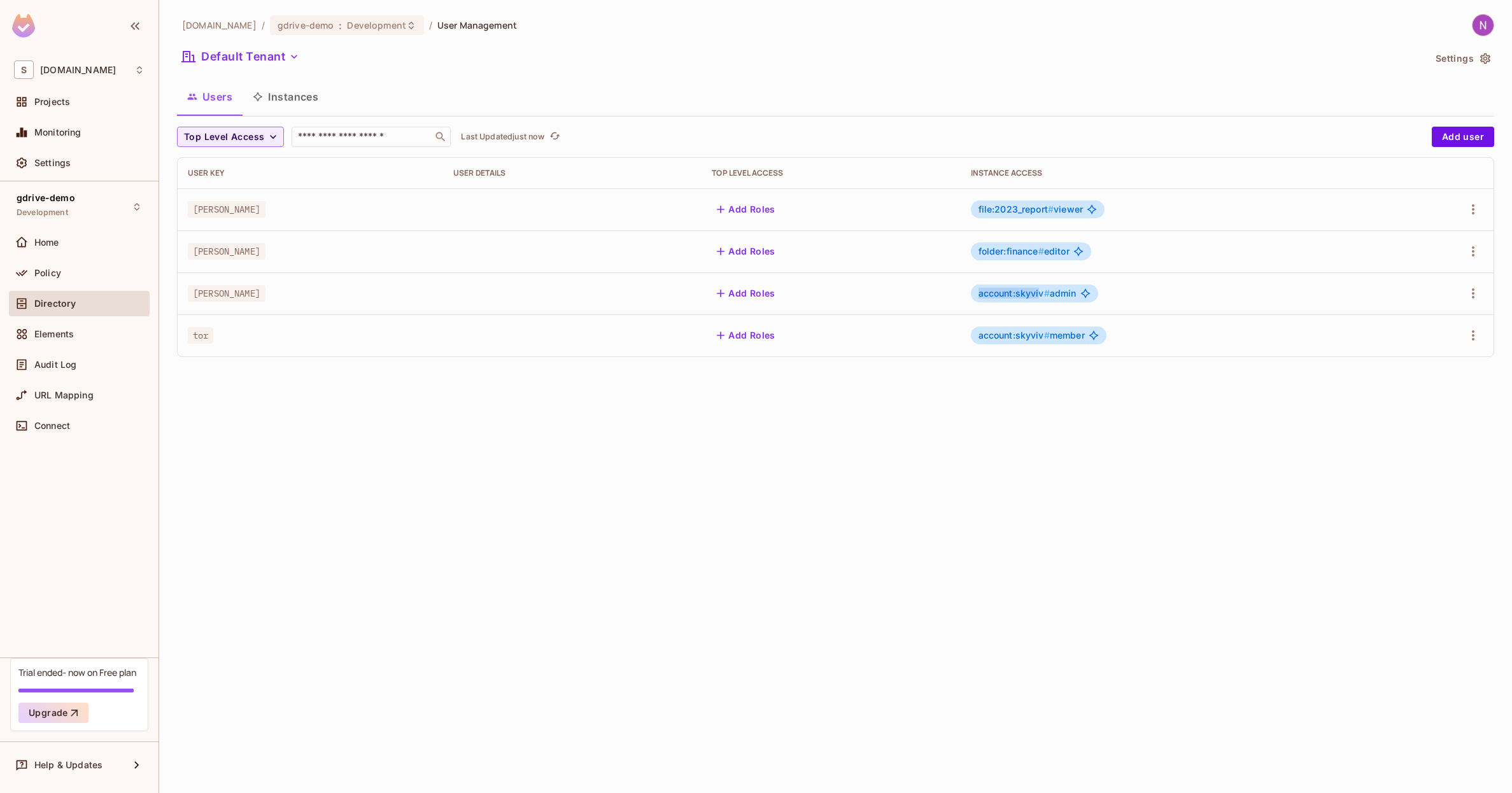
click at [979, 287] on span "account:skyviv #" at bounding box center [1014, 292] width 71 height 11
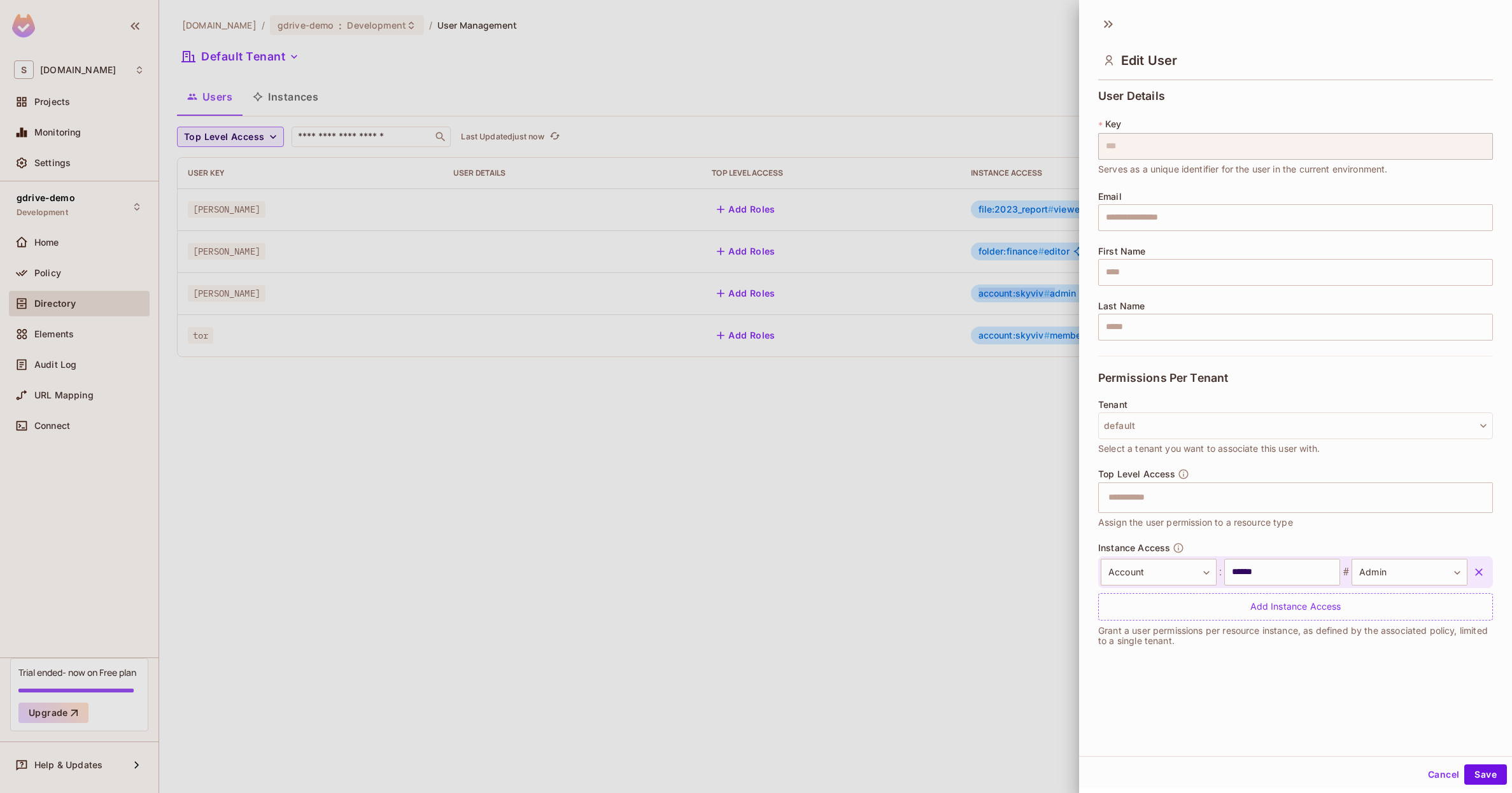
drag, startPoint x: 972, startPoint y: 292, endPoint x: 1053, endPoint y: 295, distance: 81.1
click at [1053, 295] on body "S skyviv.com Projects Monitoring Settings gdrive-demo Development Home Policy D…" at bounding box center [756, 396] width 1512 height 793
click at [1053, 295] on div at bounding box center [756, 396] width 1512 height 793
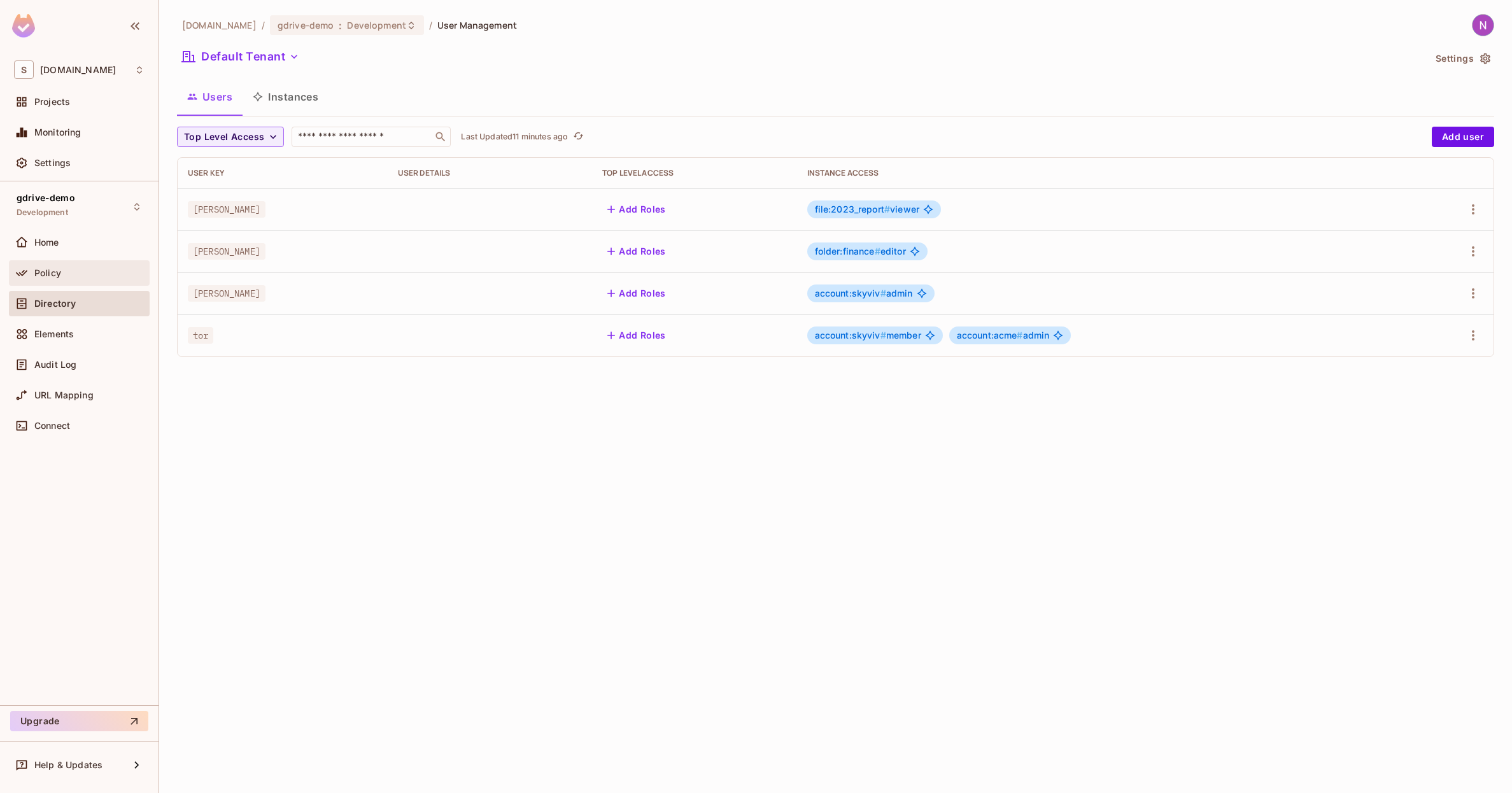
click at [51, 277] on span "Policy" at bounding box center [48, 273] width 27 height 11
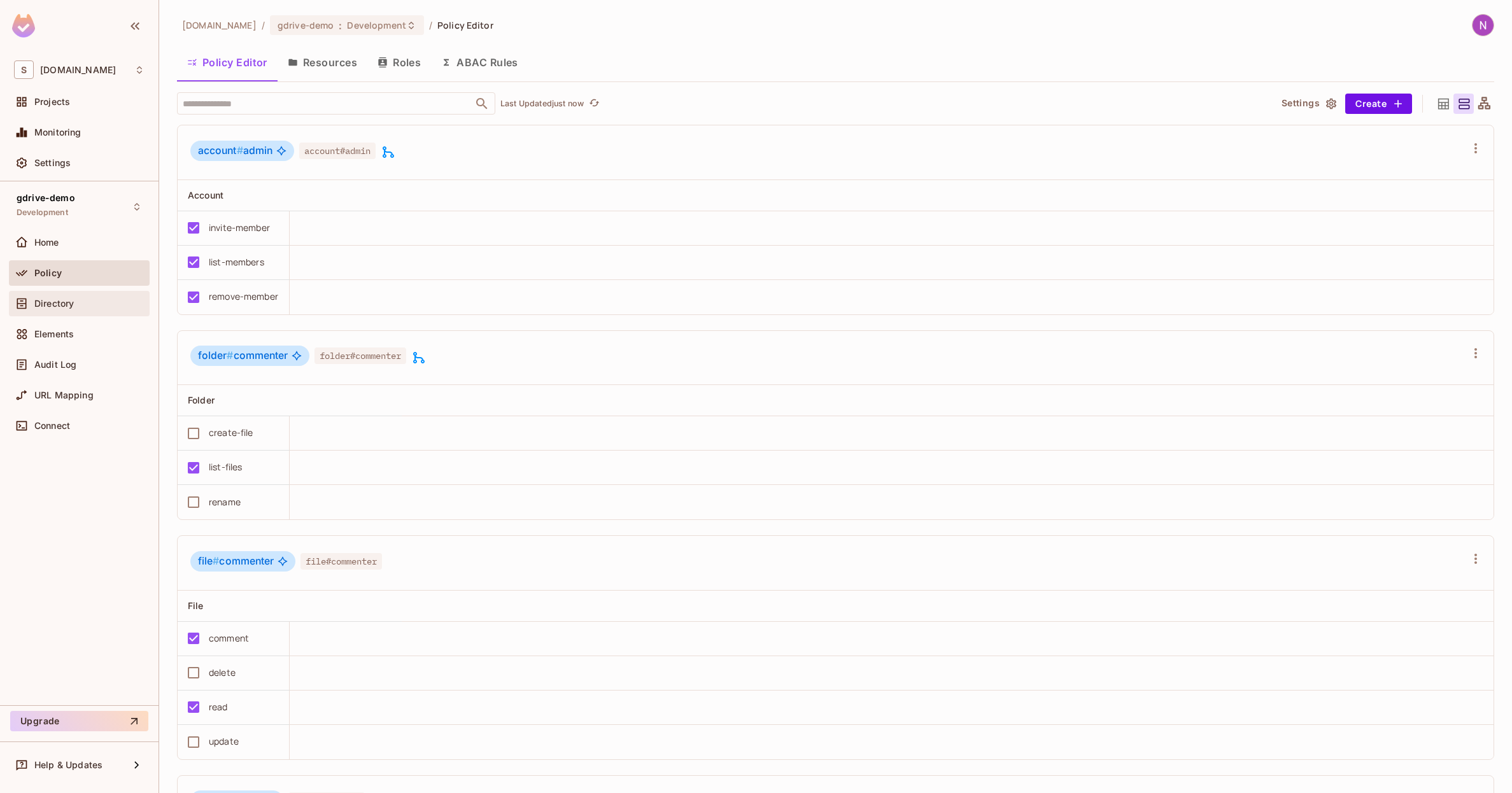
click at [53, 299] on span "Directory" at bounding box center [54, 304] width 39 height 11
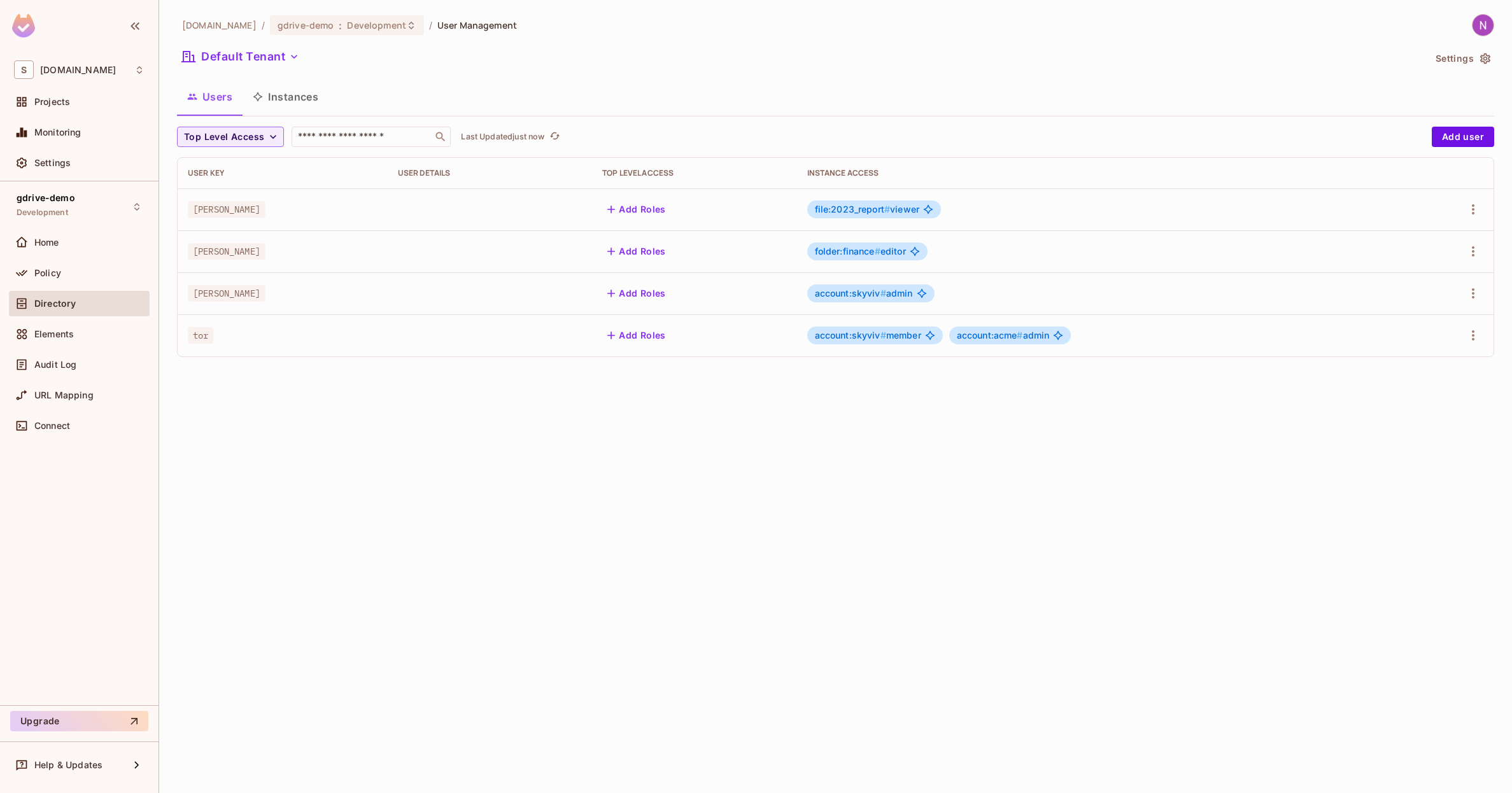
click at [277, 100] on button "Instances" at bounding box center [285, 96] width 86 height 32
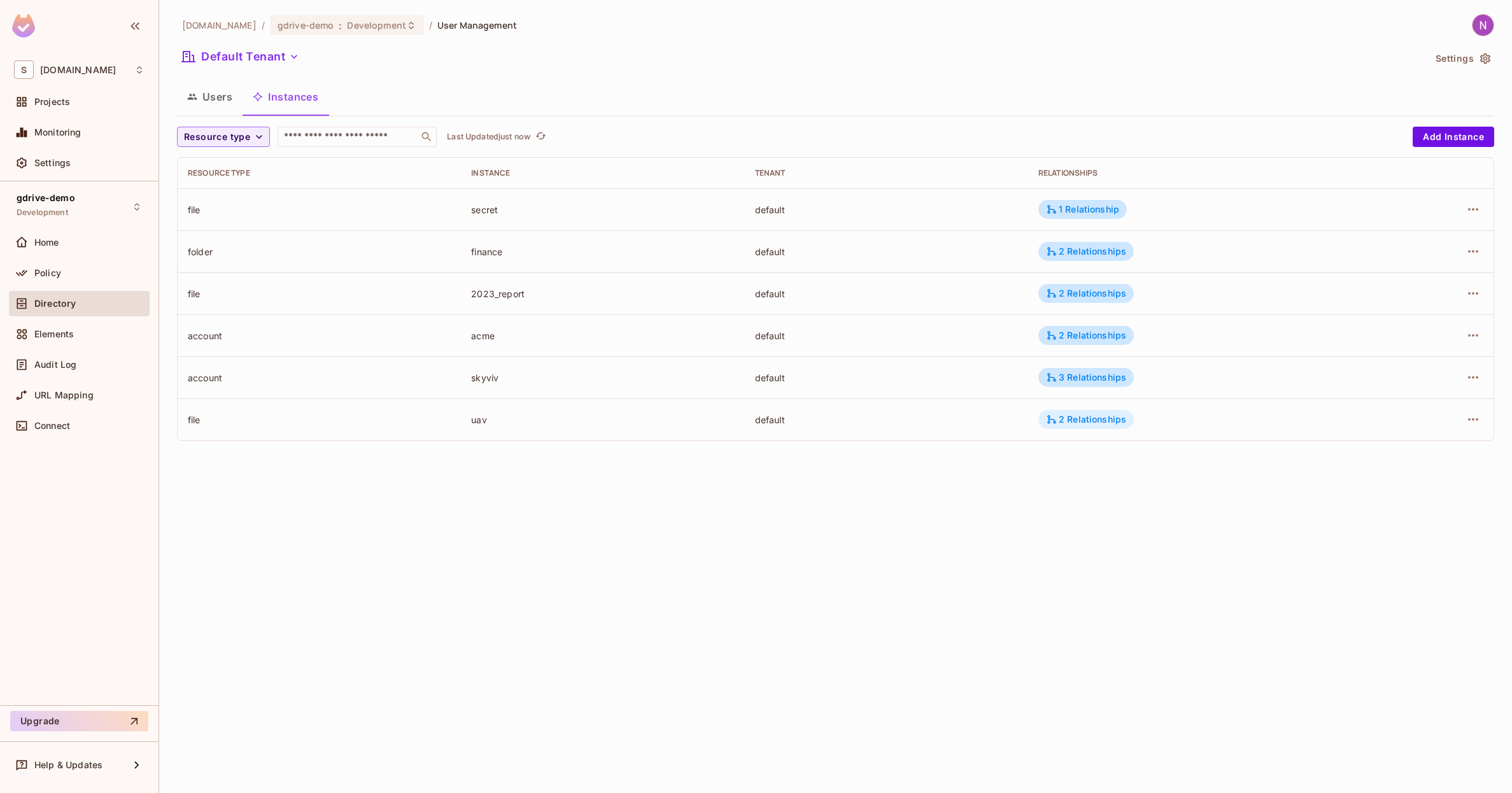
click at [1106, 424] on div "2 Relationships" at bounding box center [1086, 419] width 80 height 11
click at [39, 238] on div at bounding box center [756, 396] width 1512 height 793
click at [35, 269] on span "Policy" at bounding box center [48, 273] width 27 height 11
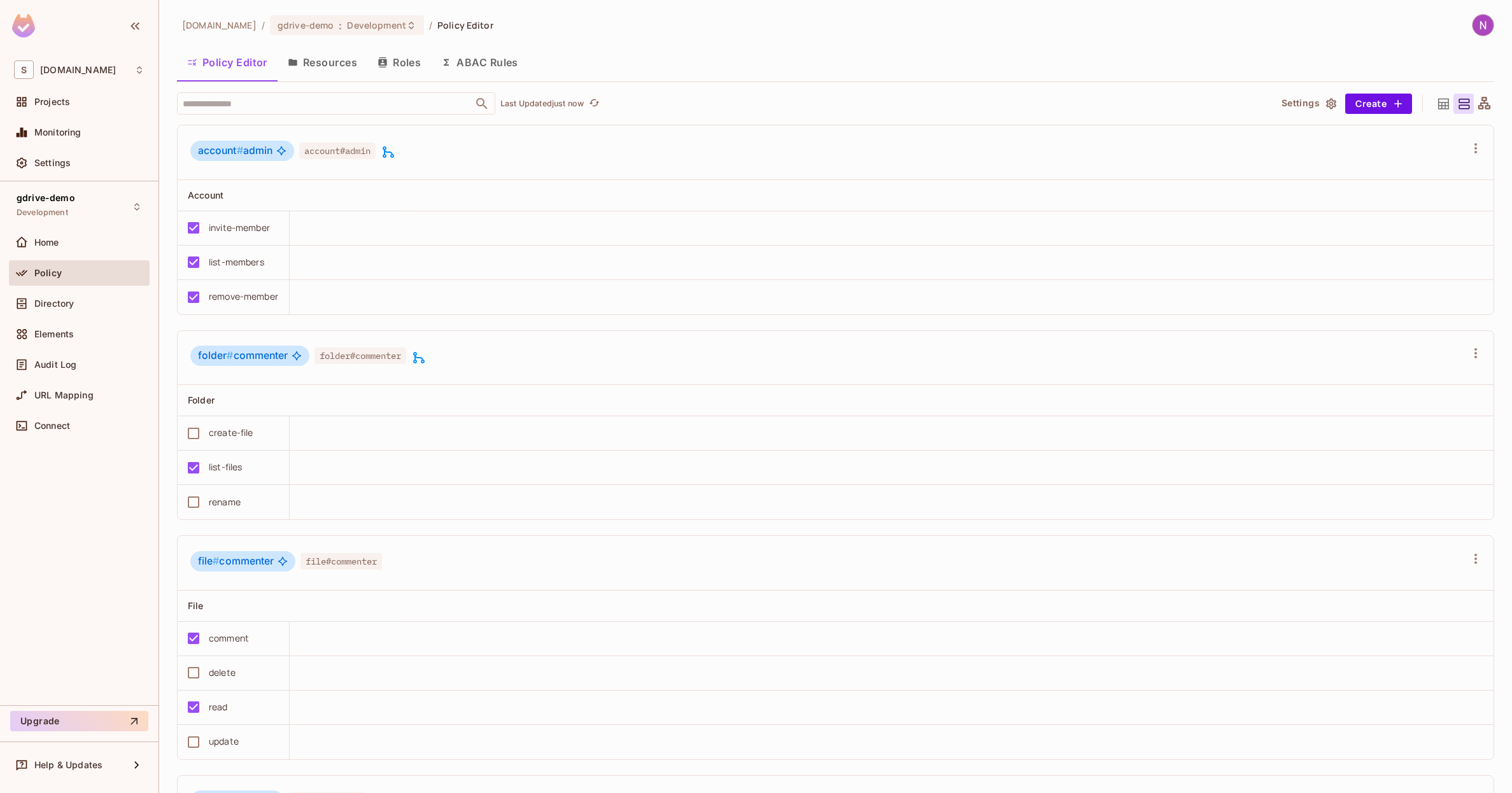
click at [351, 69] on button "Resources" at bounding box center [323, 62] width 90 height 32
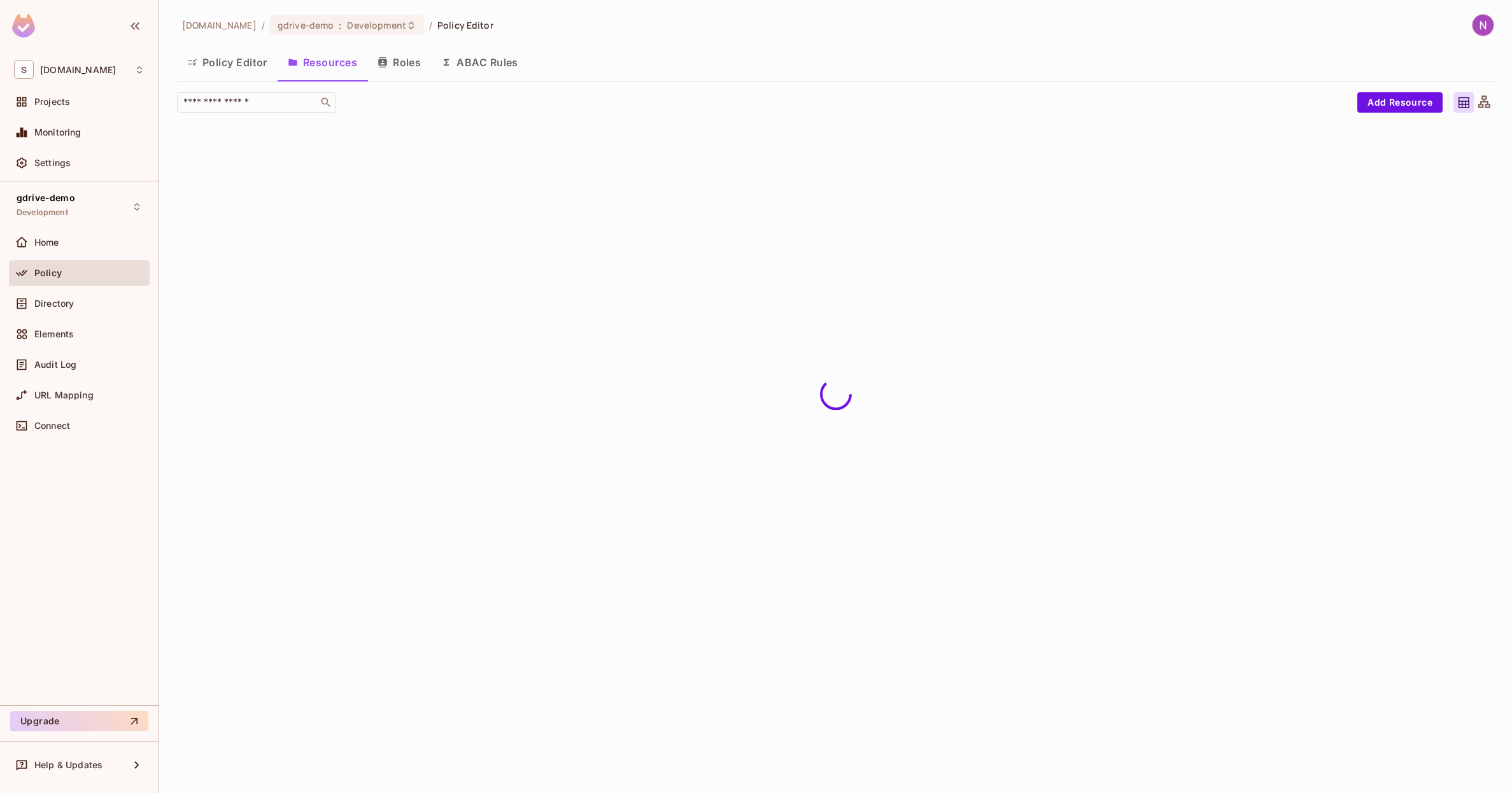
click at [395, 63] on button "Roles" at bounding box center [399, 62] width 63 height 32
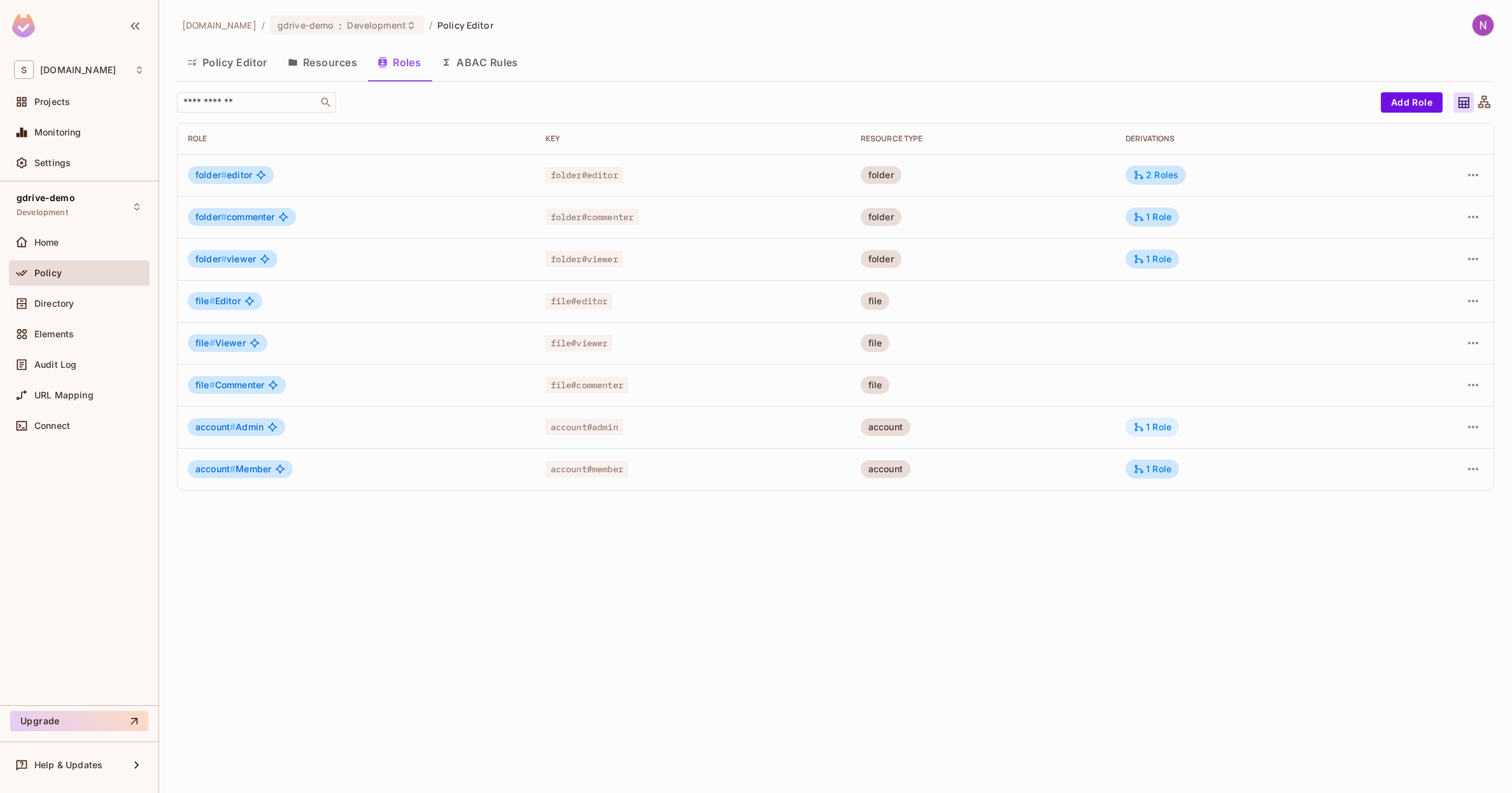
click at [1144, 433] on icon at bounding box center [1139, 427] width 11 height 11
click at [1152, 423] on div at bounding box center [756, 396] width 1512 height 793
click at [1158, 426] on div "1 Role" at bounding box center [1152, 427] width 38 height 11
click at [1150, 426] on div at bounding box center [756, 396] width 1512 height 793
click at [1150, 426] on div "account # admin if account is account of folder folder # editor Edit Derivations" at bounding box center [756, 396] width 1512 height 793
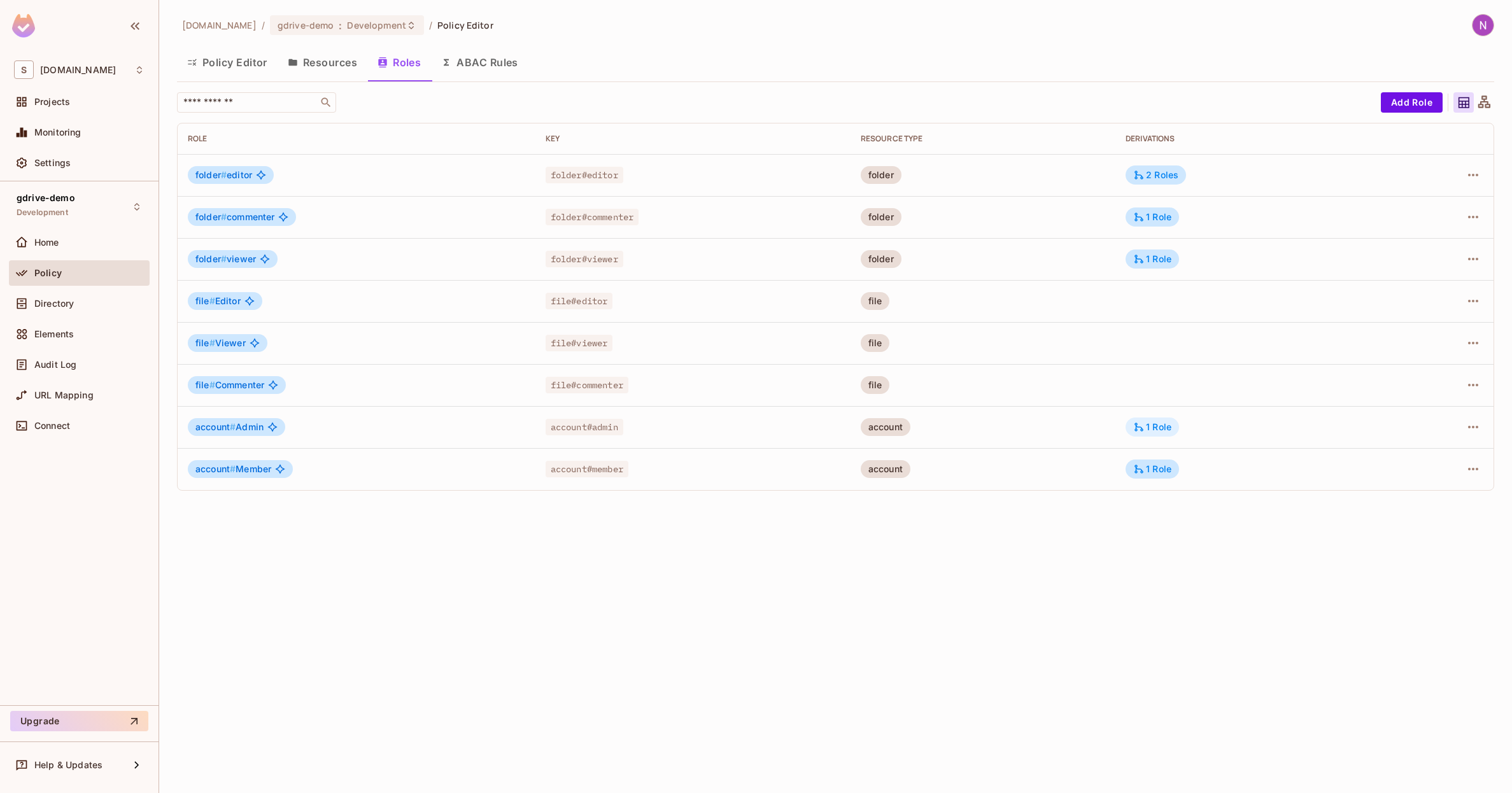
click at [1154, 426] on div "1 Role" at bounding box center [1152, 427] width 38 height 11
click at [1154, 426] on div at bounding box center [756, 396] width 1512 height 793
click at [1156, 430] on div "1 Role" at bounding box center [1152, 427] width 38 height 11
click at [1149, 430] on div at bounding box center [756, 396] width 1512 height 793
click at [1149, 464] on div "1 Role" at bounding box center [1152, 469] width 38 height 11
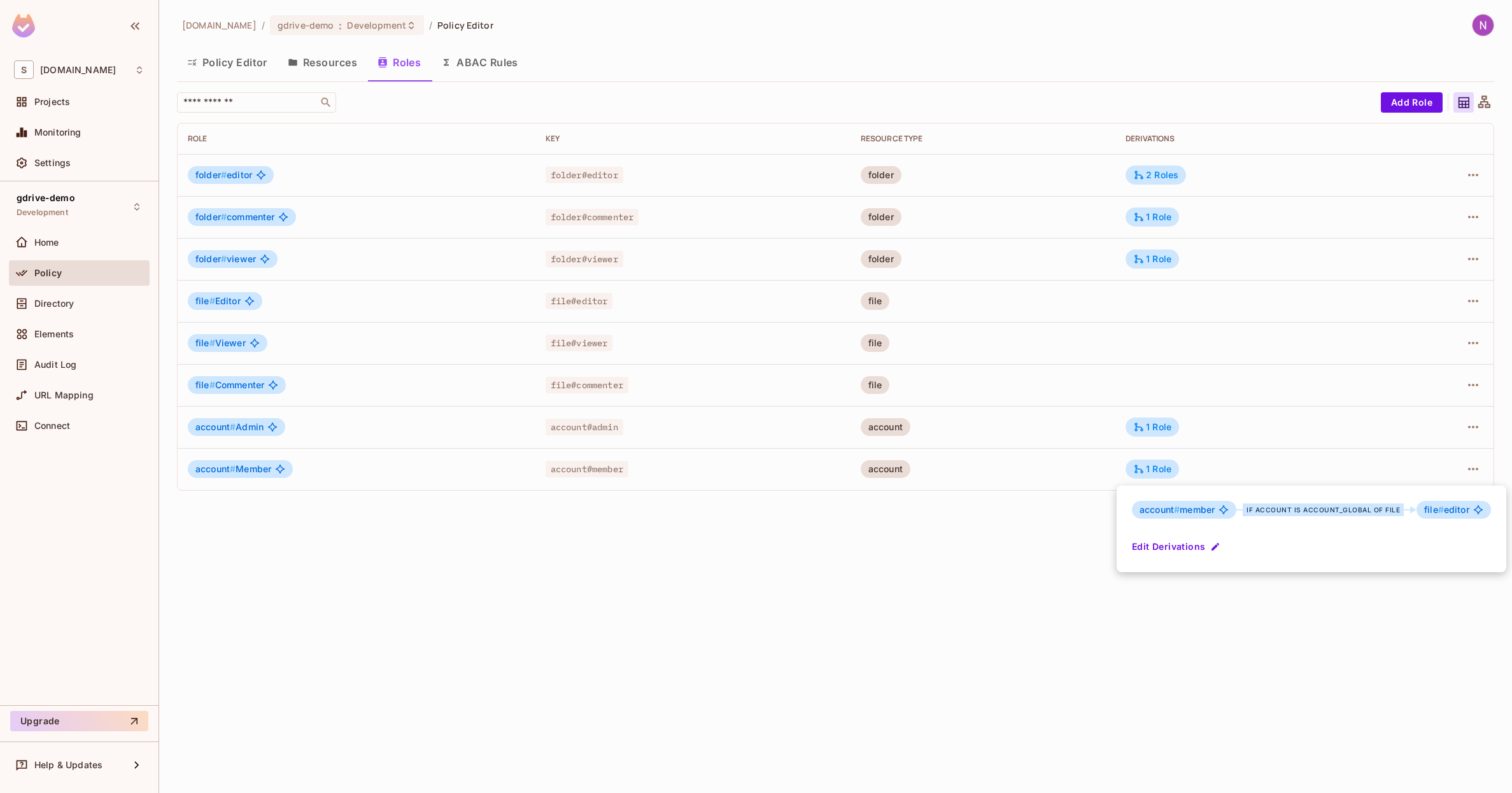
click at [1152, 466] on div at bounding box center [756, 396] width 1512 height 793
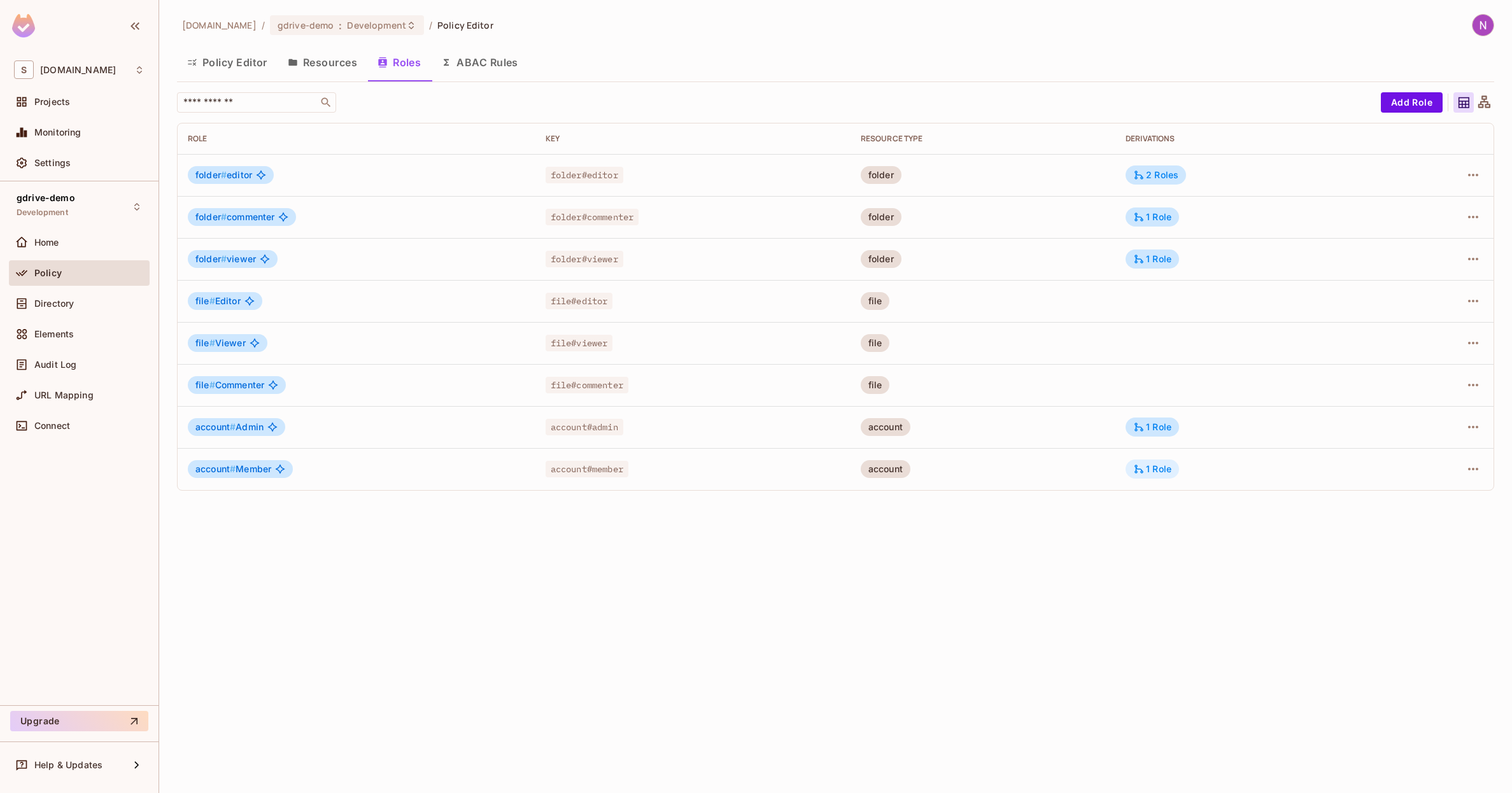
click at [1152, 468] on div "1 Role" at bounding box center [1152, 469] width 38 height 11
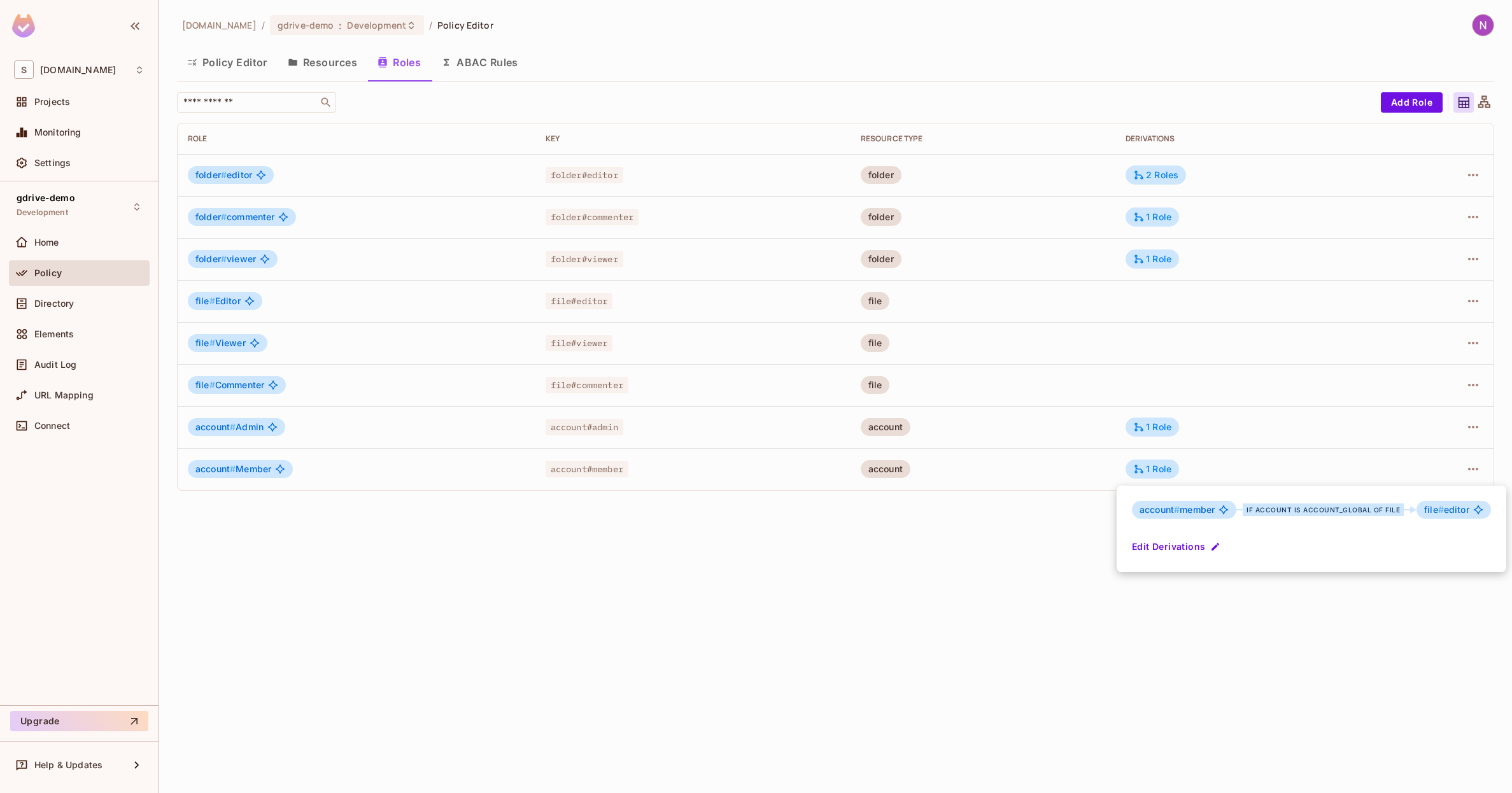
click at [1150, 470] on div at bounding box center [756, 396] width 1512 height 793
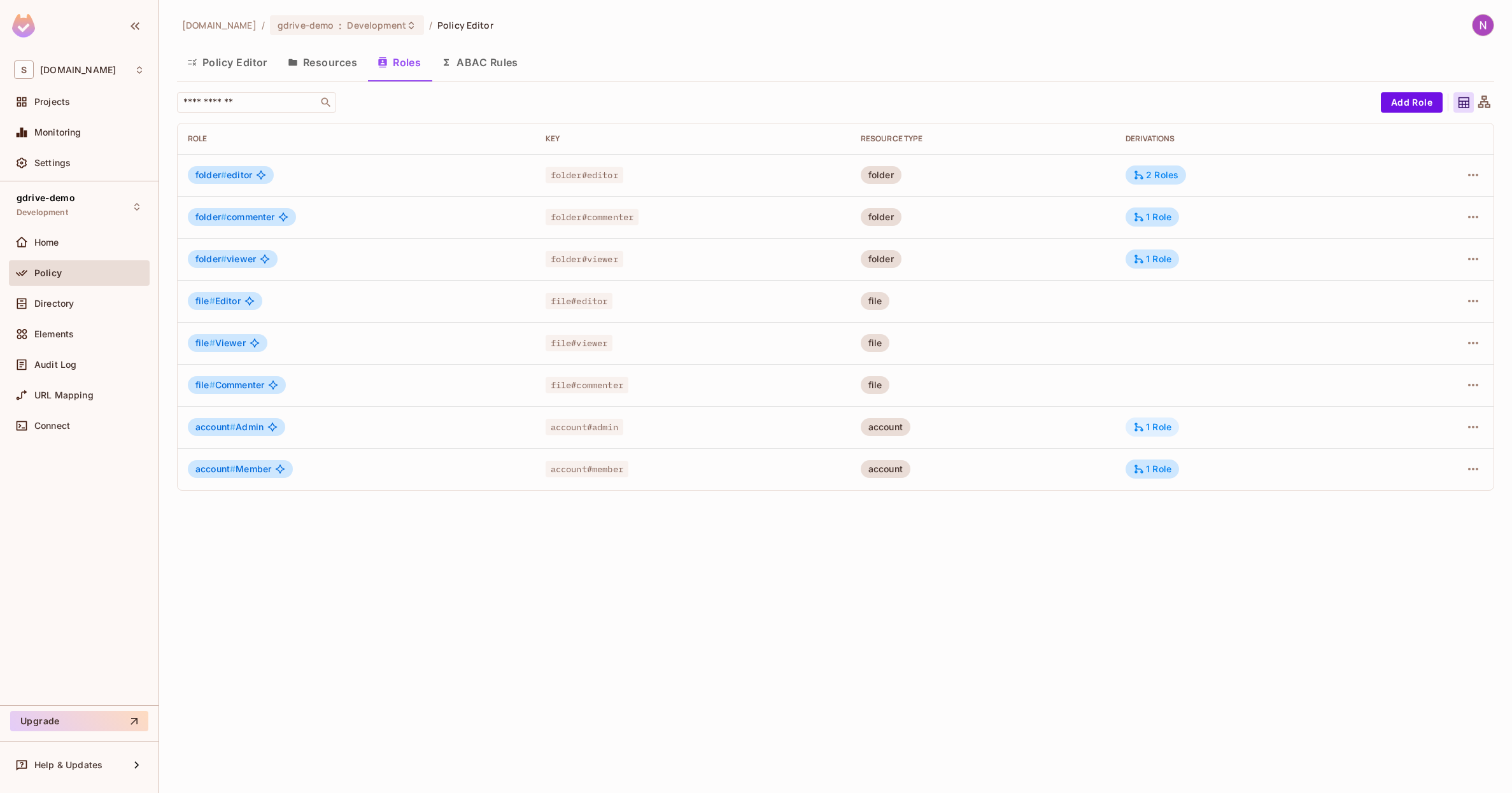
click at [1162, 430] on div "1 Role" at bounding box center [1152, 427] width 38 height 11
click at [1161, 425] on div at bounding box center [756, 396] width 1512 height 793
click at [1161, 425] on div "account # admin if account is account of folder folder # editor Edit Derivations" at bounding box center [756, 396] width 1512 height 793
click at [1160, 429] on div "1 Role" at bounding box center [1152, 427] width 38 height 11
click at [1162, 505] on button "Edit Derivations" at bounding box center [1190, 504] width 91 height 20
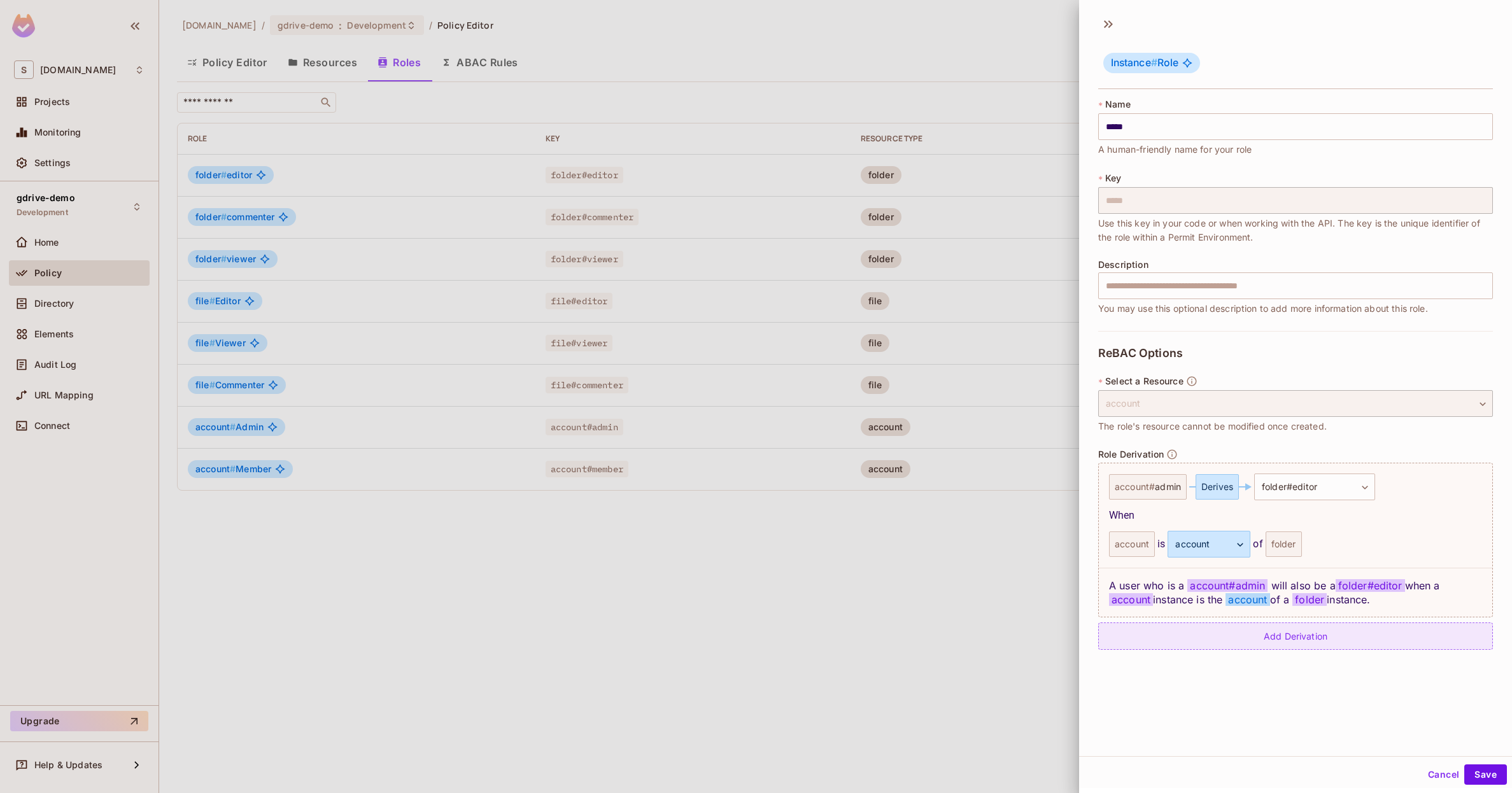
click at [1247, 639] on div "Add Derivation" at bounding box center [1296, 636] width 395 height 28
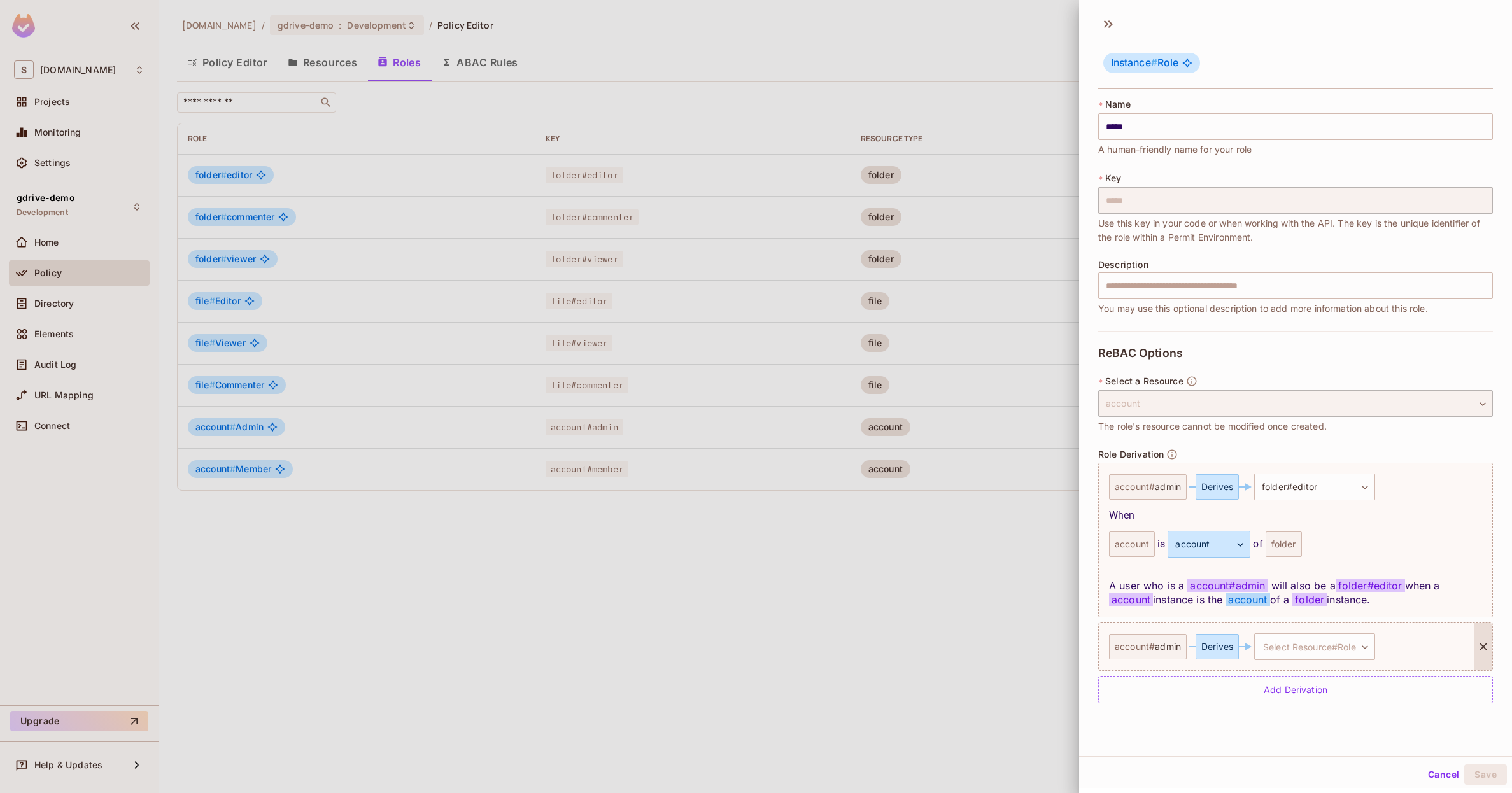
click at [1213, 648] on div "Derives" at bounding box center [1217, 646] width 43 height 26
click at [1281, 648] on body "S [DOMAIN_NAME] Projects Monitoring Settings gdrive-demo Development Home Polic…" at bounding box center [756, 396] width 1512 height 793
click at [1283, 721] on span "file # editor" at bounding box center [1289, 721] width 47 height 15
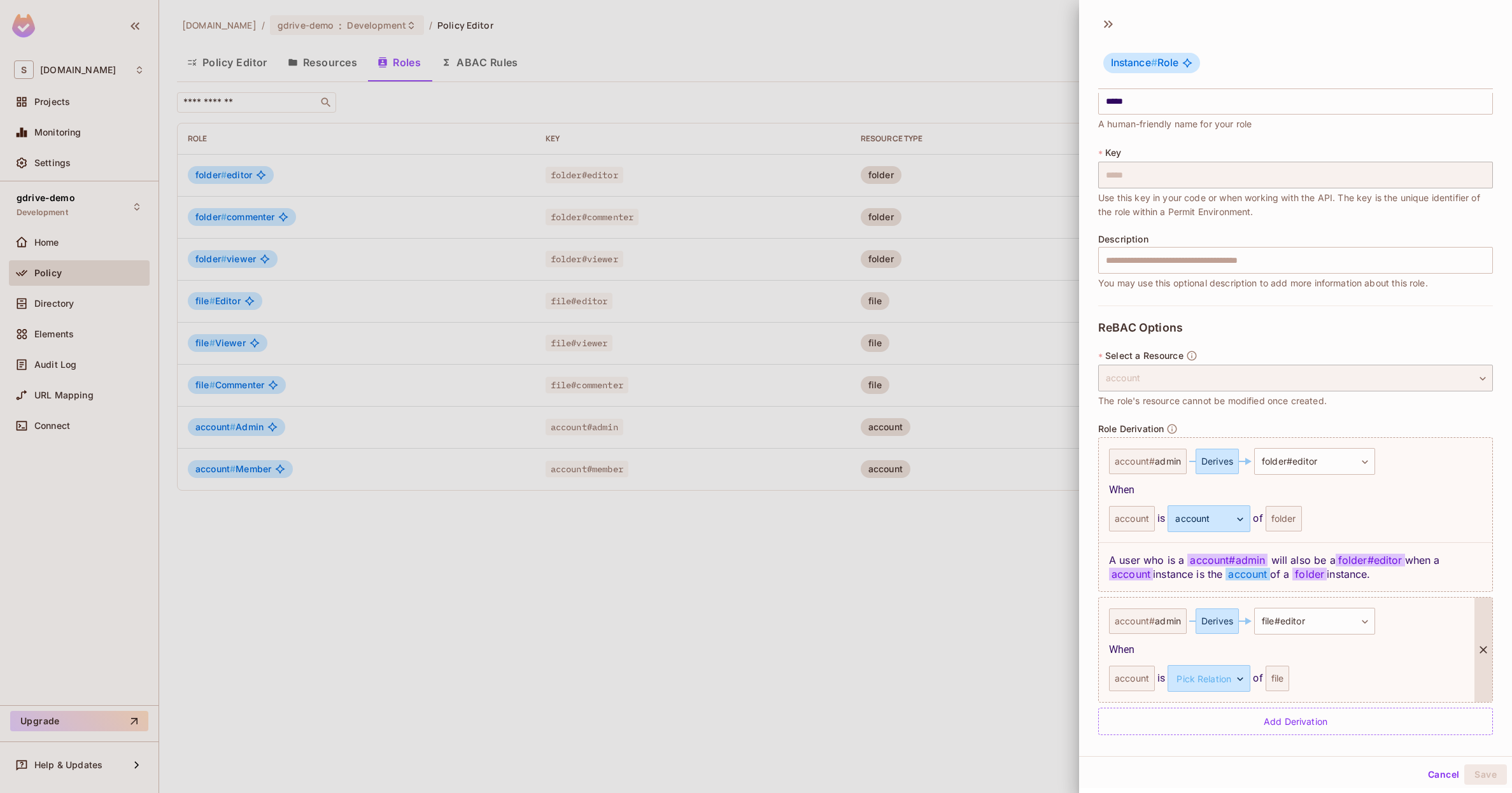
scroll to position [30, 0]
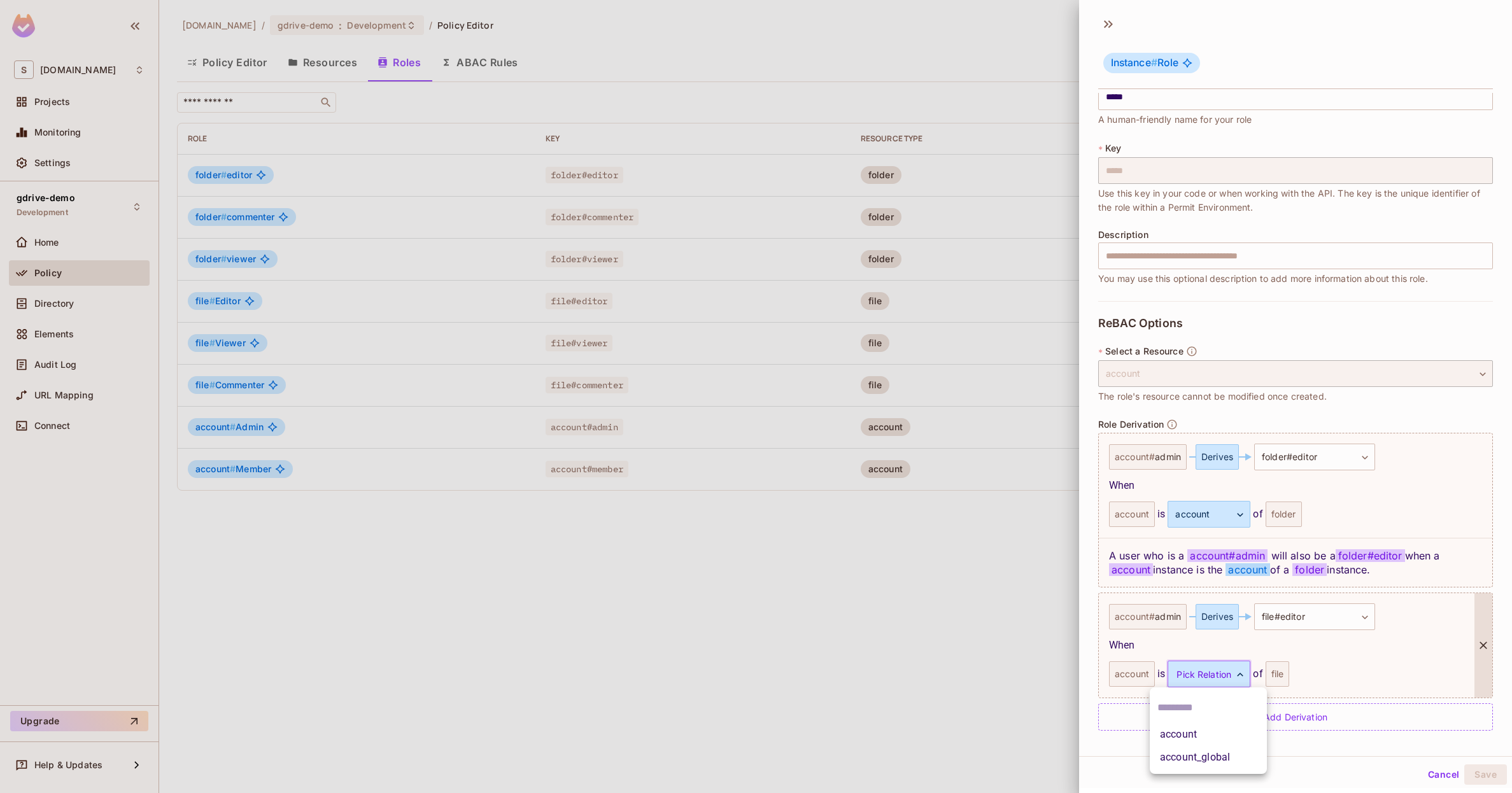
click at [1175, 668] on body "S [DOMAIN_NAME] Projects Monitoring Settings gdrive-demo Development Home Polic…" at bounding box center [756, 396] width 1512 height 793
click at [1183, 749] on li "account_global" at bounding box center [1208, 758] width 117 height 23
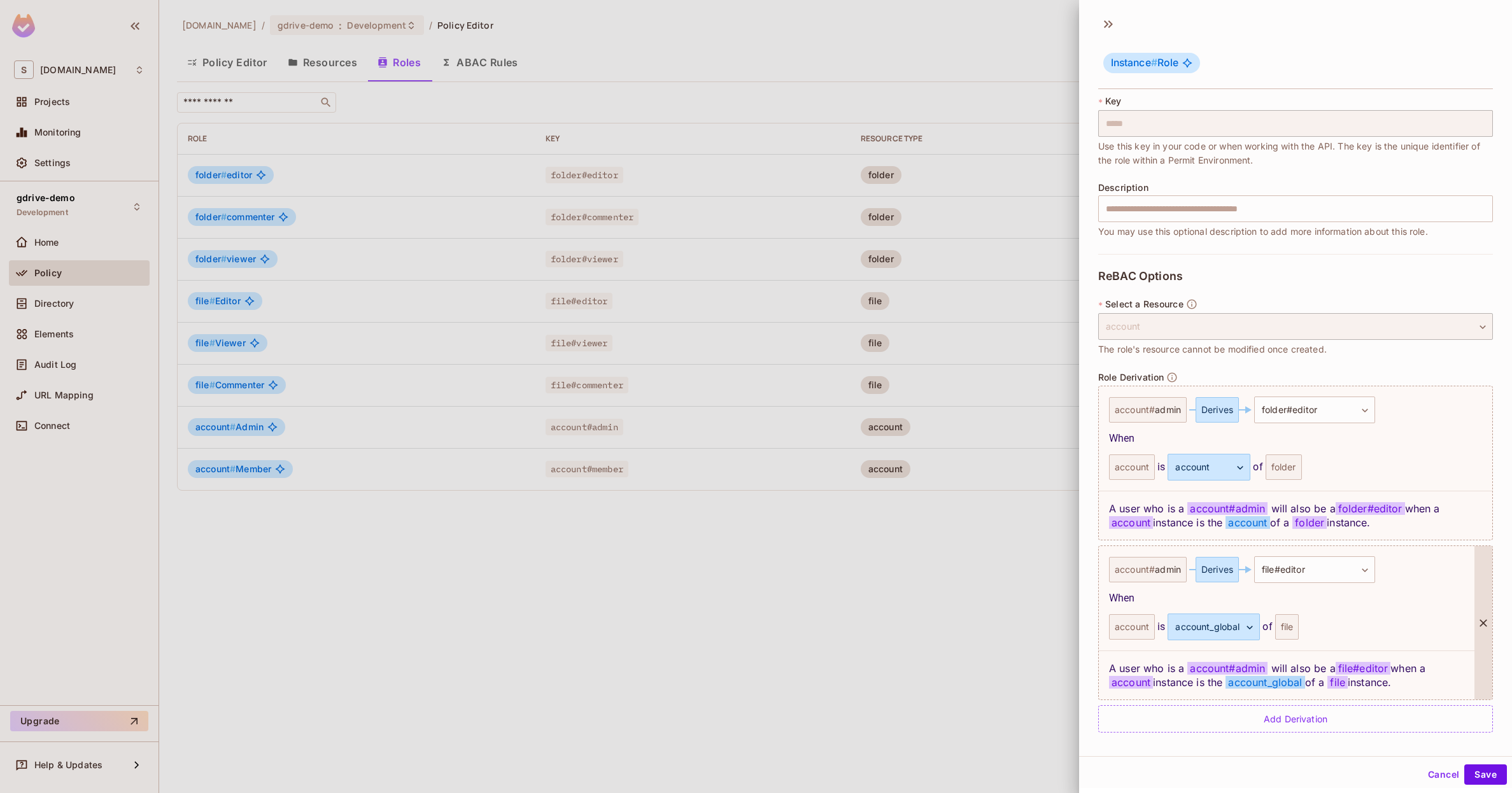
scroll to position [79, 0]
click at [978, 613] on div at bounding box center [756, 396] width 1512 height 793
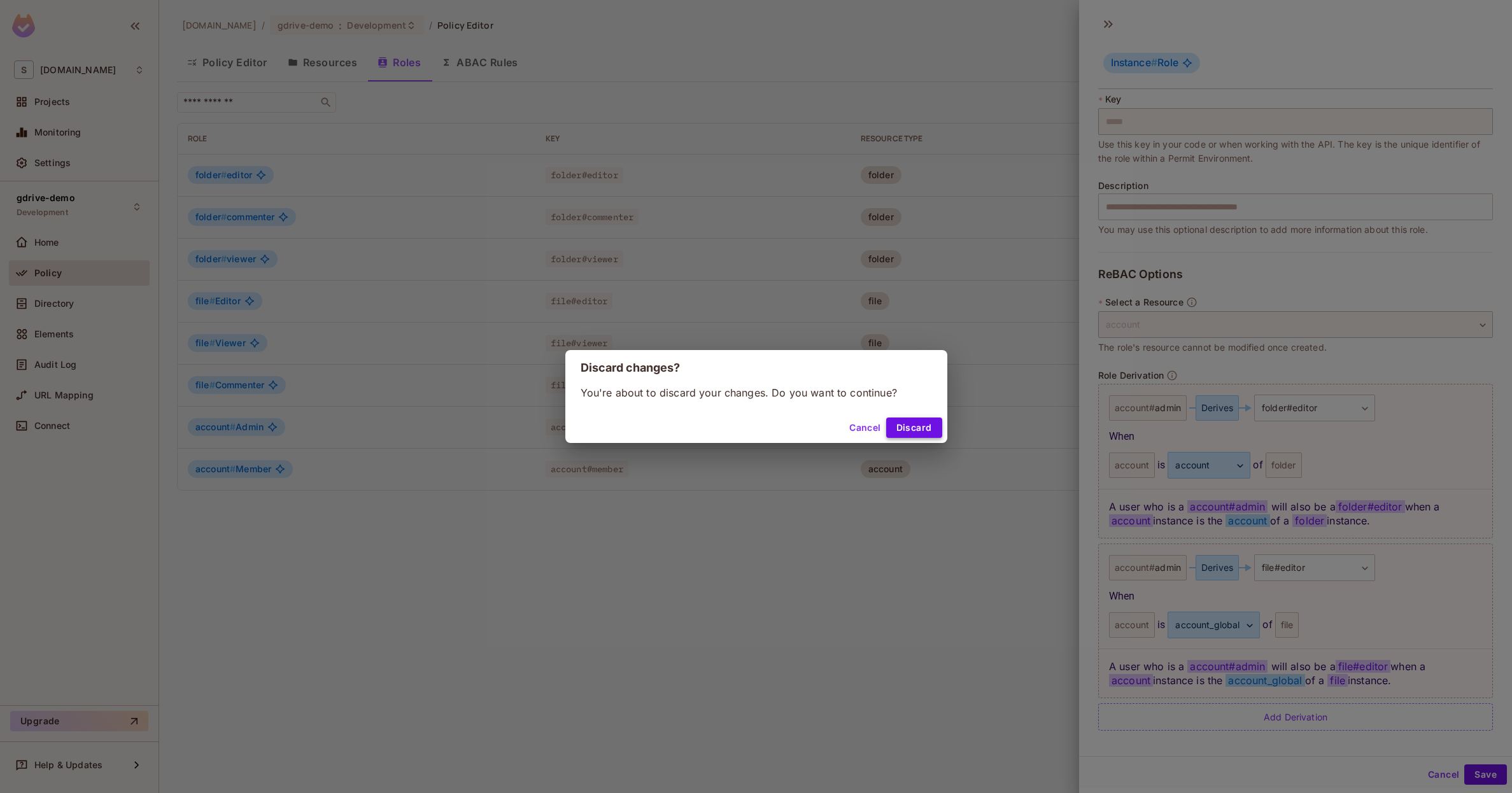
click at [911, 422] on button "Discard" at bounding box center [914, 427] width 56 height 20
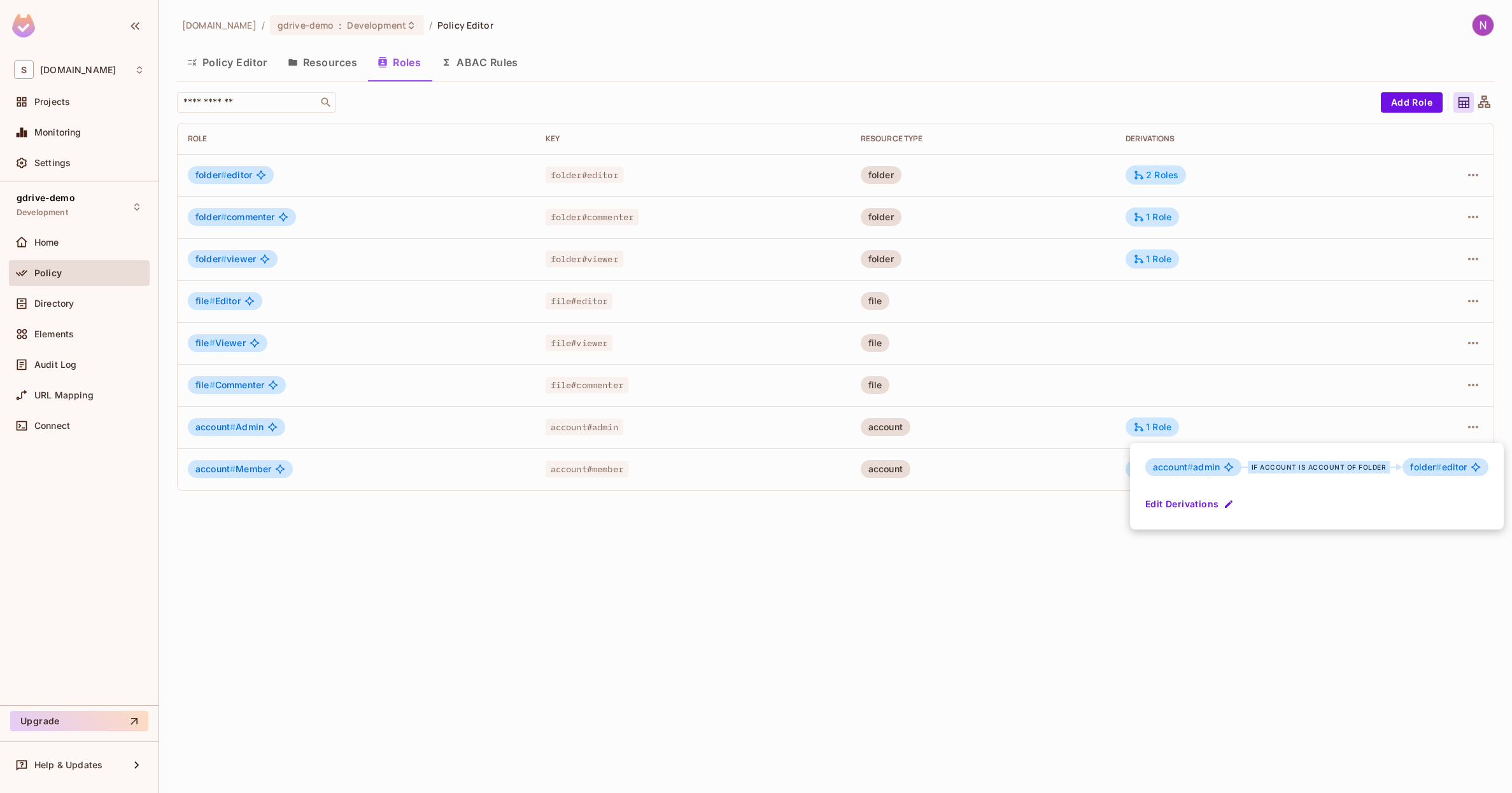
click at [1016, 510] on div at bounding box center [756, 396] width 1512 height 793
click at [1151, 468] on div "1 Role" at bounding box center [1152, 469] width 38 height 11
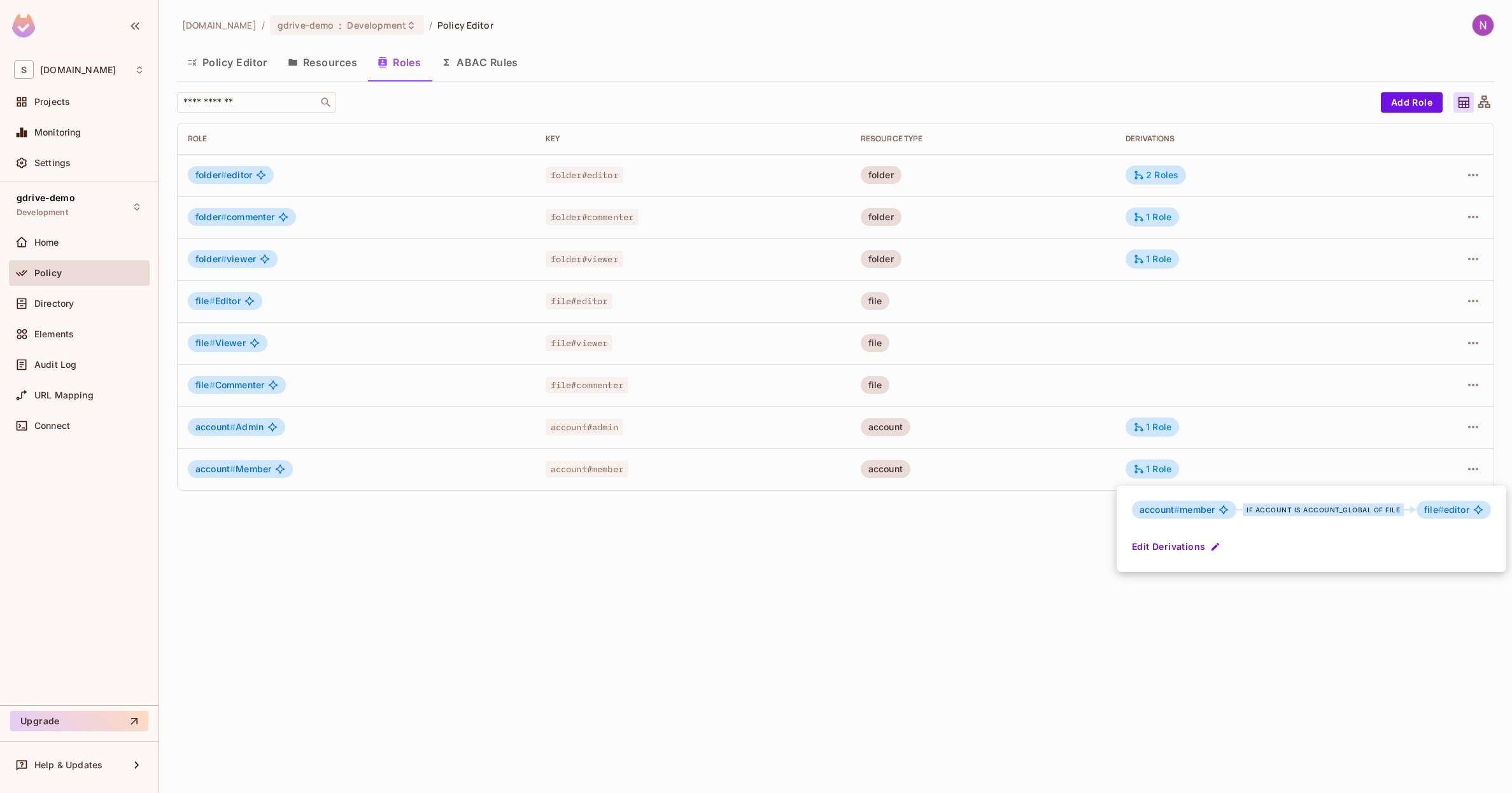
click at [1177, 548] on button "Edit Derivations" at bounding box center [1177, 546] width 91 height 20
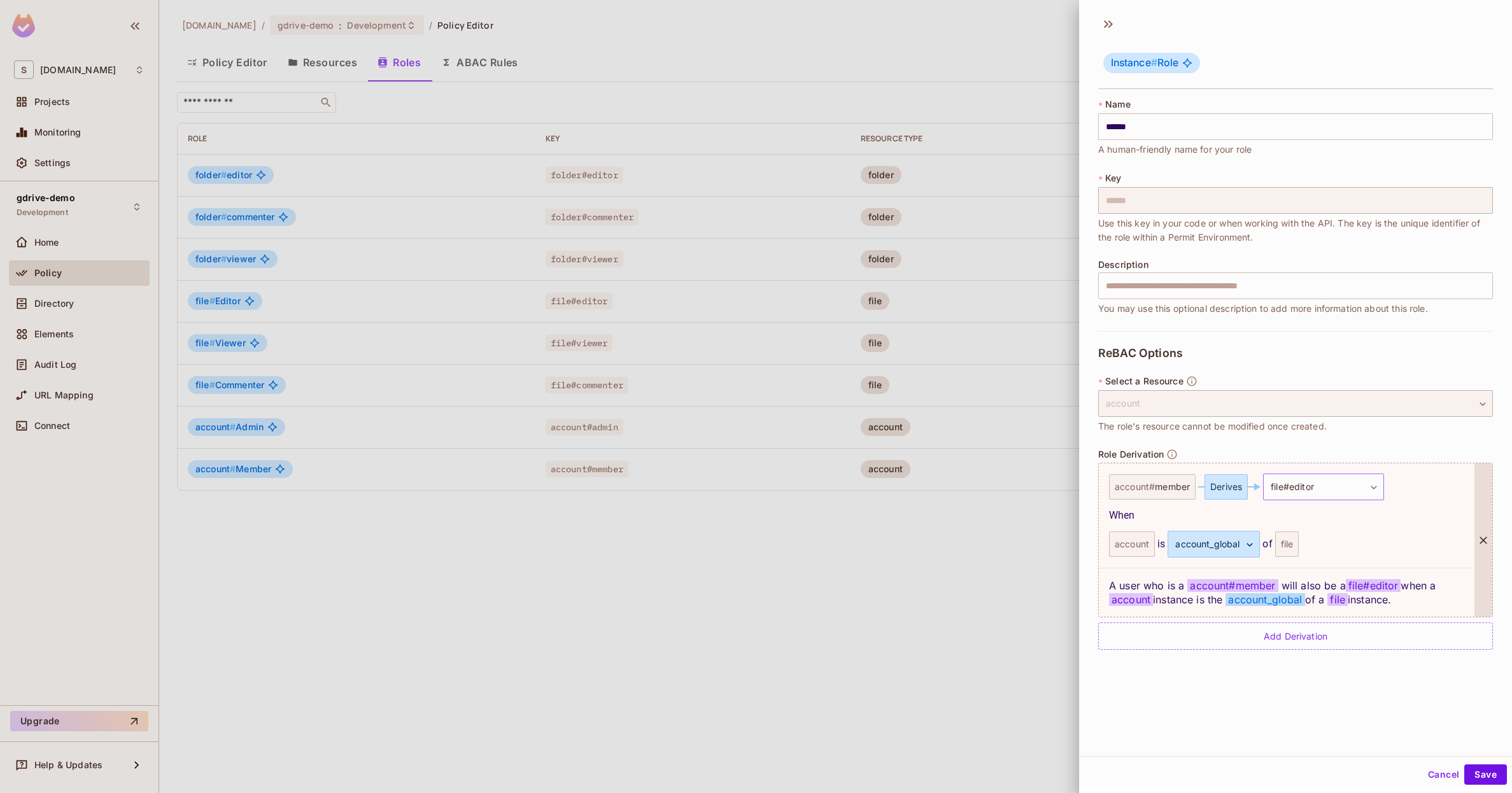
click at [1304, 500] on body "S skyviv.com Projects Monitoring Settings gdrive-demo Development Home Policy D…" at bounding box center [756, 396] width 1512 height 793
click at [1284, 590] on span "folder # viewer" at bounding box center [1306, 594] width 62 height 15
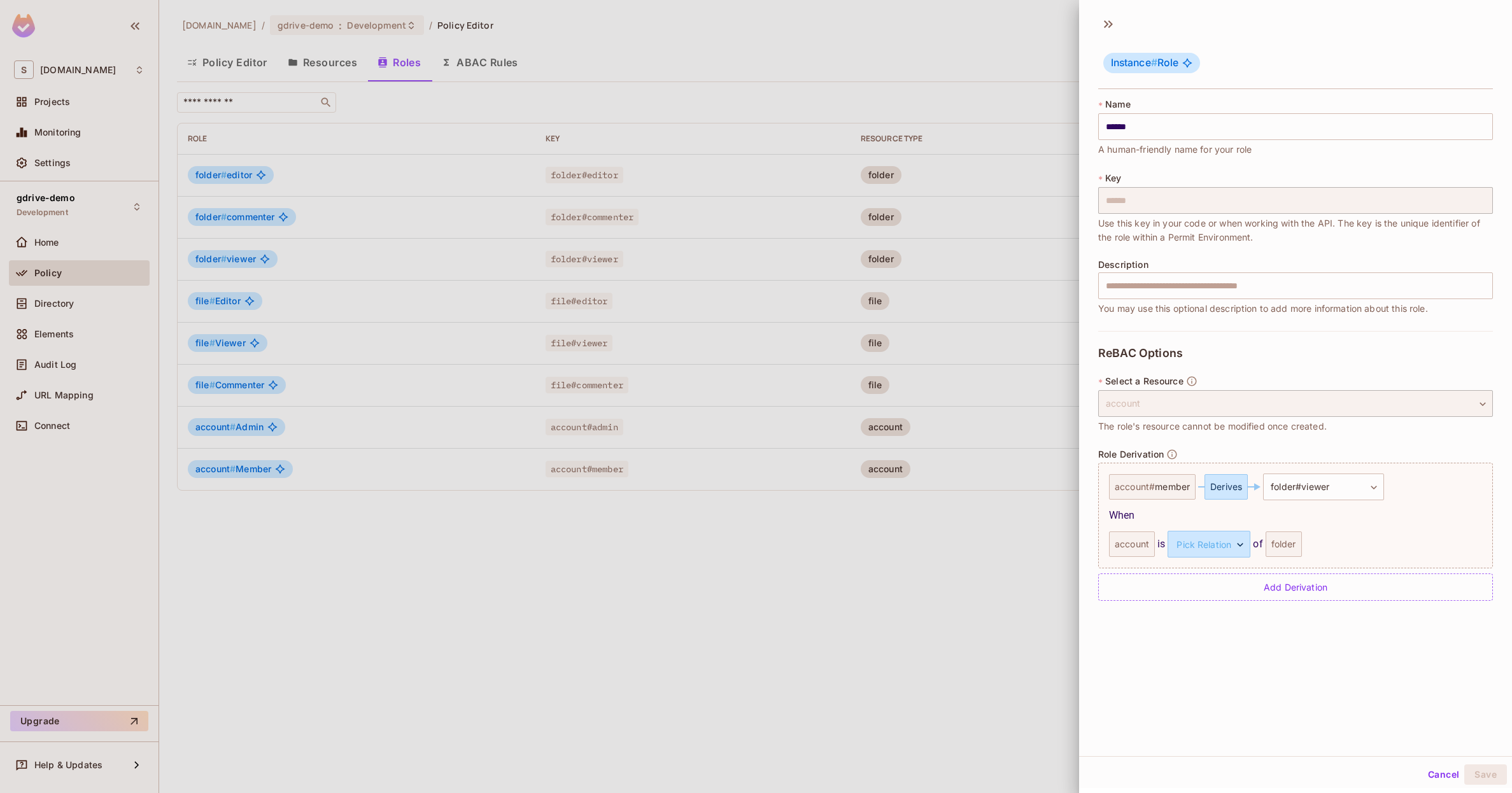
click at [1384, 691] on div "**********" at bounding box center [1296, 382] width 433 height 747
click at [918, 621] on div at bounding box center [756, 396] width 1512 height 793
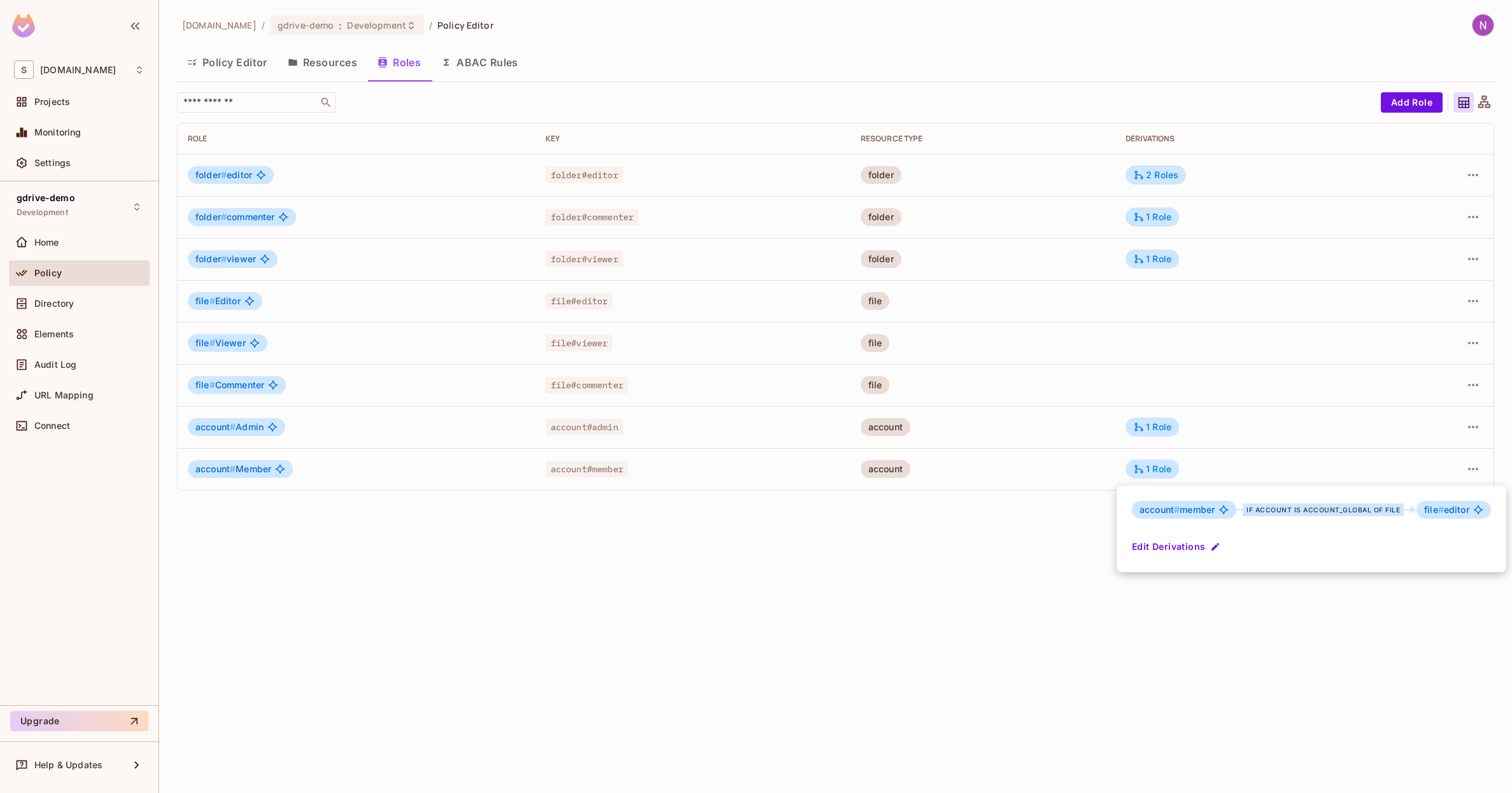
click at [1181, 549] on button "Edit Derivations" at bounding box center [1177, 546] width 91 height 20
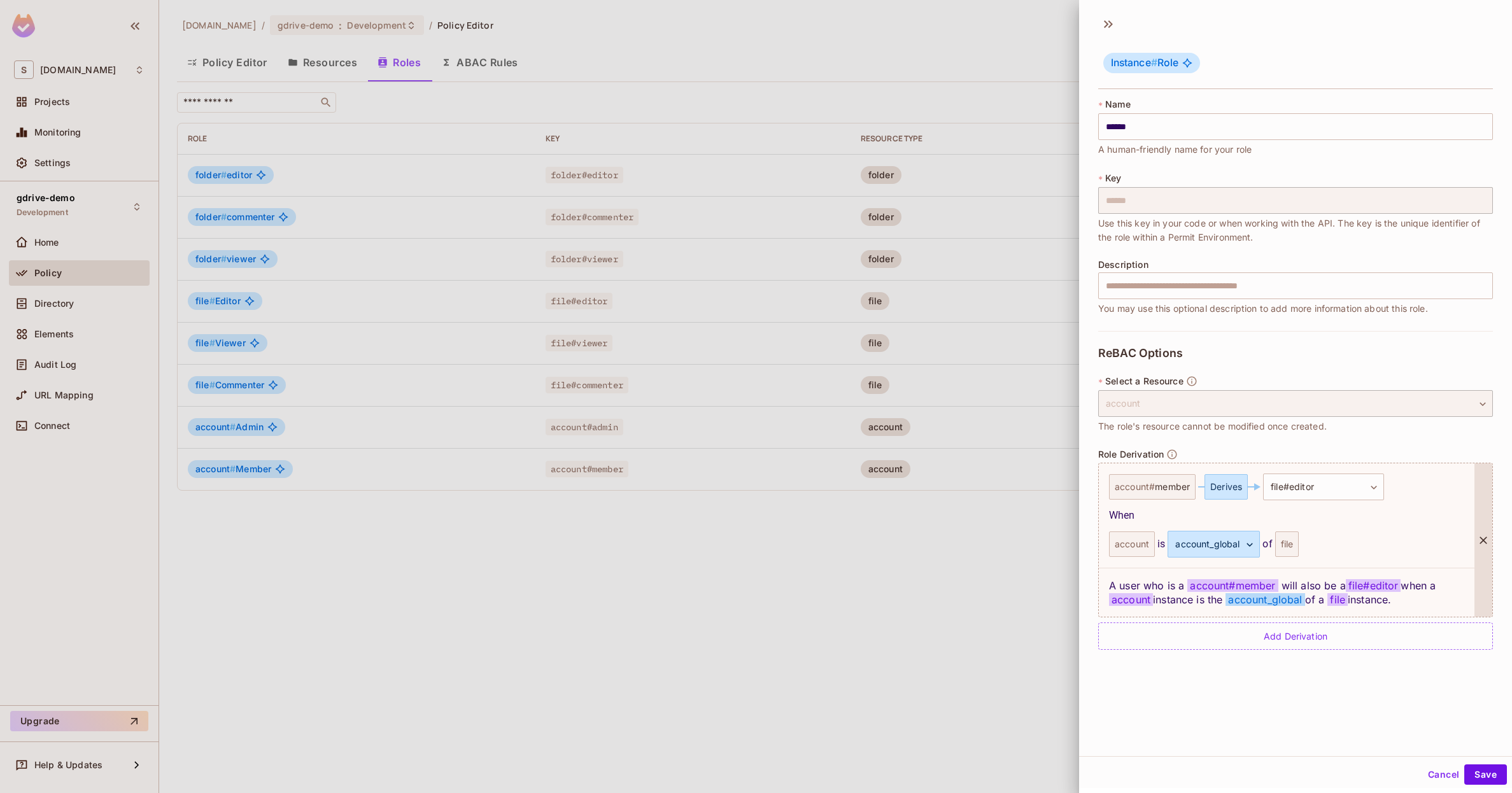
click at [1336, 501] on div "**********" at bounding box center [1286, 515] width 375 height 104
click at [1336, 492] on body "S skyviv.com Projects Monitoring Settings gdrive-demo Development Home Policy D…" at bounding box center [756, 396] width 1512 height 793
click at [1322, 589] on span "viewer" at bounding box center [1323, 593] width 30 height 12
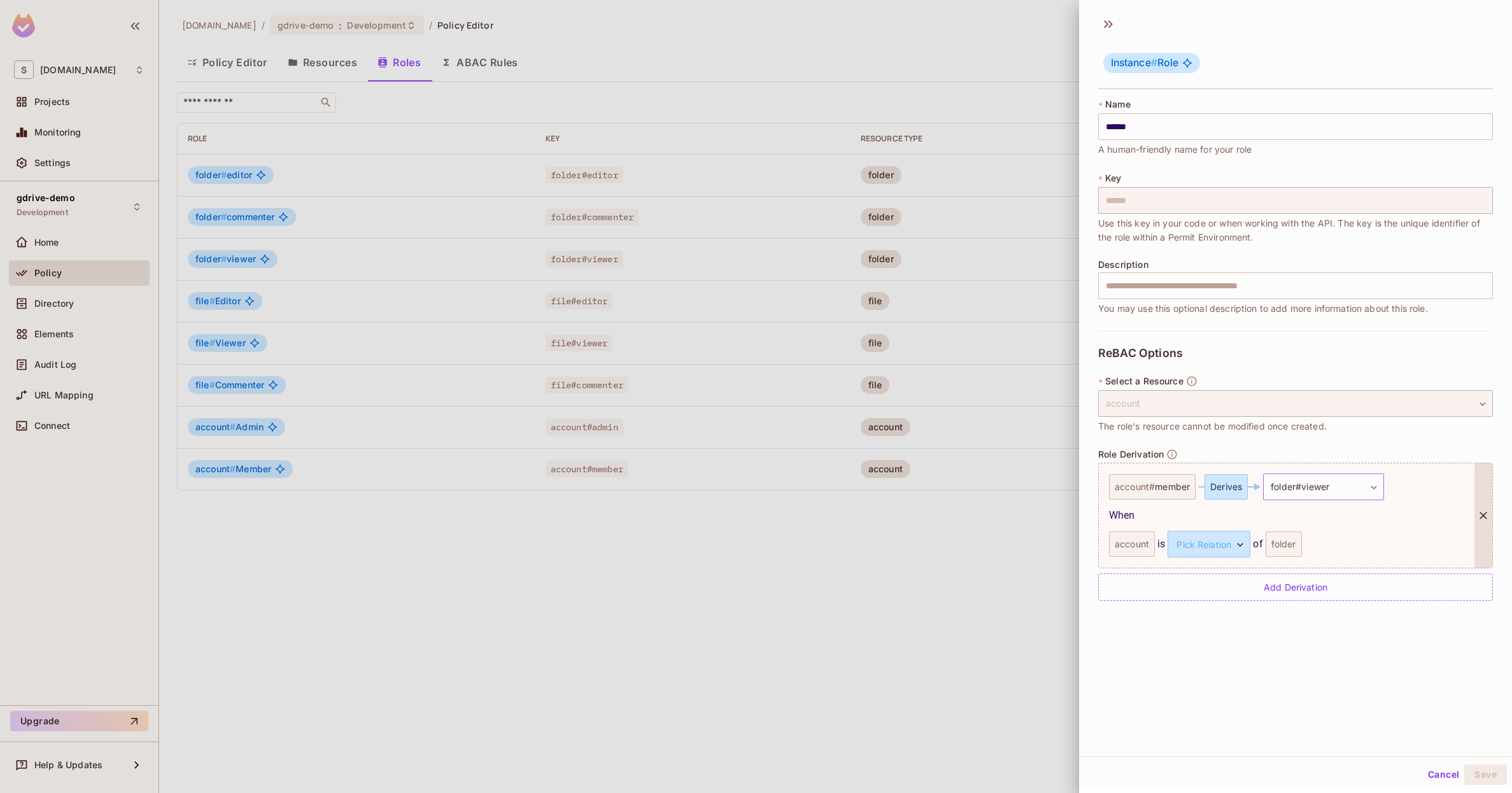
click at [1322, 485] on body "S skyviv.com Projects Monitoring Settings gdrive-demo Development Home Policy D…" at bounding box center [756, 396] width 1512 height 793
click at [1058, 631] on div at bounding box center [756, 396] width 1512 height 793
click at [1025, 623] on div at bounding box center [756, 396] width 1512 height 793
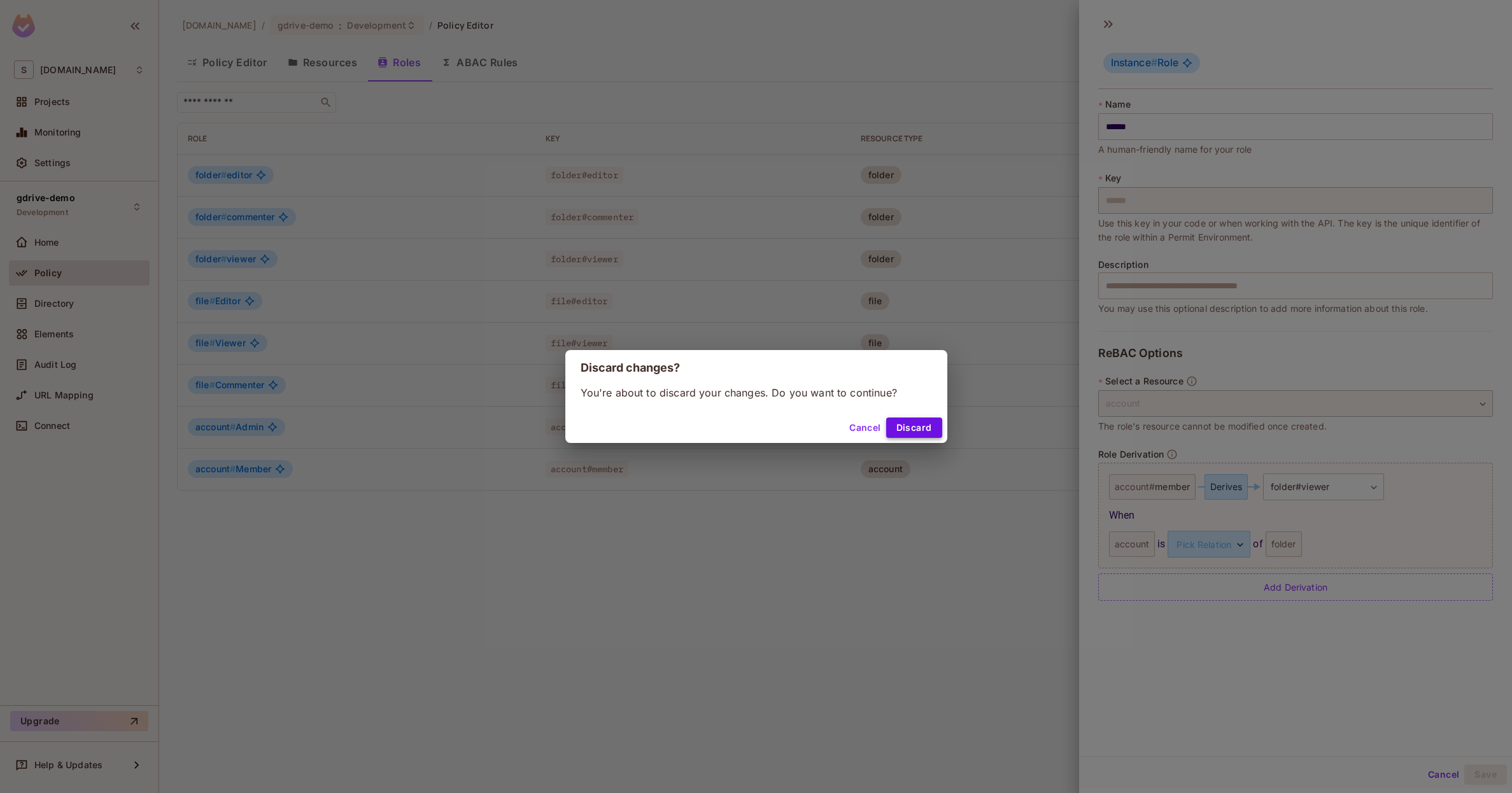
click at [930, 424] on button "Discard" at bounding box center [914, 427] width 56 height 20
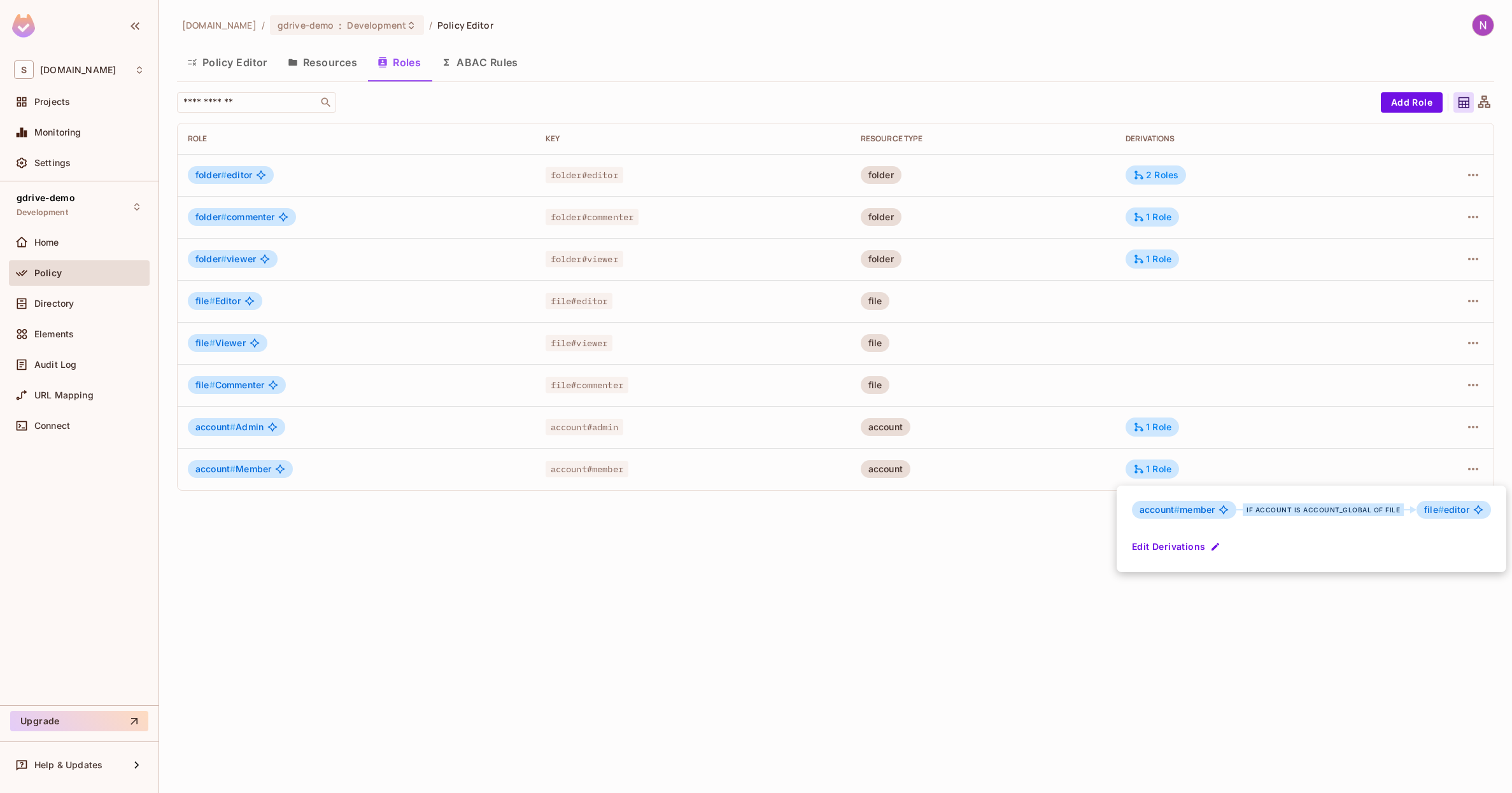
click at [1179, 548] on button "Edit Derivations" at bounding box center [1177, 546] width 91 height 20
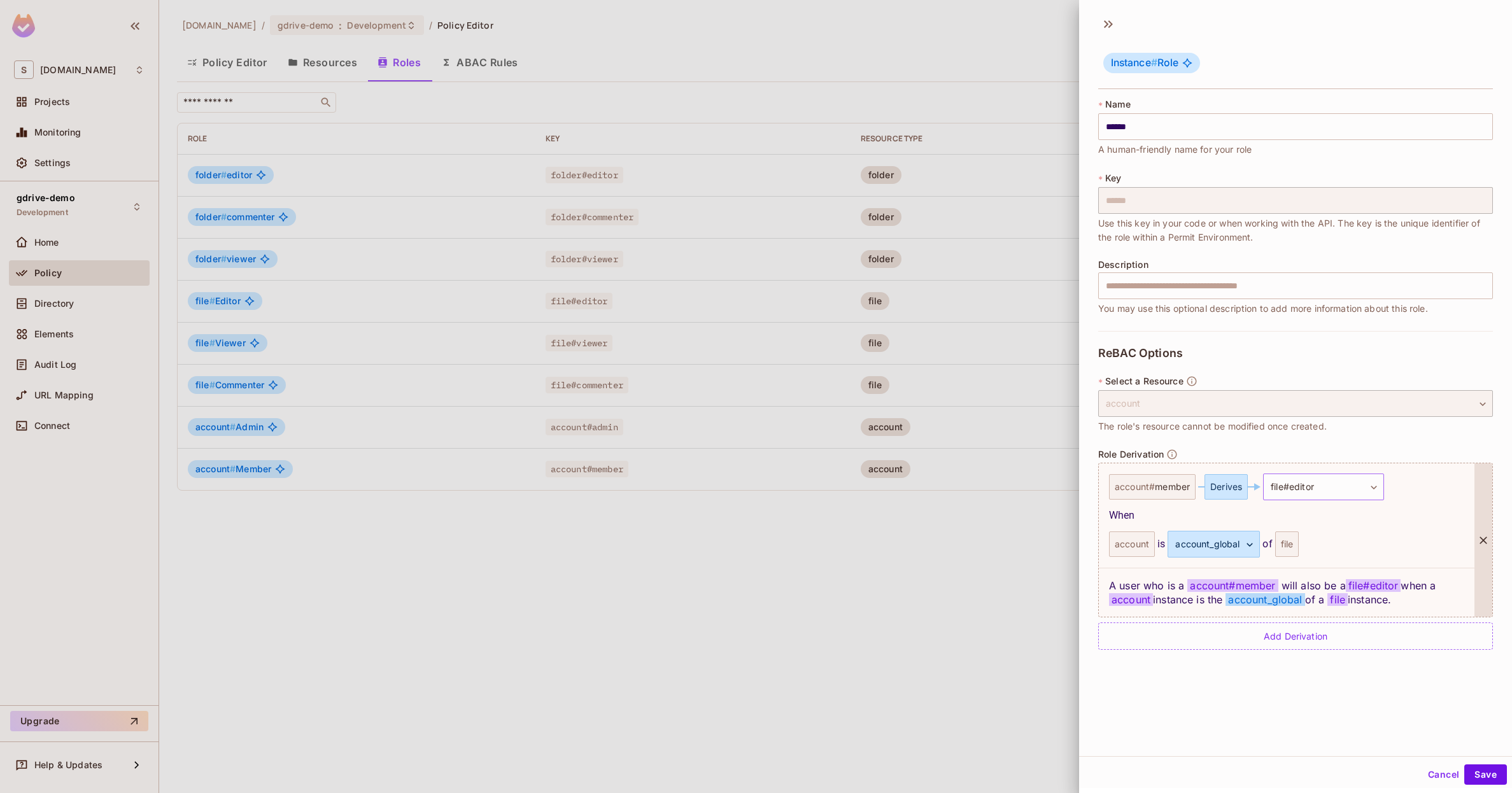
click at [1332, 491] on body "S skyviv.com Projects Monitoring Settings gdrive-demo Development Home Policy D…" at bounding box center [756, 396] width 1512 height 793
click at [1303, 641] on span "viewer" at bounding box center [1311, 639] width 30 height 12
click at [1243, 535] on body "S skyviv.com Projects Monitoring Settings gdrive-demo Development Home Policy D…" at bounding box center [756, 396] width 1512 height 793
click at [1211, 633] on li "account_global" at bounding box center [1213, 628] width 117 height 23
click at [1480, 777] on button "Save" at bounding box center [1485, 774] width 43 height 20
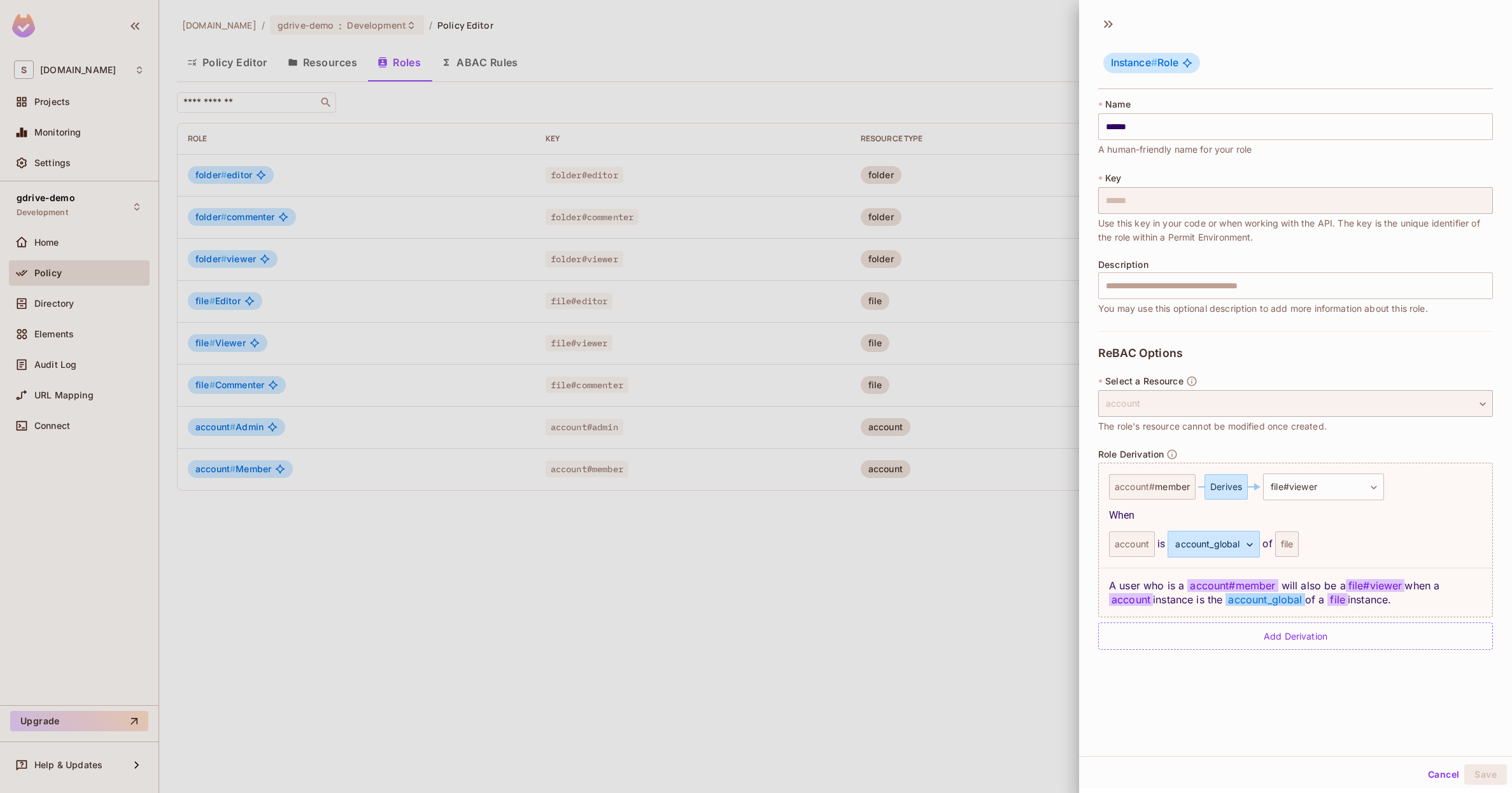
click at [1432, 774] on button "Cancel" at bounding box center [1443, 774] width 41 height 20
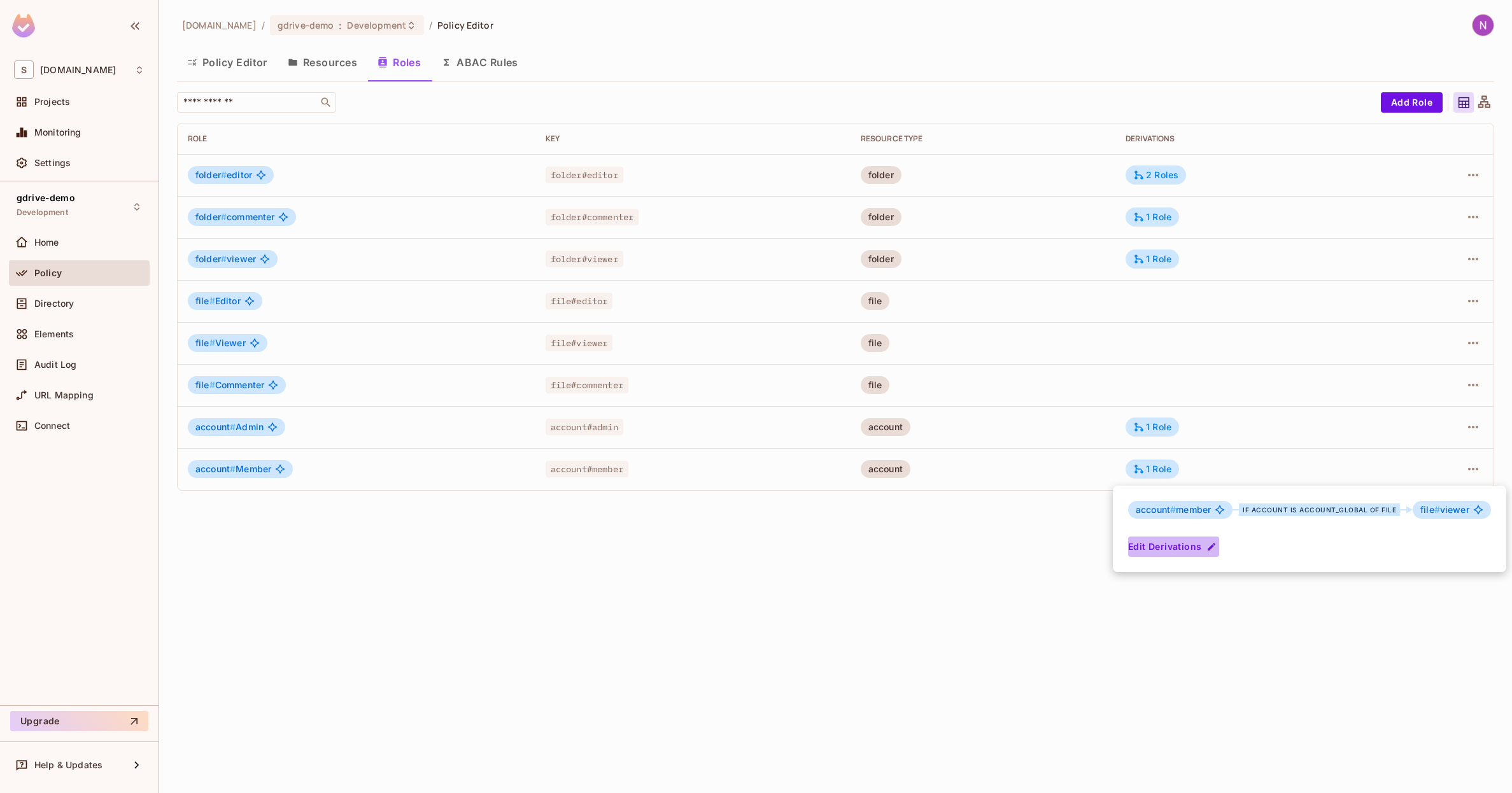
click at [1150, 536] on button "Edit Derivations" at bounding box center [1173, 546] width 91 height 20
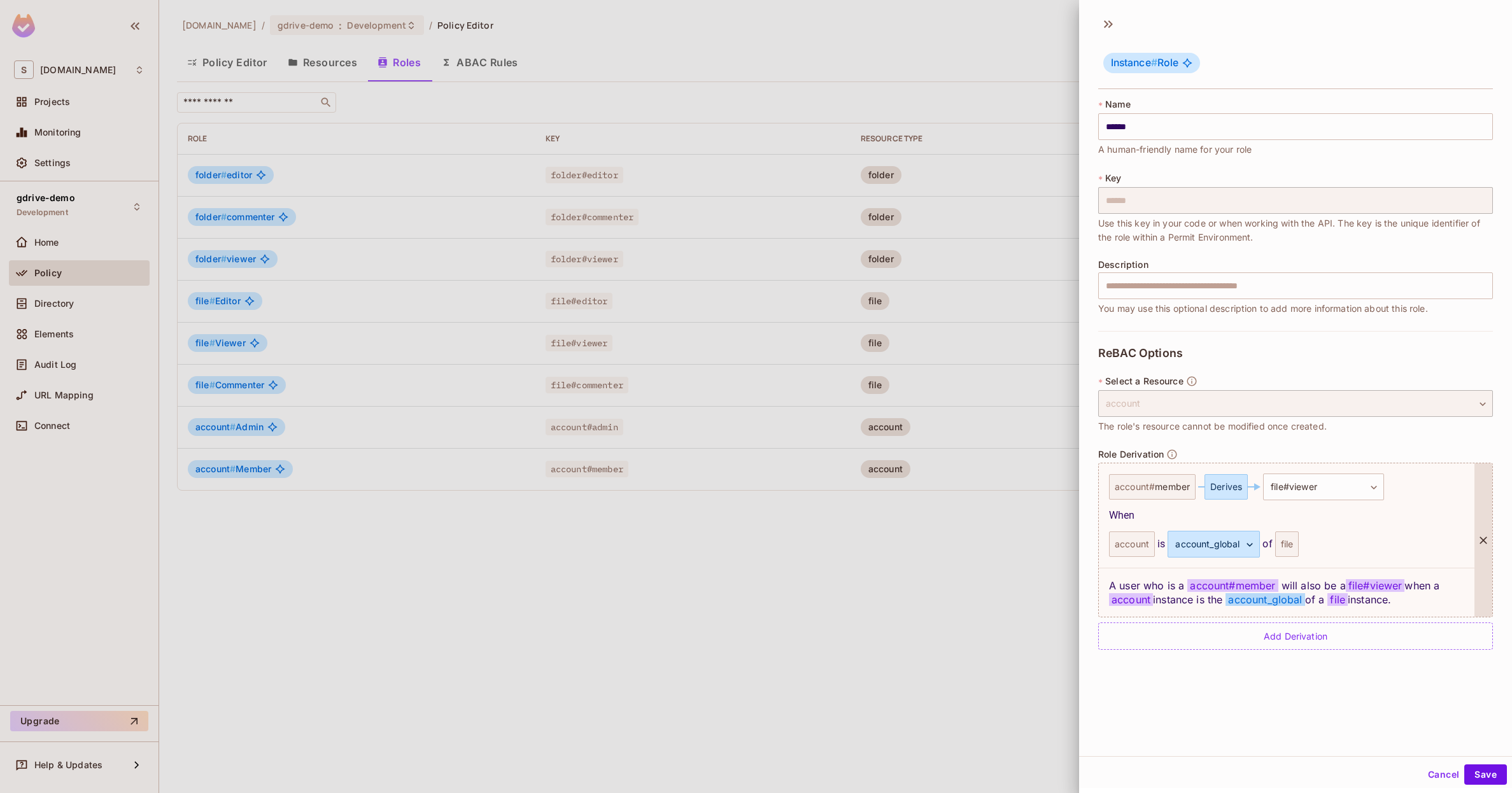
click at [1220, 489] on div "Derives" at bounding box center [1226, 487] width 43 height 26
click at [1304, 489] on body "S skyviv.com Projects Monitoring Settings gdrive-demo Development Home Policy D…" at bounding box center [756, 396] width 1512 height 793
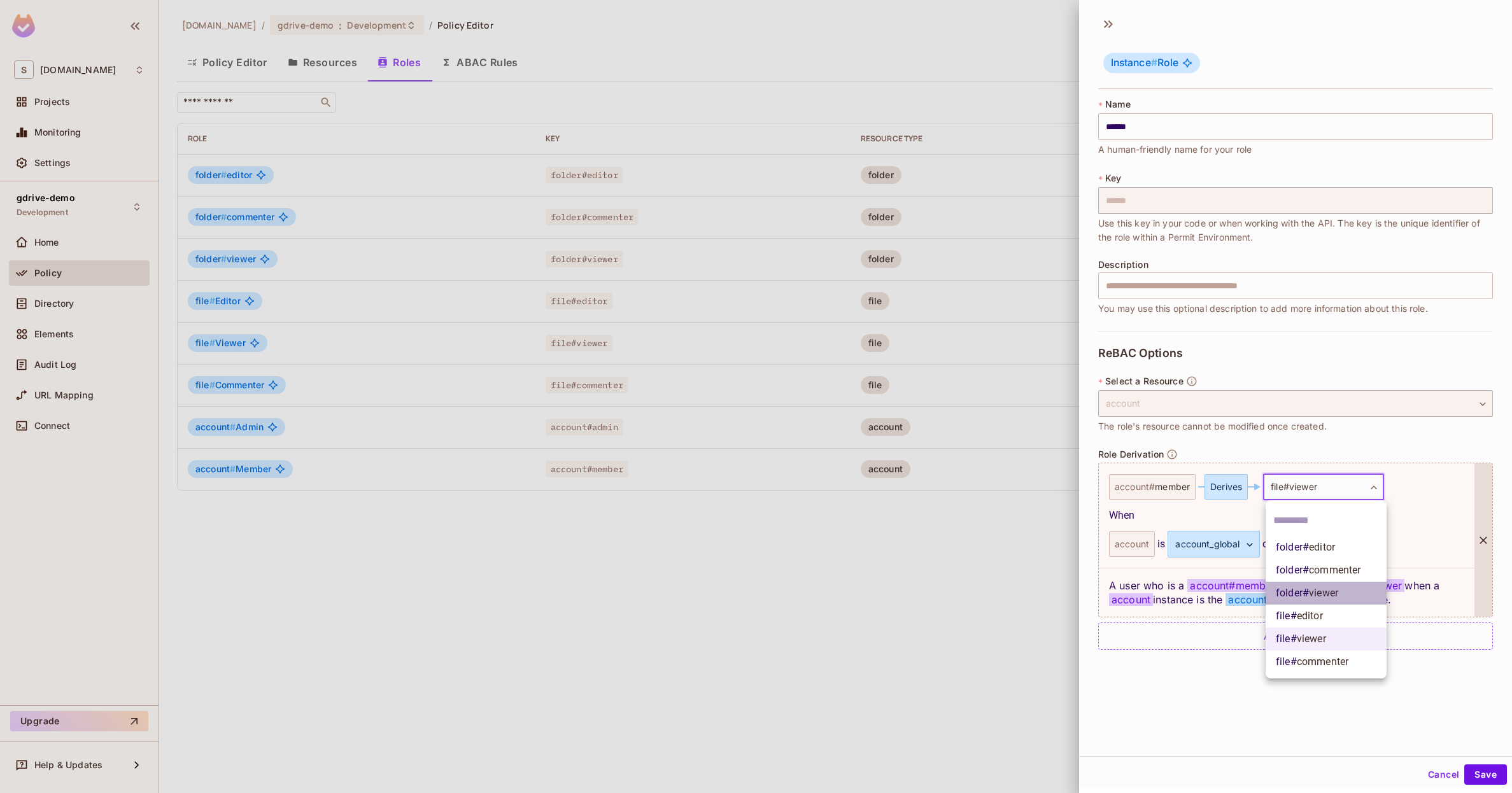
click at [1294, 592] on span "folder # viewer" at bounding box center [1306, 594] width 62 height 15
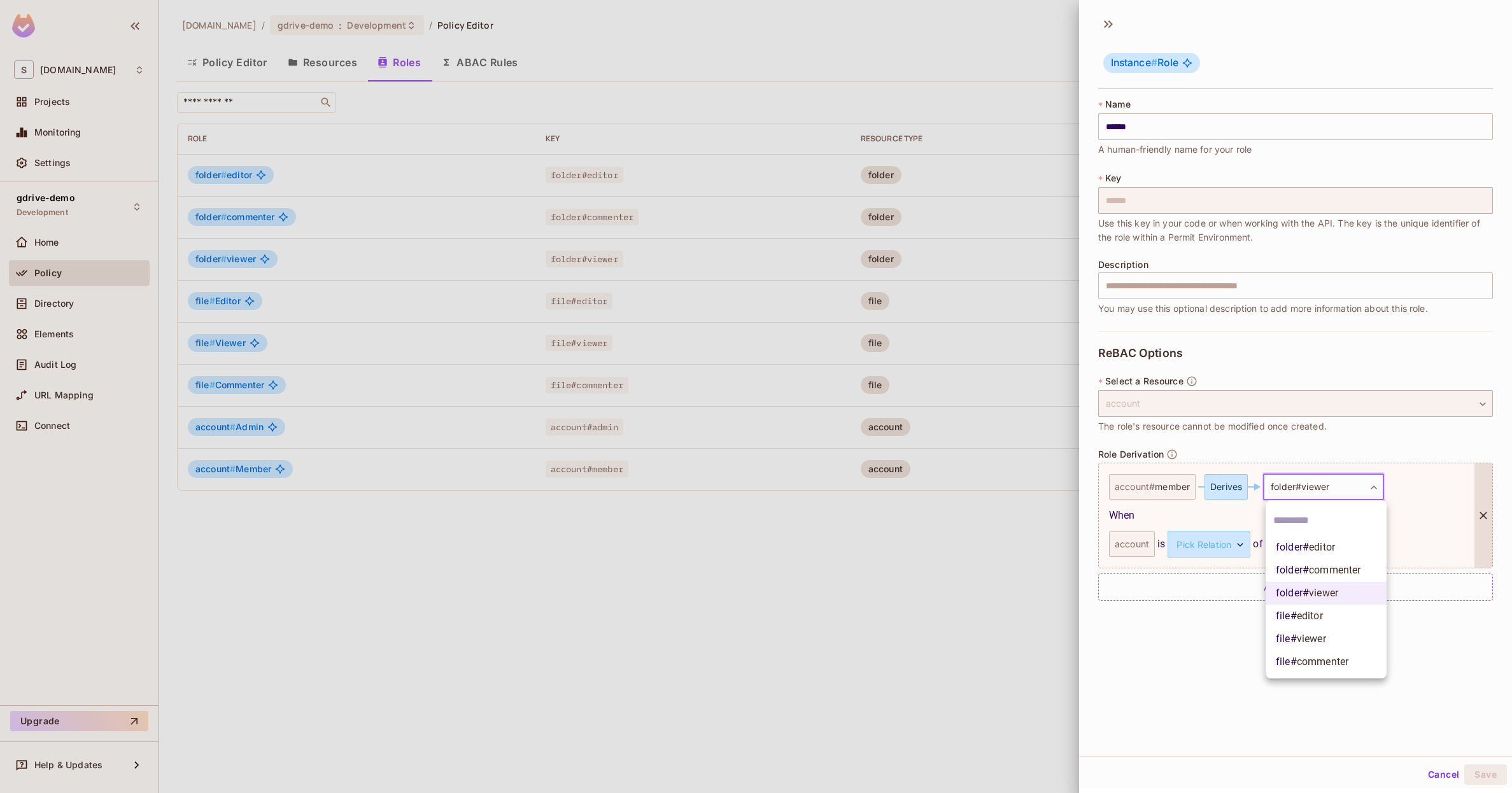
click at [1374, 495] on body "S skyviv.com Projects Monitoring Settings gdrive-demo Development Home Policy D…" at bounding box center [756, 396] width 1512 height 793
click at [1221, 505] on div at bounding box center [756, 396] width 1512 height 793
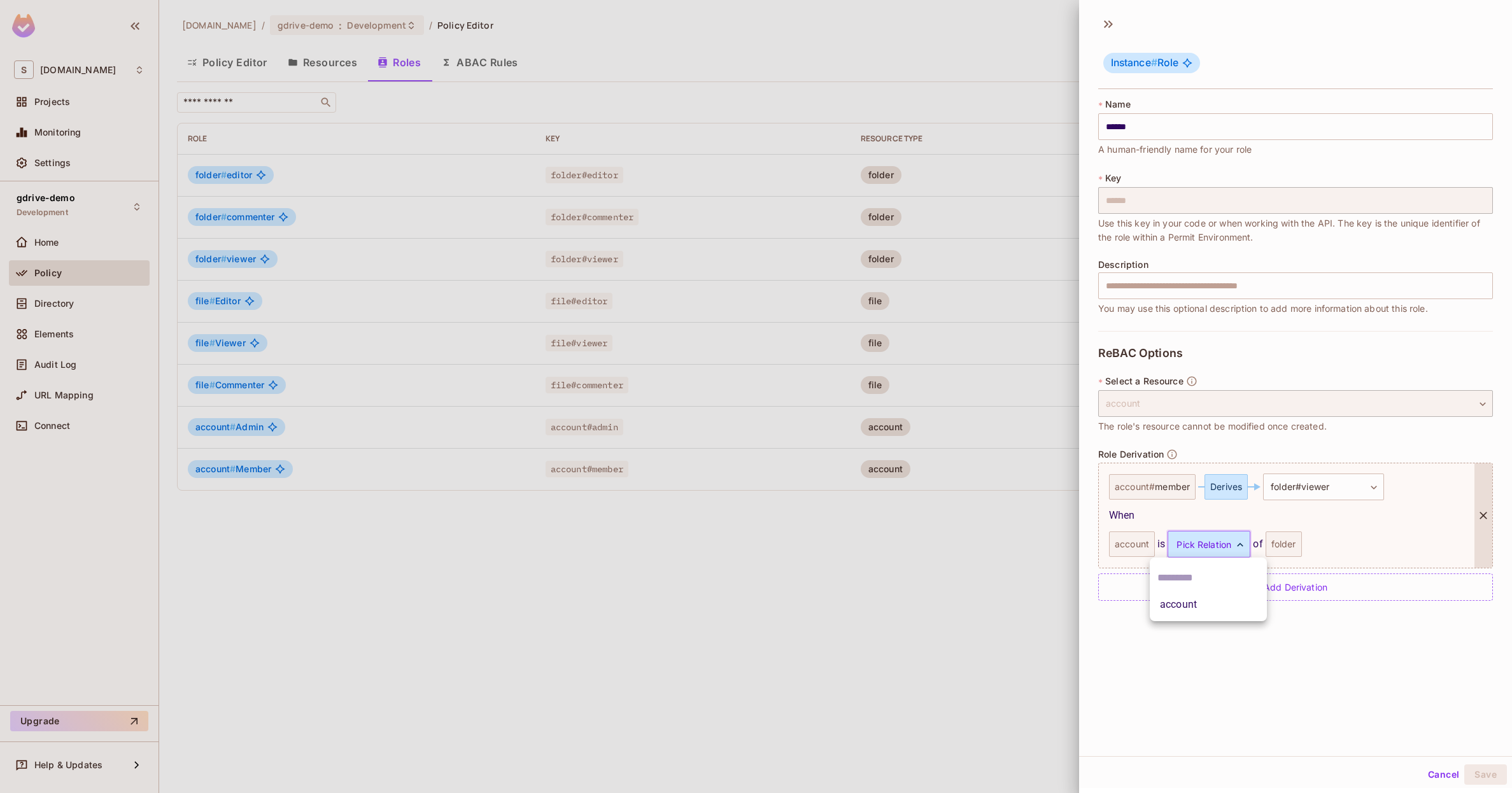
click at [1207, 548] on body "S skyviv.com Projects Monitoring Settings gdrive-demo Development Home Policy D…" at bounding box center [756, 396] width 1512 height 793
click at [1214, 543] on div at bounding box center [756, 396] width 1512 height 793
click at [1304, 497] on body "S skyviv.com Projects Monitoring Settings gdrive-demo Development Home Policy D…" at bounding box center [756, 396] width 1512 height 793
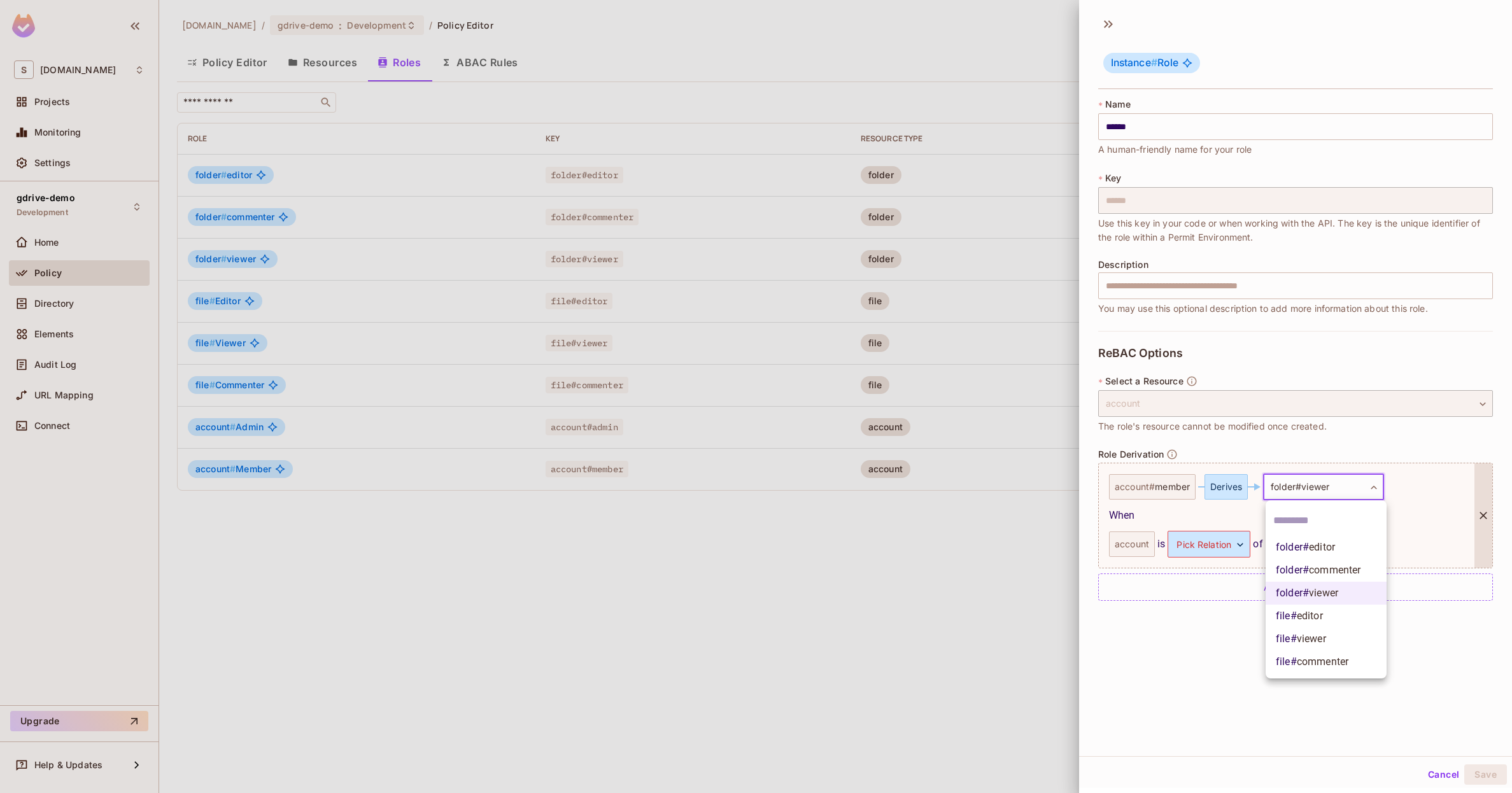
click at [1308, 489] on div at bounding box center [756, 396] width 1512 height 793
click at [1308, 489] on div "folder # editor folder # commenter folder # viewer file # editor file # viewer …" at bounding box center [756, 396] width 1512 height 793
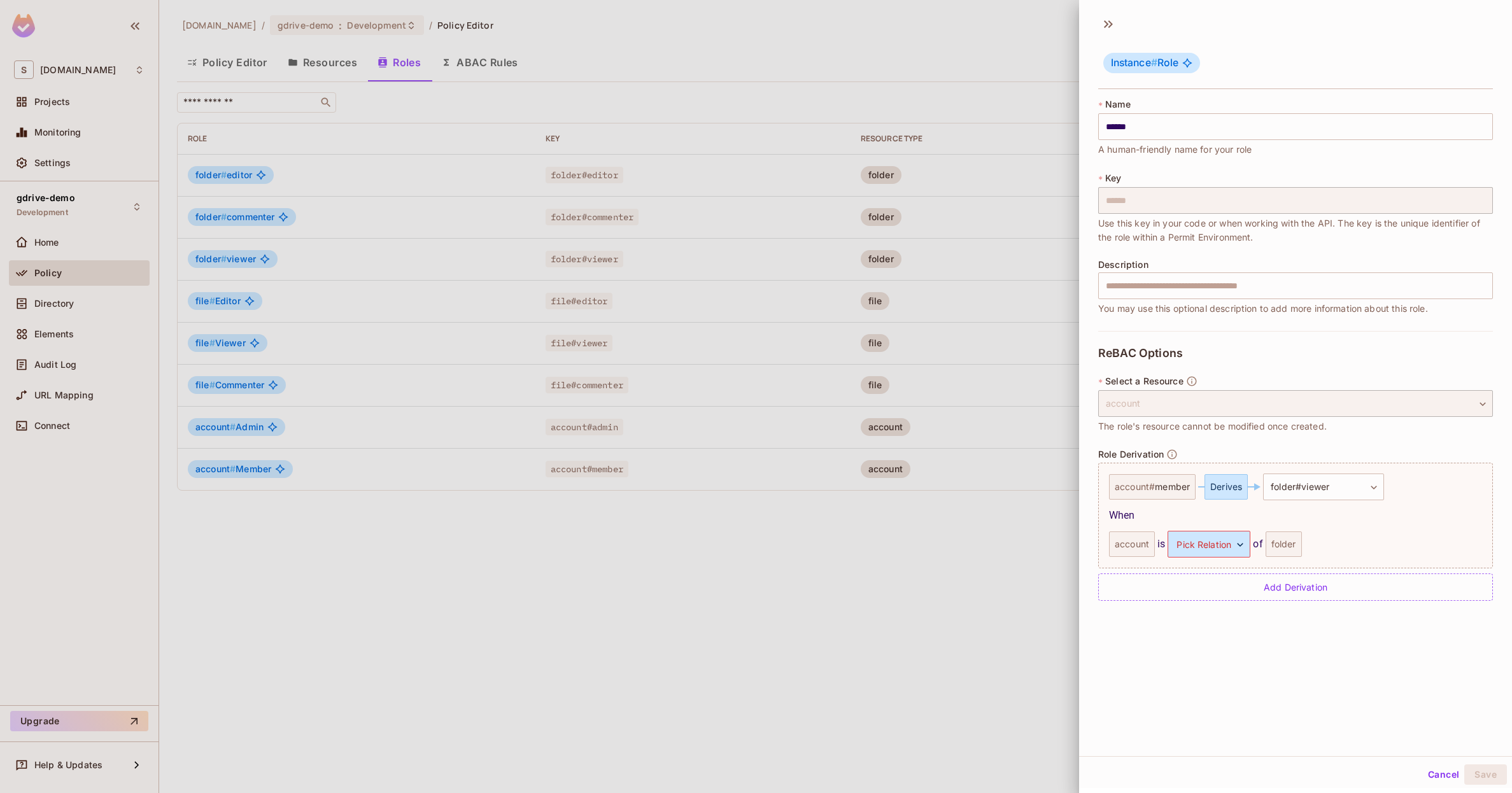
click at [1430, 773] on button "Cancel" at bounding box center [1443, 774] width 41 height 20
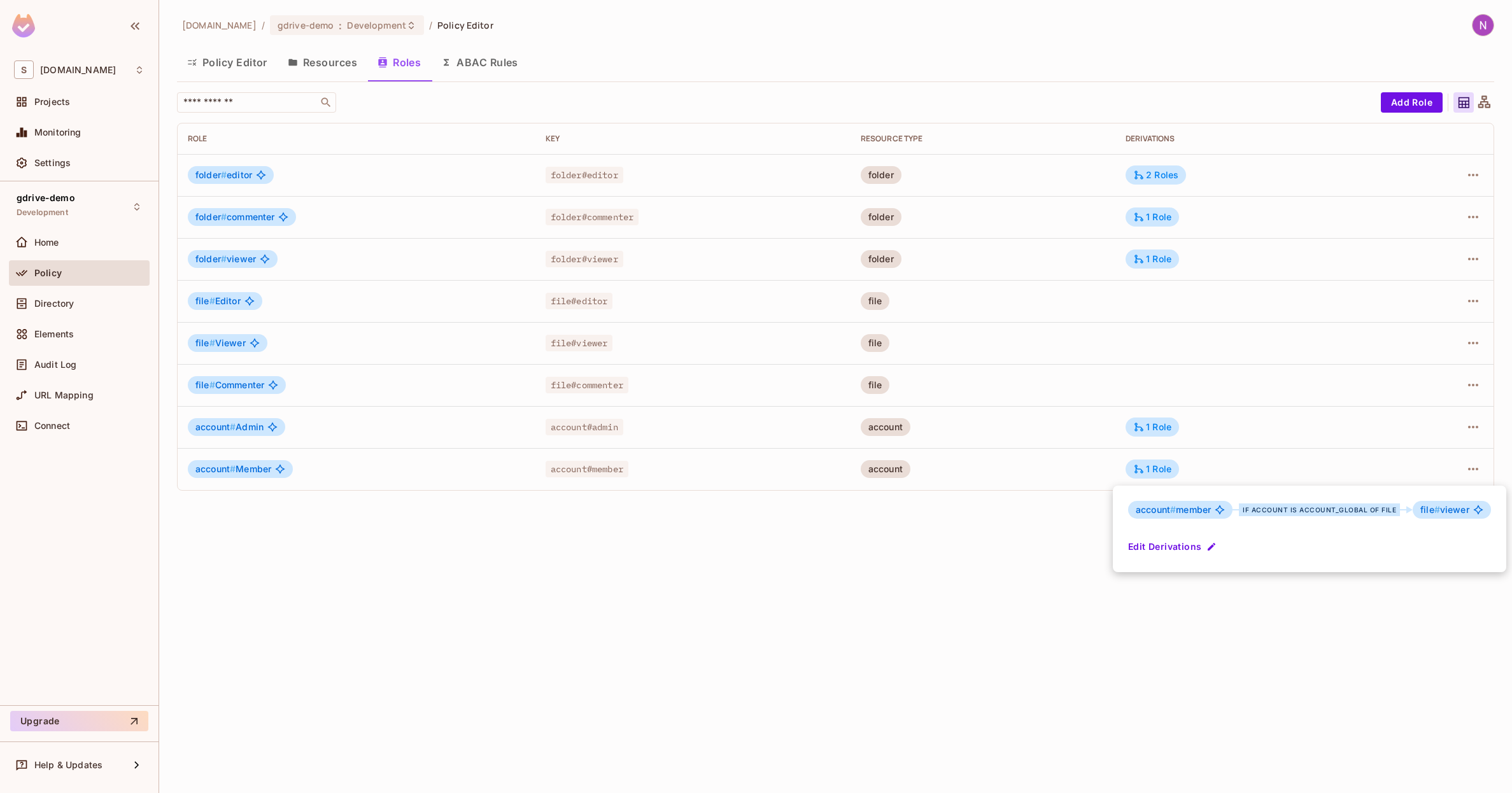
click at [982, 589] on div at bounding box center [756, 396] width 1512 height 793
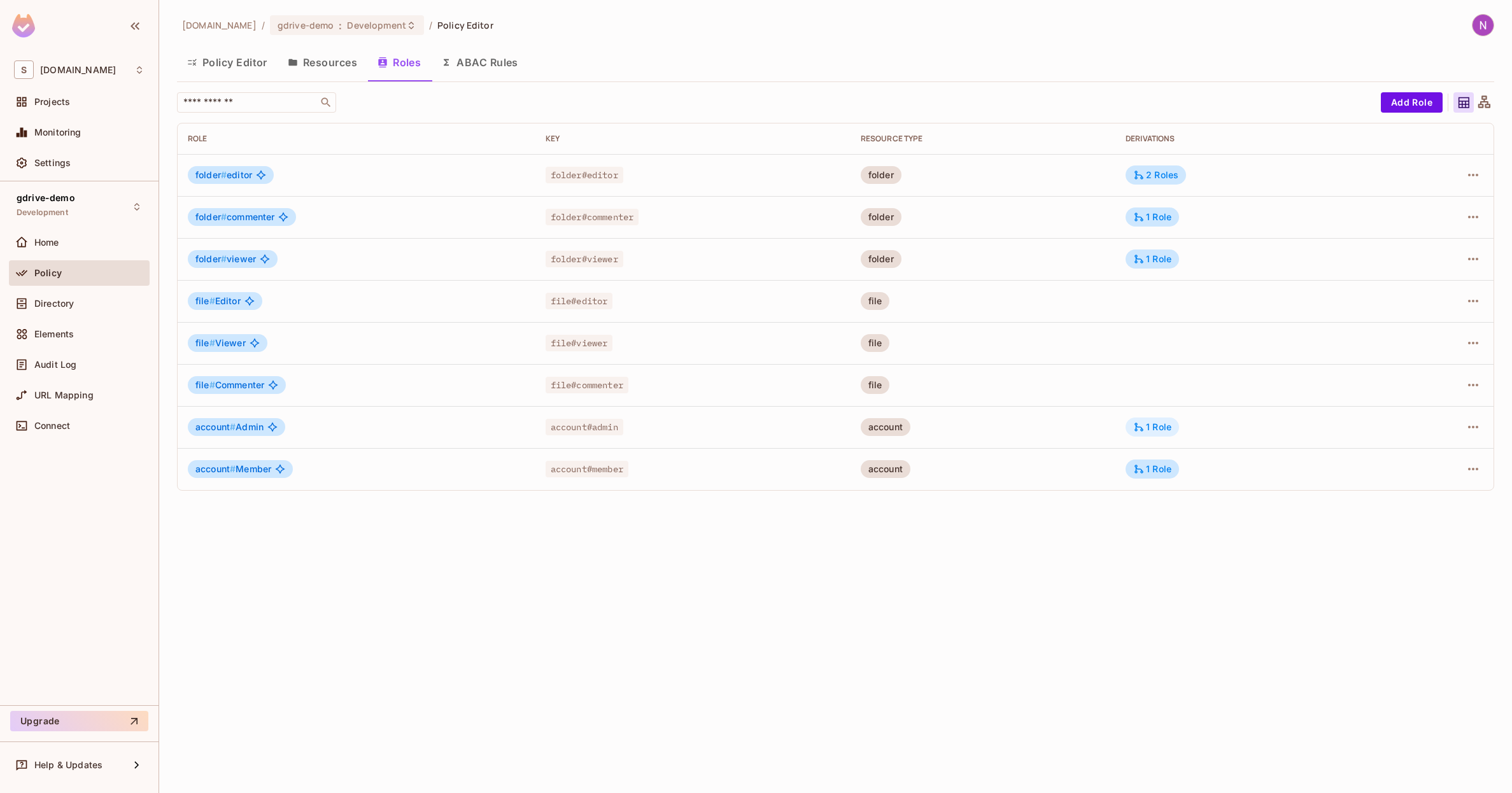
click at [1161, 426] on div "1 Role" at bounding box center [1152, 427] width 38 height 11
click at [1208, 494] on button "Edit Derivations" at bounding box center [1190, 504] width 91 height 20
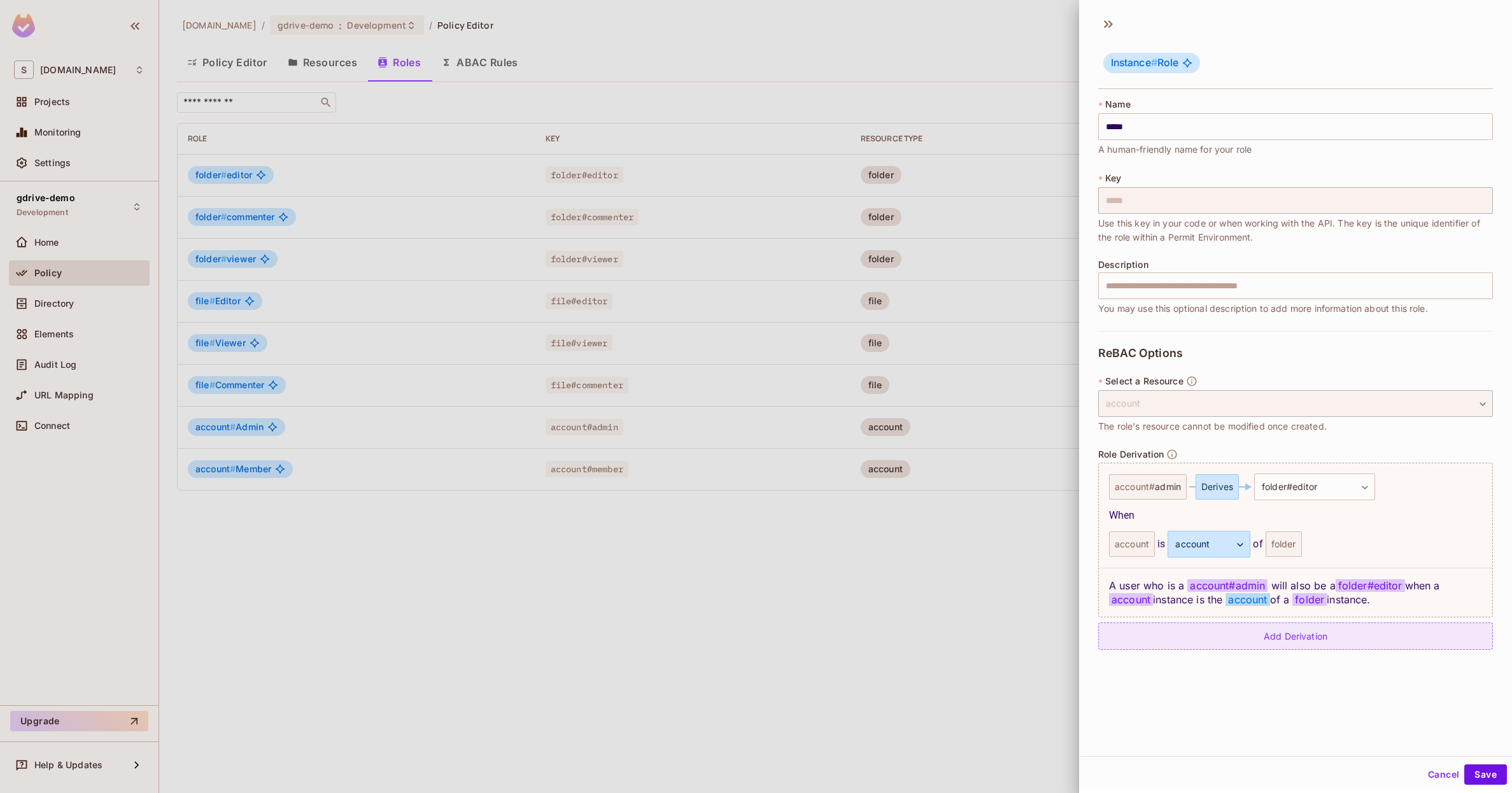
click at [1243, 634] on div "Add Derivation" at bounding box center [1296, 636] width 395 height 28
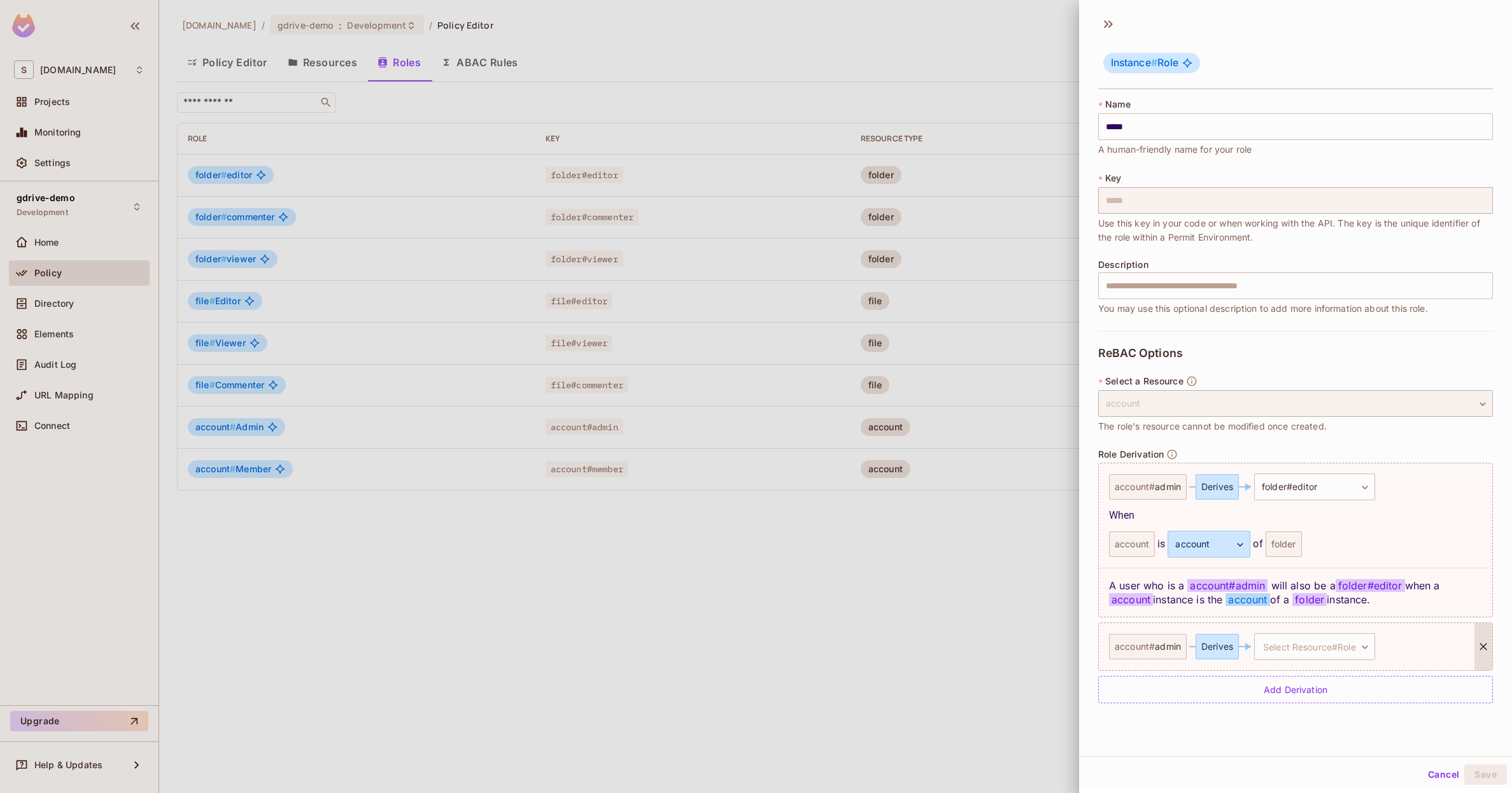
click at [1226, 648] on div "Derives" at bounding box center [1217, 646] width 43 height 26
click at [1261, 648] on body "S skyviv.com Projects Monitoring Settings gdrive-demo Development Home Policy D…" at bounding box center [756, 396] width 1512 height 793
click at [1294, 721] on span "editor" at bounding box center [1299, 720] width 26 height 12
click at [1186, 708] on body "S skyviv.com Projects Monitoring Settings gdrive-demo Development Home Policy D…" at bounding box center [756, 396] width 1512 height 793
click at [1196, 748] on li "account" at bounding box center [1208, 744] width 117 height 23
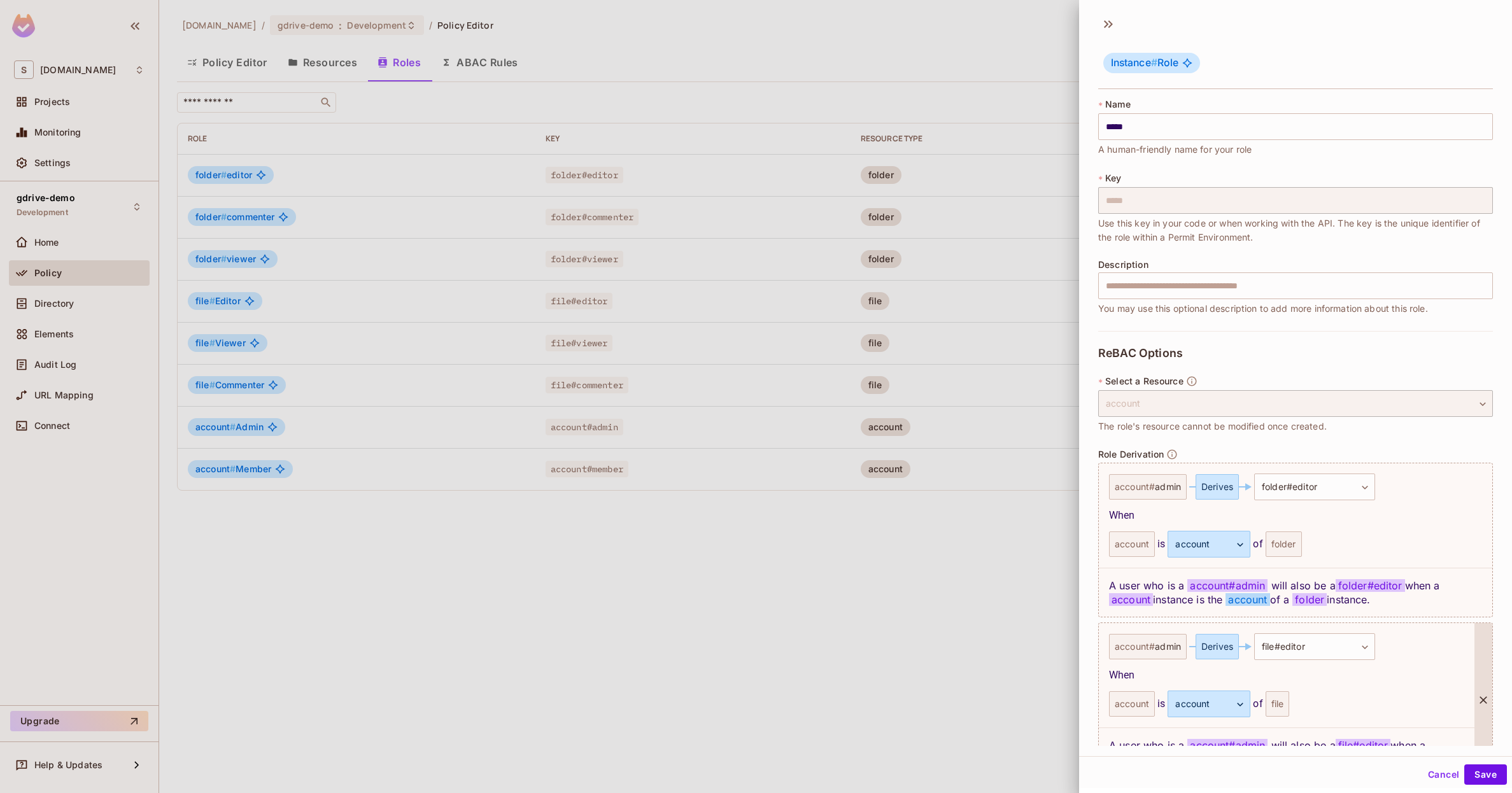
click at [1282, 709] on div "file" at bounding box center [1277, 704] width 24 height 26
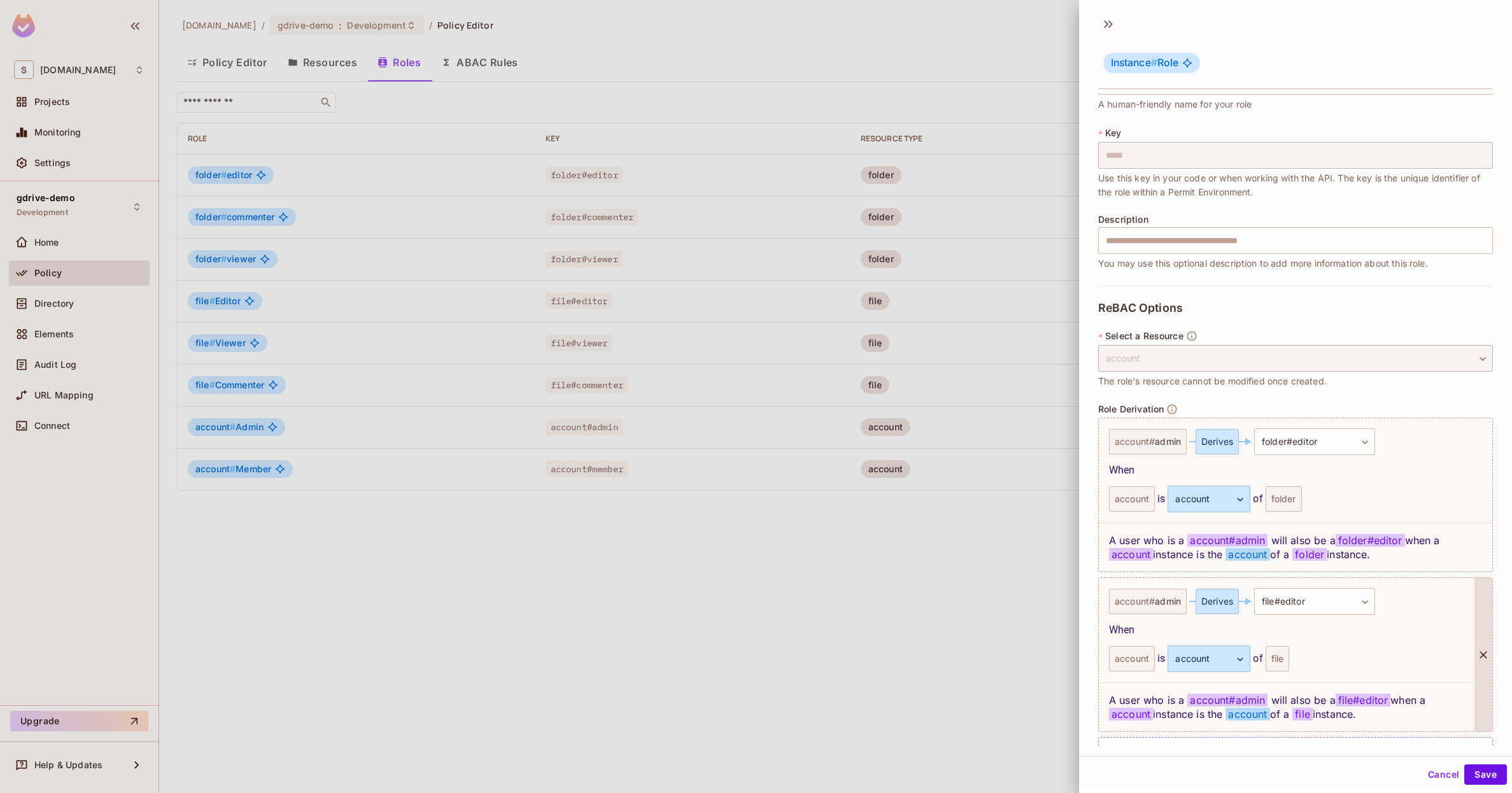
scroll to position [47, 0]
click at [1483, 774] on button "Save" at bounding box center [1485, 774] width 43 height 20
click at [1440, 769] on button "Cancel" at bounding box center [1443, 774] width 41 height 20
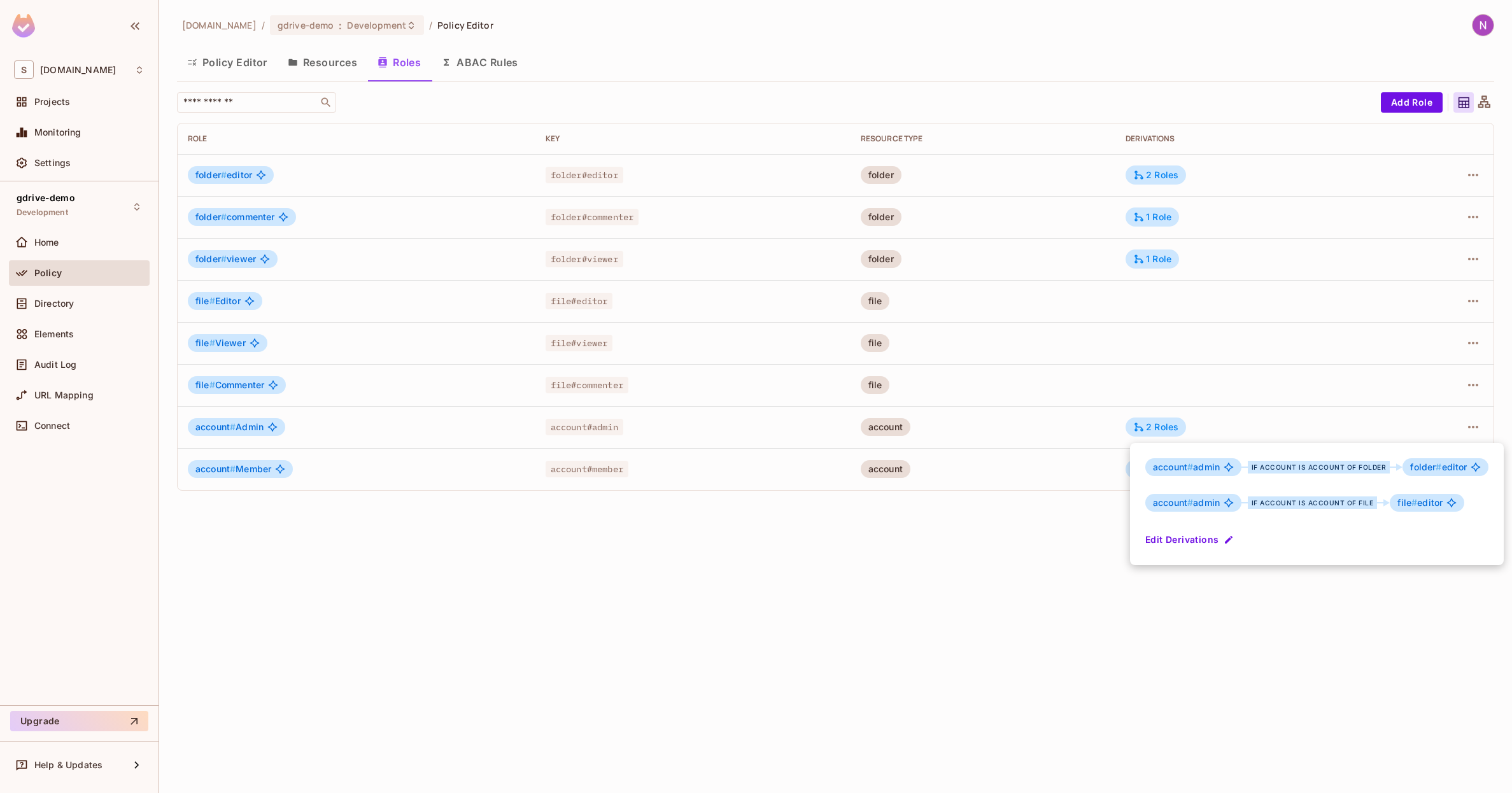
click at [485, 59] on div at bounding box center [756, 396] width 1512 height 793
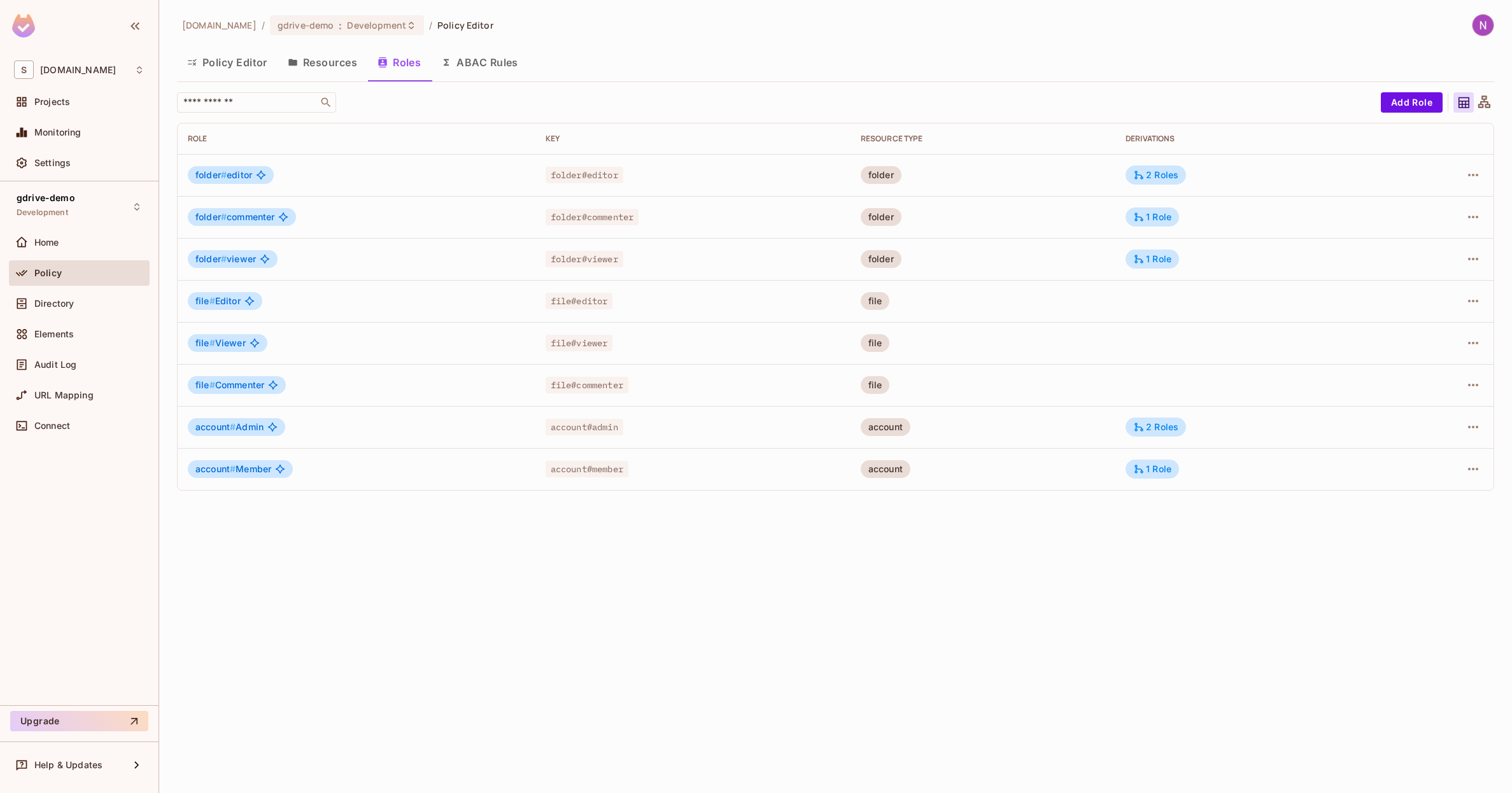
click at [360, 636] on div "skyviv.com / gdrive-demo : Development / Policy Editor Policy Editor Resources …" at bounding box center [835, 396] width 1353 height 793
click at [75, 289] on div "Policy" at bounding box center [79, 276] width 141 height 31
click at [74, 296] on div "Directory" at bounding box center [79, 304] width 130 height 15
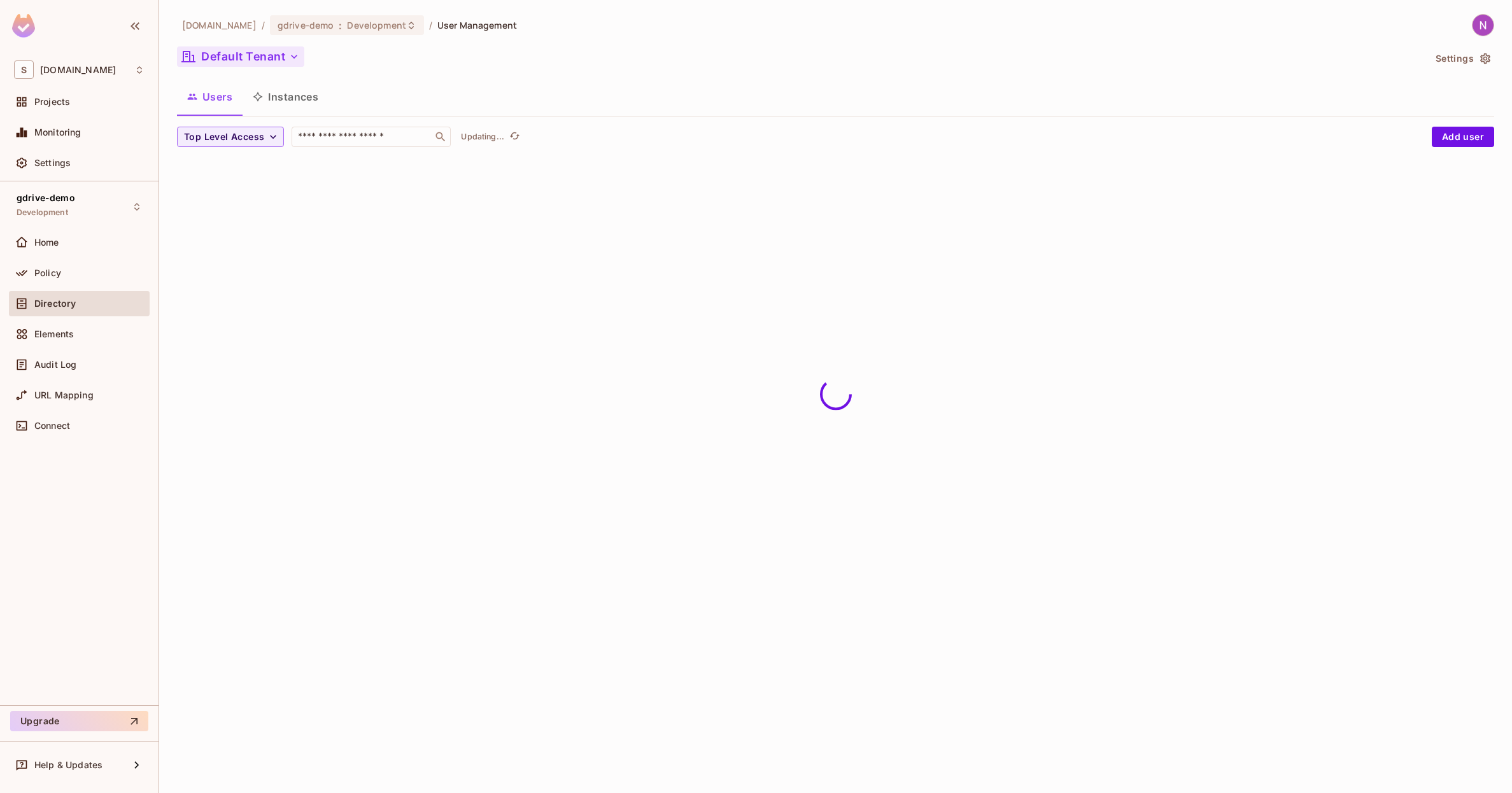
click at [240, 59] on button "Default Tenant" at bounding box center [240, 57] width 127 height 20
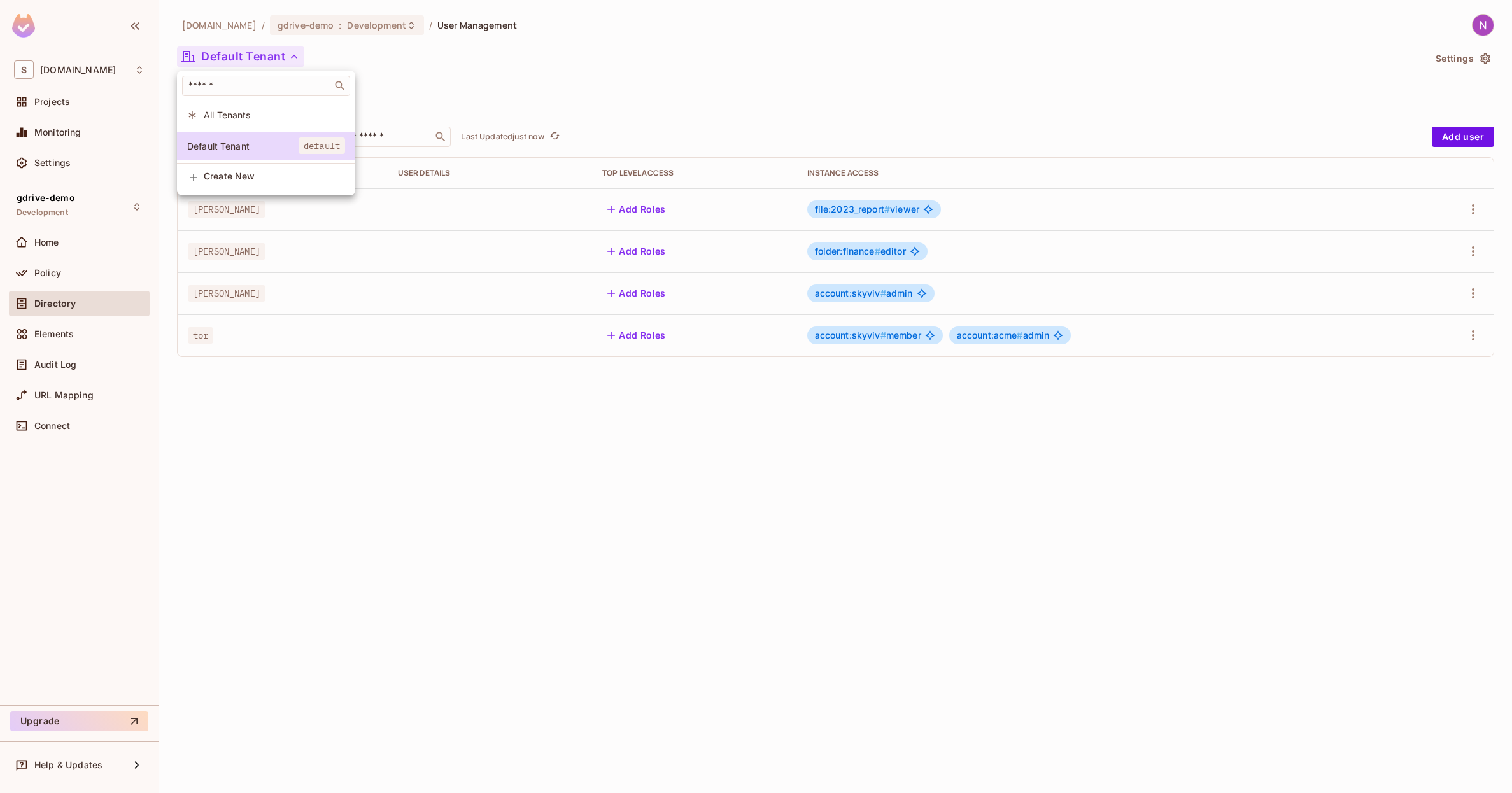
click at [100, 335] on div at bounding box center [756, 396] width 1512 height 793
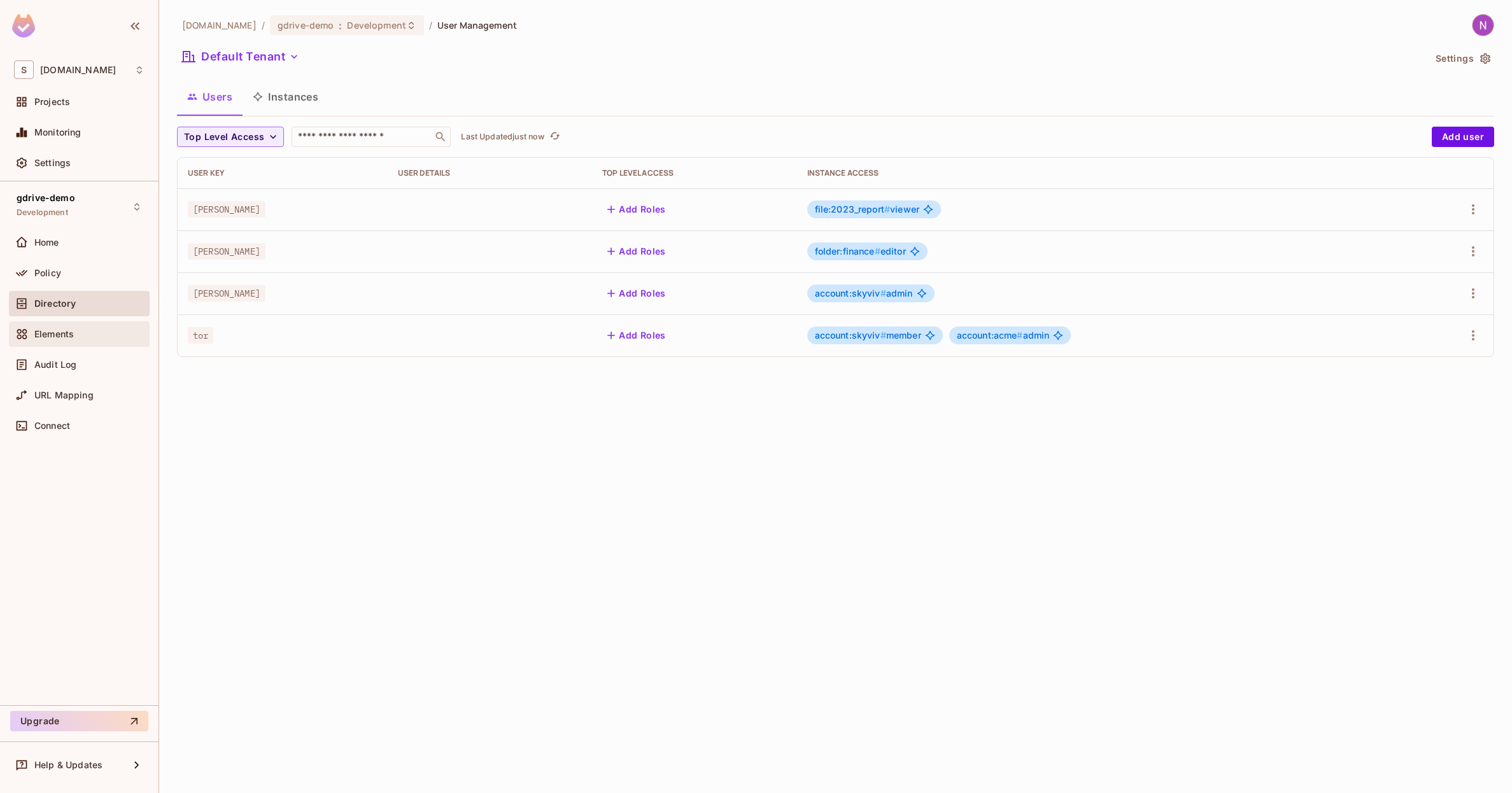
click at [55, 327] on div "Elements" at bounding box center [79, 334] width 130 height 15
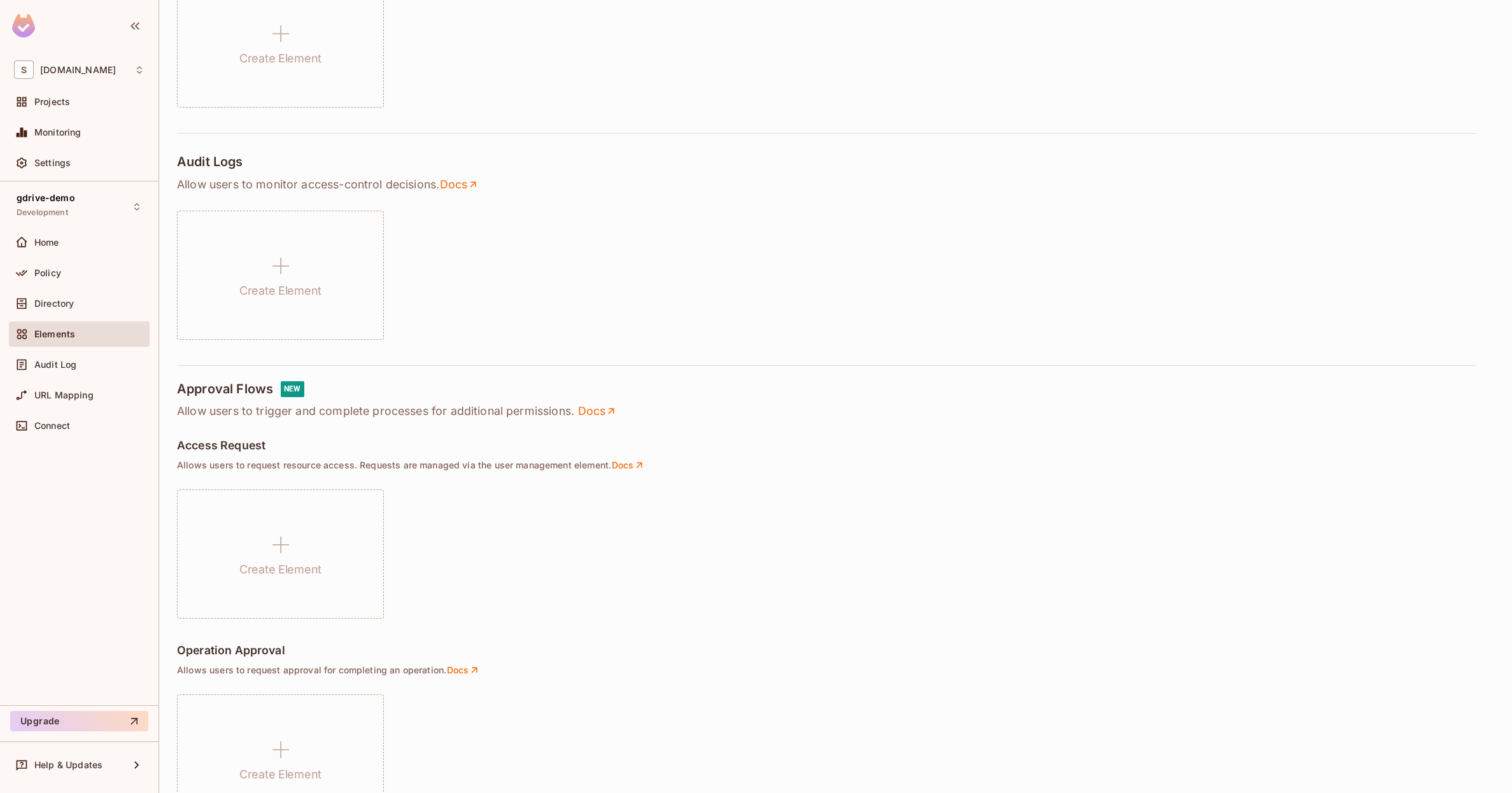
scroll to position [376, 0]
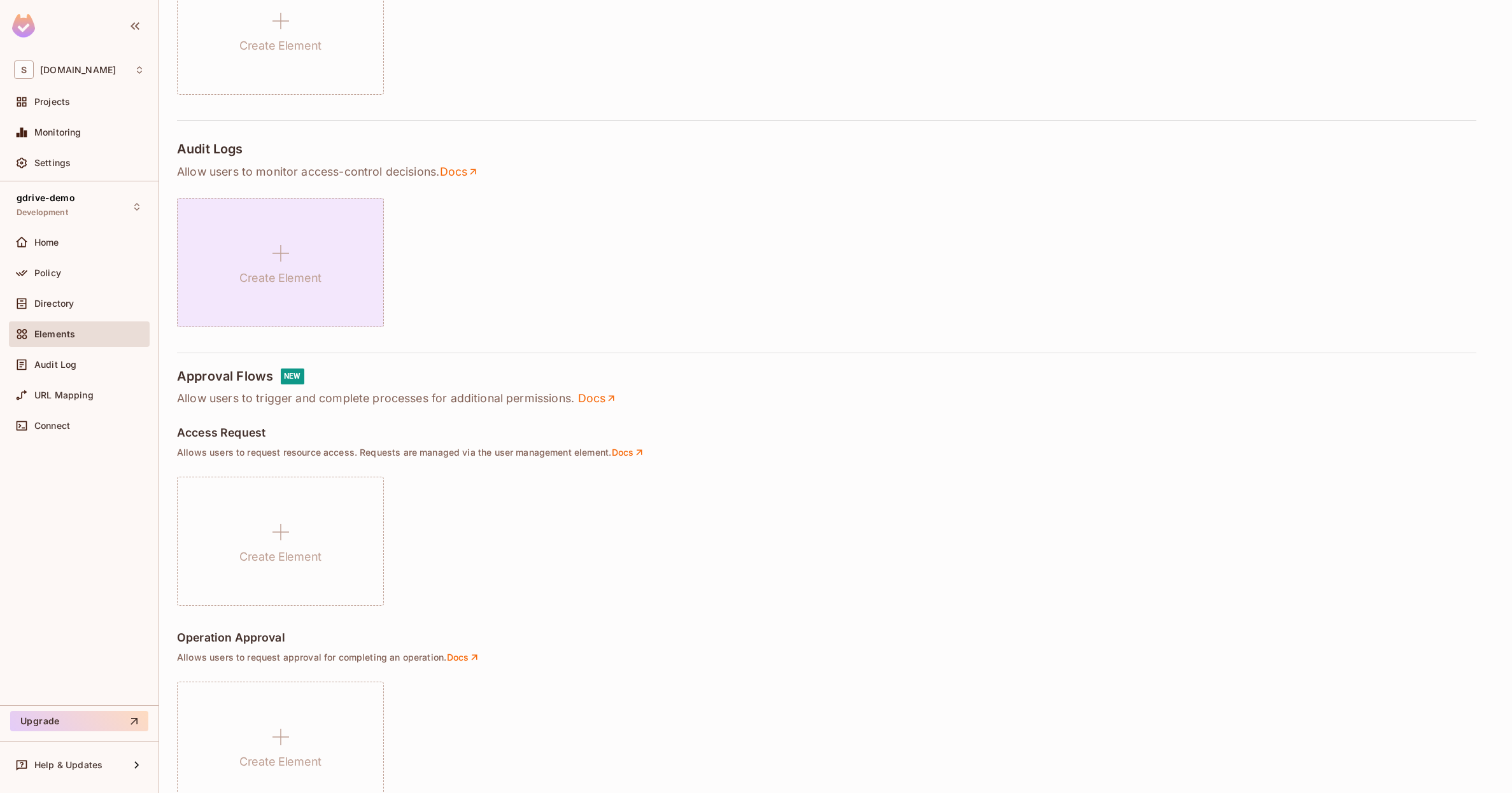
click at [306, 265] on div "Create Element" at bounding box center [281, 262] width 207 height 129
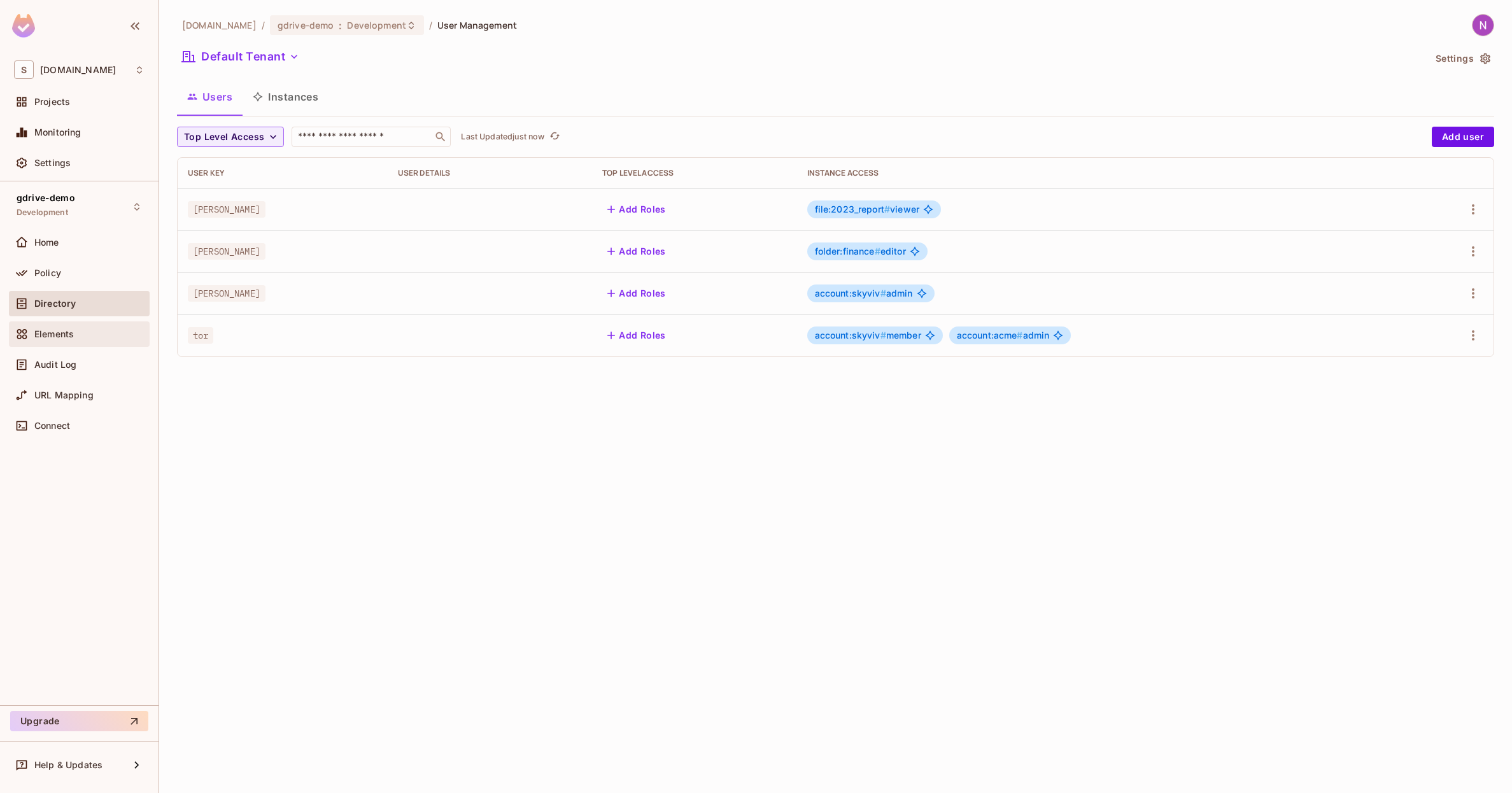
click at [81, 331] on div "Elements" at bounding box center [89, 334] width 110 height 11
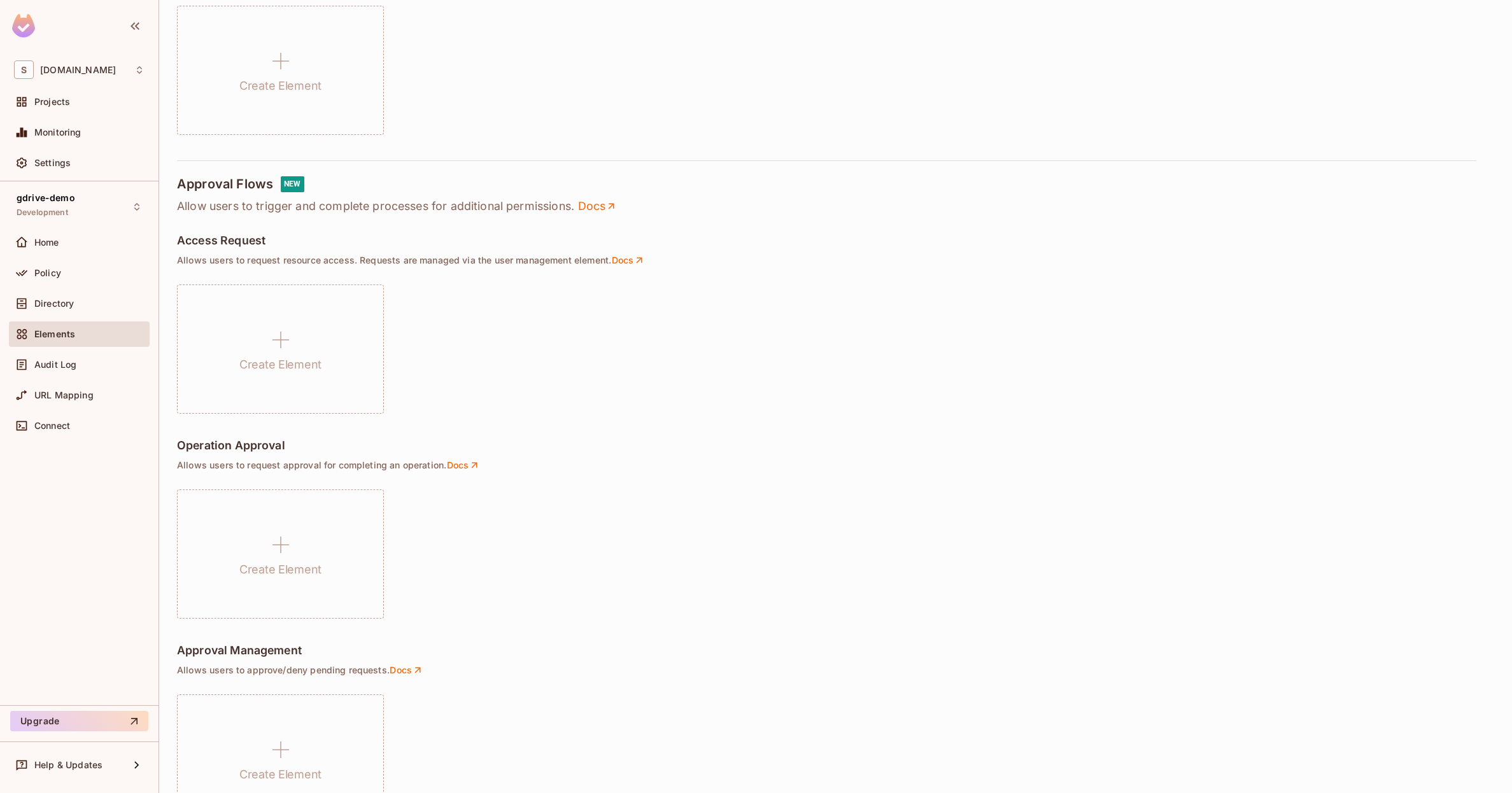
scroll to position [625, 0]
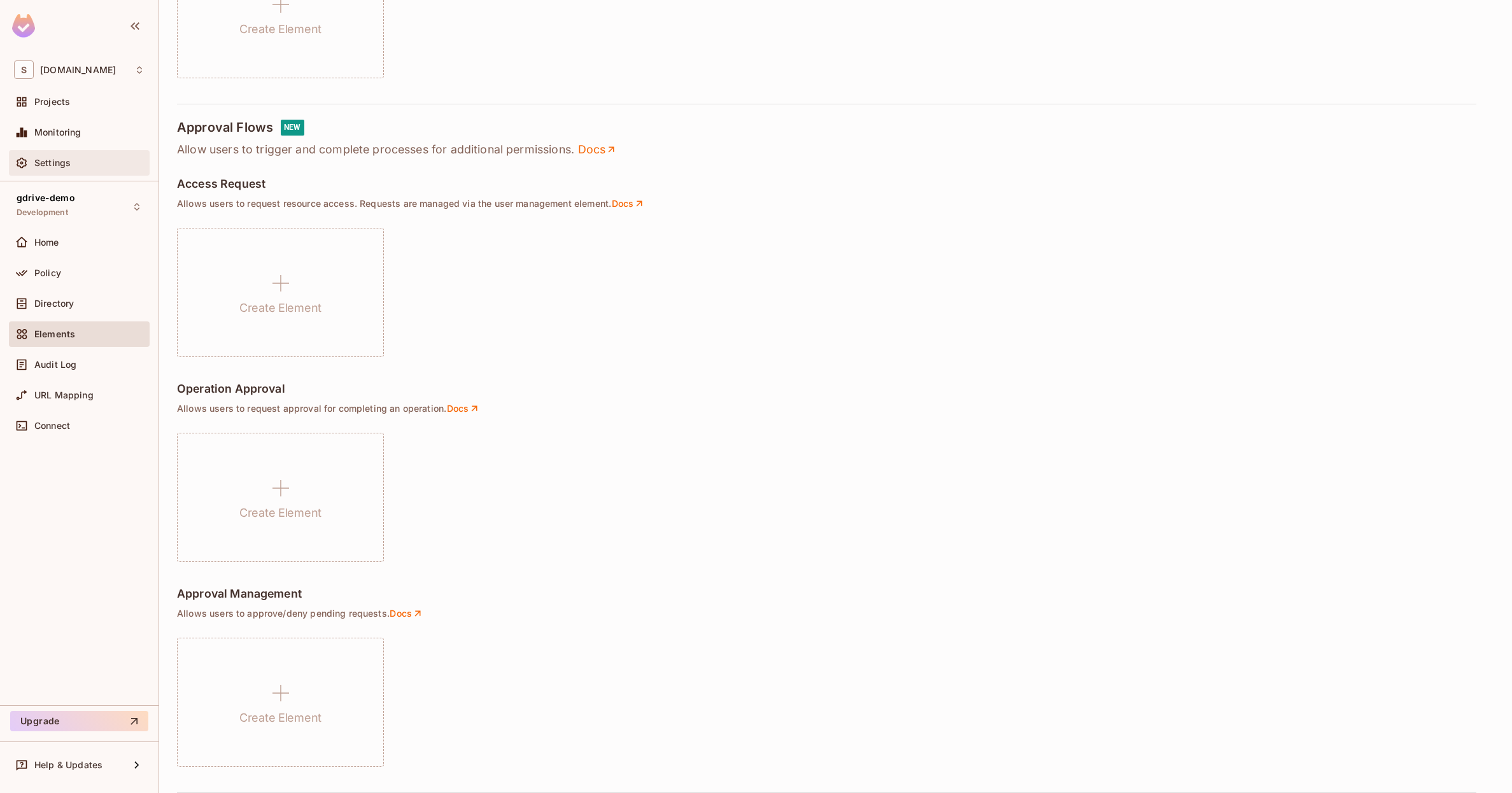
click at [60, 164] on span "Settings" at bounding box center [53, 163] width 36 height 11
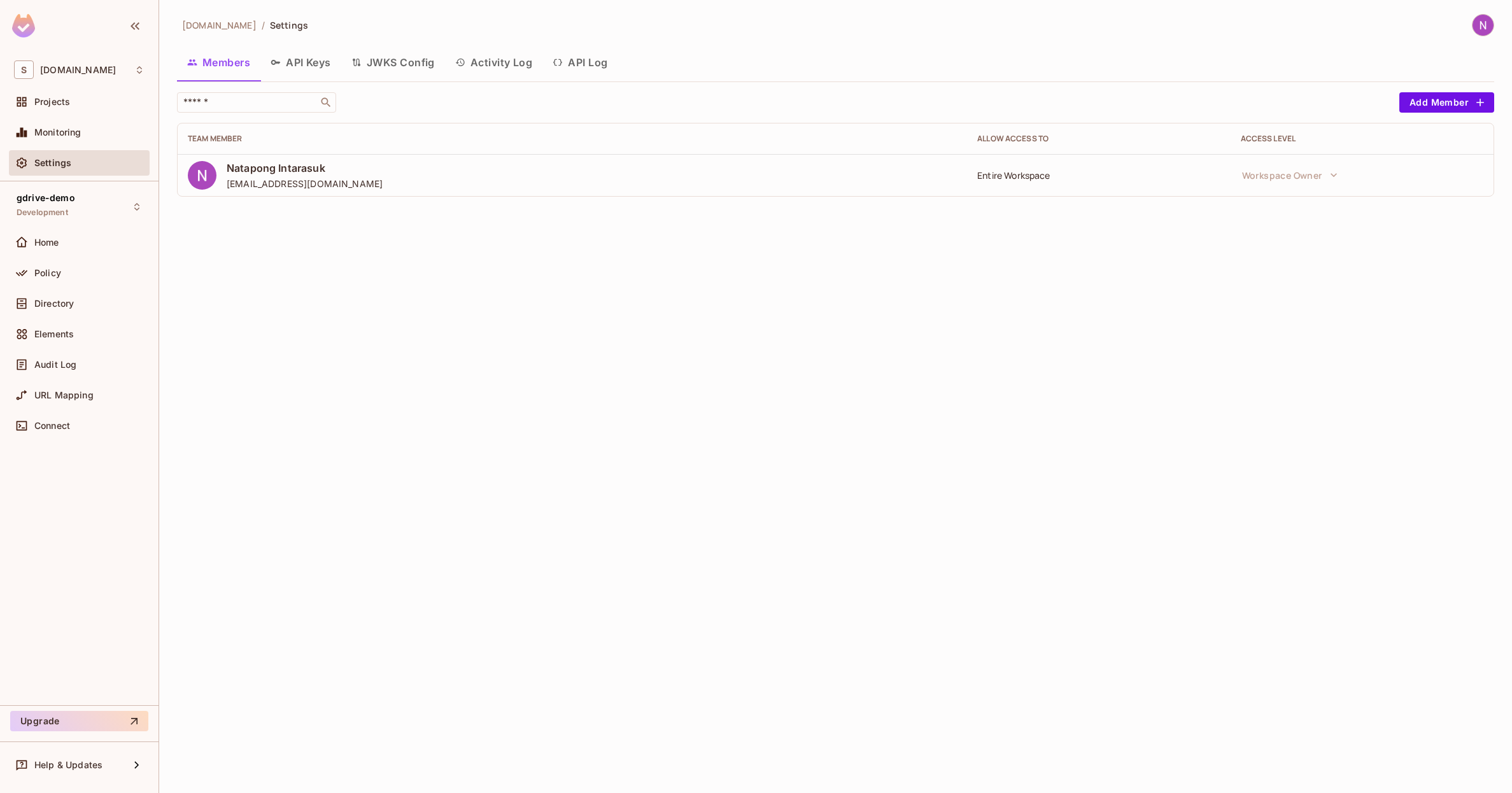
click at [313, 60] on button "API Keys" at bounding box center [301, 62] width 80 height 32
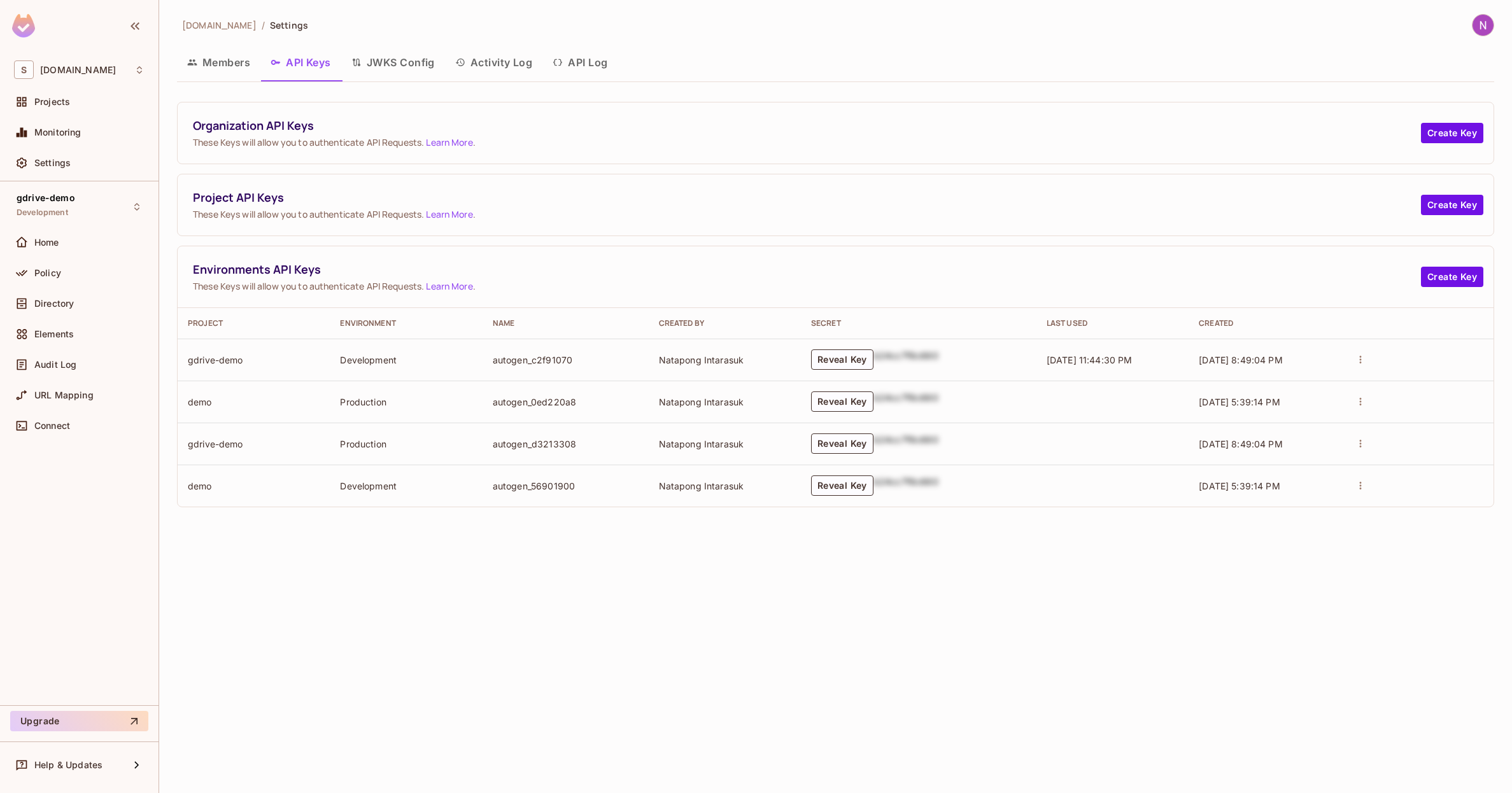
click at [277, 208] on span "These Keys will allow you to authenticate API Requests. Learn More ." at bounding box center [806, 214] width 1228 height 12
click at [415, 81] on div "Members API Keys JWKS Config Activity Log API Log" at bounding box center [836, 64] width 1318 height 35
click at [397, 65] on button "JWKS Config" at bounding box center [393, 62] width 103 height 32
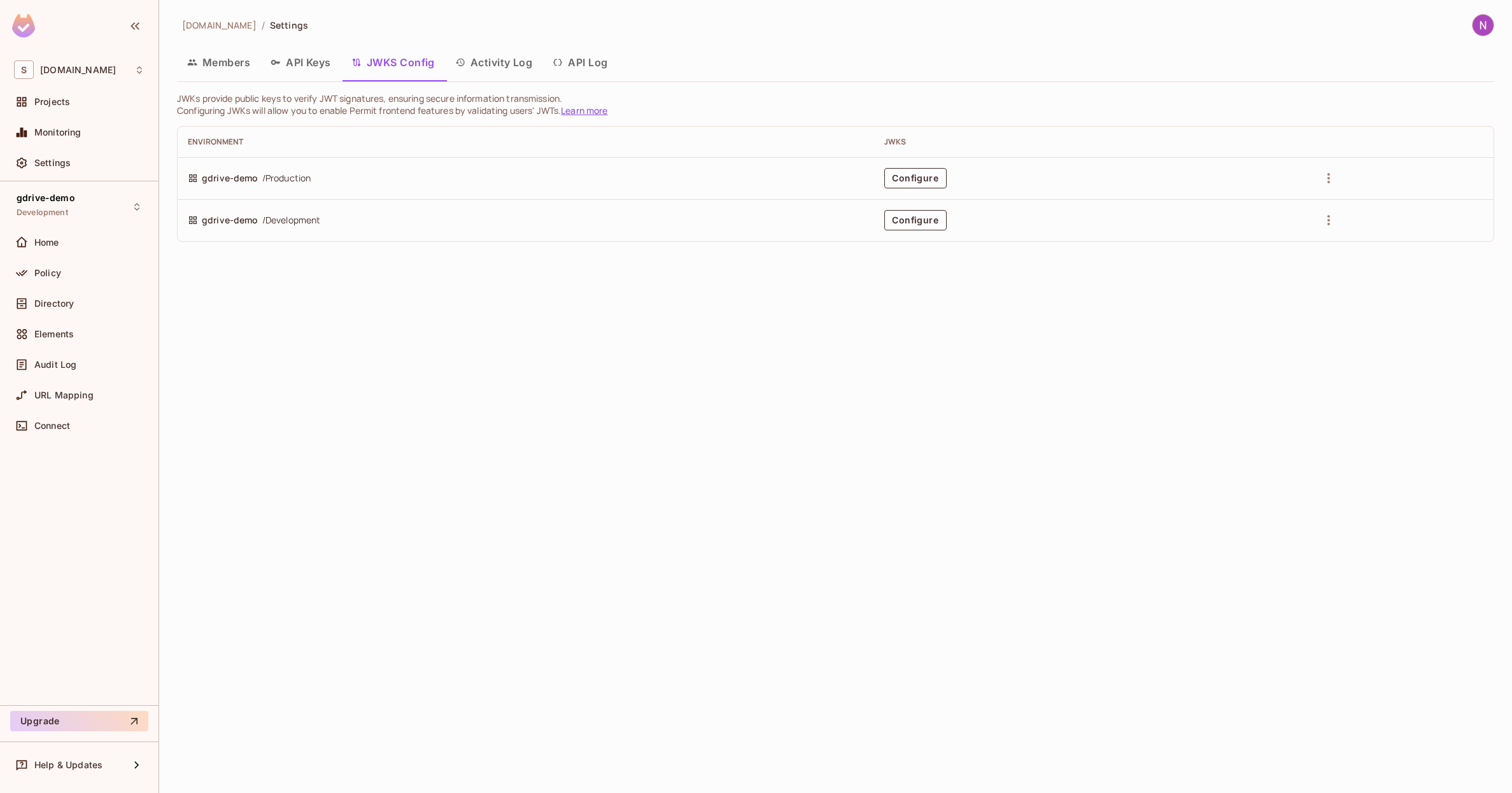
click at [496, 63] on button "Activity Log" at bounding box center [494, 62] width 98 height 32
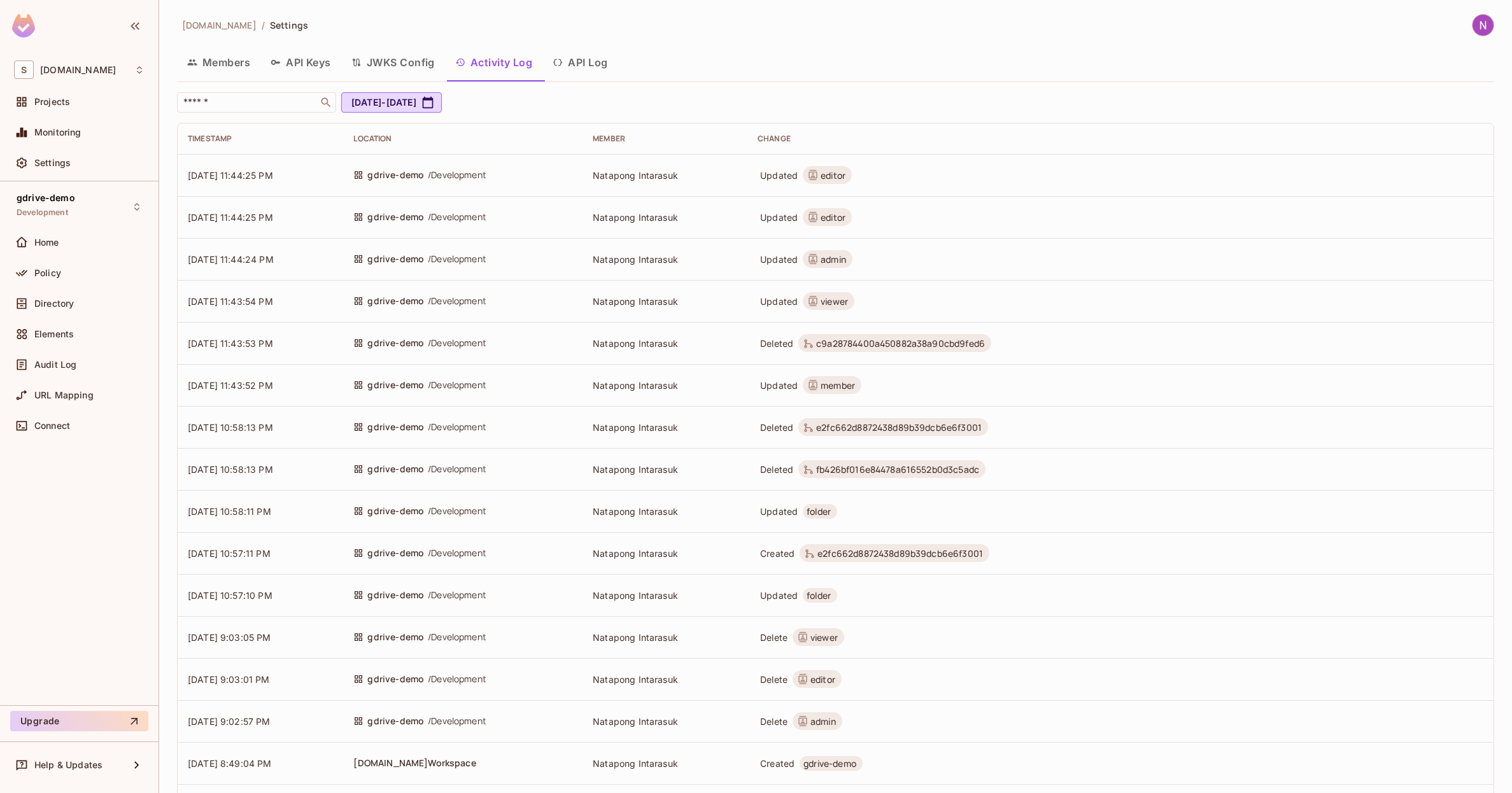
click at [586, 64] on button "API Log" at bounding box center [579, 62] width 75 height 32
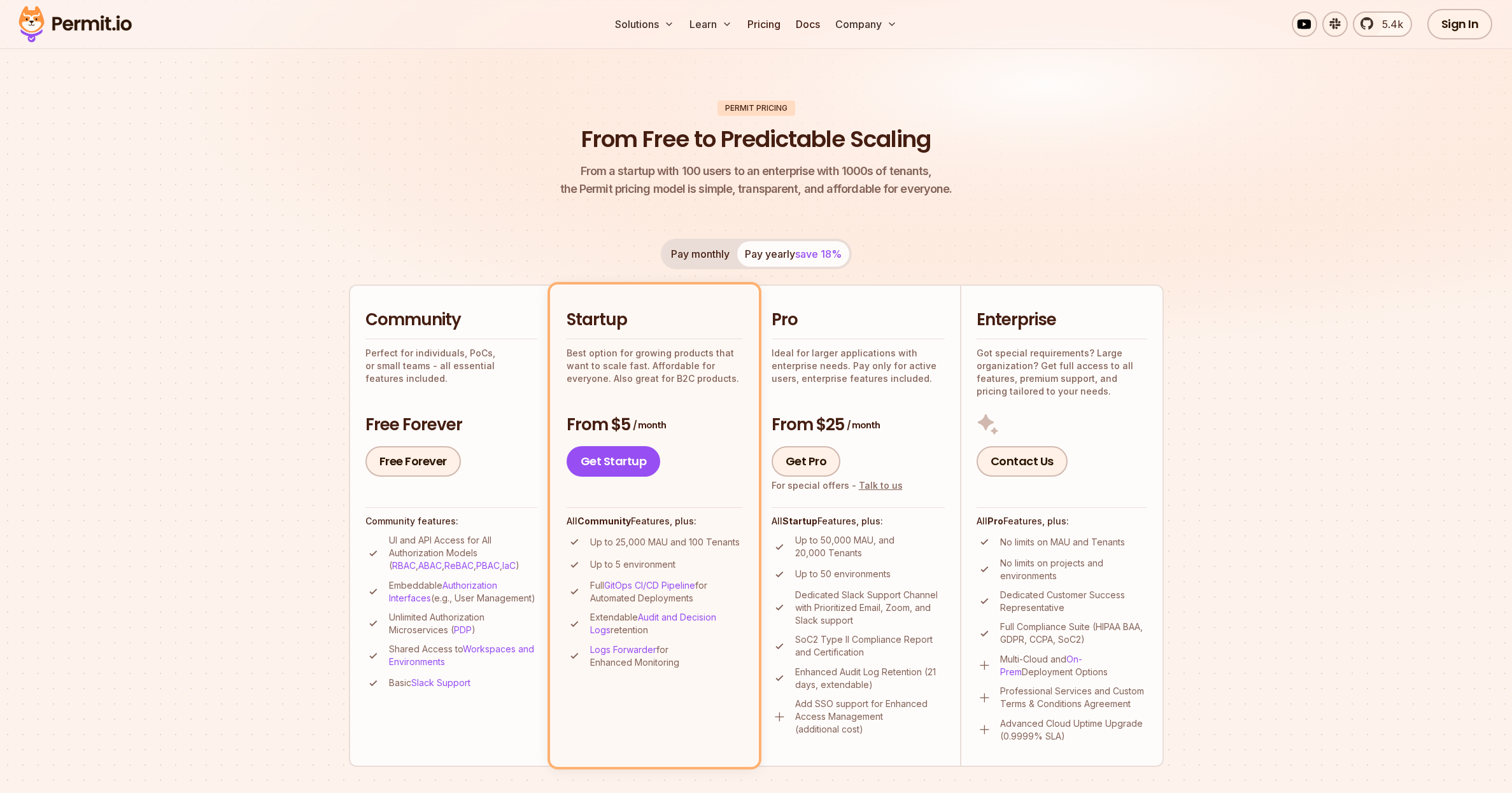
scroll to position [61, 0]
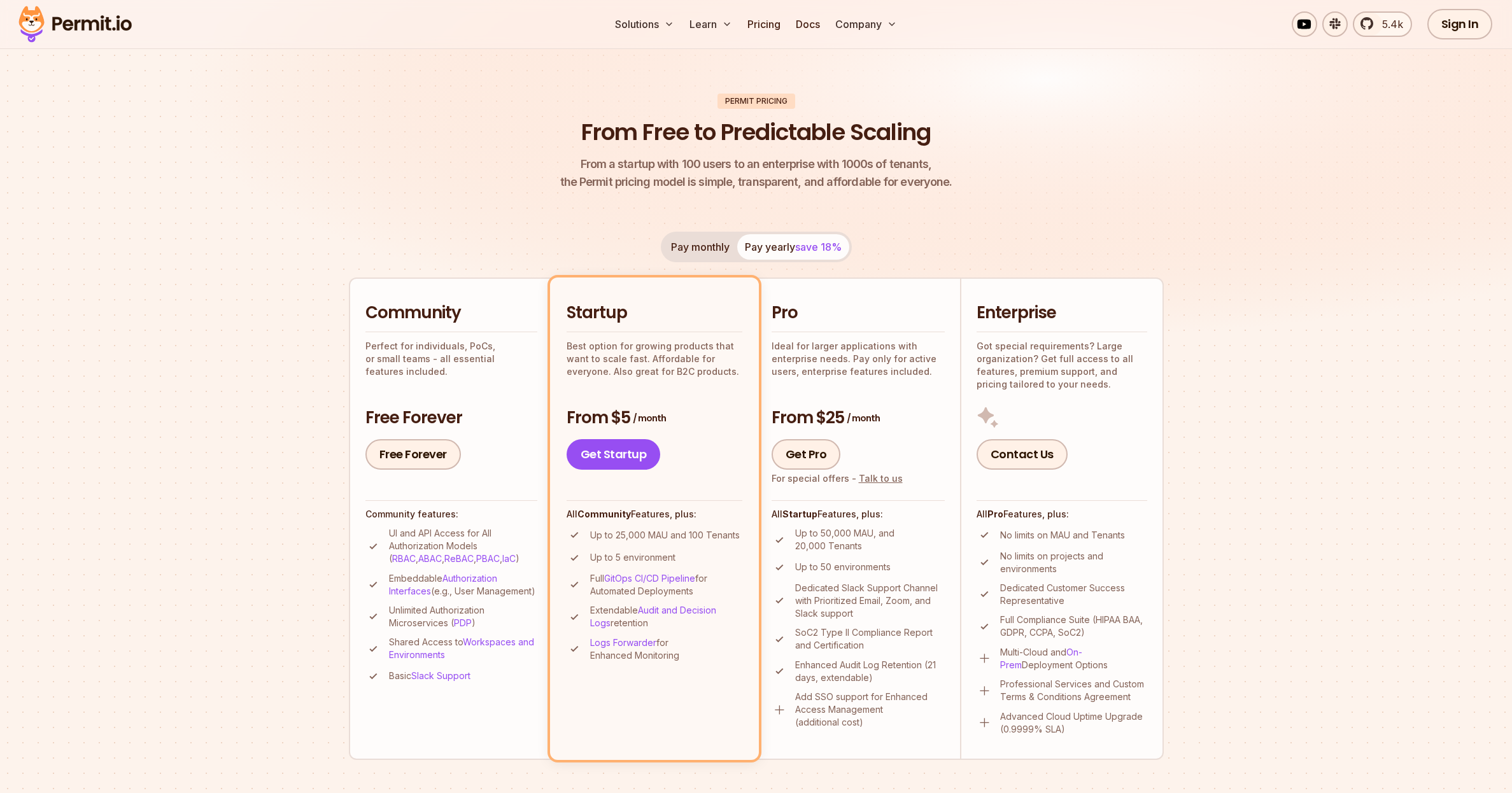
click at [753, 238] on div "Pay monthly Pay yearly save 18%" at bounding box center [756, 247] width 191 height 31
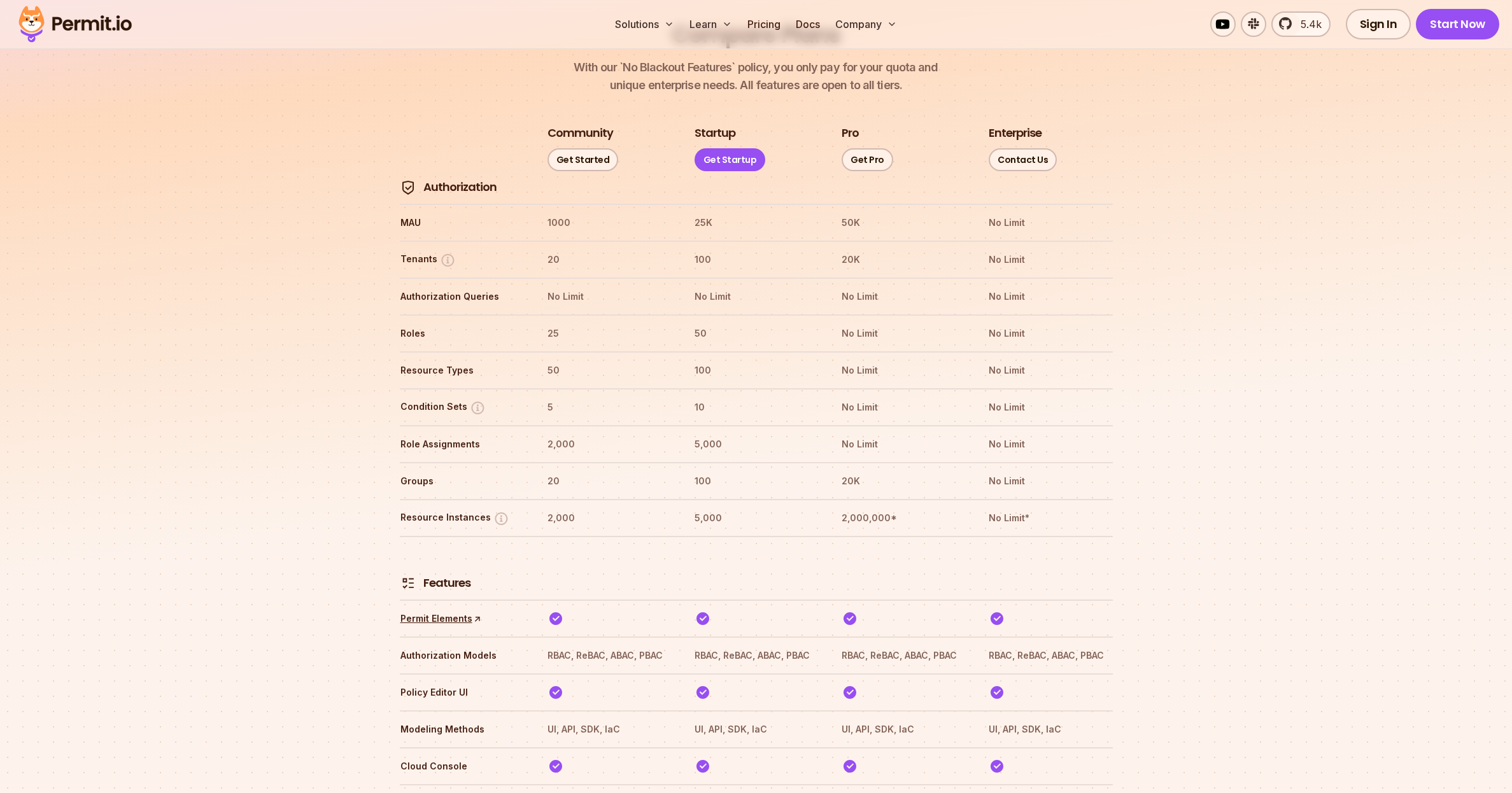
scroll to position [1450, 0]
drag, startPoint x: 542, startPoint y: 400, endPoint x: 593, endPoint y: 400, distance: 51.0
click at [593, 428] on tr "Role Assignments 2,000 5,000 No Limit No Limit" at bounding box center [756, 446] width 713 height 37
click at [593, 437] on th "2,000" at bounding box center [609, 446] width 124 height 20
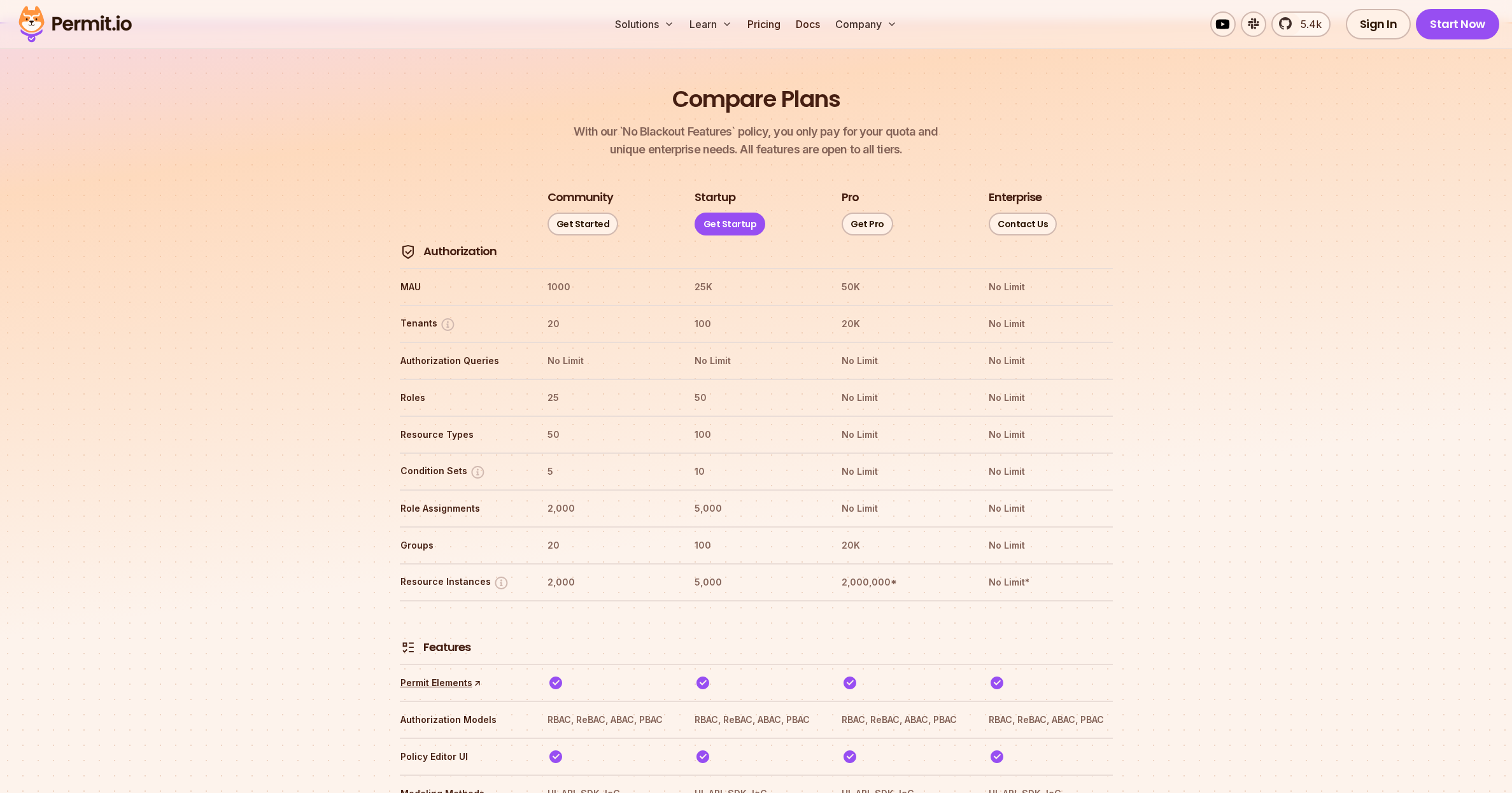
scroll to position [1405, 0]
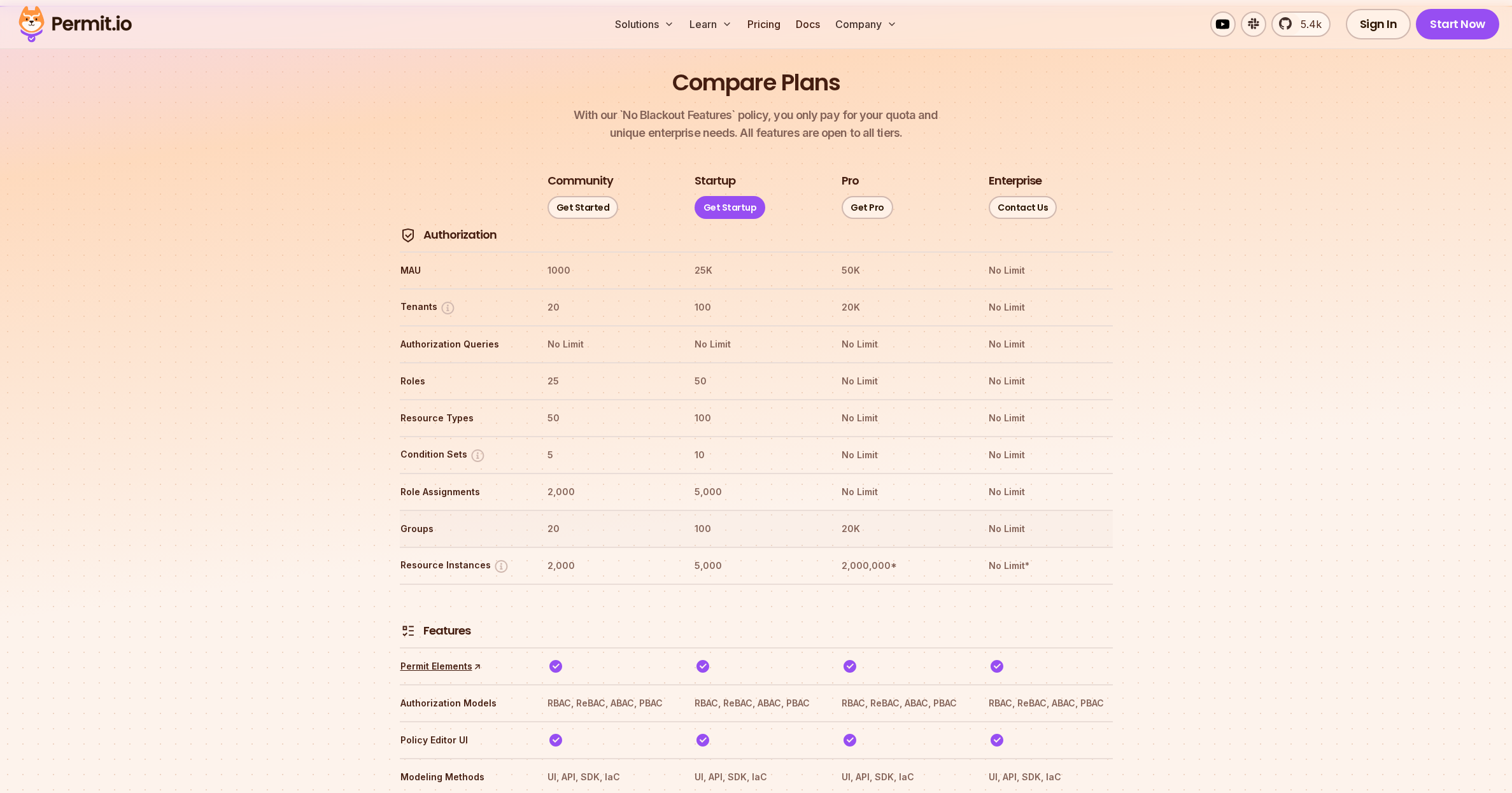
click at [414, 519] on th "Groups" at bounding box center [463, 529] width 124 height 20
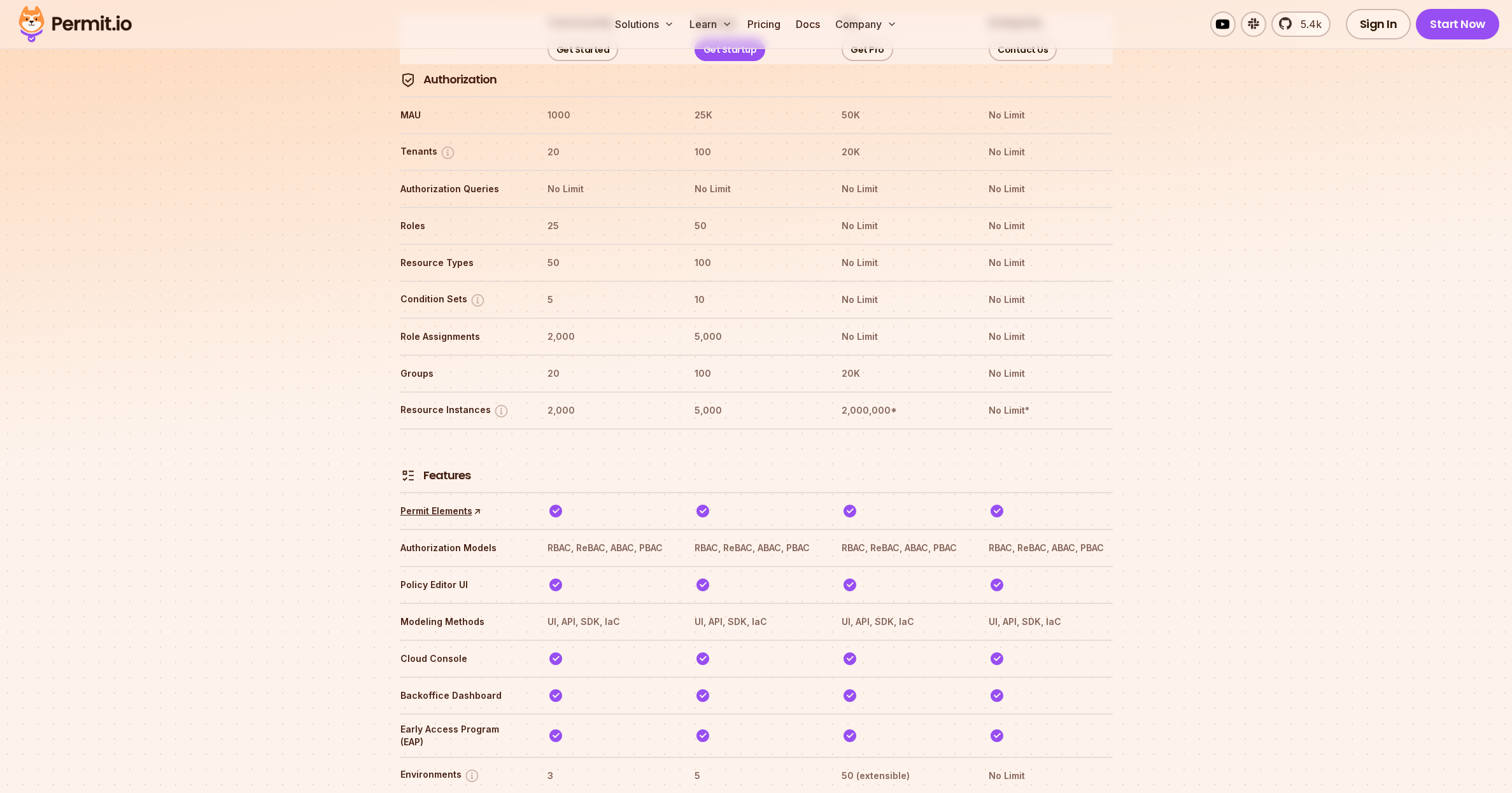
scroll to position [1566, 0]
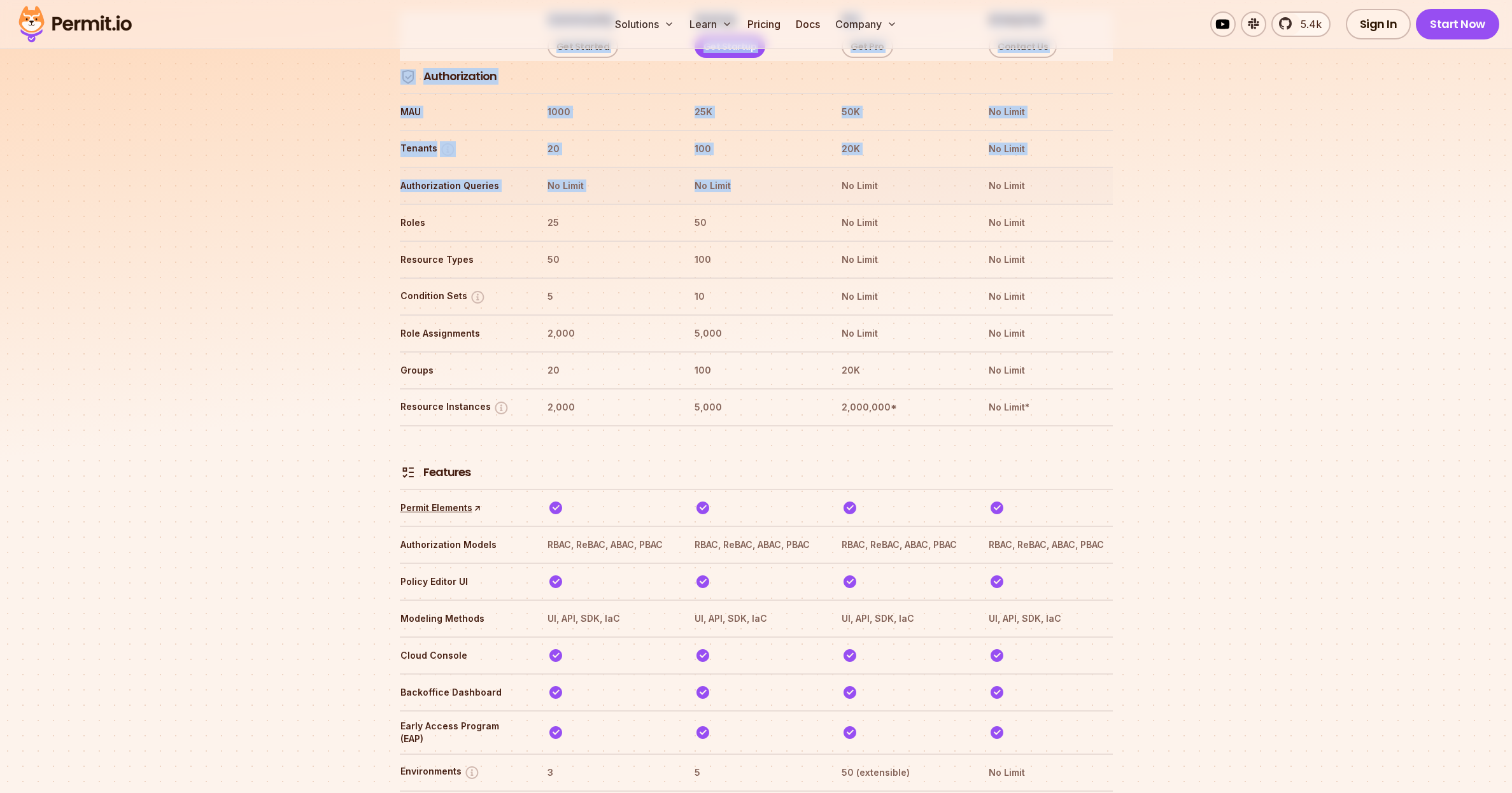
drag, startPoint x: 391, startPoint y: 137, endPoint x: 728, endPoint y: 155, distance: 337.5
click at [728, 167] on tr "Authorization Queries No Limit No Limit No Limit No Limit" at bounding box center [756, 185] width 713 height 37
drag, startPoint x: 385, startPoint y: 183, endPoint x: 576, endPoint y: 183, distance: 191.0
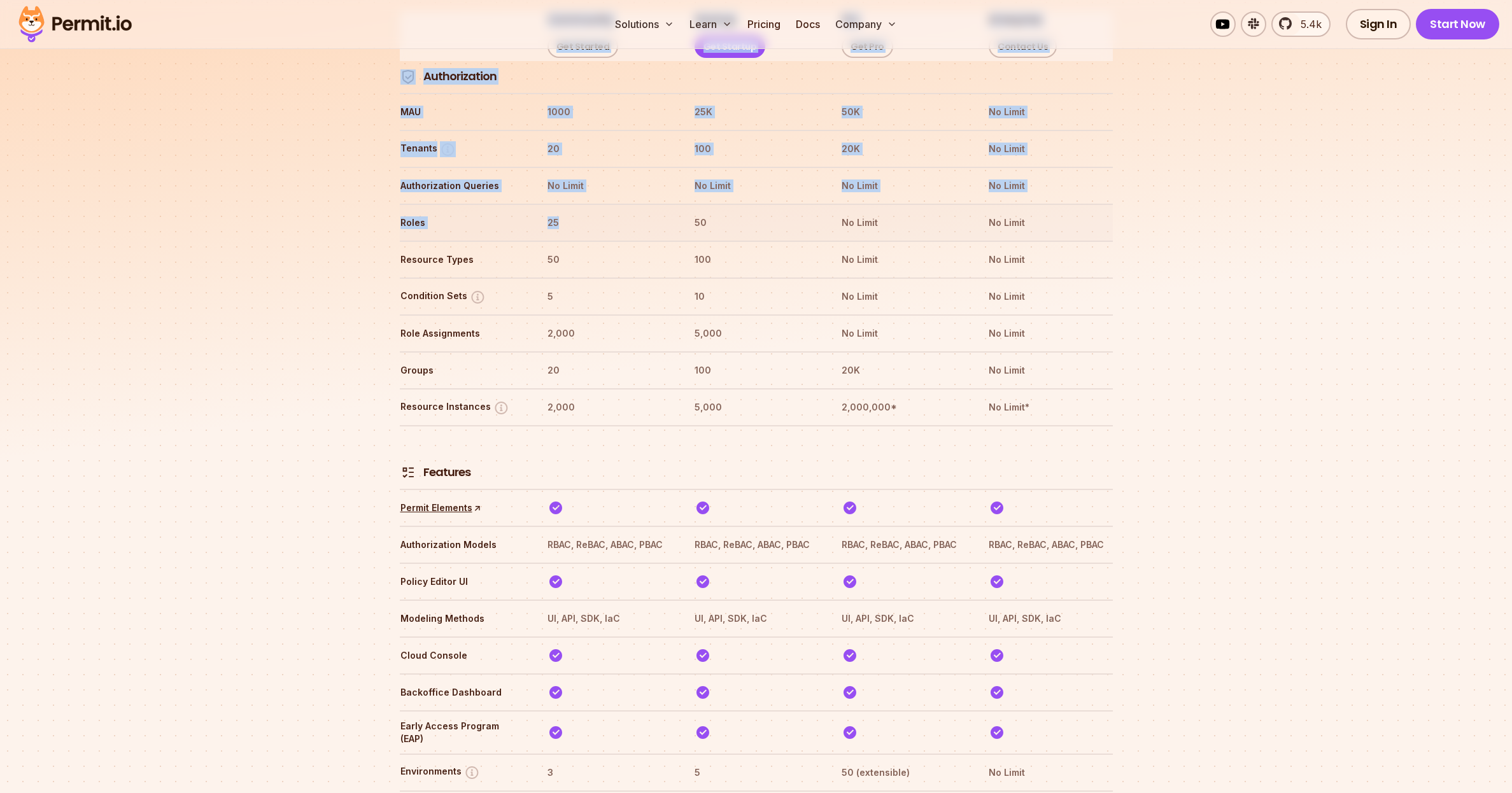
click at [576, 213] on th "25" at bounding box center [609, 222] width 124 height 20
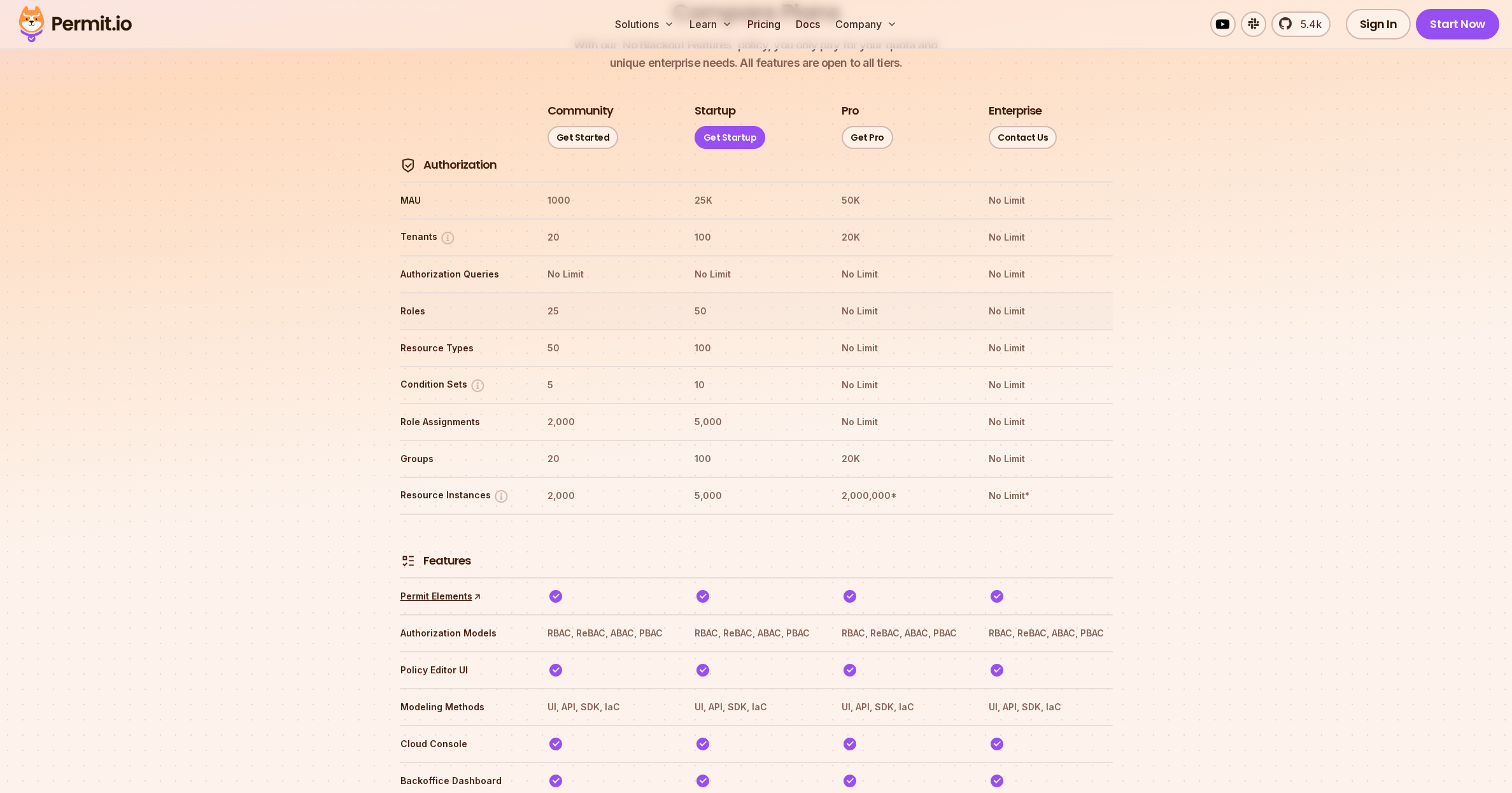
scroll to position [1469, 0]
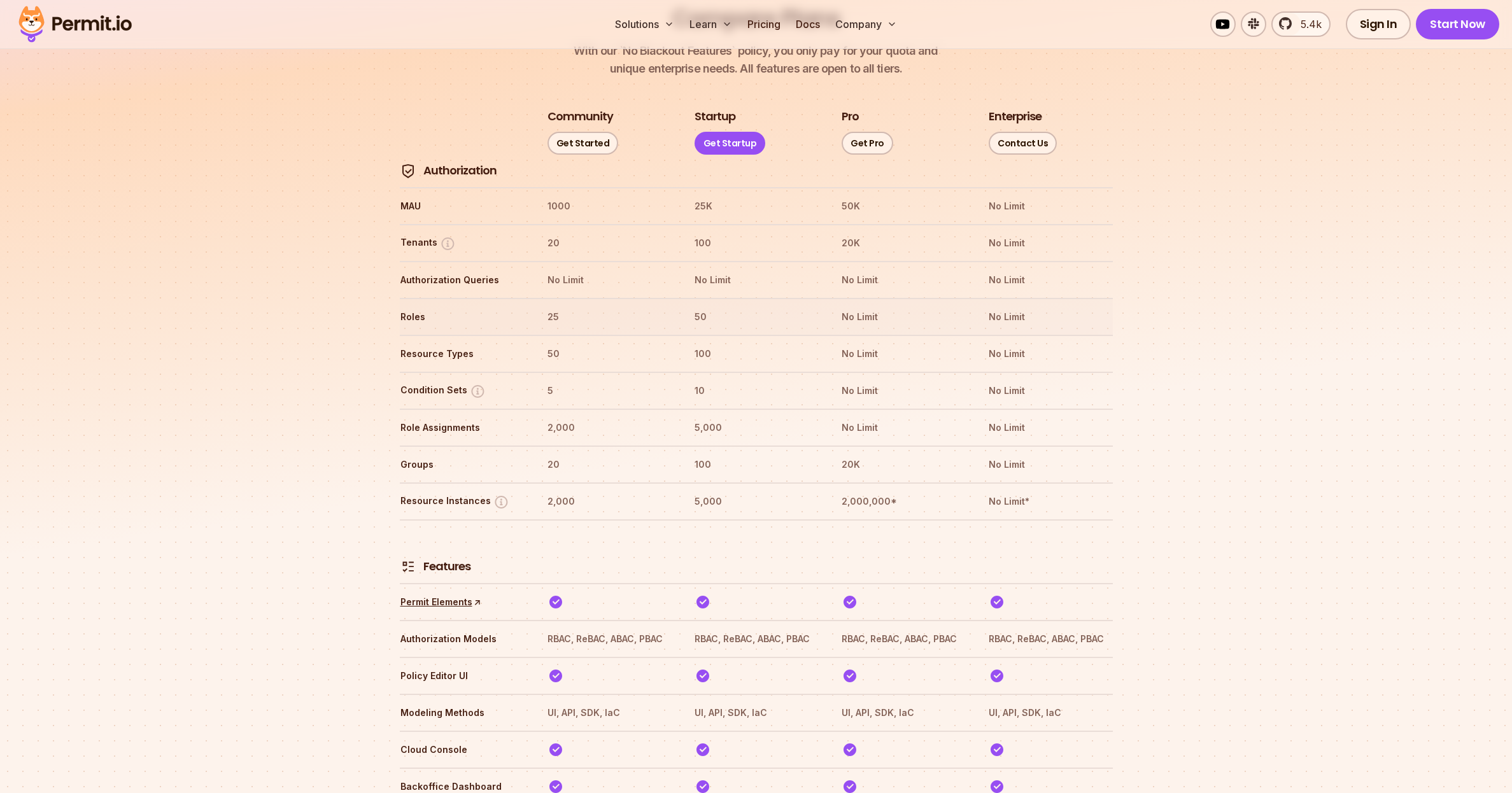
drag, startPoint x: 398, startPoint y: 273, endPoint x: 560, endPoint y: 274, distance: 162.0
click at [560, 298] on tr "Roles 25 50 No Limit No Limit" at bounding box center [756, 316] width 713 height 37
click at [560, 306] on th "25" at bounding box center [609, 316] width 124 height 20
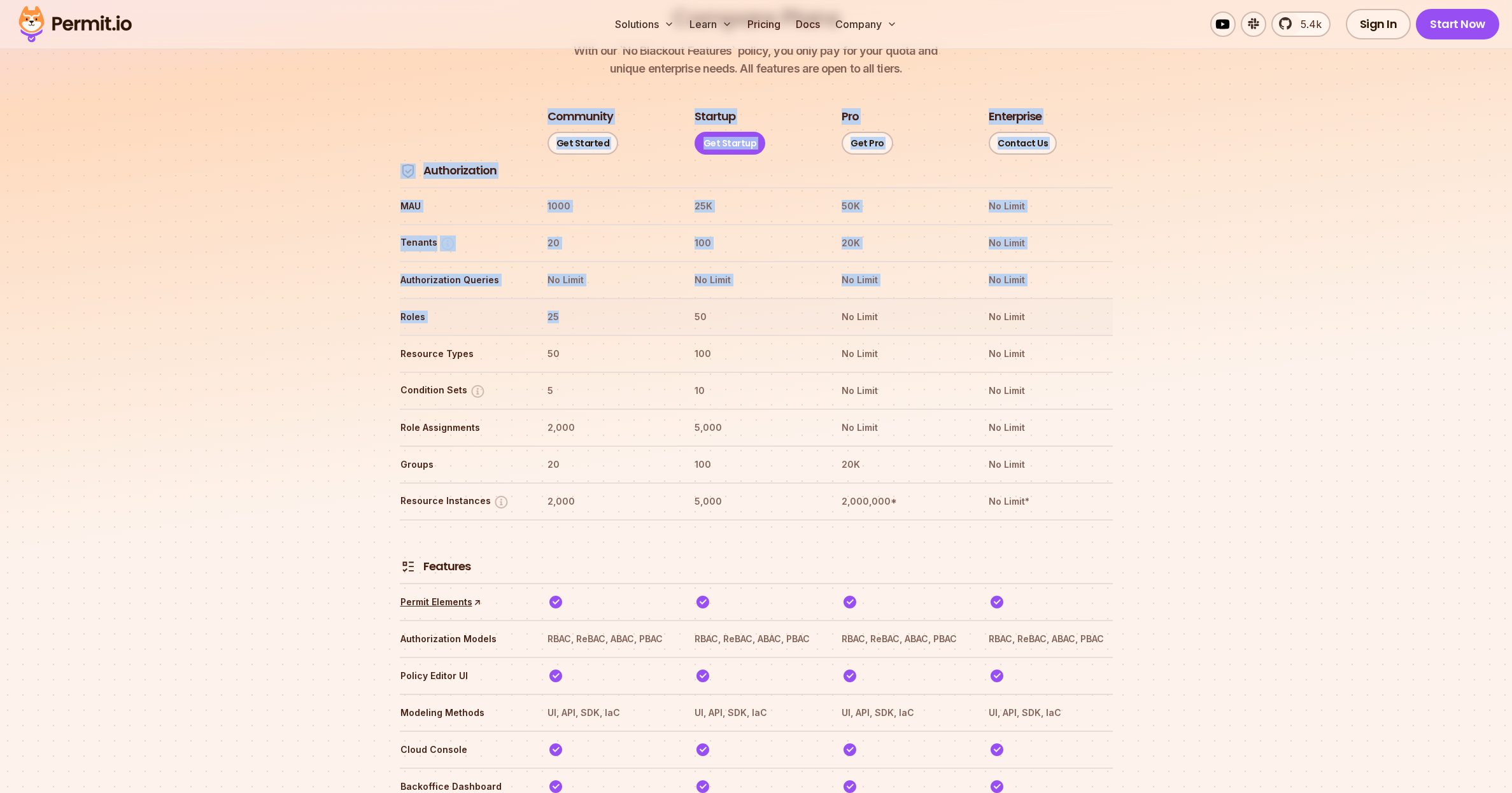
drag, startPoint x: 396, startPoint y: 274, endPoint x: 561, endPoint y: 288, distance: 165.6
click at [561, 298] on tr "Roles 25 50 No Limit No Limit" at bounding box center [756, 316] width 713 height 37
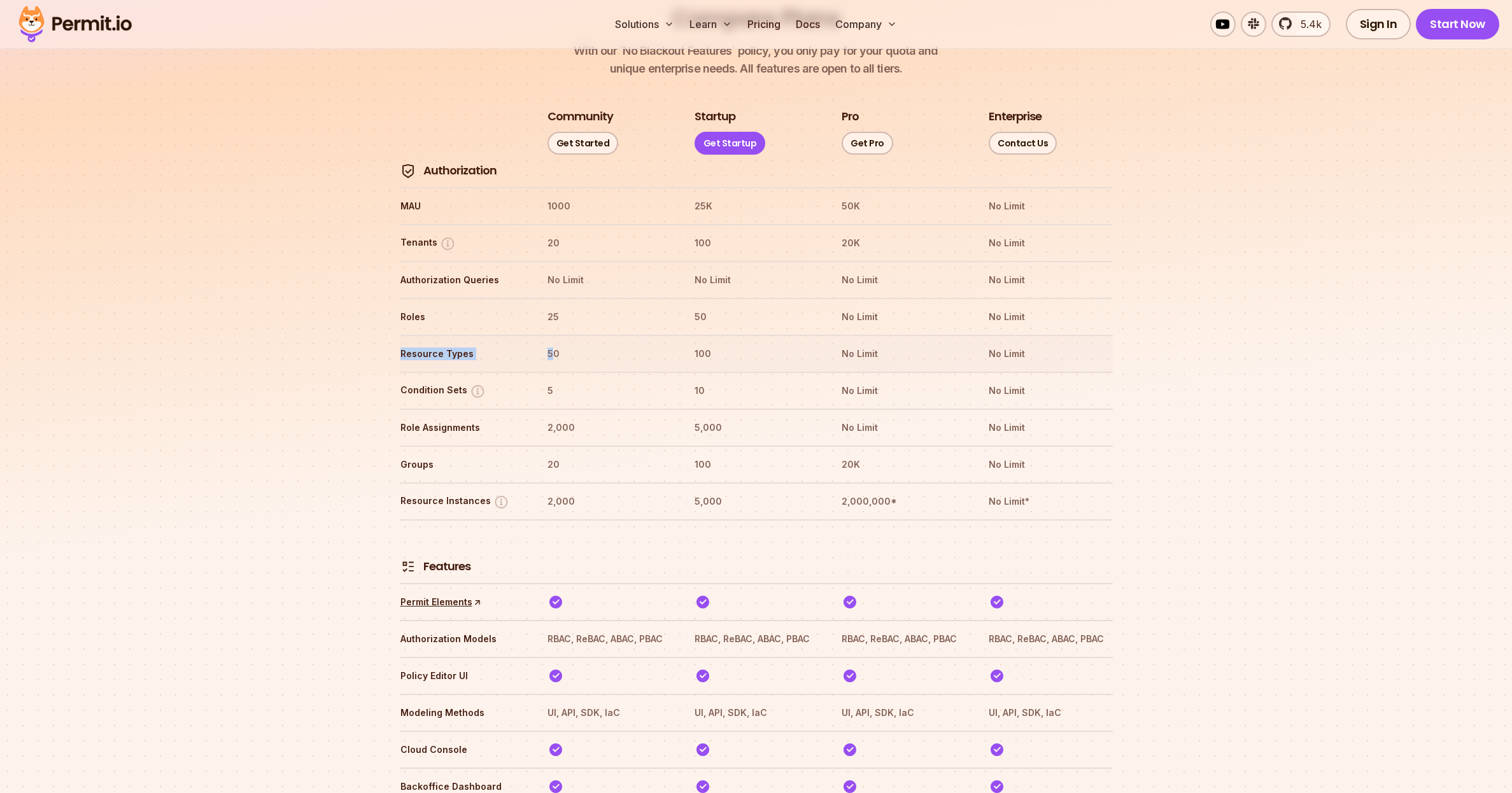
drag, startPoint x: 400, startPoint y: 304, endPoint x: 553, endPoint y: 310, distance: 153.1
click at [553, 335] on tr "Resource Types 50 100 No Limit No Limit" at bounding box center [756, 353] width 713 height 37
click at [553, 344] on th "50" at bounding box center [609, 353] width 124 height 20
drag, startPoint x: 398, startPoint y: 385, endPoint x: 537, endPoint y: 391, distance: 139.1
click at [538, 409] on tr "Role Assignments 2,000 5,000 No Limit No Limit" at bounding box center [756, 427] width 713 height 37
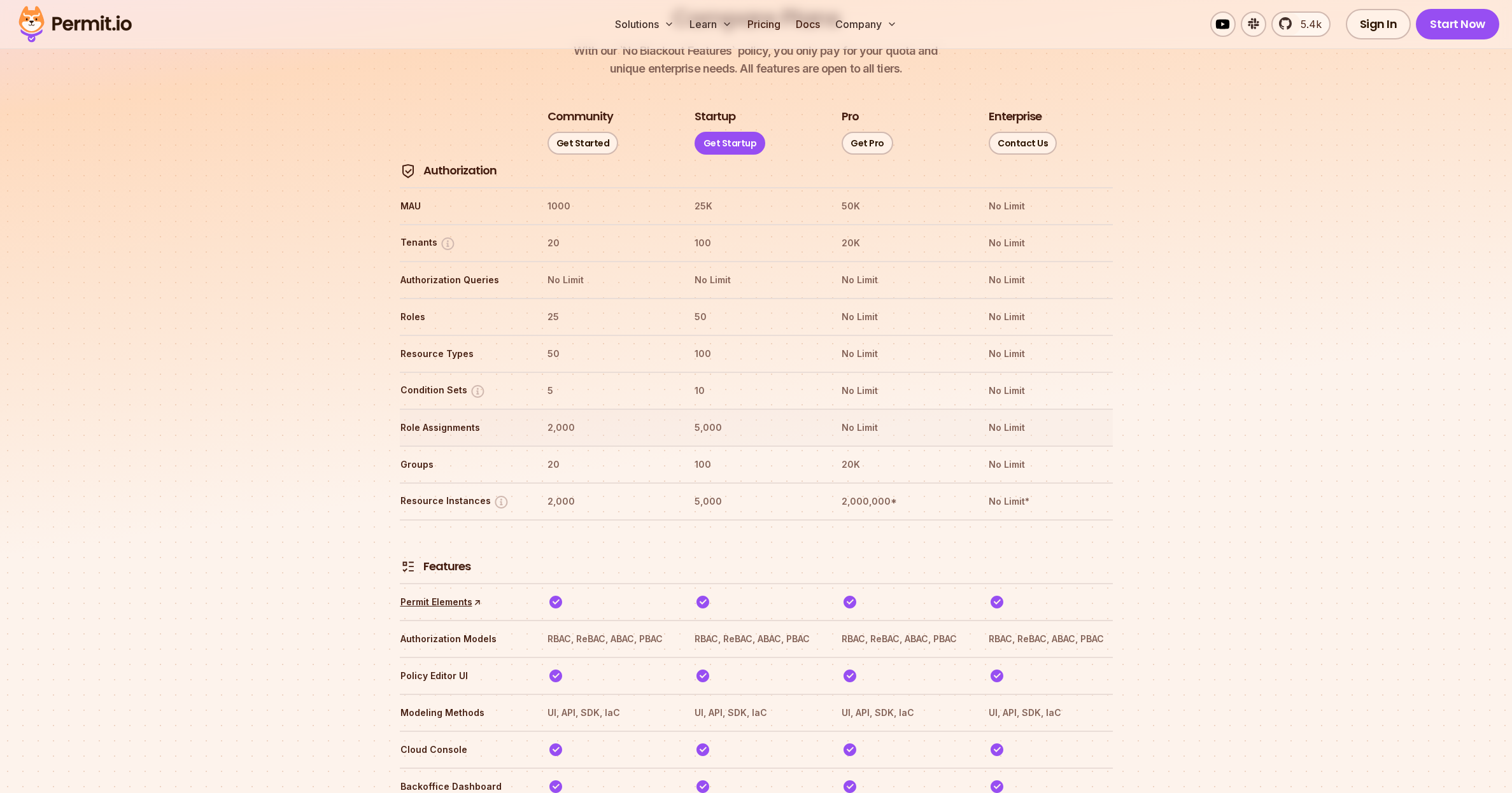
click at [537, 409] on tr "Role Assignments 2,000 5,000 No Limit No Limit" at bounding box center [756, 427] width 713 height 37
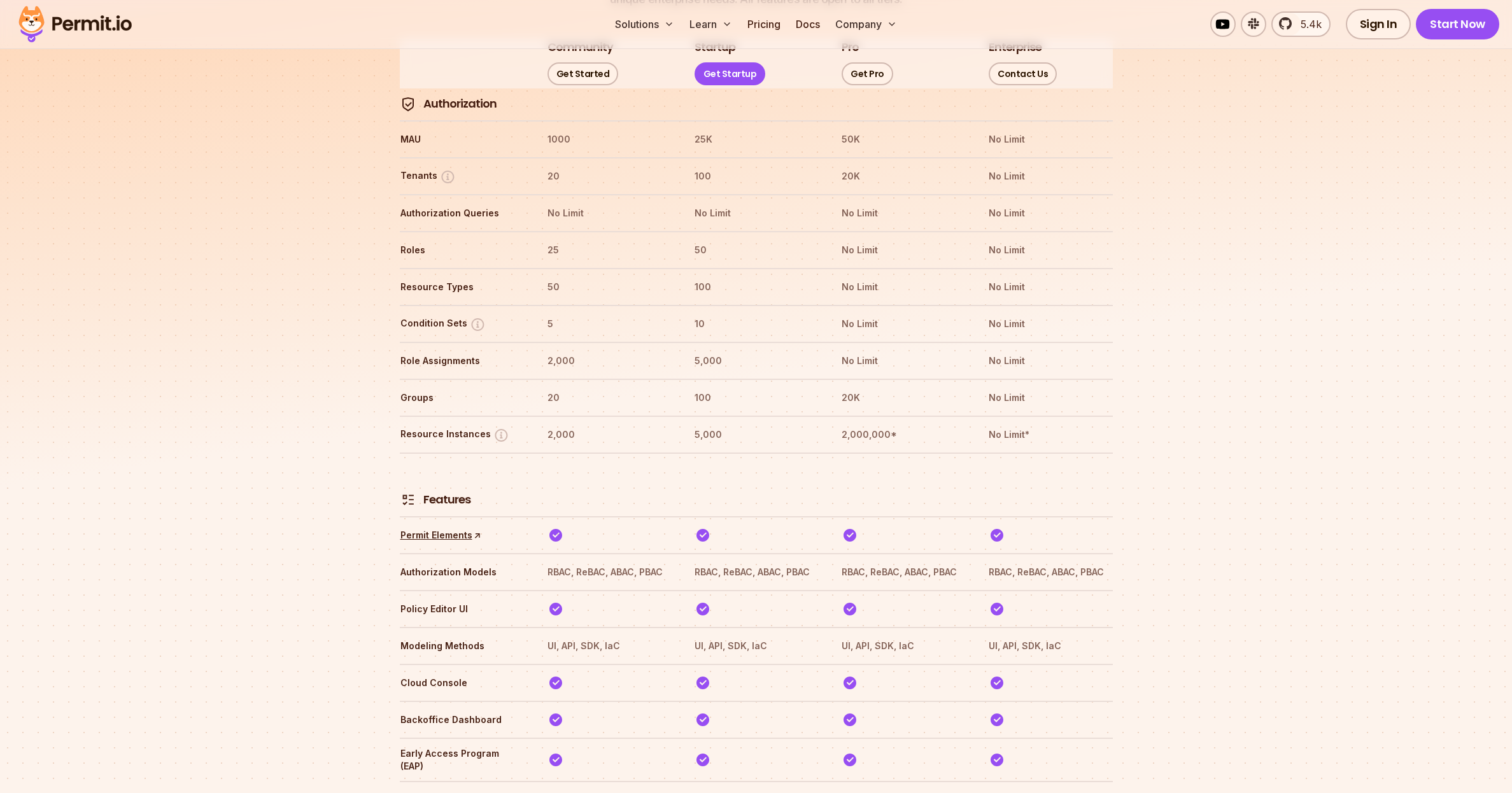
scroll to position [1587, 0]
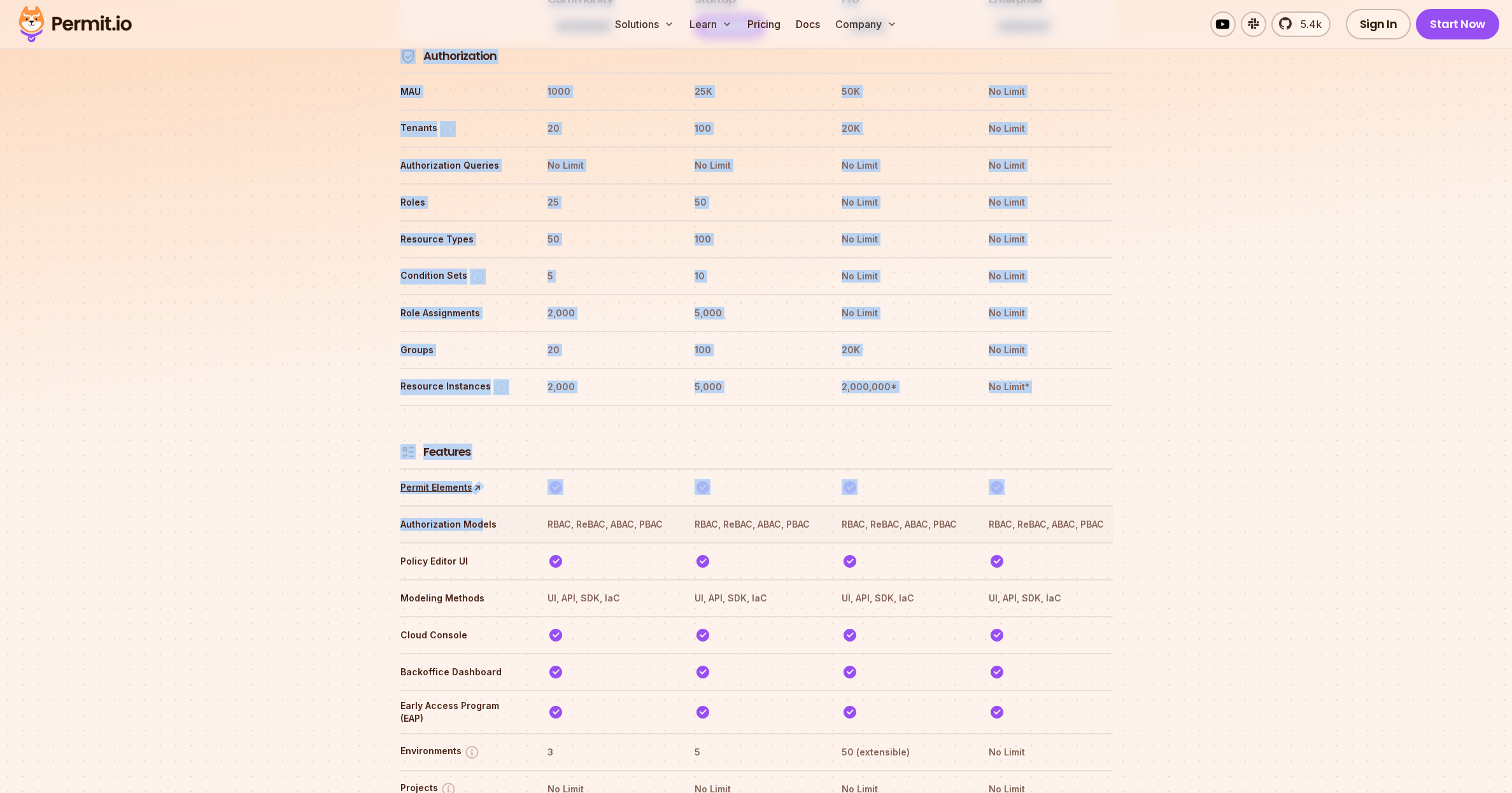
drag, startPoint x: 395, startPoint y: 473, endPoint x: 478, endPoint y: 473, distance: 83.0
click at [478, 514] on th "Authorization Models" at bounding box center [463, 524] width 124 height 20
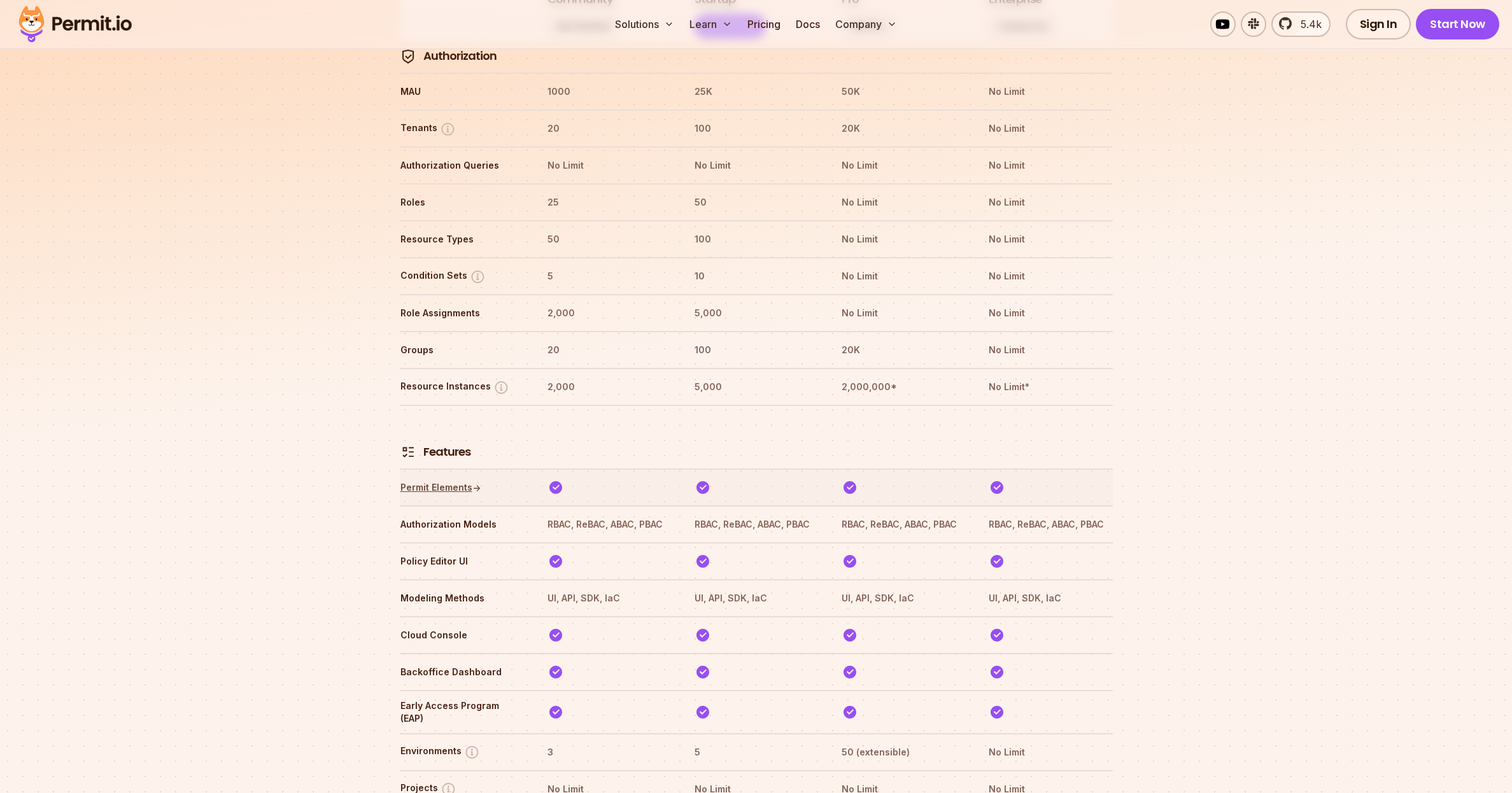
click at [466, 482] on link "Permit Elements ↑" at bounding box center [440, 487] width 80 height 12
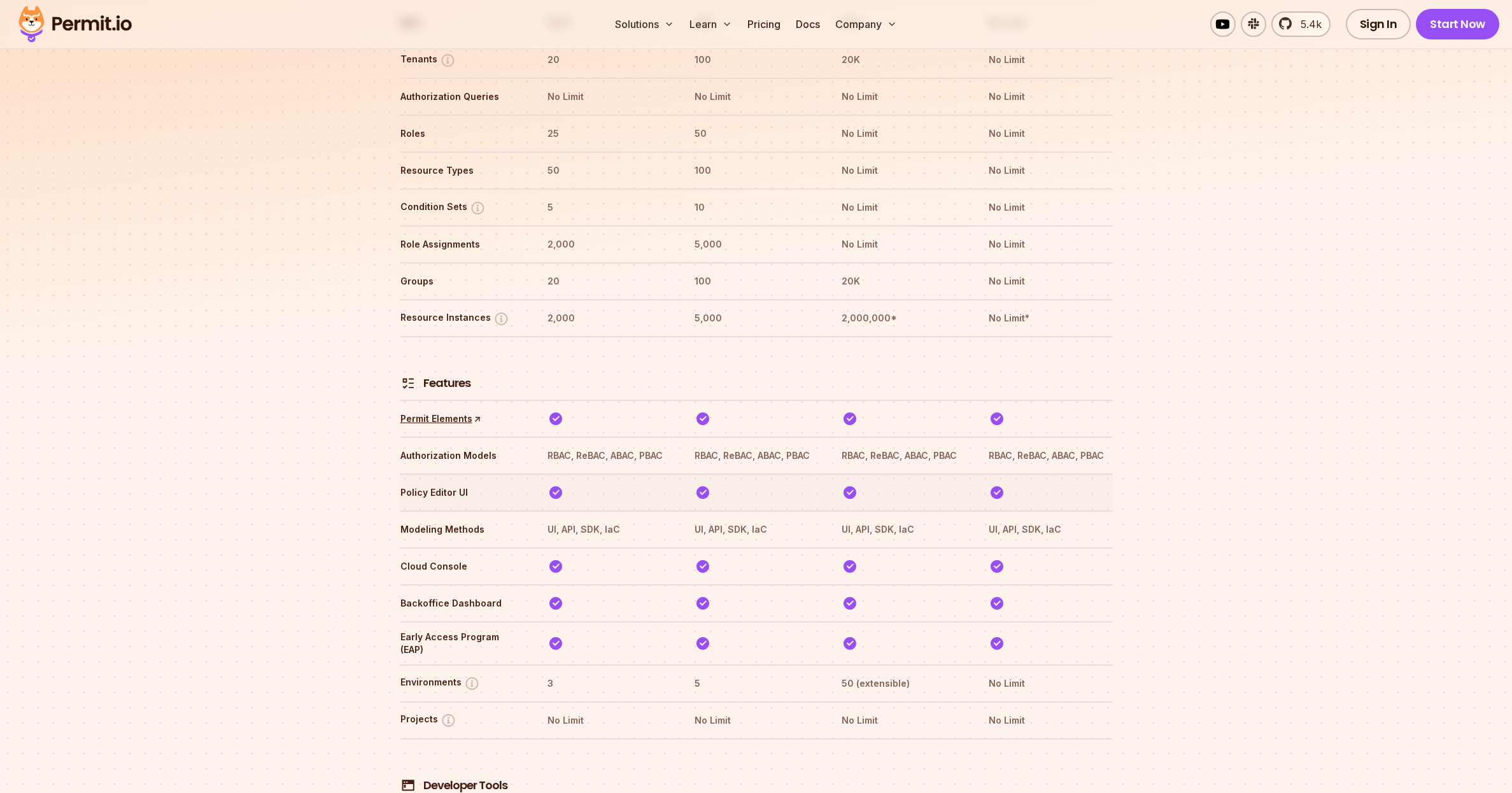
scroll to position [1662, 0]
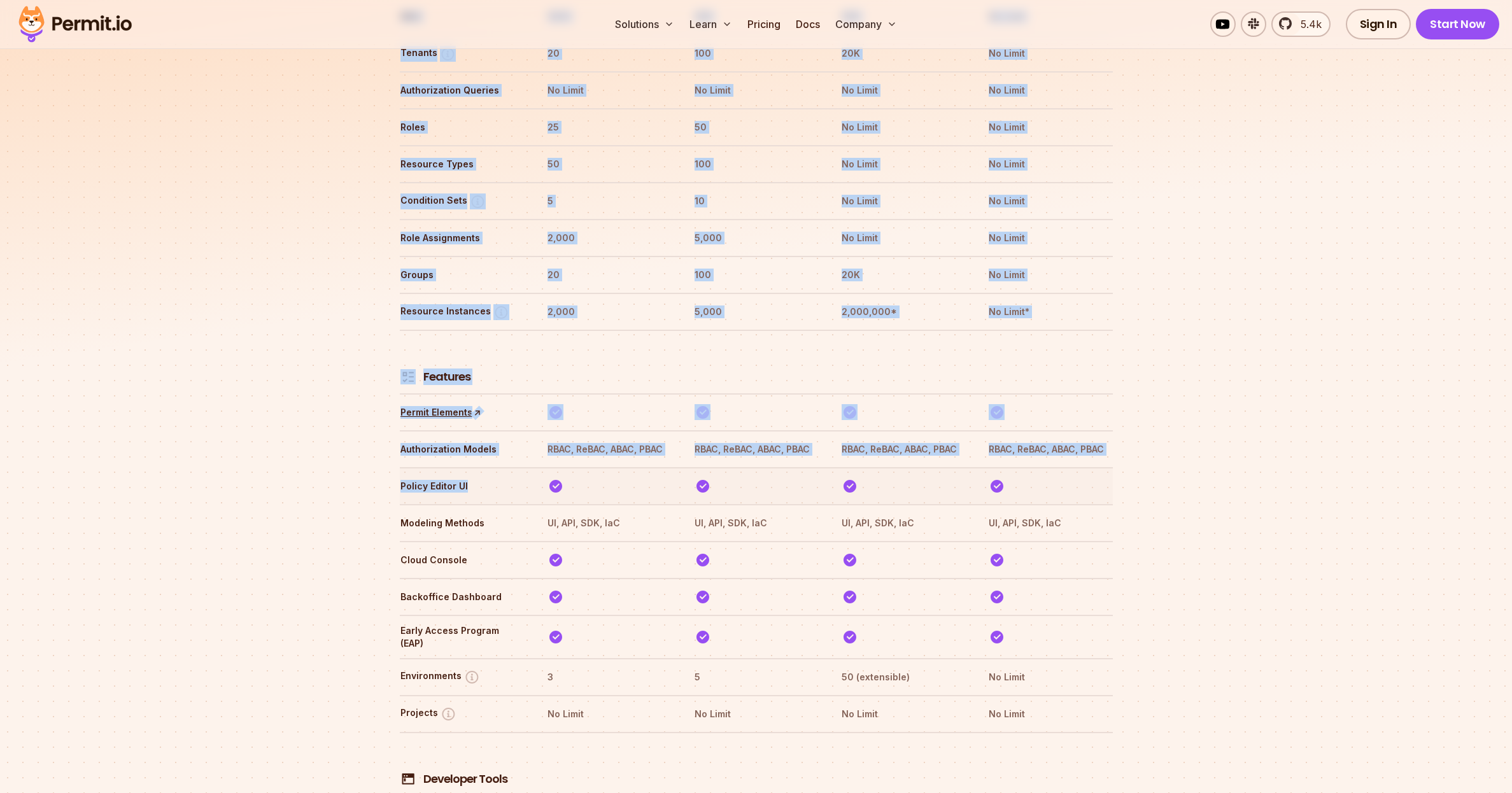
drag, startPoint x: 397, startPoint y: 442, endPoint x: 479, endPoint y: 443, distance: 82.0
click at [480, 476] on th "Policy Editor UI" at bounding box center [463, 486] width 124 height 20
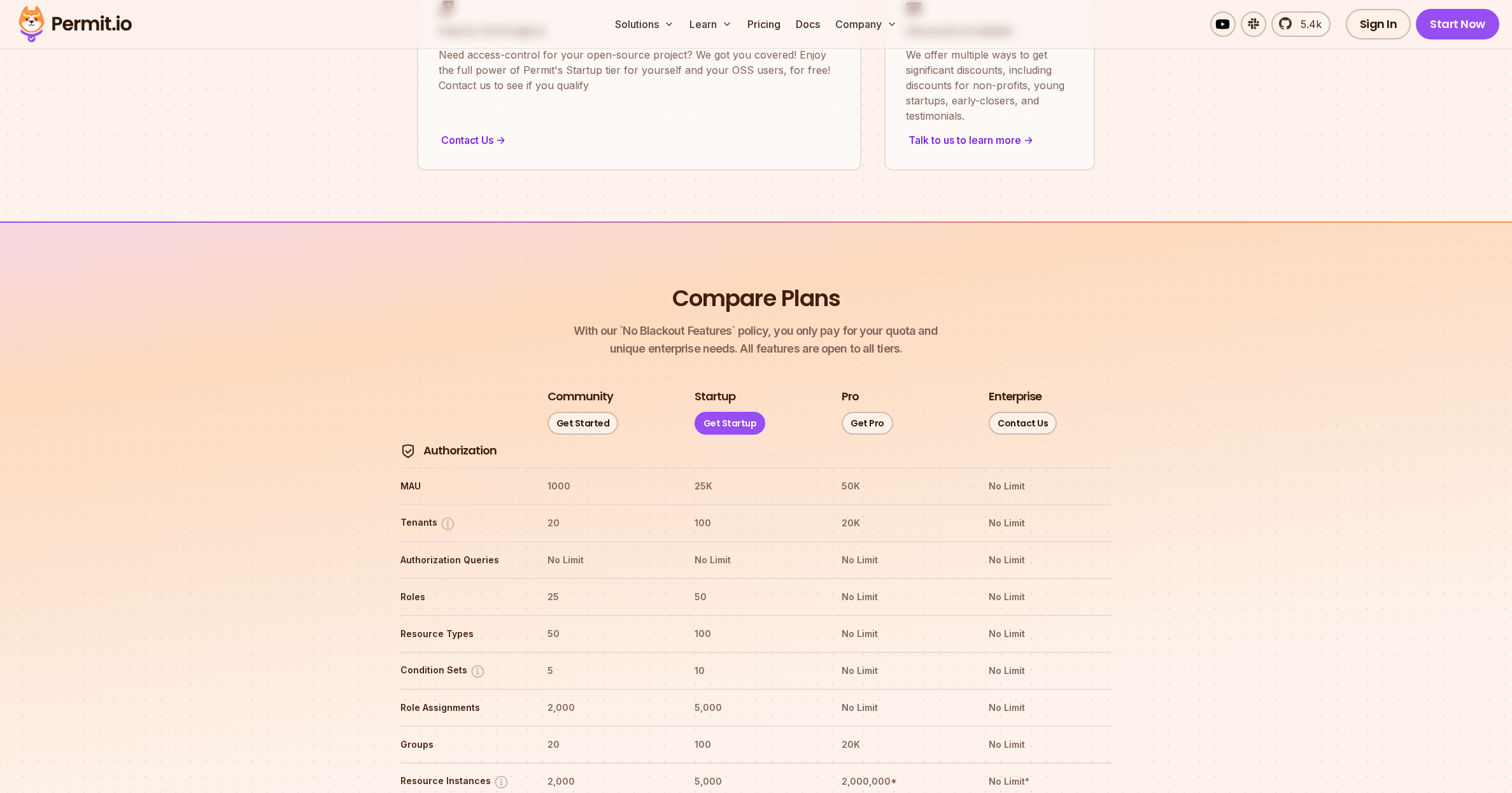
scroll to position [1212, 0]
